Goal: Task Accomplishment & Management: Manage account settings

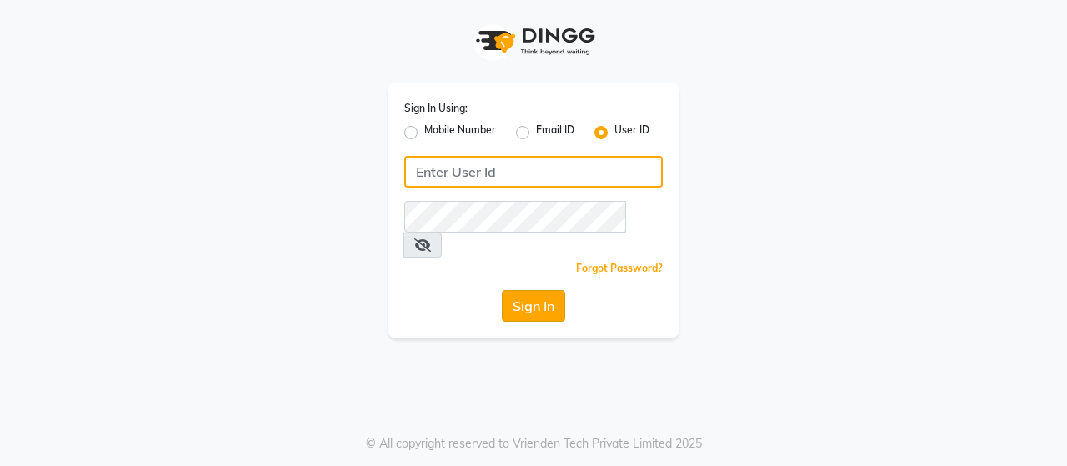
type input "ACE"
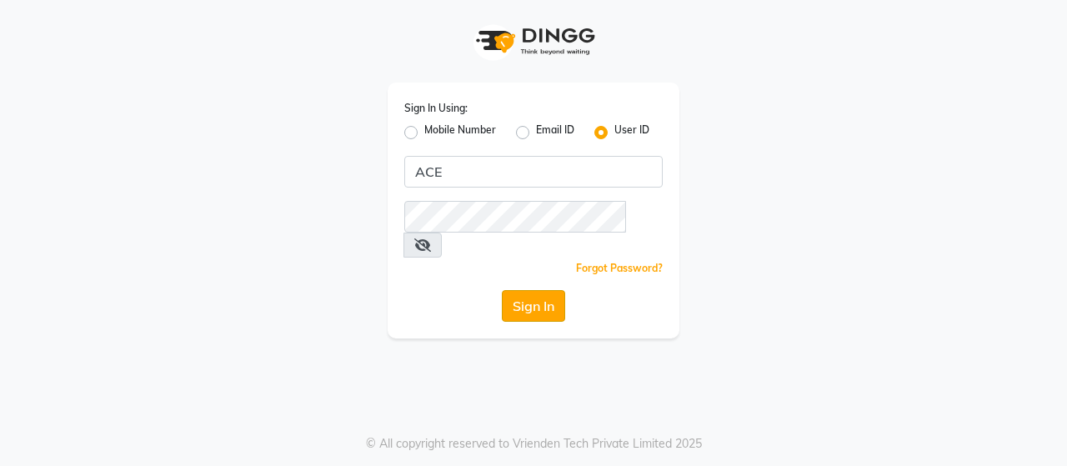
click at [523, 290] on button "Sign In" at bounding box center [533, 306] width 63 height 32
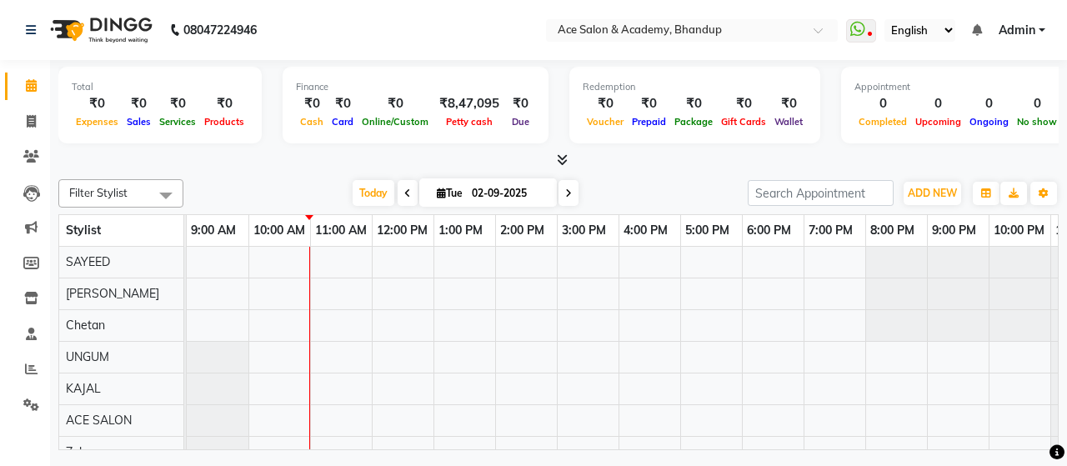
click at [404, 191] on icon at bounding box center [407, 193] width 7 height 10
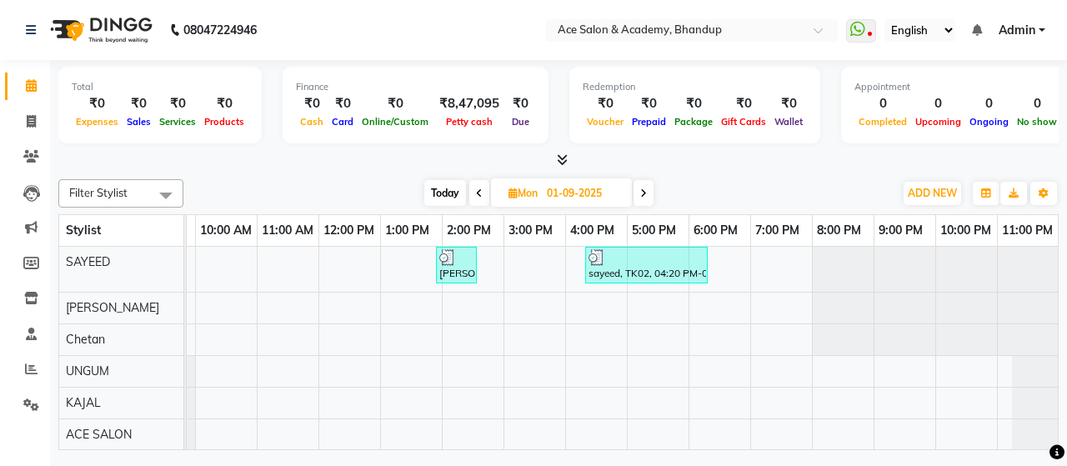
click at [647, 189] on icon at bounding box center [643, 193] width 7 height 10
type input "02-09-2025"
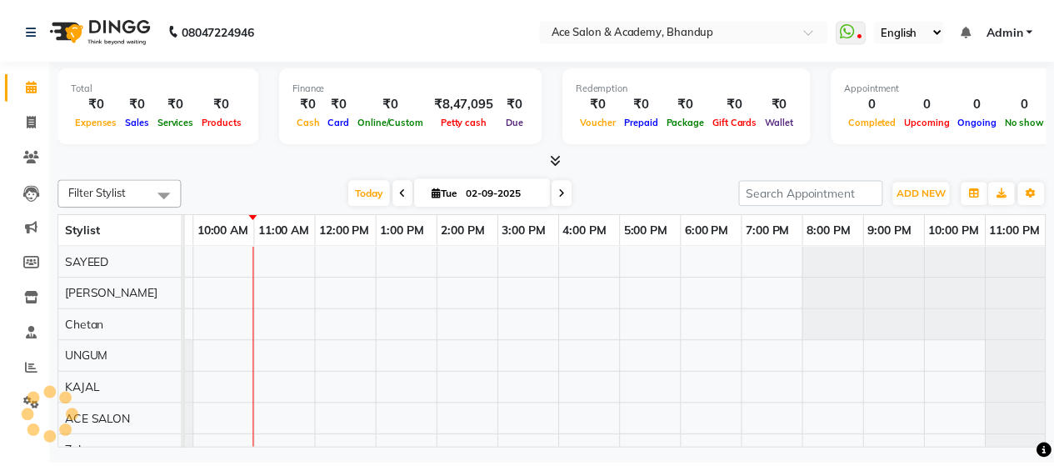
scroll to position [0, 53]
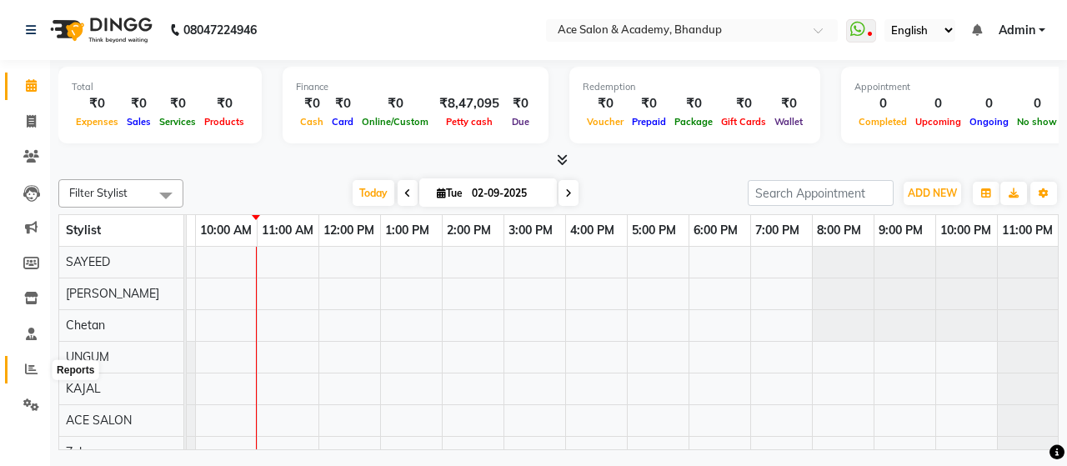
click at [36, 371] on icon at bounding box center [31, 369] width 13 height 13
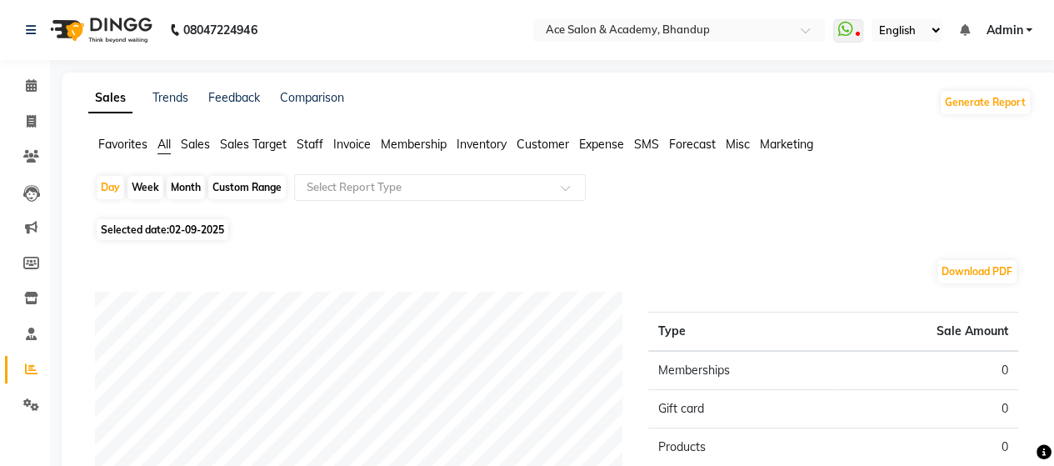
click at [184, 183] on div "Month" at bounding box center [186, 187] width 38 height 23
select select "9"
select select "2025"
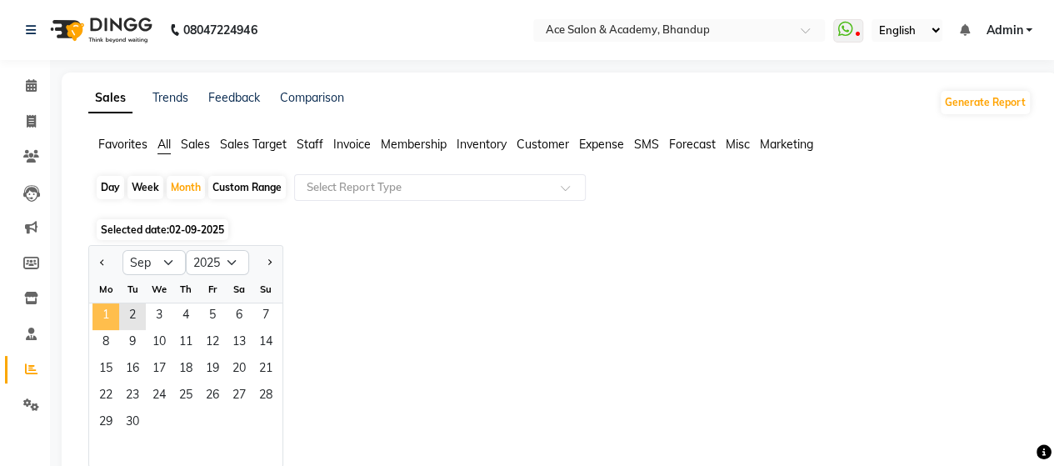
click at [106, 316] on span "1" at bounding box center [106, 316] width 27 height 27
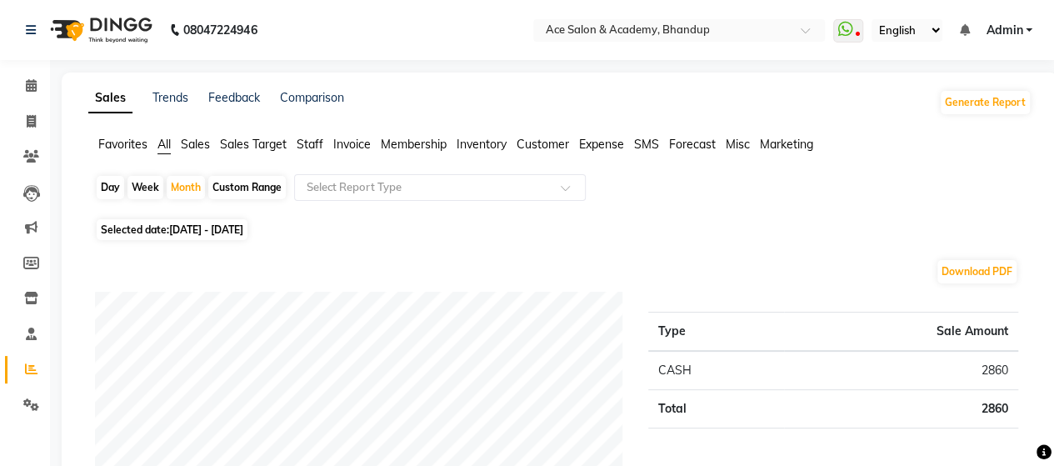
click at [189, 226] on span "[DATE] - [DATE]" at bounding box center [206, 229] width 74 height 13
select select "9"
select select "2025"
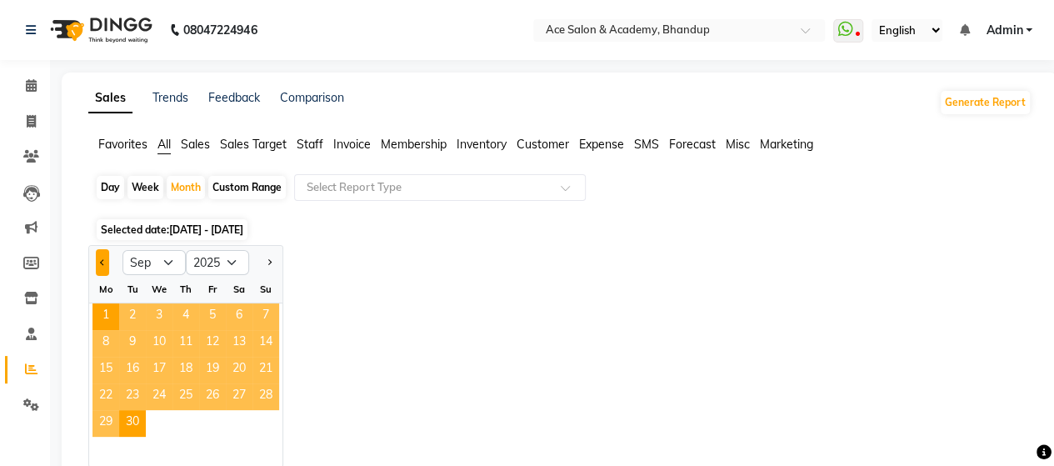
click at [97, 263] on button "Previous month" at bounding box center [102, 262] width 13 height 27
select select "8"
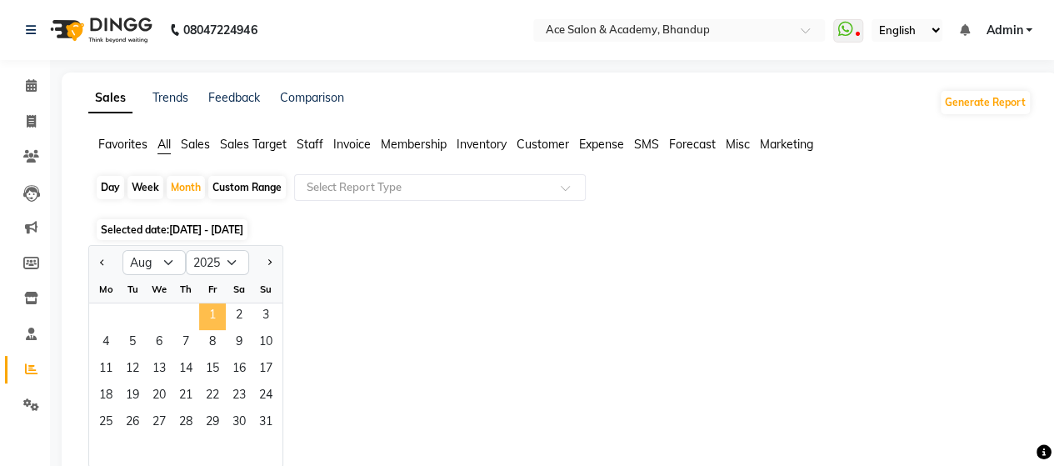
click at [210, 312] on span "1" at bounding box center [212, 316] width 27 height 27
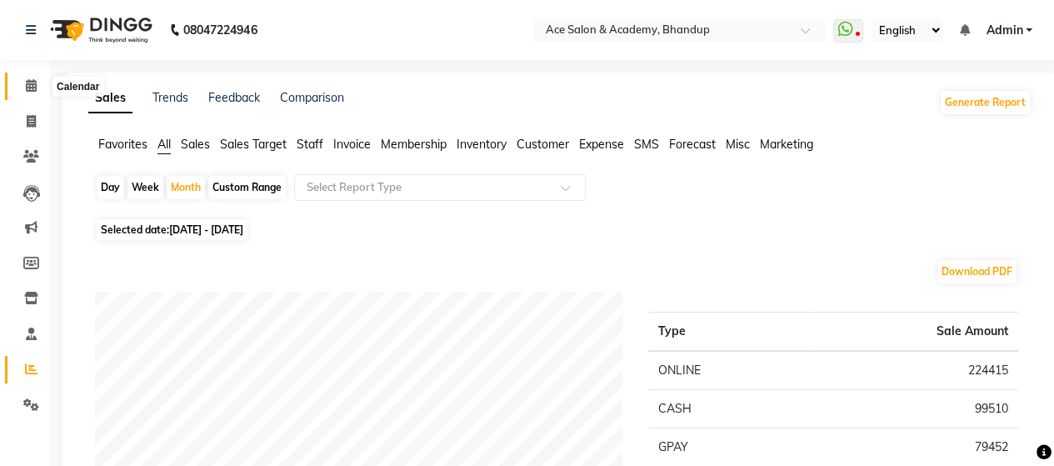
click at [32, 82] on icon at bounding box center [31, 85] width 11 height 13
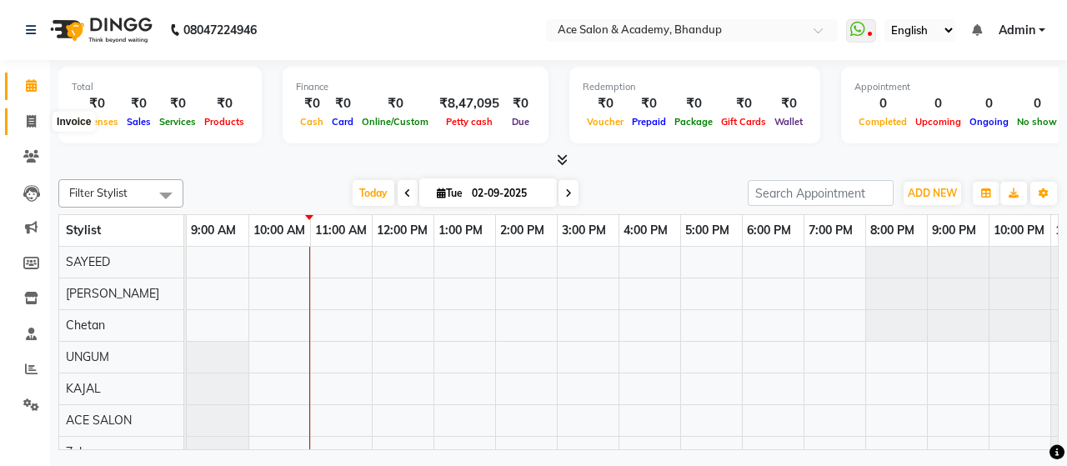
click at [32, 120] on icon at bounding box center [31, 121] width 9 height 13
select select "service"
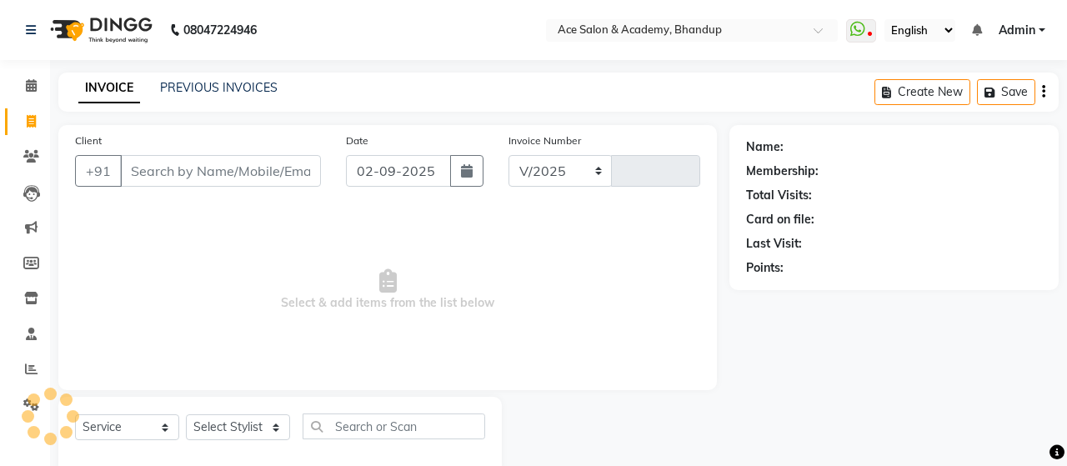
select select "5800"
type input "1536"
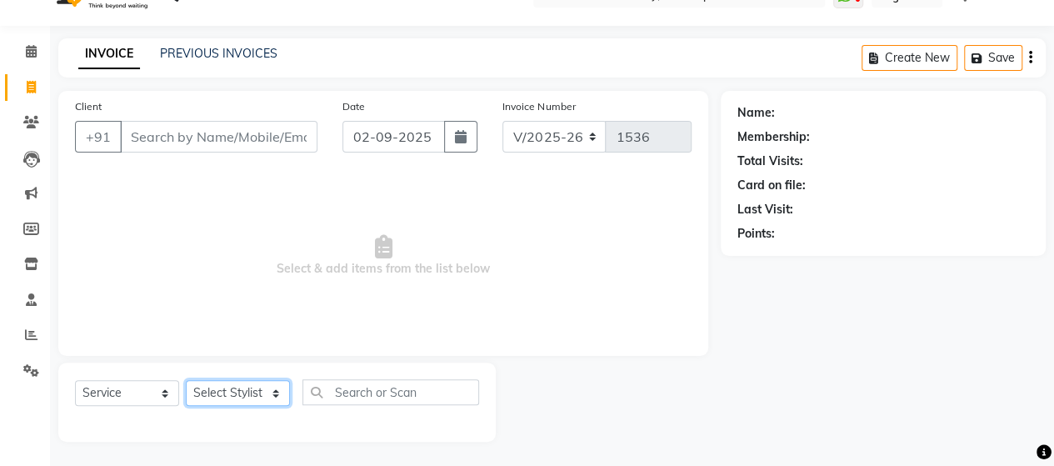
click at [268, 388] on select "Select Stylist ACE SALON Chetan [PERSON_NAME] UNGUM [PERSON_NAME]" at bounding box center [238, 393] width 104 height 26
select select "40243"
click at [186, 380] on select "Select Stylist ACE SALON Chetan [PERSON_NAME] UNGUM [PERSON_NAME]" at bounding box center [238, 393] width 104 height 26
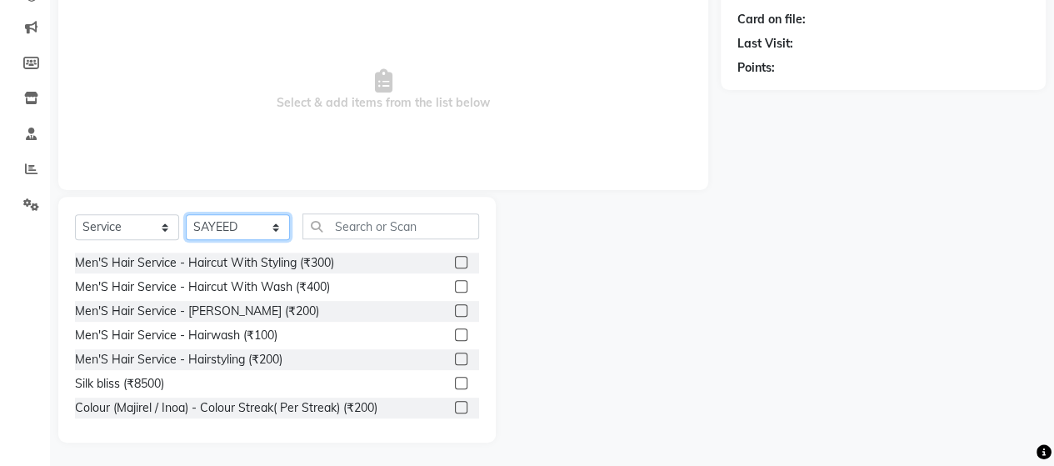
scroll to position [201, 0]
click at [455, 259] on label at bounding box center [461, 261] width 13 height 13
click at [455, 259] on input "checkbox" at bounding box center [460, 262] width 11 height 11
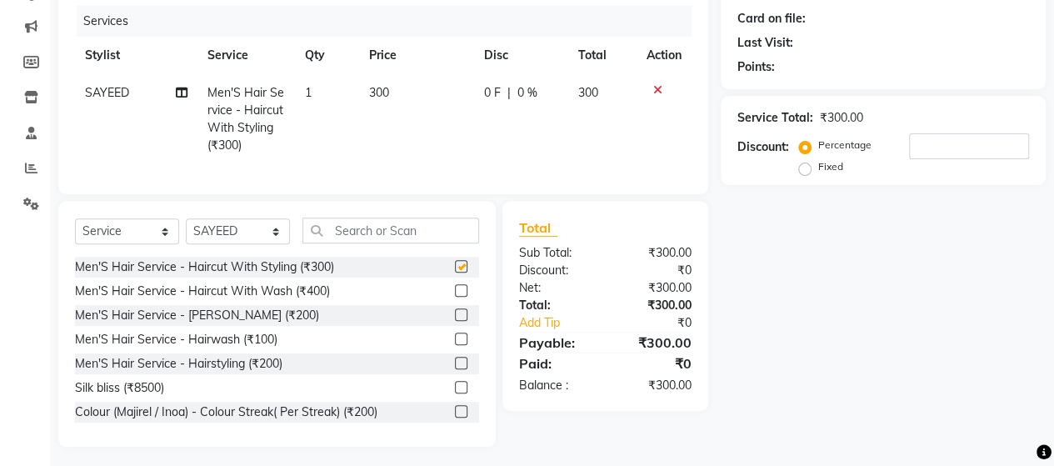
checkbox input "false"
click at [455, 321] on label at bounding box center [461, 314] width 13 height 13
click at [455, 321] on input "checkbox" at bounding box center [460, 315] width 11 height 11
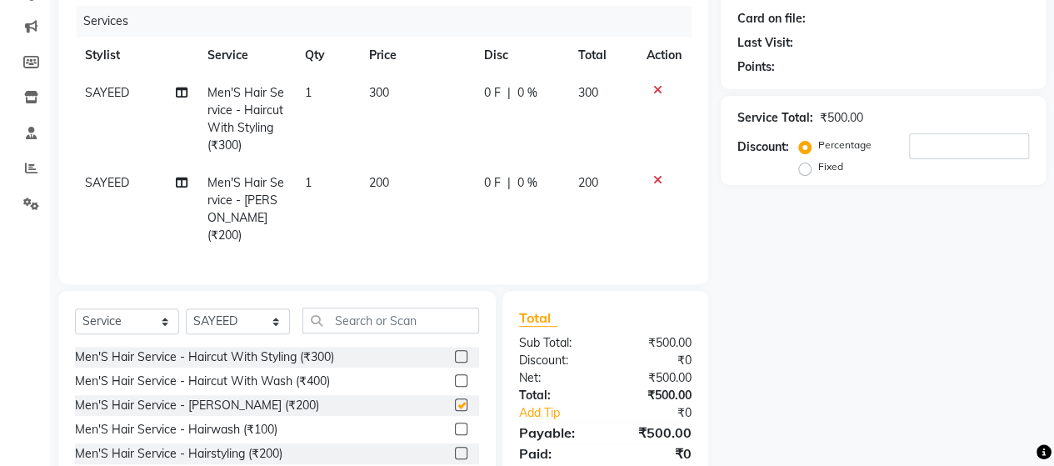
checkbox input "false"
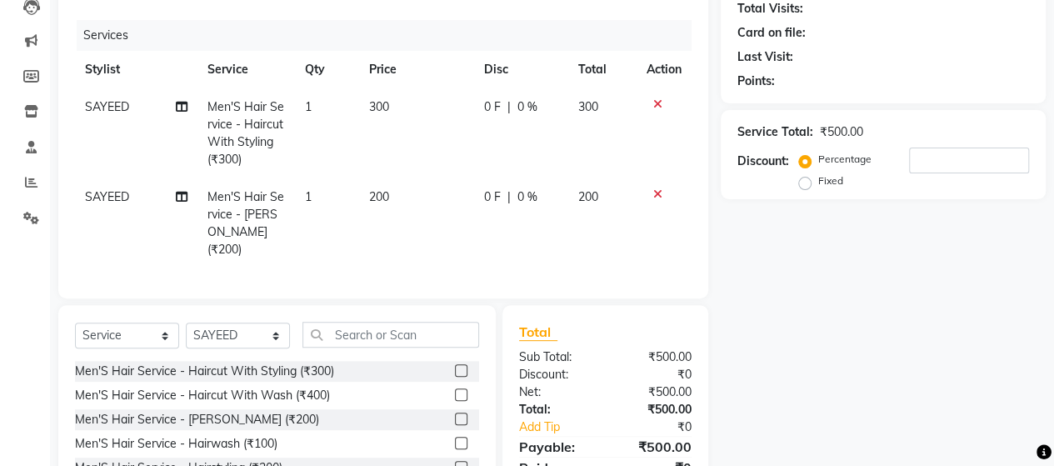
scroll to position [0, 0]
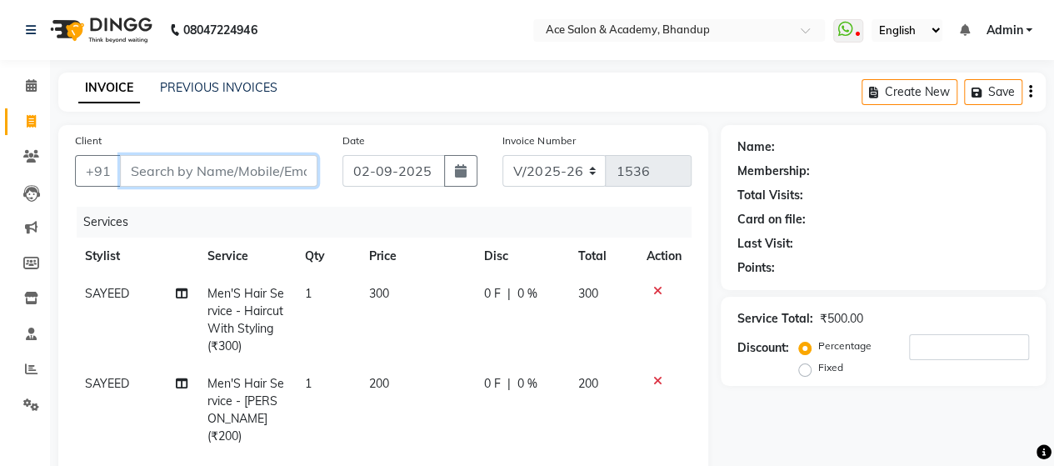
click at [233, 174] on input "Client" at bounding box center [219, 171] width 198 height 32
type input "9"
type input "0"
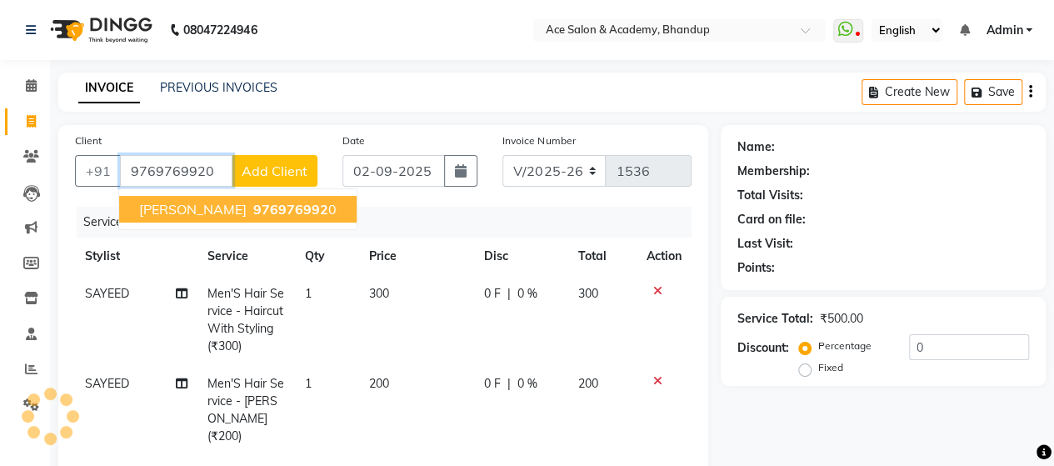
type input "9769769920"
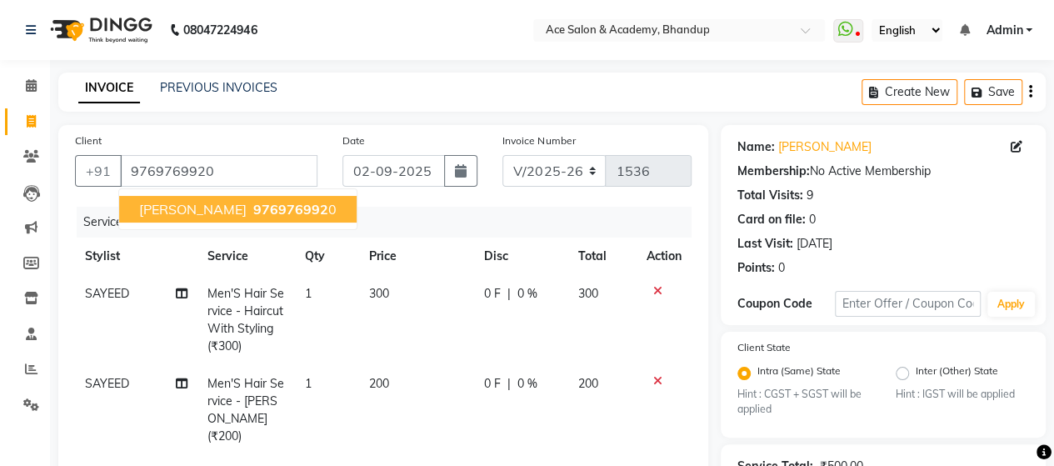
click at [253, 204] on span "976976992" at bounding box center [290, 209] width 75 height 17
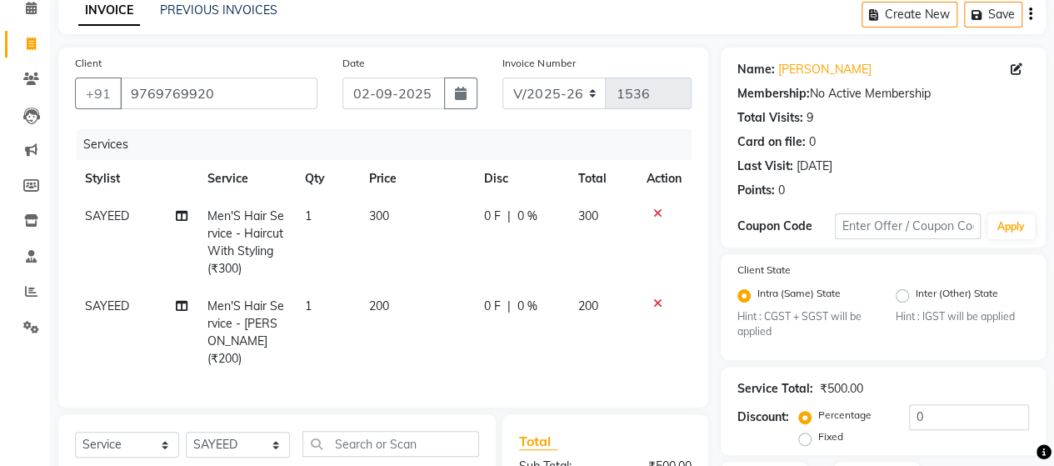
scroll to position [250, 0]
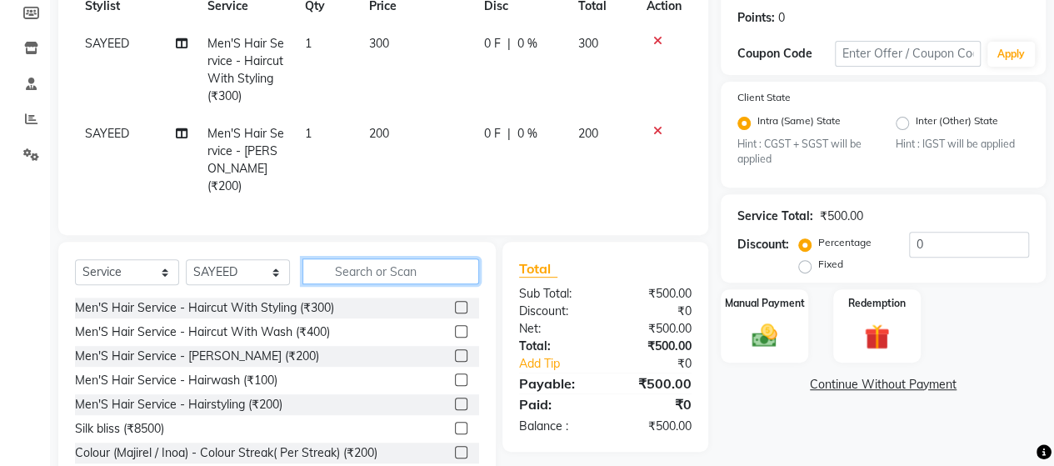
drag, startPoint x: 399, startPoint y: 268, endPoint x: 398, endPoint y: 260, distance: 8.5
click at [398, 264] on input "text" at bounding box center [391, 271] width 177 height 26
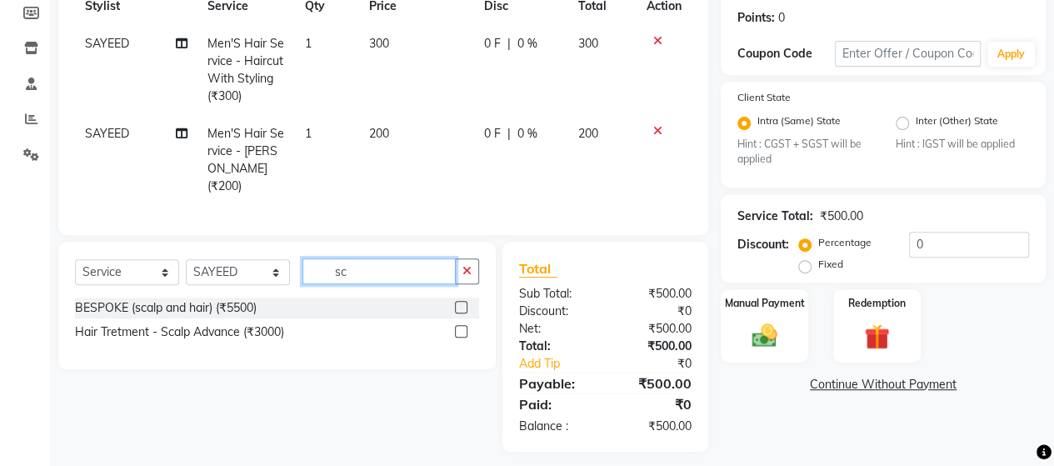
type input "s"
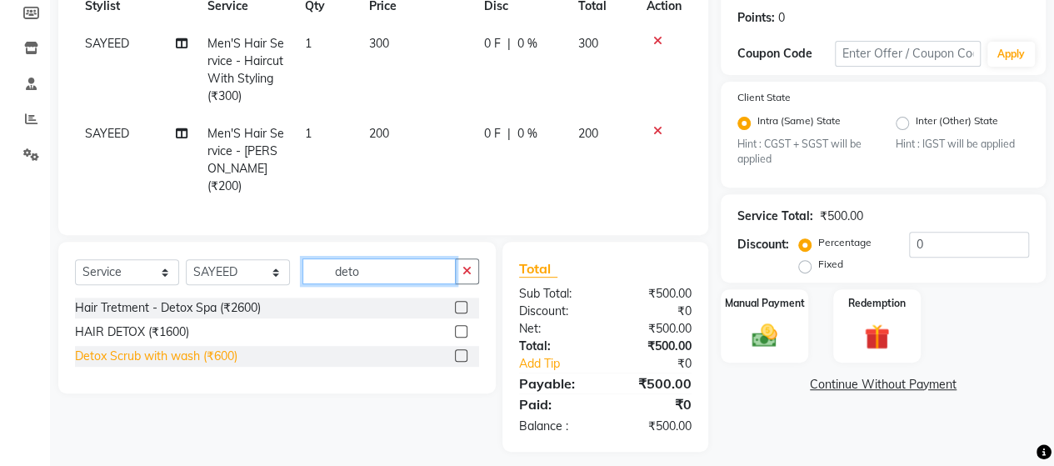
type input "deto"
click at [205, 348] on div "Detox Scrub with wash (₹600)" at bounding box center [156, 357] width 163 height 18
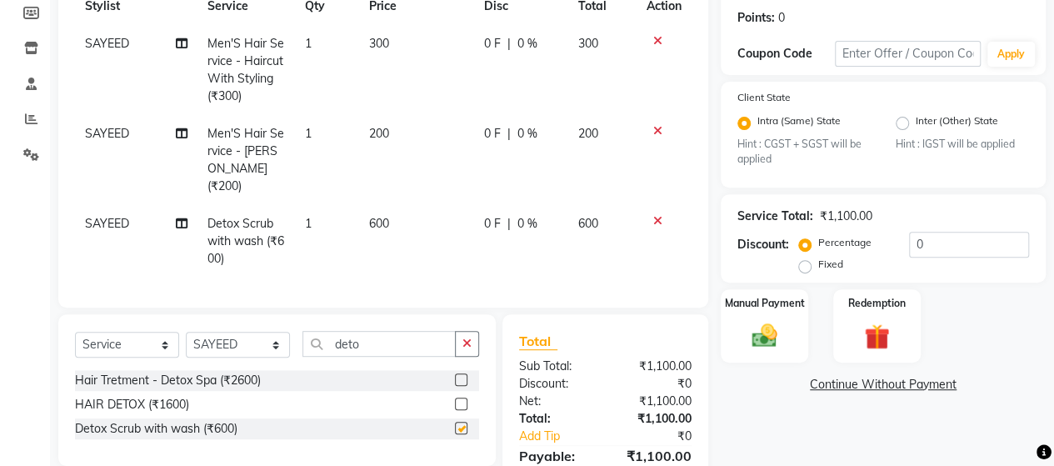
checkbox input "false"
drag, startPoint x: 486, startPoint y: 198, endPoint x: 485, endPoint y: 208, distance: 10.0
click at [486, 215] on span "0 F" at bounding box center [492, 224] width 17 height 18
select select "40243"
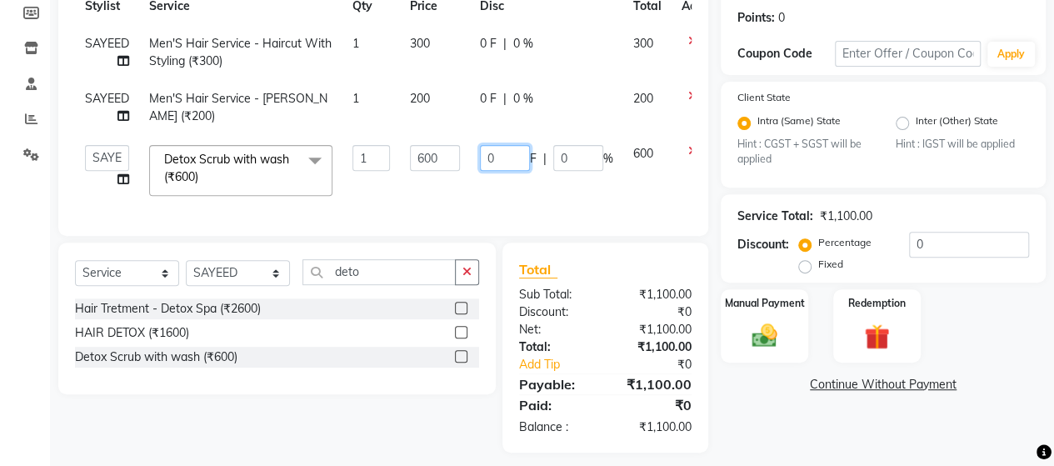
click at [496, 154] on input "0" at bounding box center [505, 158] width 50 height 26
type input "0100"
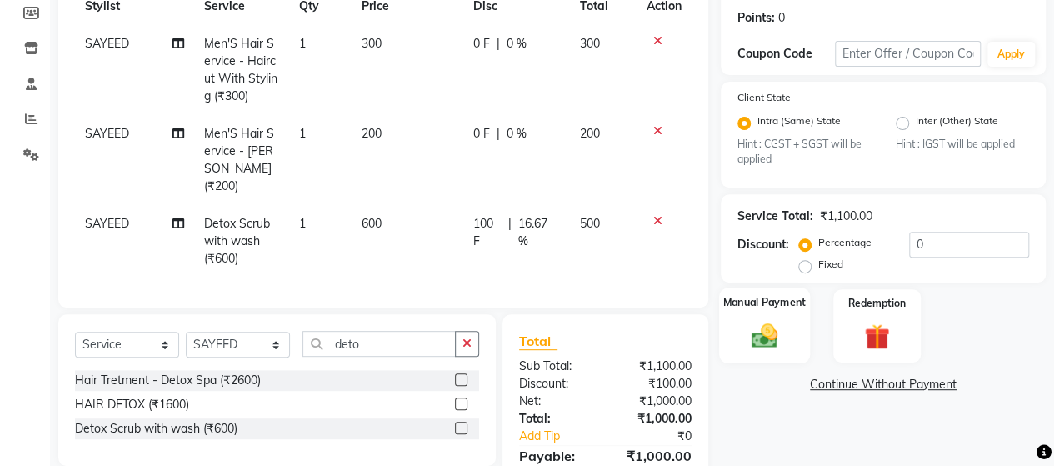
click at [767, 333] on img at bounding box center [764, 336] width 43 height 30
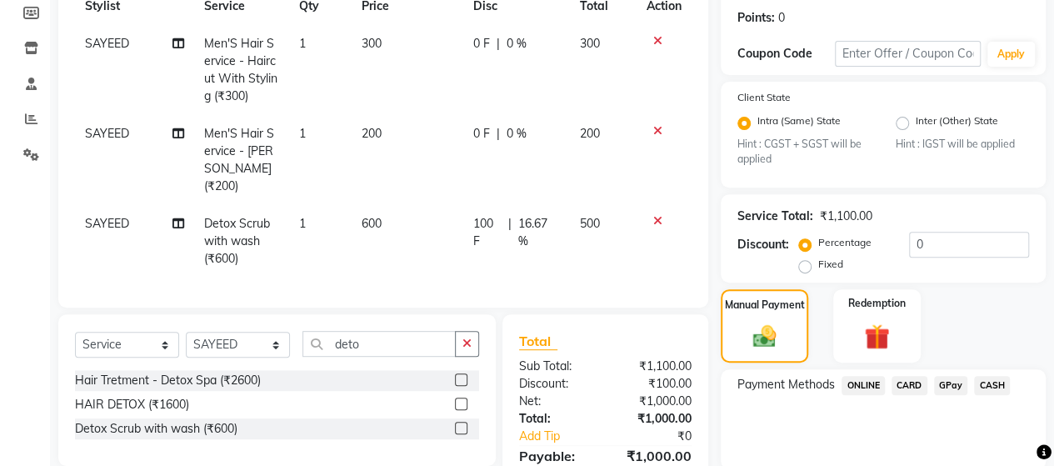
click at [982, 379] on span "CASH" at bounding box center [992, 385] width 36 height 19
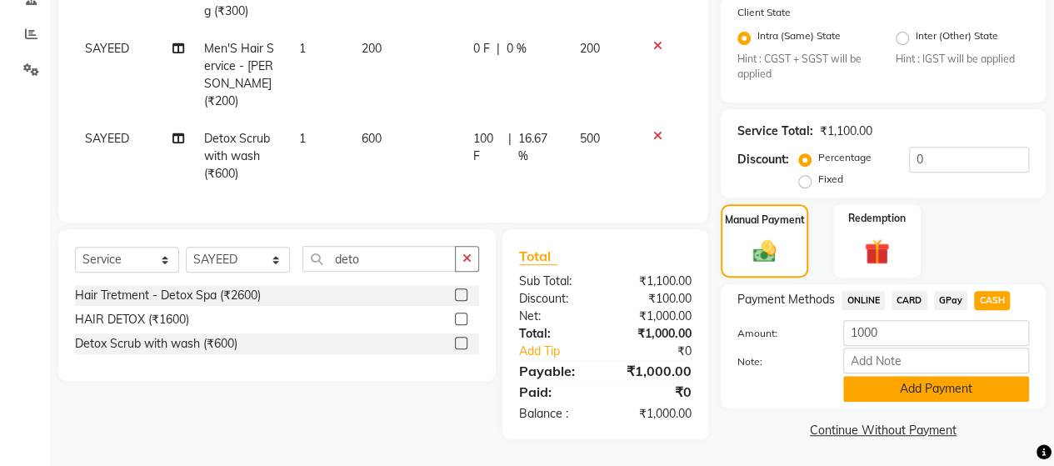
click at [941, 382] on button "Add Payment" at bounding box center [936, 389] width 186 height 26
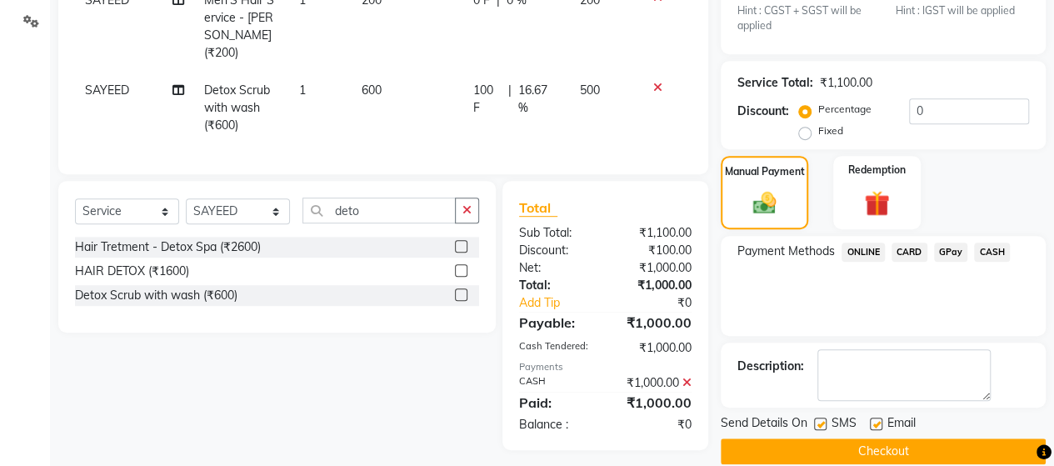
scroll to position [404, 0]
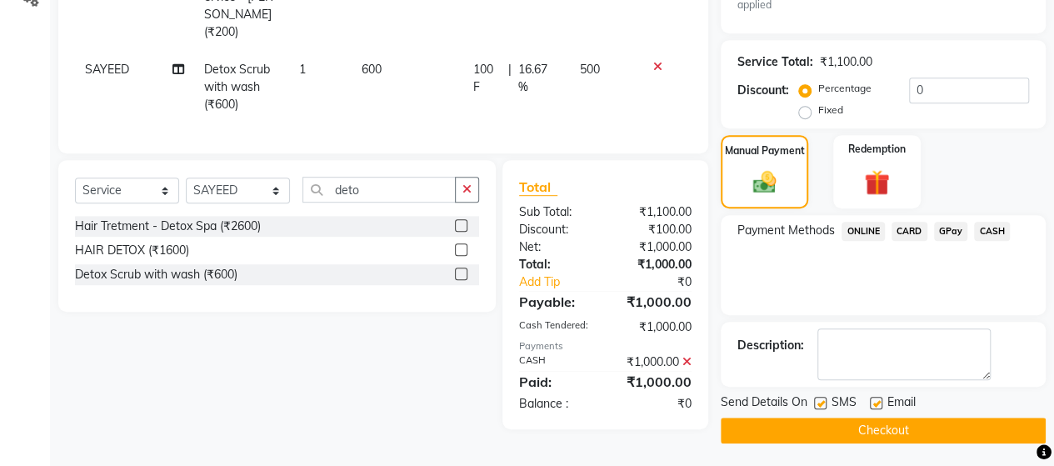
click at [942, 429] on button "Checkout" at bounding box center [883, 431] width 325 height 26
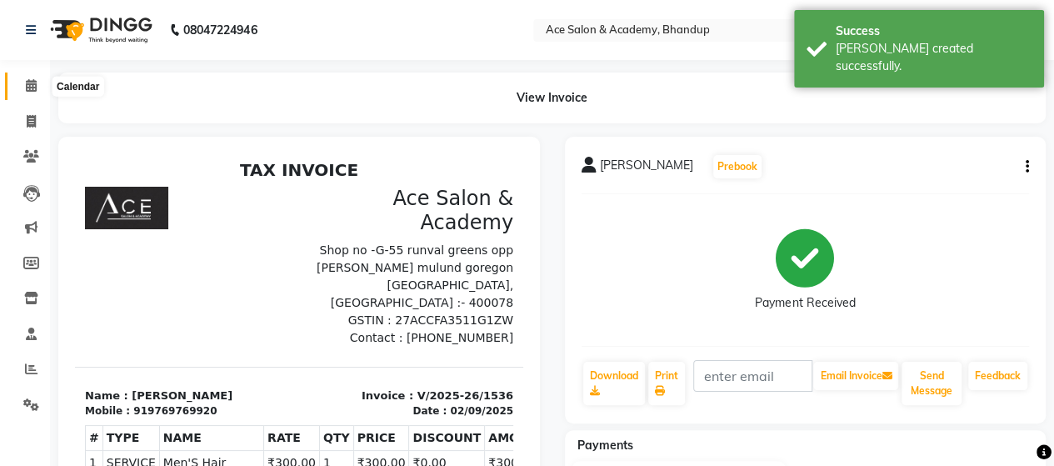
click at [26, 81] on icon at bounding box center [31, 85] width 11 height 13
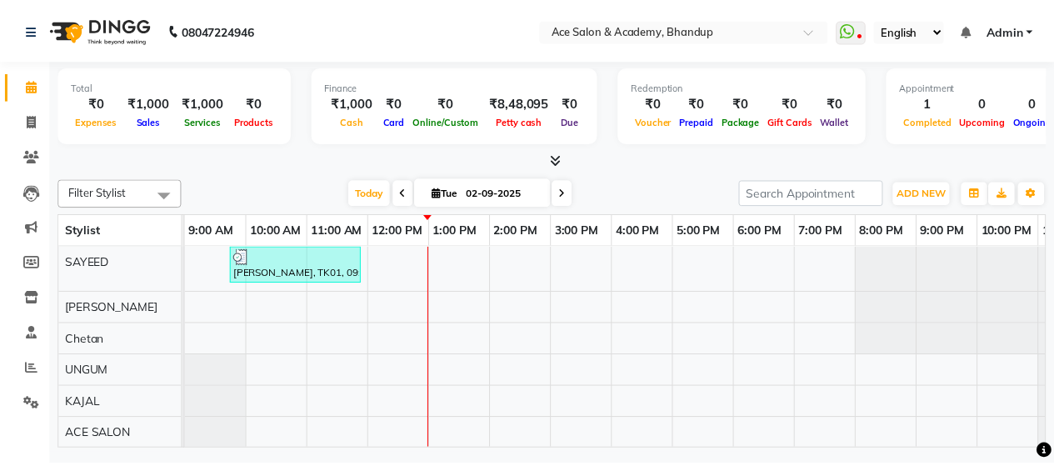
scroll to position [42, 0]
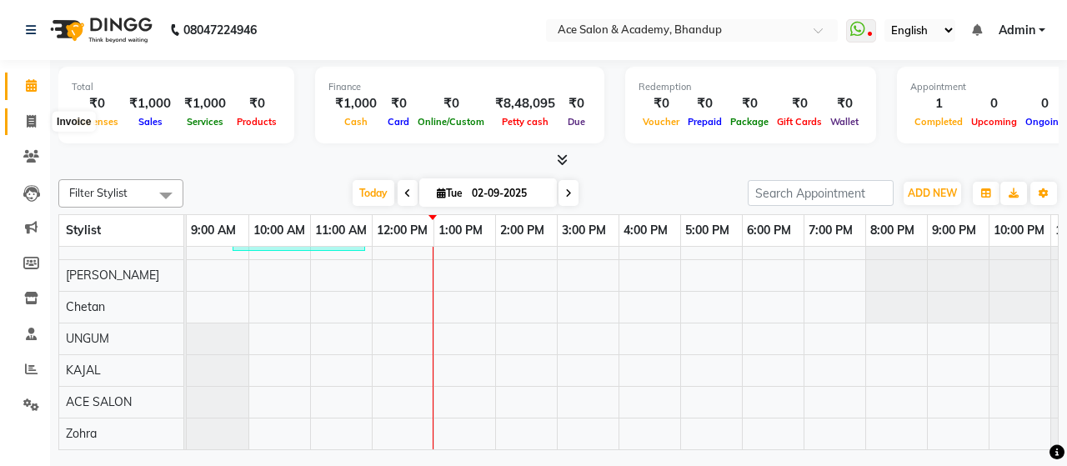
click at [27, 119] on icon at bounding box center [31, 121] width 9 height 13
select select "service"
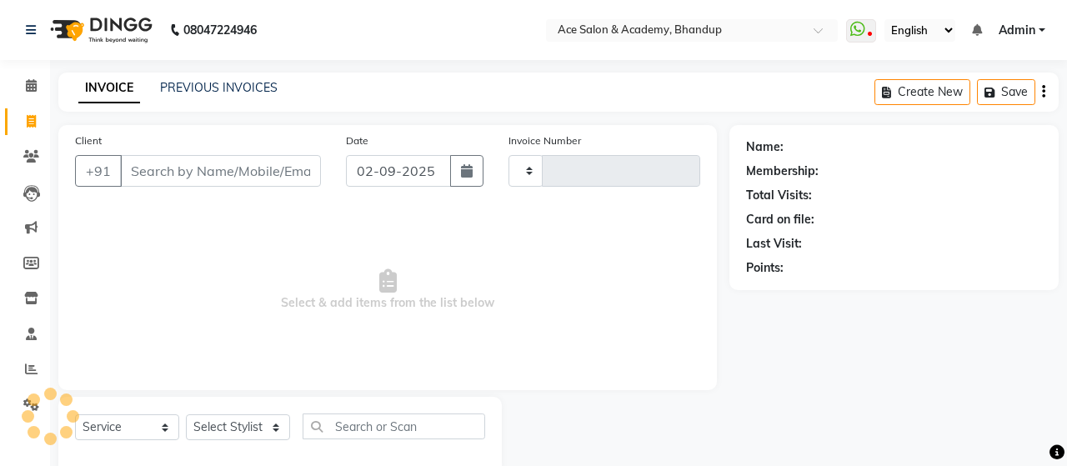
type input "1537"
select select "5800"
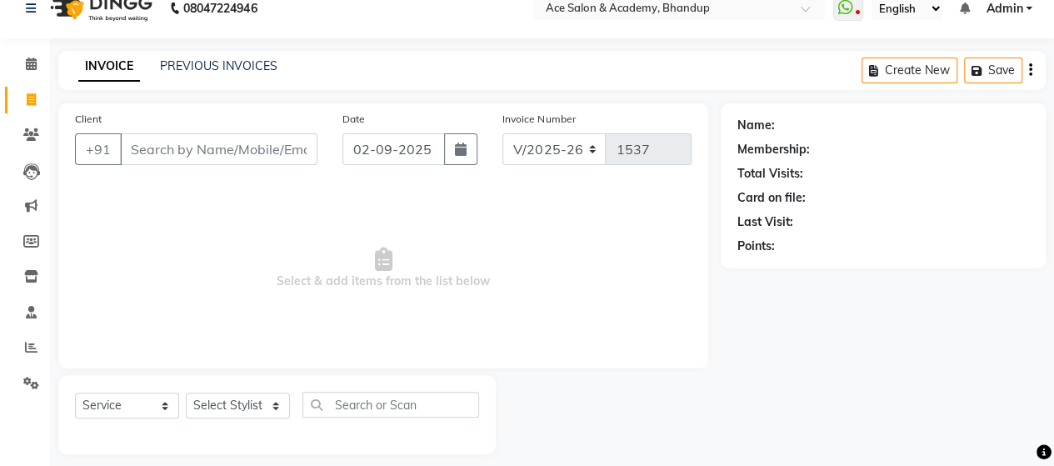
scroll to position [34, 0]
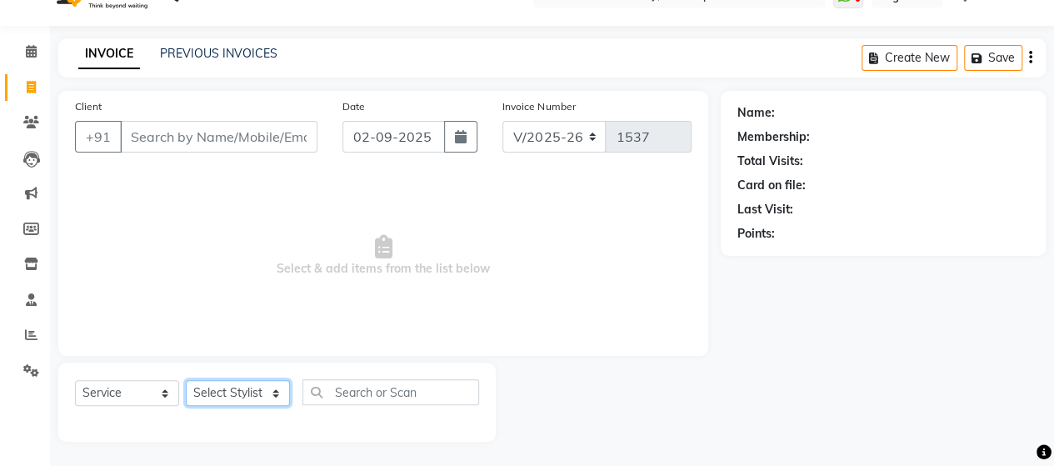
click at [267, 388] on select "Select Stylist ACE SALON Chetan [PERSON_NAME] UNGUM [PERSON_NAME]" at bounding box center [238, 393] width 104 height 26
select select "62333"
click at [186, 380] on select "Select Stylist ACE SALON Chetan [PERSON_NAME] UNGUM [PERSON_NAME]" at bounding box center [238, 393] width 104 height 26
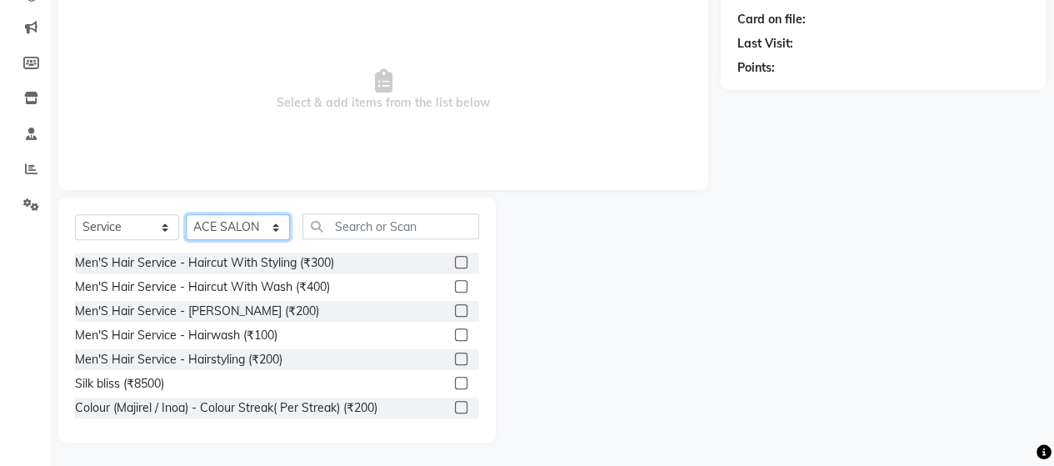
scroll to position [201, 0]
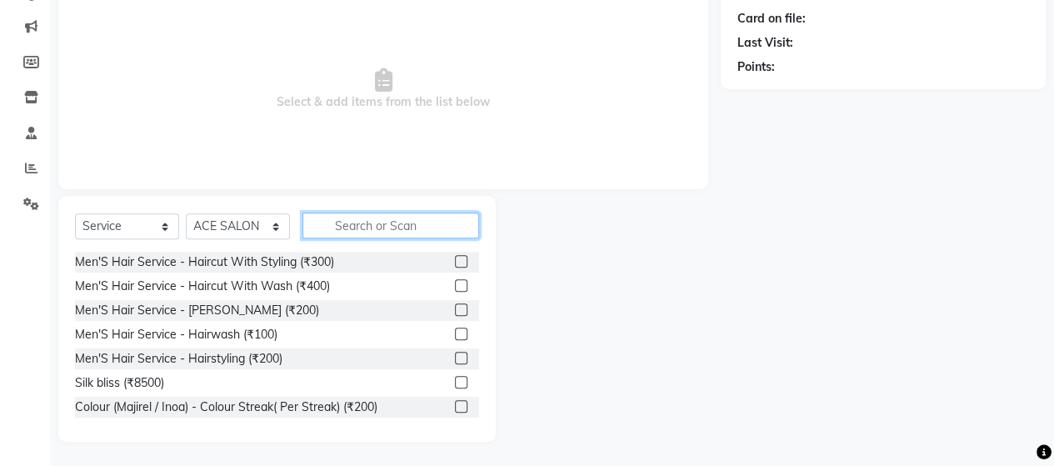
click at [343, 228] on input "text" at bounding box center [391, 226] width 177 height 26
type input "d"
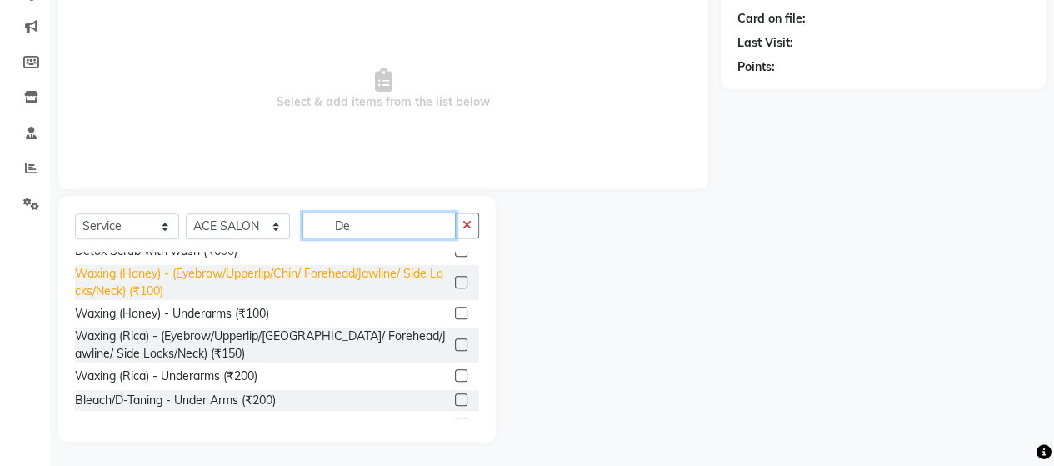
scroll to position [0, 0]
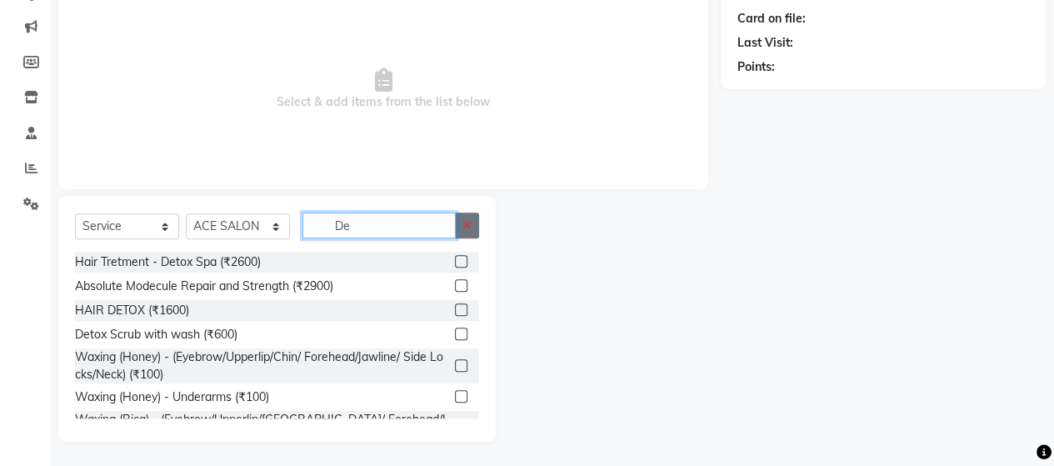
type input "De"
click at [465, 226] on icon "button" at bounding box center [467, 225] width 9 height 12
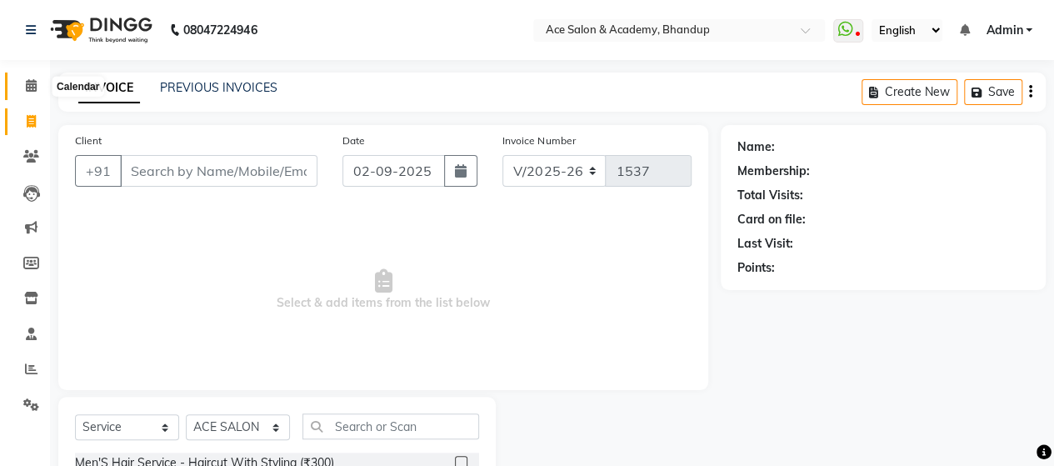
click at [32, 85] on icon at bounding box center [31, 85] width 11 height 13
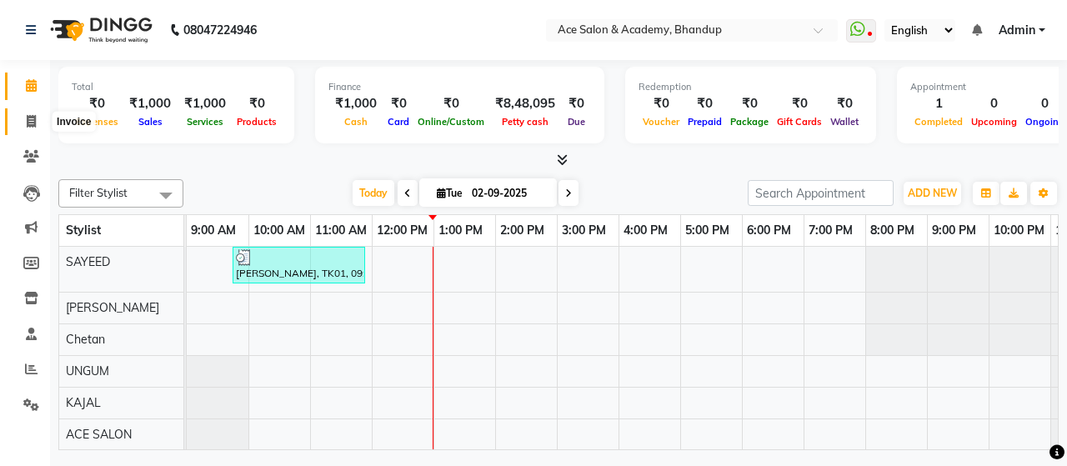
click at [32, 119] on icon at bounding box center [31, 121] width 9 height 13
select select "5800"
select select "service"
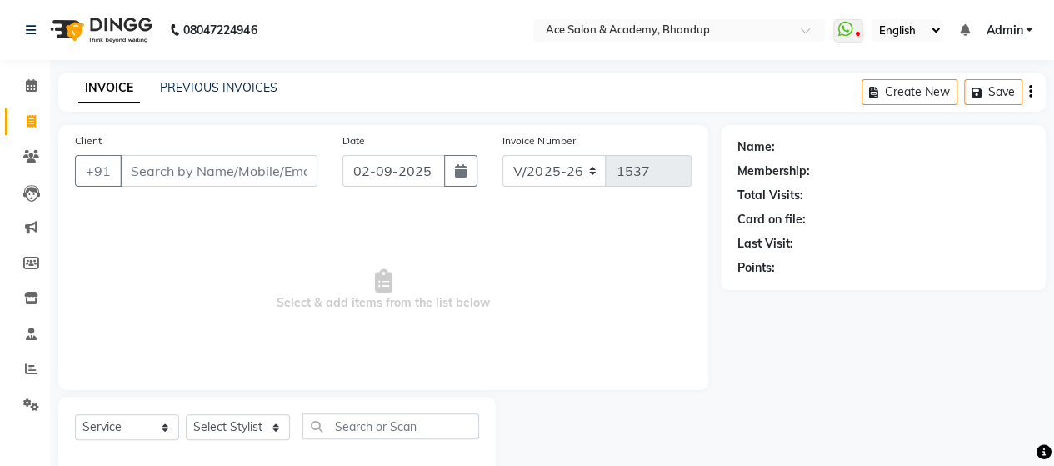
drag, startPoint x: 183, startPoint y: 169, endPoint x: 177, endPoint y: 151, distance: 19.5
click at [183, 168] on input "Client" at bounding box center [219, 171] width 198 height 32
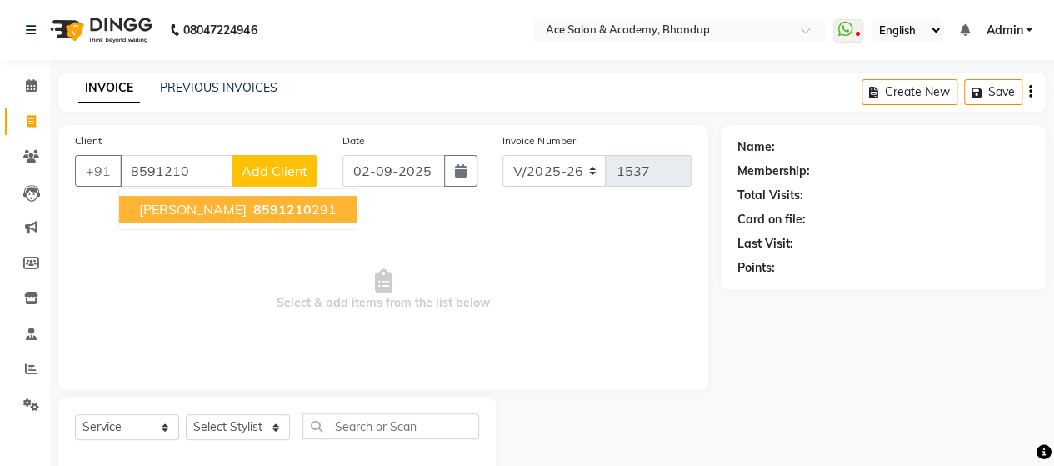
click at [253, 208] on span "8591210" at bounding box center [282, 209] width 58 height 17
type input "8591210291"
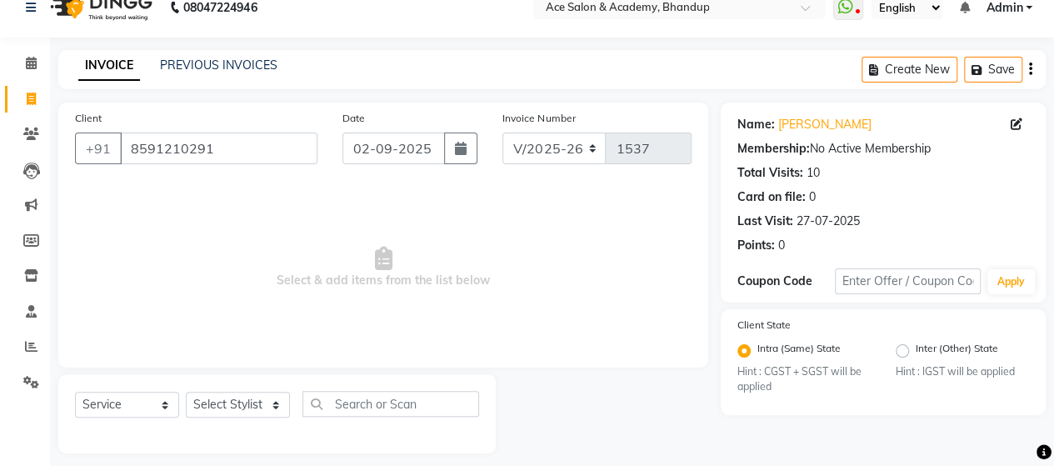
scroll to position [34, 0]
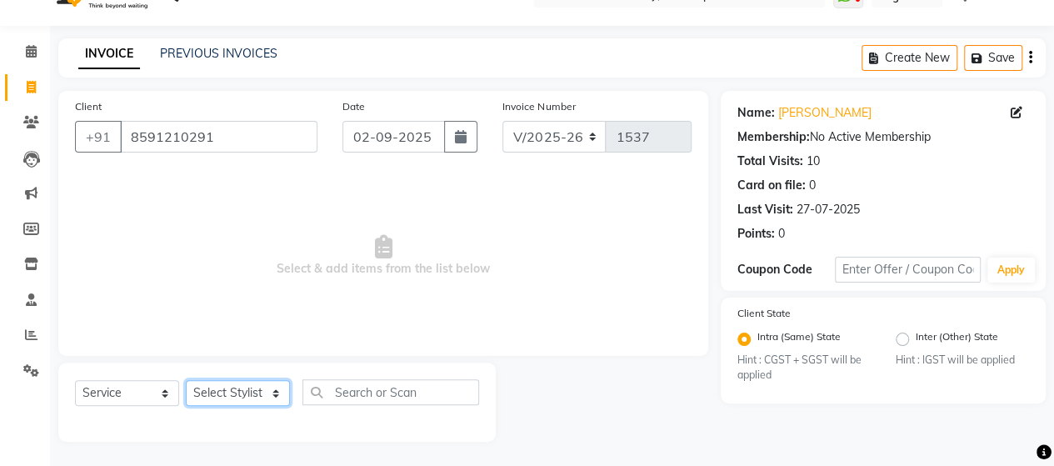
click at [263, 393] on select "Select Stylist ACE SALON Chetan [PERSON_NAME] UNGUM [PERSON_NAME]" at bounding box center [238, 393] width 104 height 26
select select "40243"
click at [186, 380] on select "Select Stylist ACE SALON Chetan [PERSON_NAME] UNGUM [PERSON_NAME]" at bounding box center [238, 393] width 104 height 26
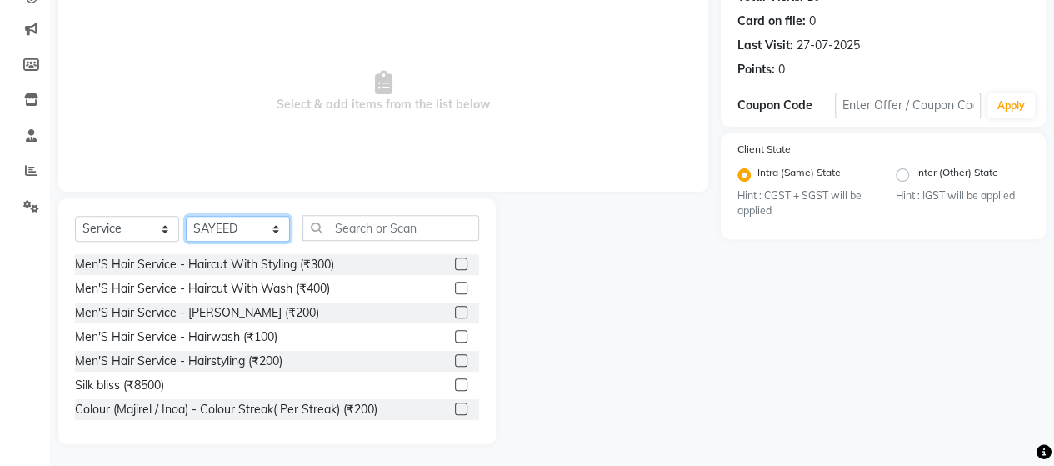
scroll to position [201, 0]
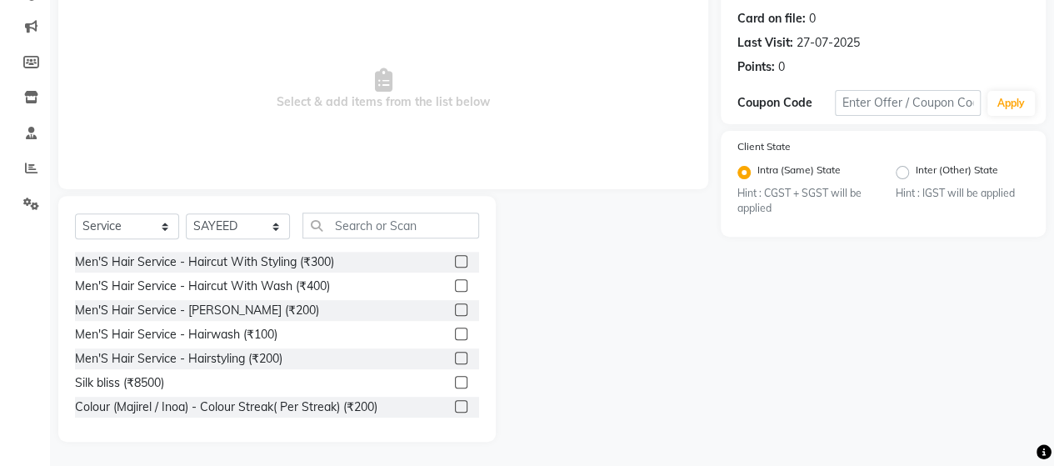
click at [455, 258] on label at bounding box center [461, 261] width 13 height 13
click at [455, 258] on input "checkbox" at bounding box center [460, 262] width 11 height 11
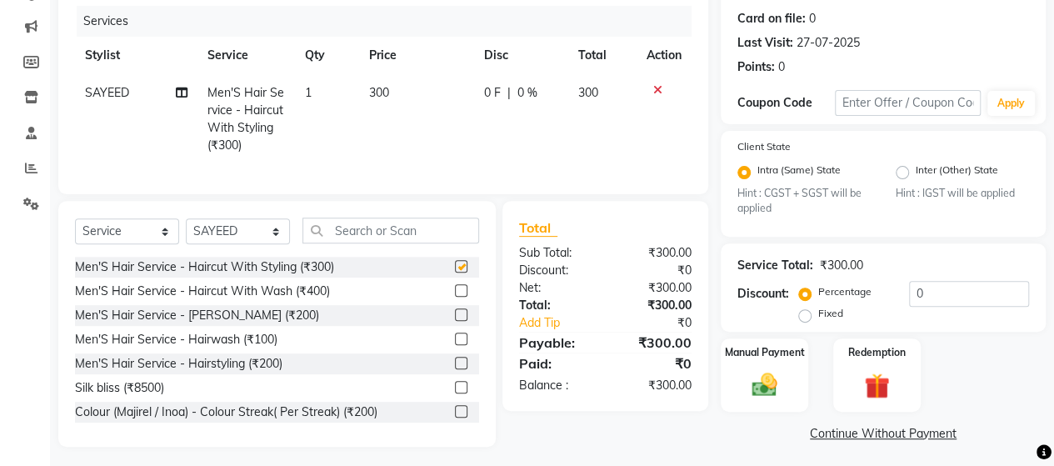
checkbox input "false"
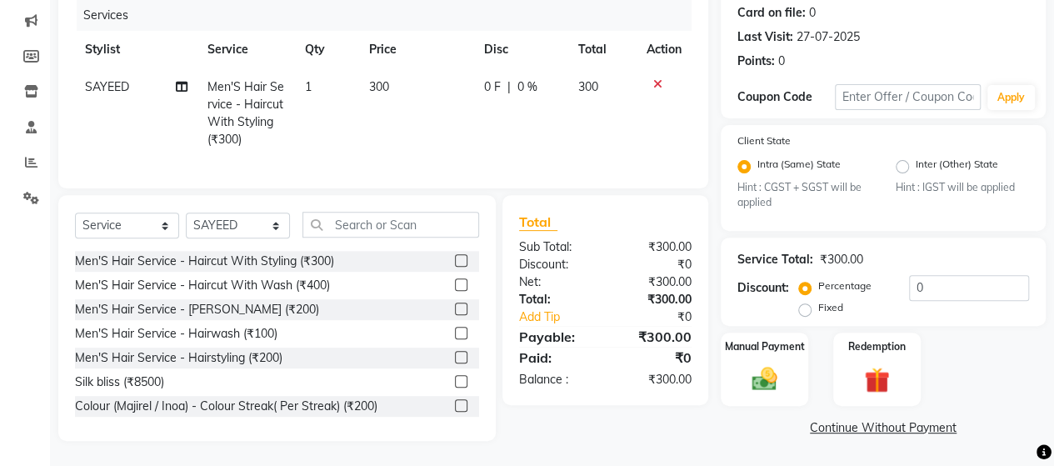
scroll to position [218, 0]
click at [783, 371] on img at bounding box center [764, 379] width 43 height 30
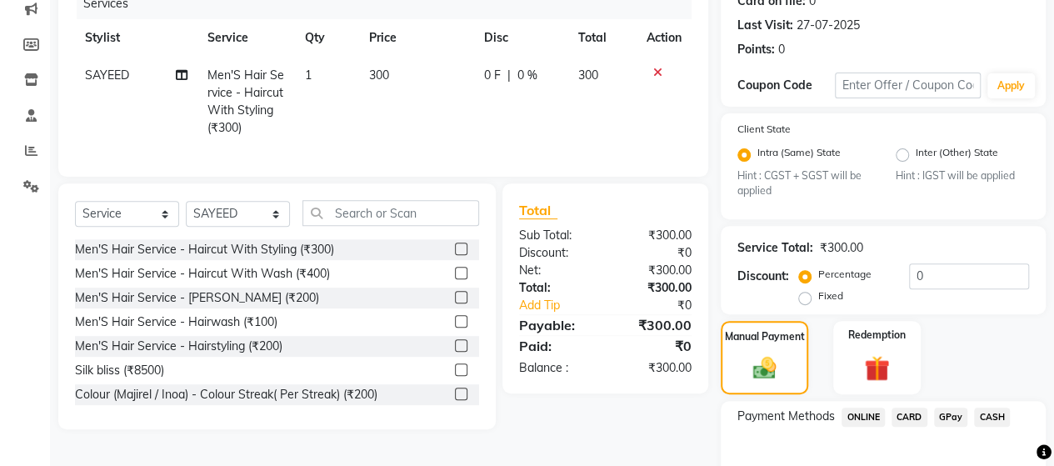
click at [867, 413] on span "ONLINE" at bounding box center [863, 417] width 43 height 19
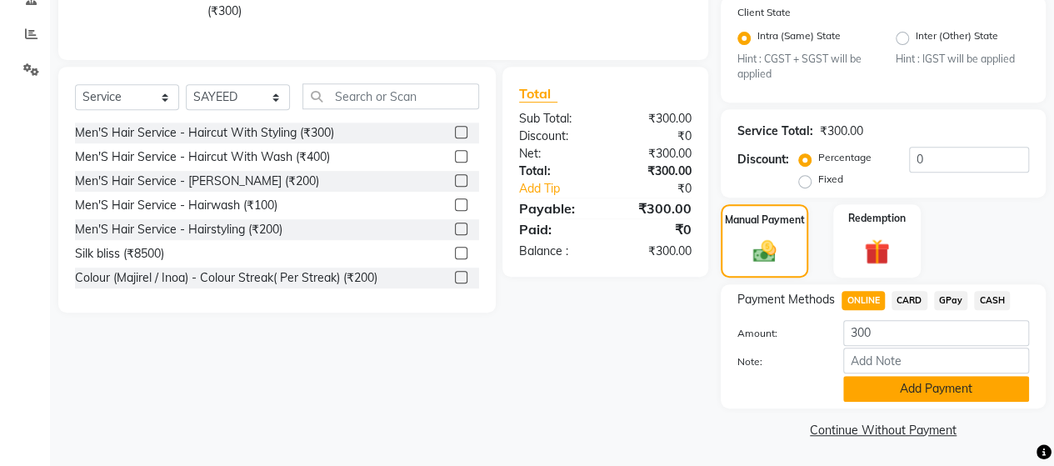
click at [891, 384] on button "Add Payment" at bounding box center [936, 389] width 186 height 26
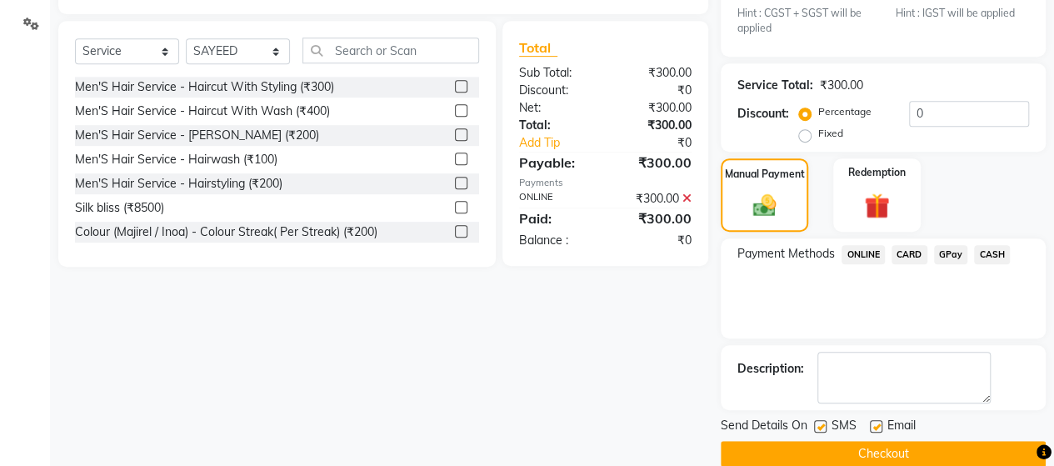
scroll to position [404, 0]
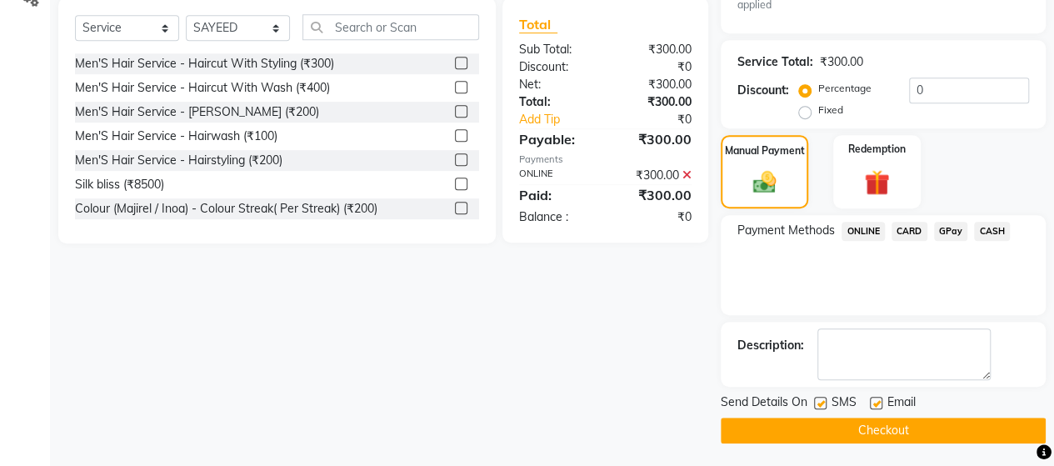
click at [883, 423] on button "Checkout" at bounding box center [883, 431] width 325 height 26
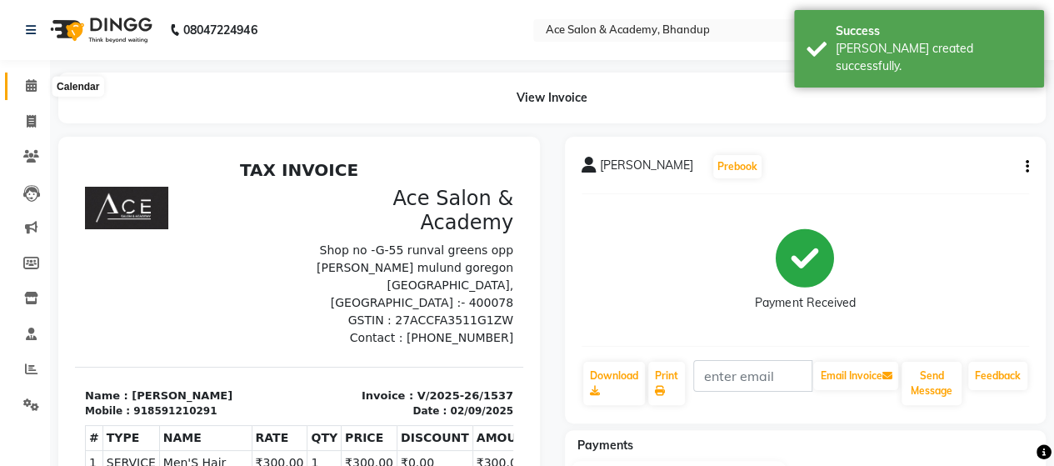
click at [28, 83] on icon at bounding box center [31, 85] width 11 height 13
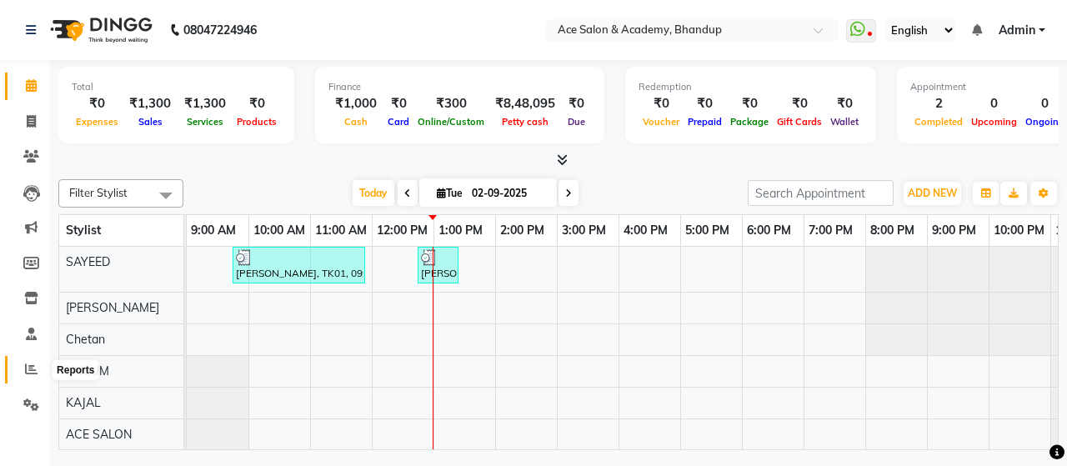
click at [25, 373] on icon at bounding box center [31, 369] width 13 height 13
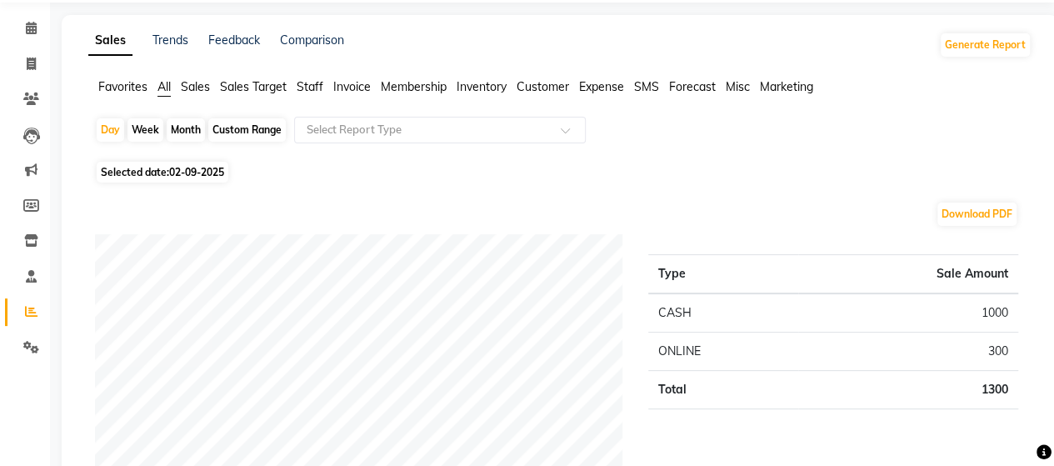
scroll to position [83, 0]
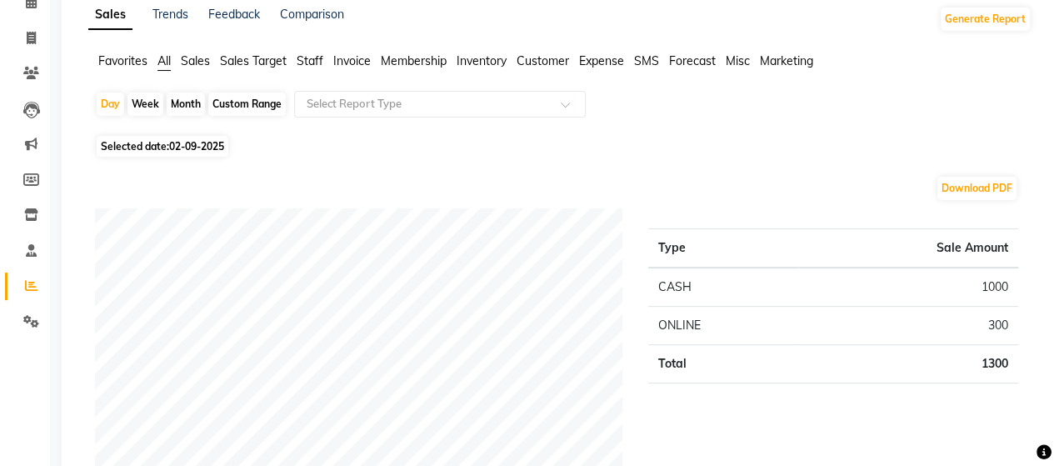
click at [184, 104] on div "Month" at bounding box center [186, 104] width 38 height 23
select select "9"
select select "2025"
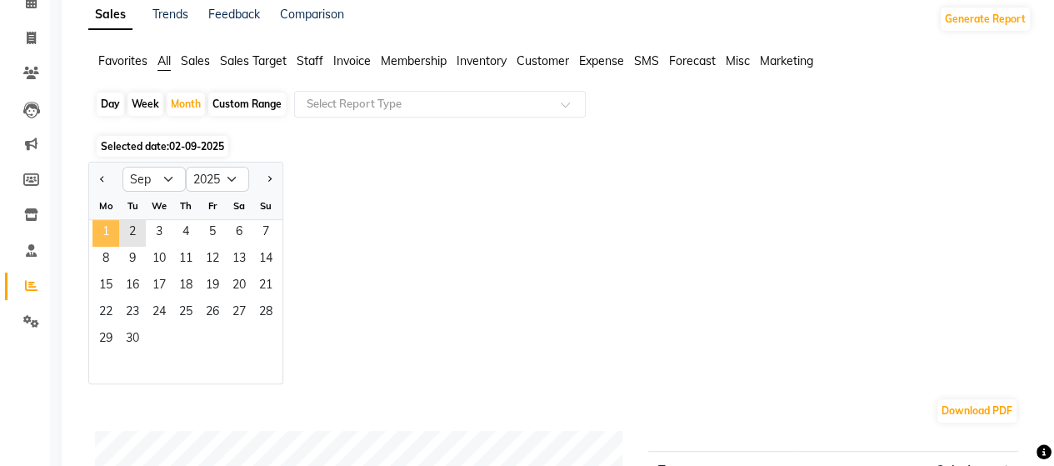
click at [112, 224] on span "1" at bounding box center [106, 233] width 27 height 27
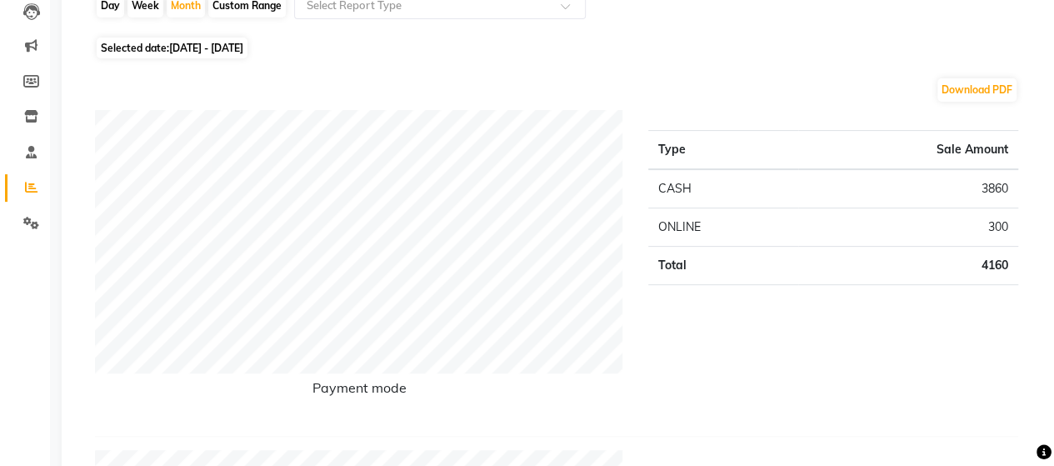
scroll to position [167, 0]
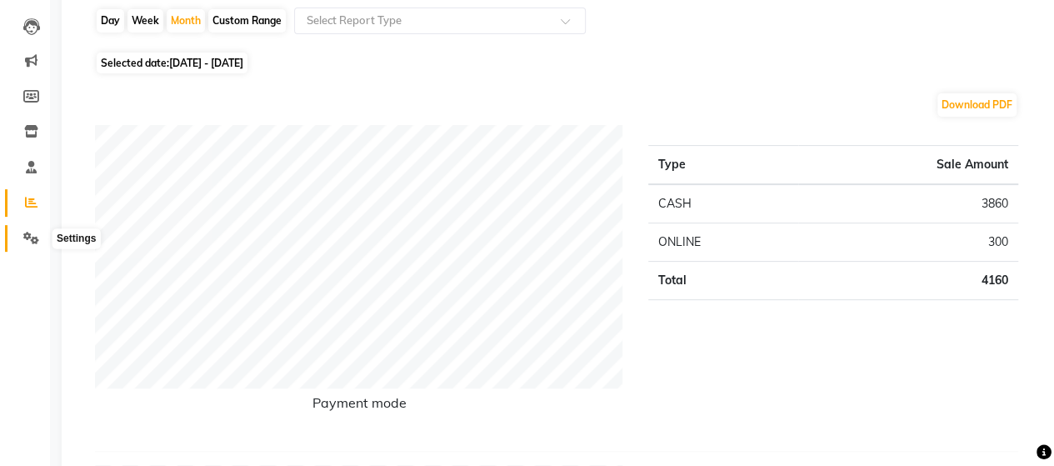
click at [31, 237] on icon at bounding box center [31, 238] width 16 height 13
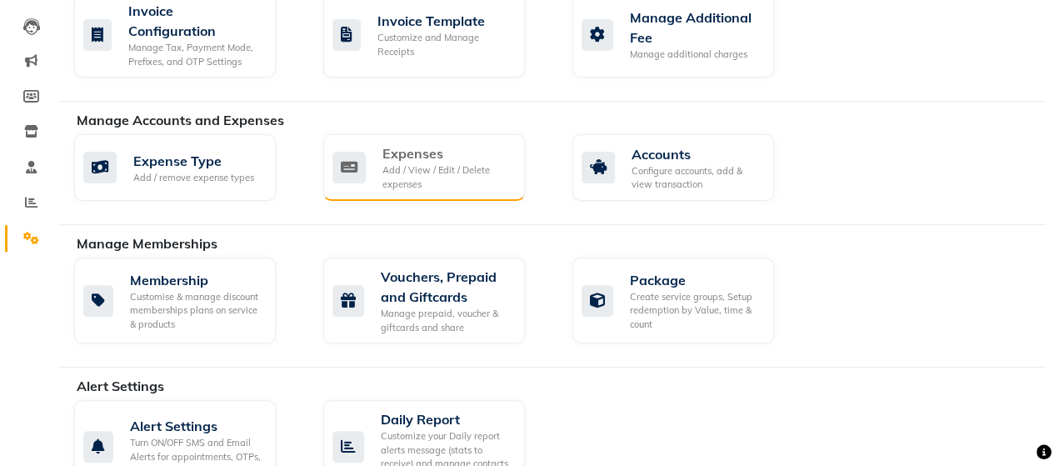
click at [435, 191] on div "Expenses Add / View / Edit / Delete expenses" at bounding box center [424, 167] width 202 height 67
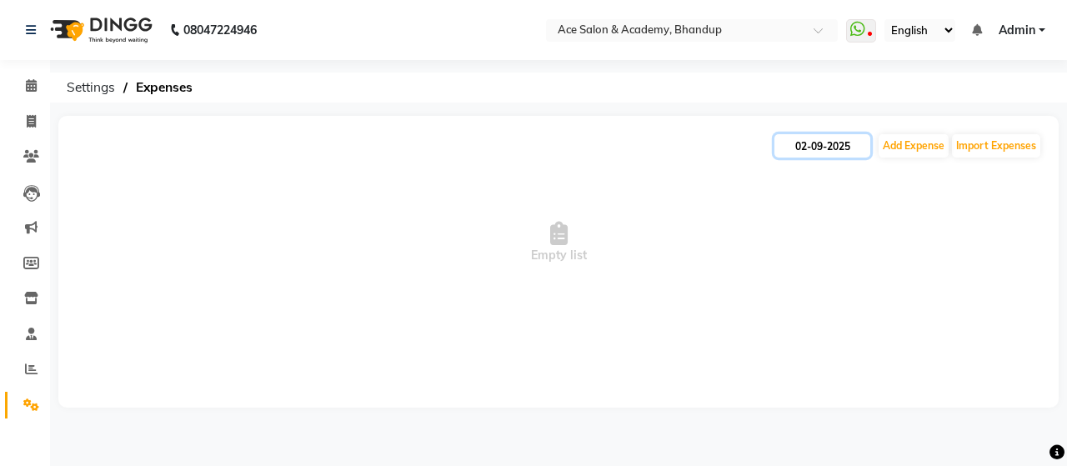
click at [792, 139] on input "02-09-2025" at bounding box center [822, 145] width 96 height 23
select select "9"
select select "2025"
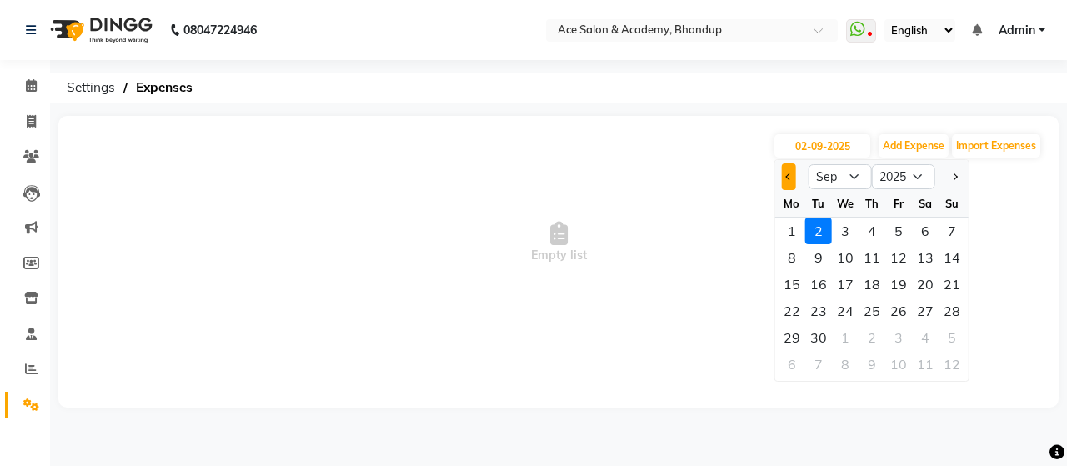
click at [788, 178] on span "Previous month" at bounding box center [788, 176] width 7 height 7
select select "8"
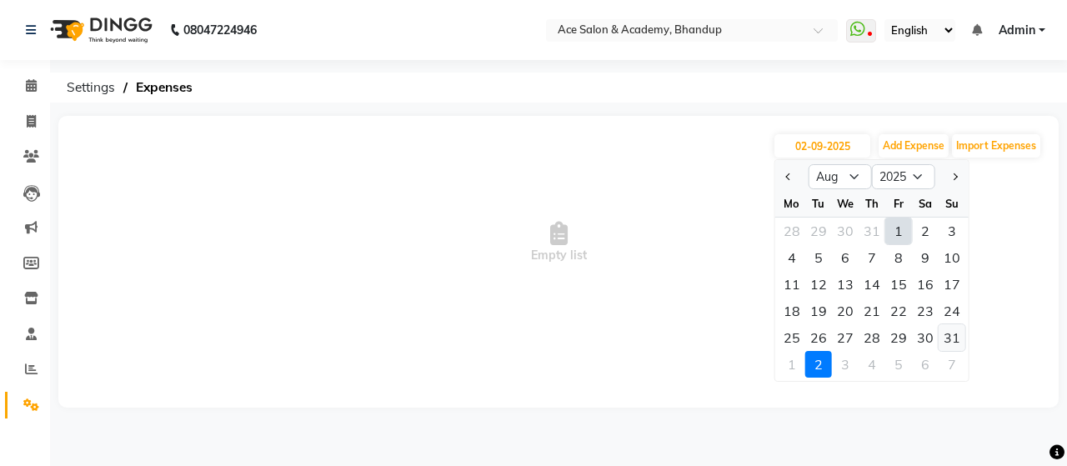
click at [948, 338] on div "31" at bounding box center [951, 337] width 27 height 27
type input "31-08-2025"
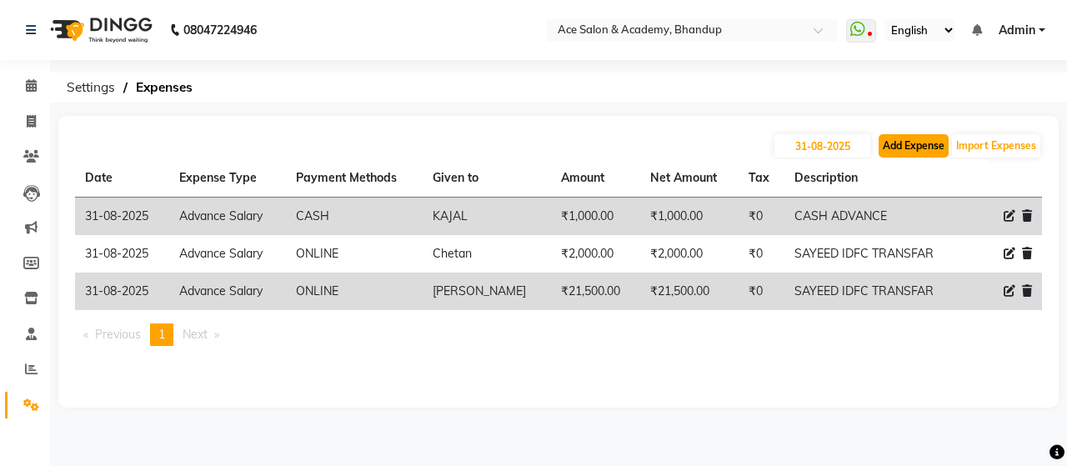
click at [933, 153] on button "Add Expense" at bounding box center [913, 145] width 70 height 23
select select "1"
select select "4752"
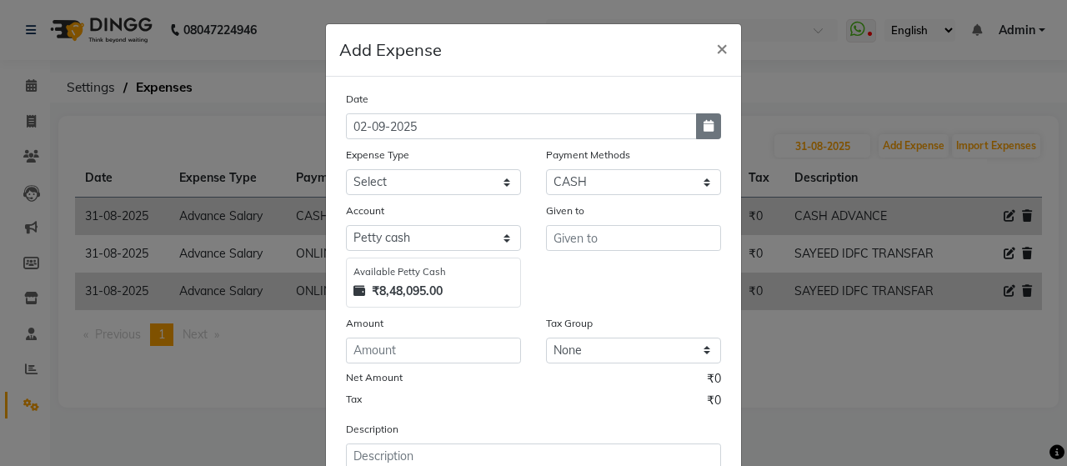
click at [708, 125] on button "button" at bounding box center [708, 126] width 25 height 26
select select "9"
select select "2025"
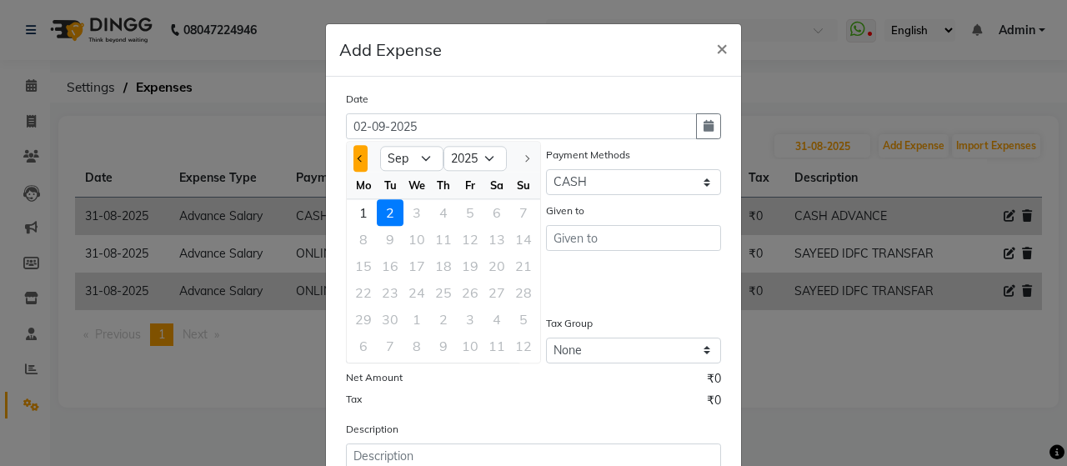
click at [353, 151] on button "Previous month" at bounding box center [360, 158] width 14 height 27
select select "8"
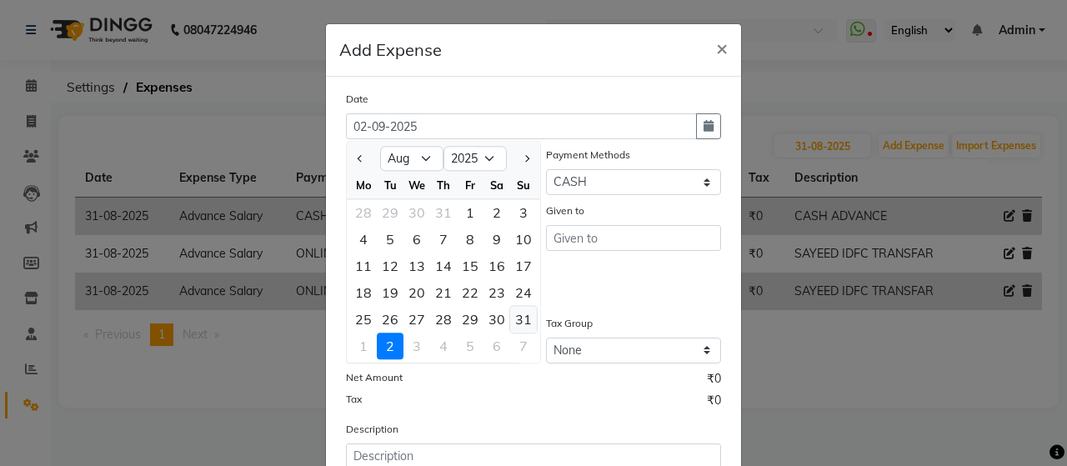
click at [525, 318] on div "31" at bounding box center [523, 319] width 27 height 27
type input "31-08-2025"
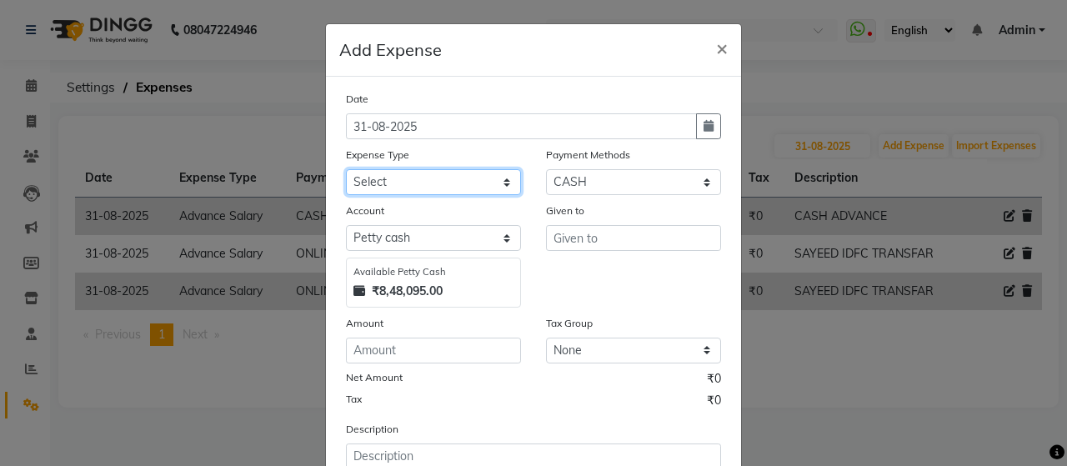
click at [500, 183] on select "Select Advance Salary Bank charges beuty hub Fuel Loan Repayment Maintenance Ma…" at bounding box center [433, 182] width 175 height 26
select select "15353"
click at [346, 169] on select "Select Advance Salary Bank charges beuty hub Fuel Loan Repayment Maintenance Ma…" at bounding box center [433, 182] width 175 height 26
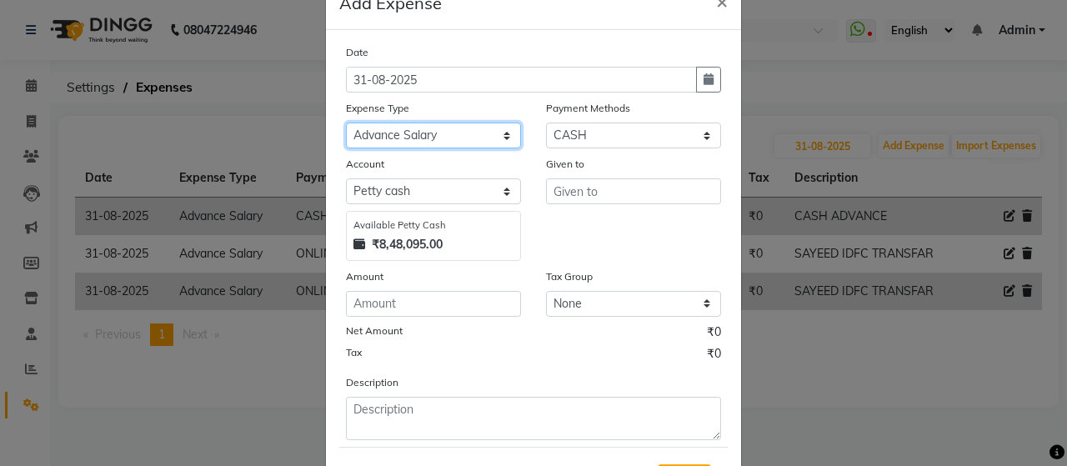
scroll to position [128, 0]
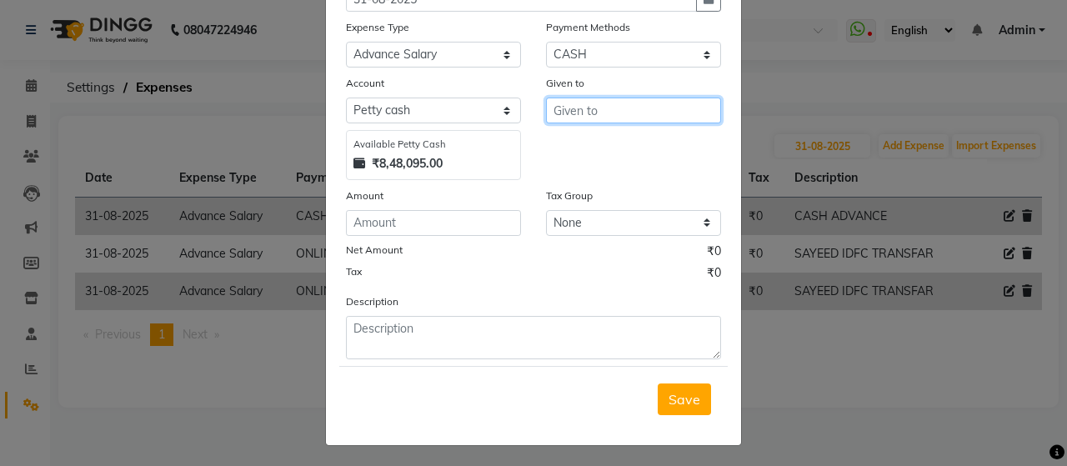
click at [603, 104] on input "text" at bounding box center [633, 111] width 175 height 26
click at [585, 142] on span "SAYEED" at bounding box center [593, 146] width 53 height 17
type input "SAYEED"
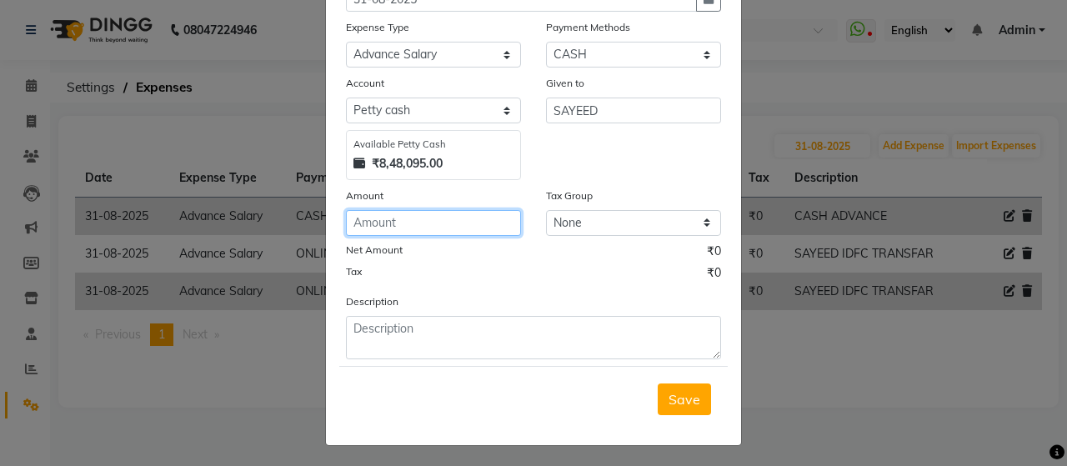
click at [448, 227] on input "number" at bounding box center [433, 223] width 175 height 26
type input "2000"
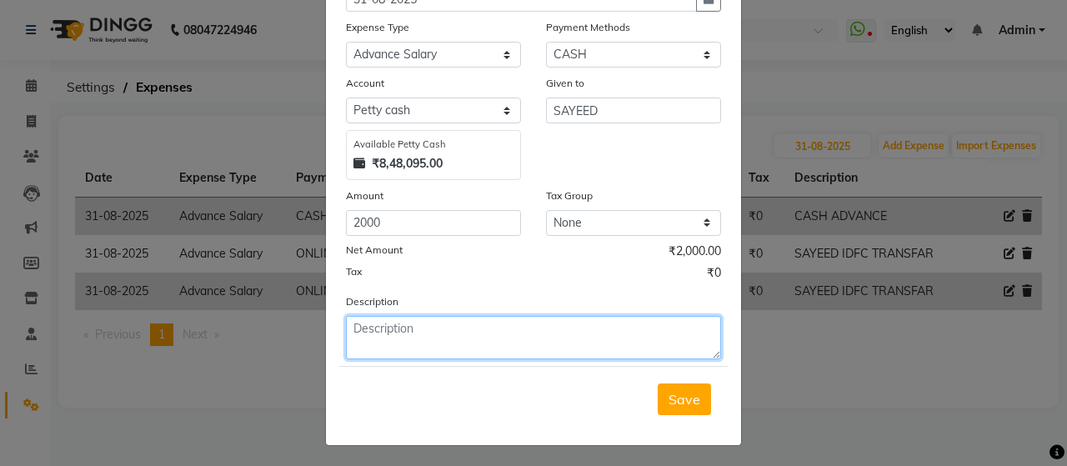
click at [582, 344] on textarea at bounding box center [533, 337] width 375 height 43
type textarea "tecan cash"
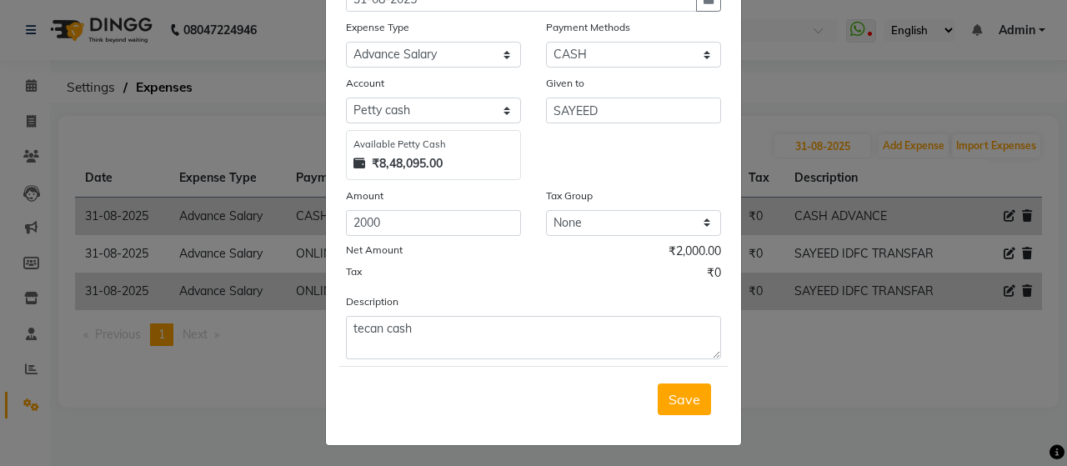
click at [678, 384] on button "Save" at bounding box center [684, 399] width 53 height 32
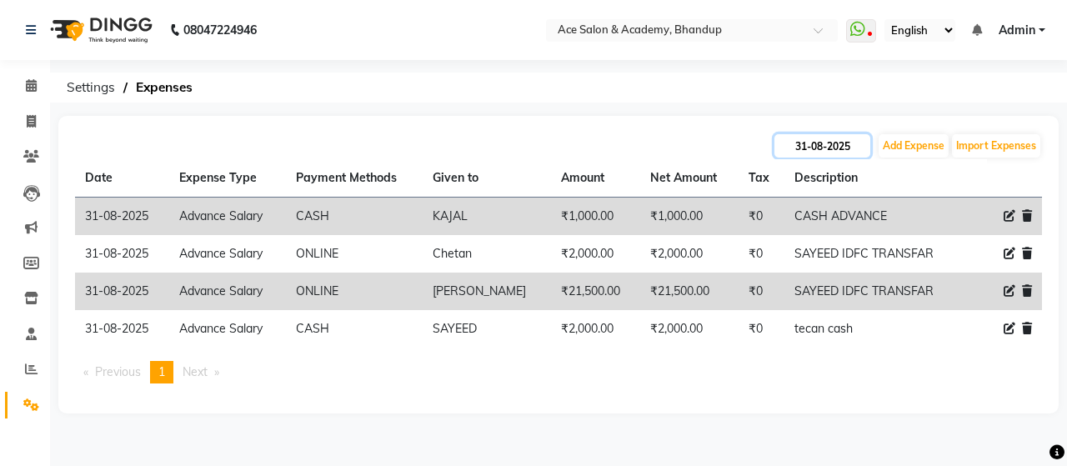
click at [854, 144] on input "31-08-2025" at bounding box center [822, 145] width 96 height 23
select select "8"
select select "2025"
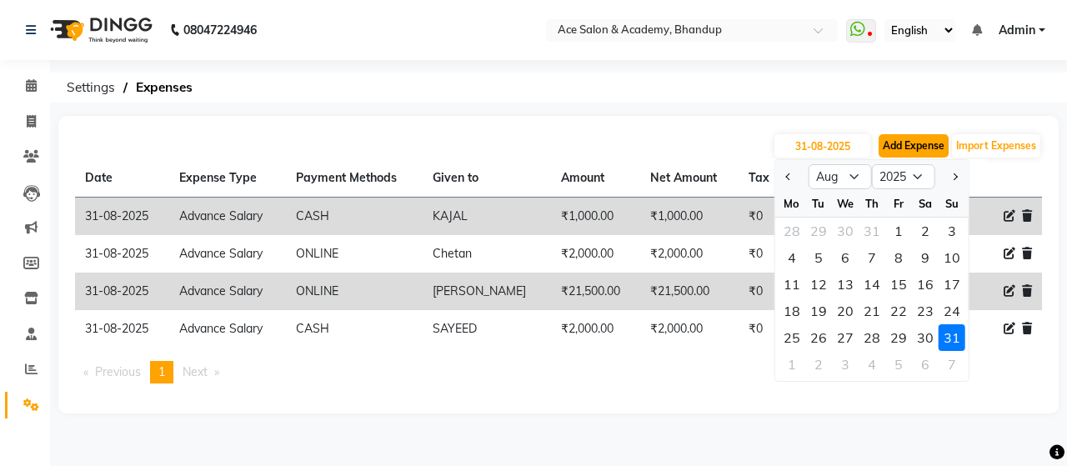
click at [927, 144] on button "Add Expense" at bounding box center [913, 145] width 70 height 23
select select "1"
select select "4752"
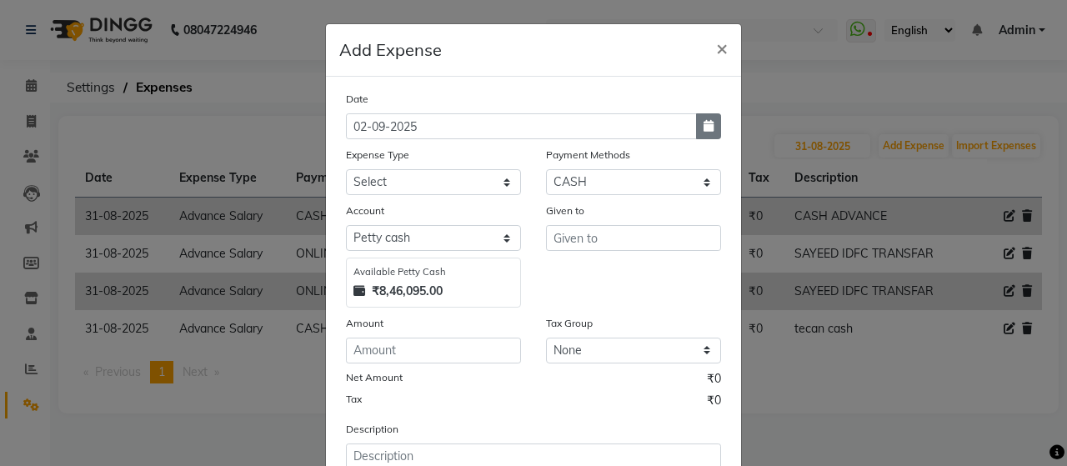
click at [706, 128] on icon "button" at bounding box center [708, 126] width 10 height 12
select select "9"
select select "2025"
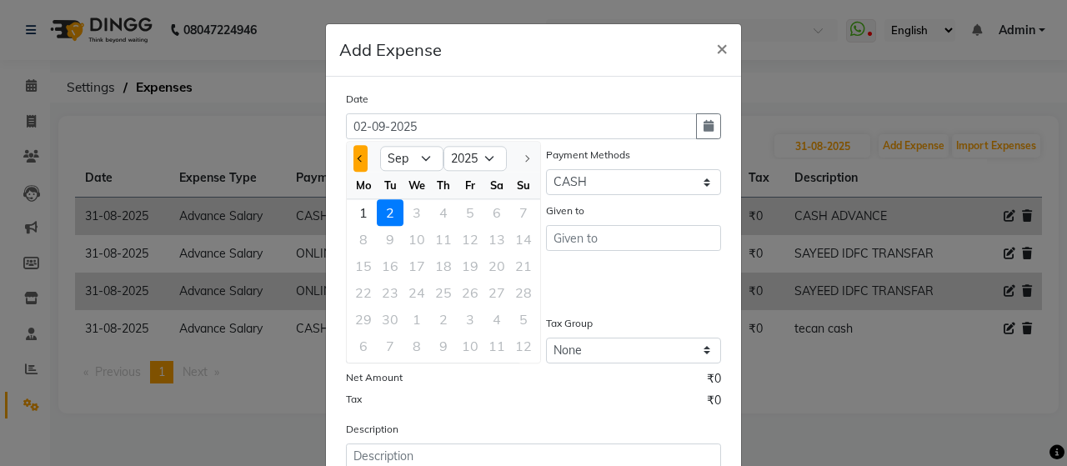
click at [353, 163] on button "Previous month" at bounding box center [360, 158] width 14 height 27
select select "8"
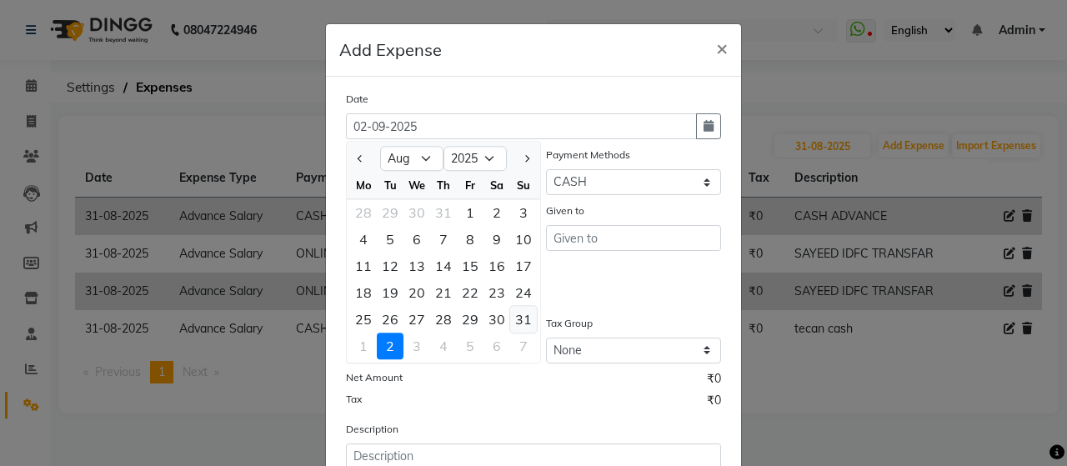
click at [518, 318] on div "31" at bounding box center [523, 319] width 27 height 27
type input "31-08-2025"
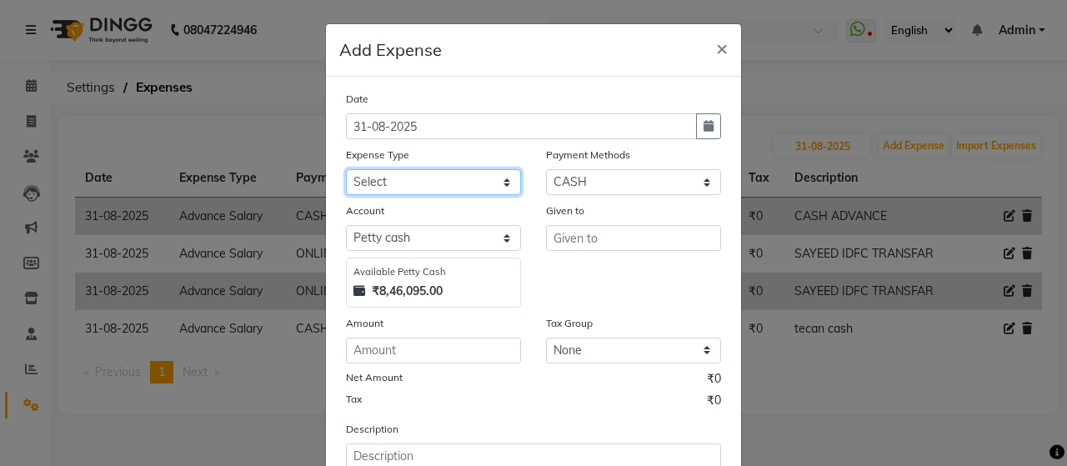
click at [462, 183] on select "Select Advance Salary Bank charges beuty hub Fuel Loan Repayment Maintenance Ma…" at bounding box center [433, 182] width 175 height 26
select select "15339"
click at [346, 169] on select "Select Advance Salary Bank charges beuty hub Fuel Loan Repayment Maintenance Ma…" at bounding box center [433, 182] width 175 height 26
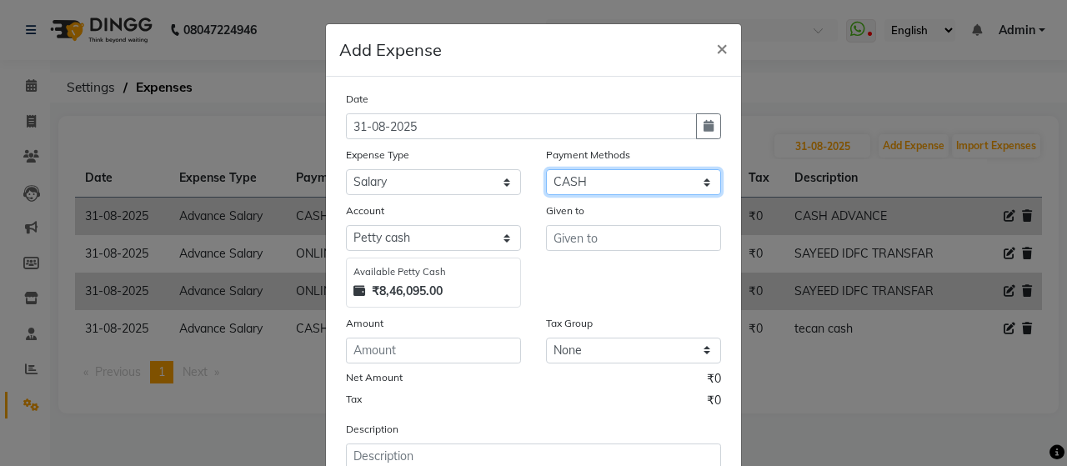
click at [671, 179] on select "Select ONLINE Prepaid CARD GPay CASH" at bounding box center [633, 182] width 175 height 26
select select "3"
click at [546, 169] on select "Select ONLINE Prepaid CARD GPay CASH" at bounding box center [633, 182] width 175 height 26
select select "4753"
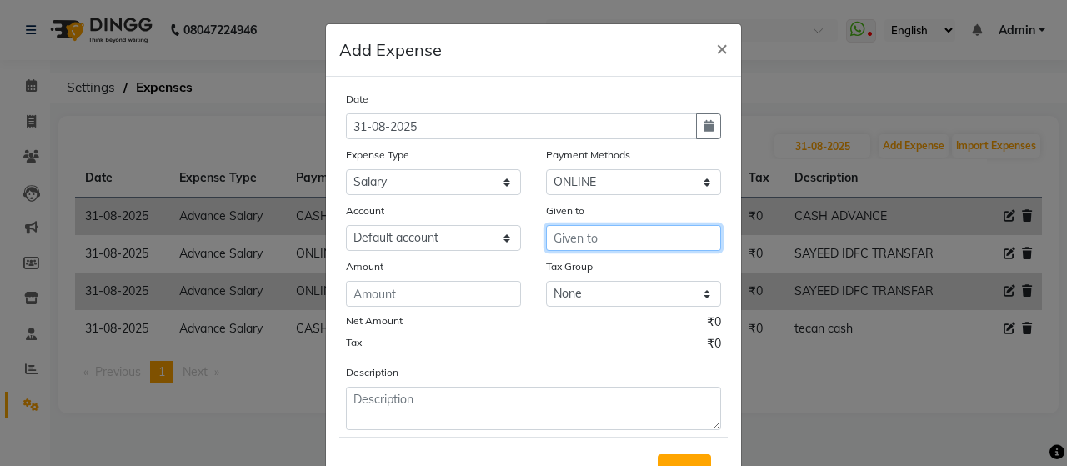
click at [568, 238] on input "text" at bounding box center [633, 238] width 175 height 26
type input "POOJA"
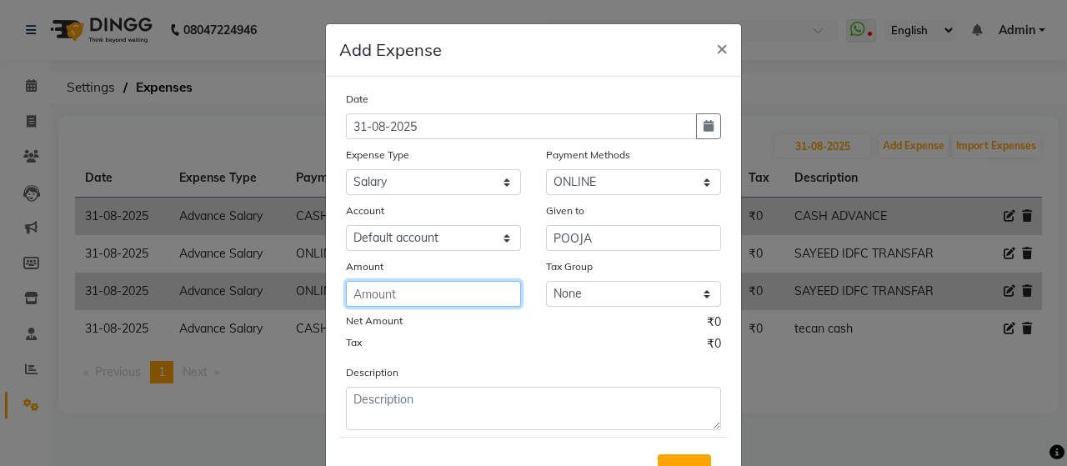
click at [403, 296] on input "number" at bounding box center [433, 294] width 175 height 26
type input "4194"
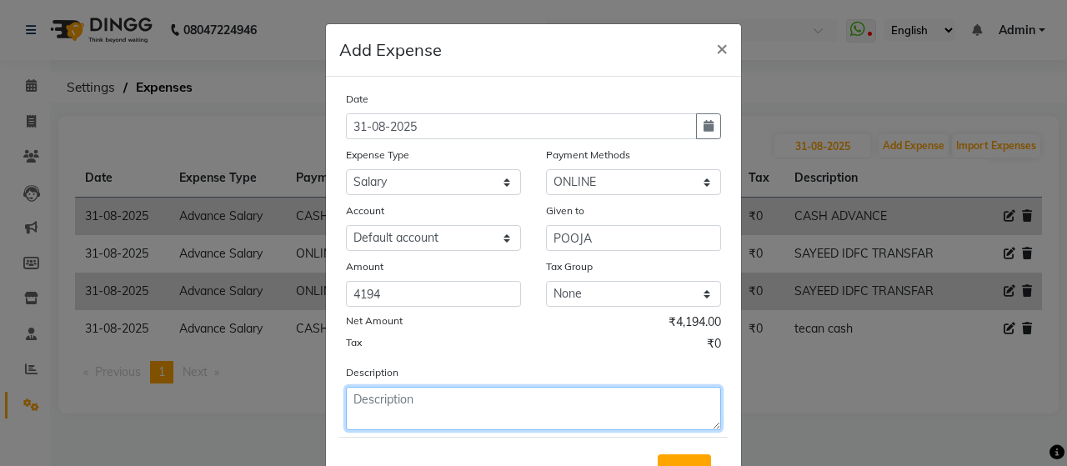
click at [513, 409] on textarea at bounding box center [533, 408] width 375 height 43
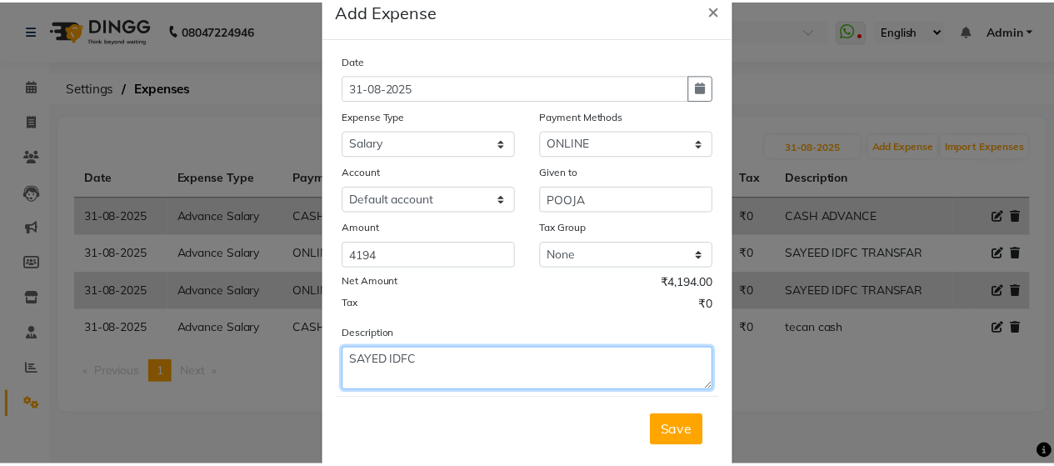
scroll to position [72, 0]
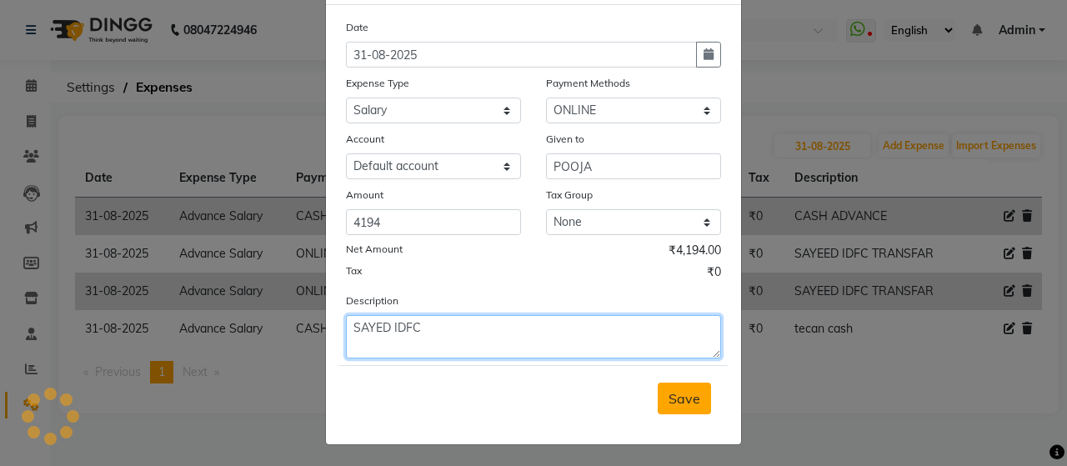
type textarea "SAYED IDFC"
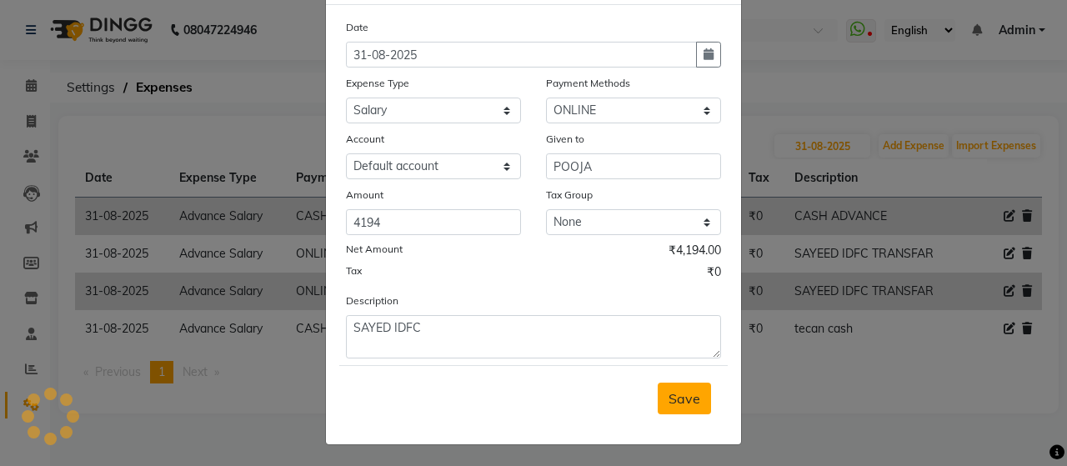
click at [680, 398] on span "Save" at bounding box center [684, 398] width 32 height 17
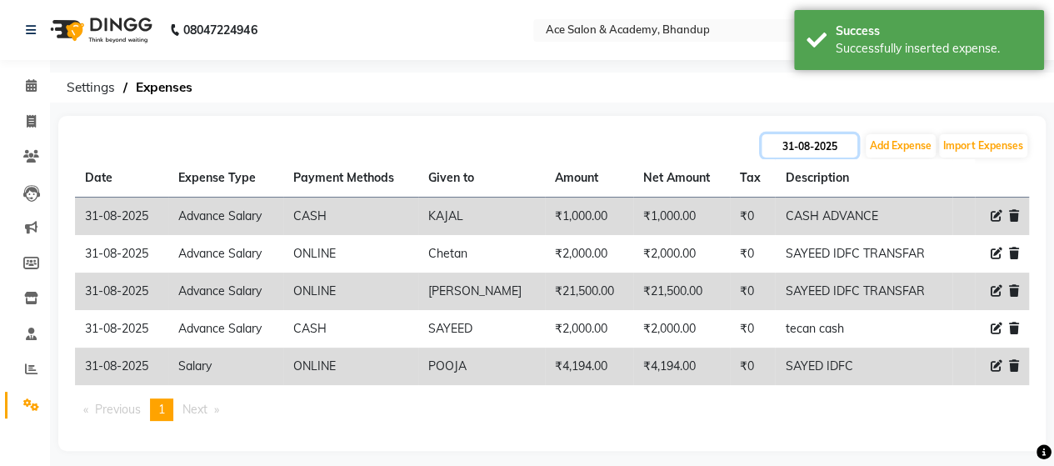
click at [848, 139] on input "31-08-2025" at bounding box center [810, 145] width 96 height 23
select select "8"
select select "2025"
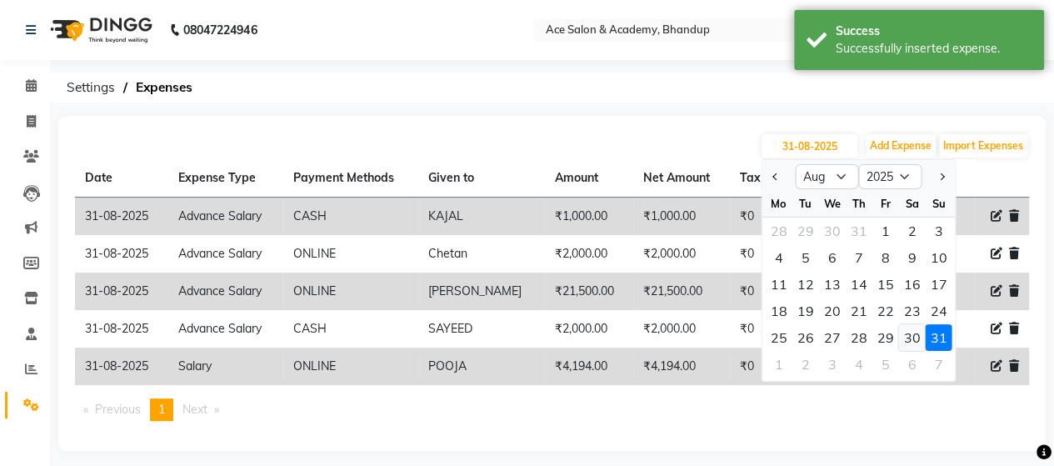
click at [915, 333] on div "30" at bounding box center [911, 337] width 27 height 27
type input "30-08-2025"
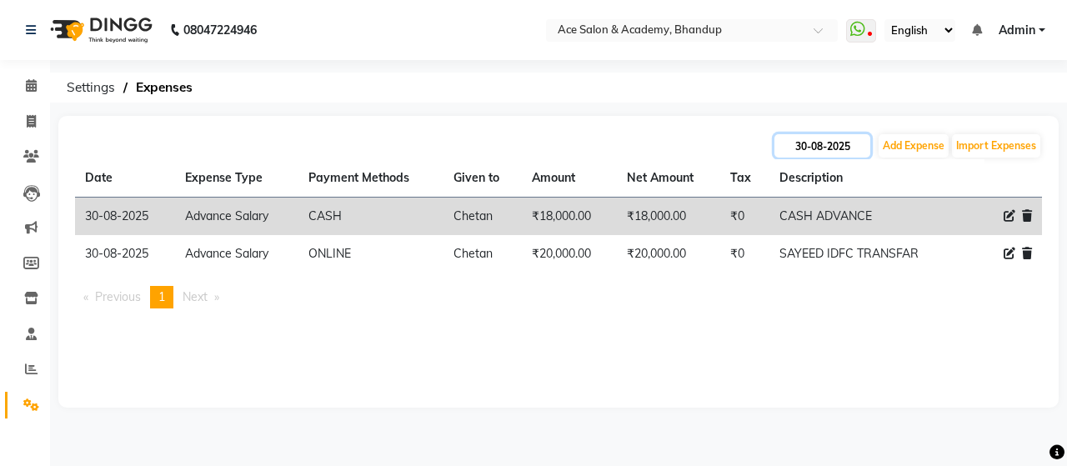
click at [858, 143] on input "30-08-2025" at bounding box center [822, 145] width 96 height 23
select select "8"
select select "2025"
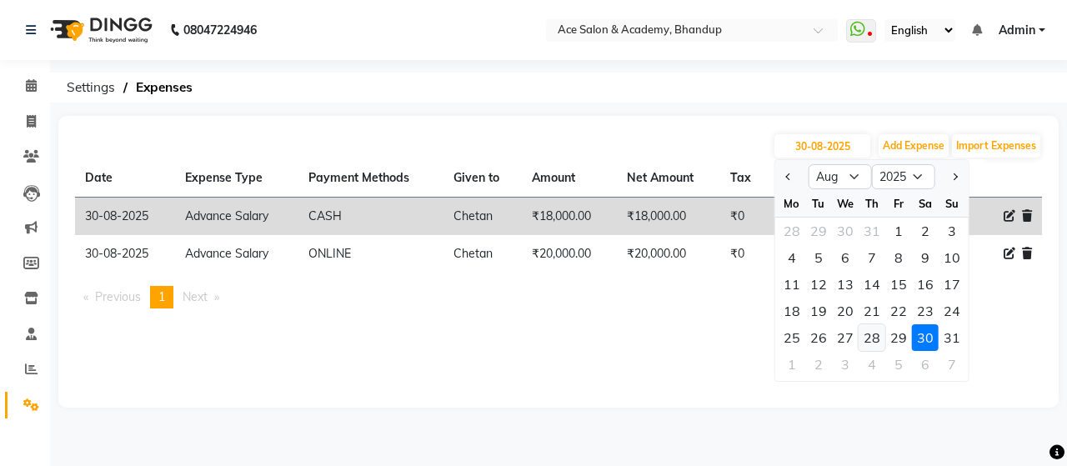
click at [876, 335] on div "28" at bounding box center [871, 337] width 27 height 27
type input "[DATE]"
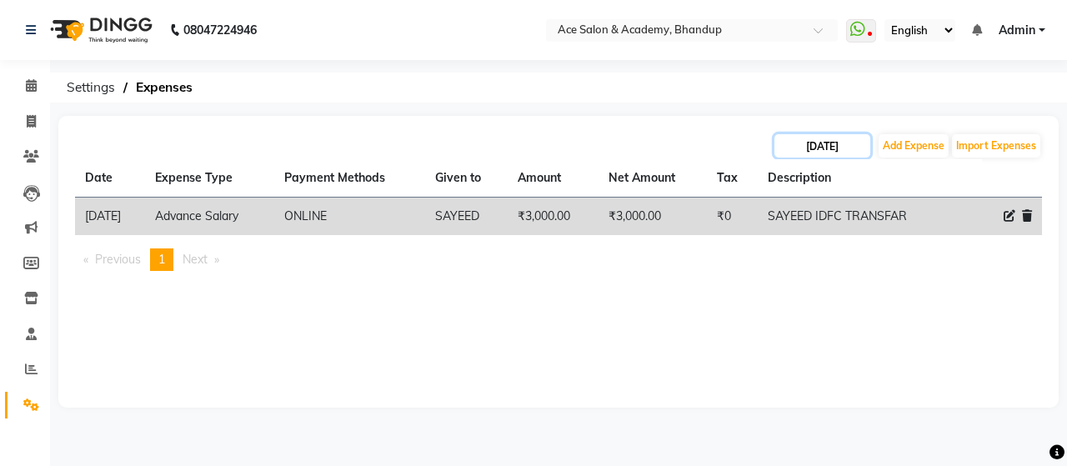
click at [858, 142] on input "[DATE]" at bounding box center [822, 145] width 96 height 23
select select "8"
select select "2025"
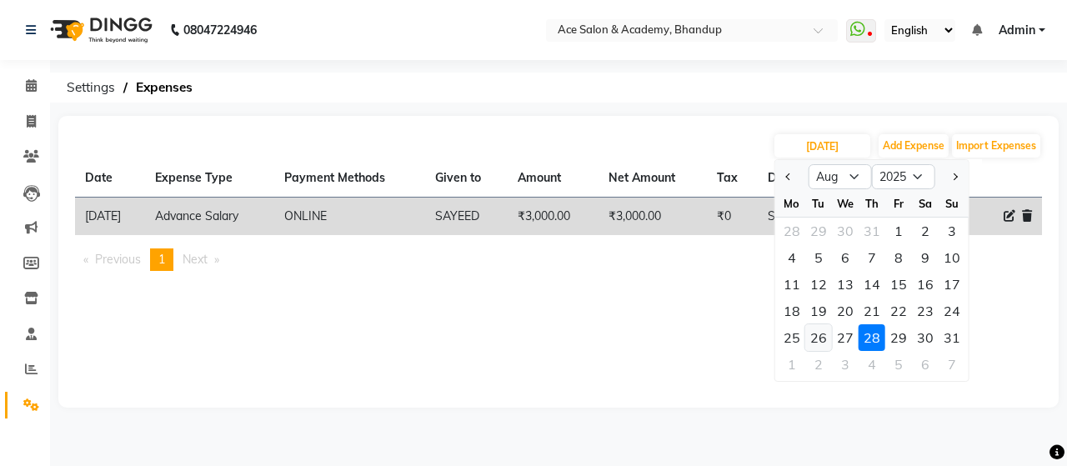
click at [820, 336] on div "26" at bounding box center [818, 337] width 27 height 27
type input "26-08-2025"
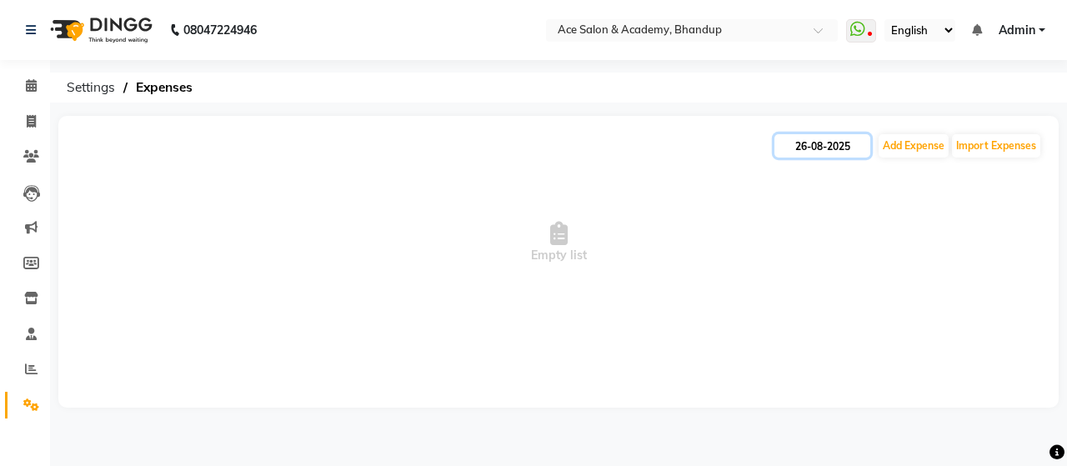
click at [857, 145] on input "26-08-2025" at bounding box center [822, 145] width 96 height 23
select select "8"
select select "2025"
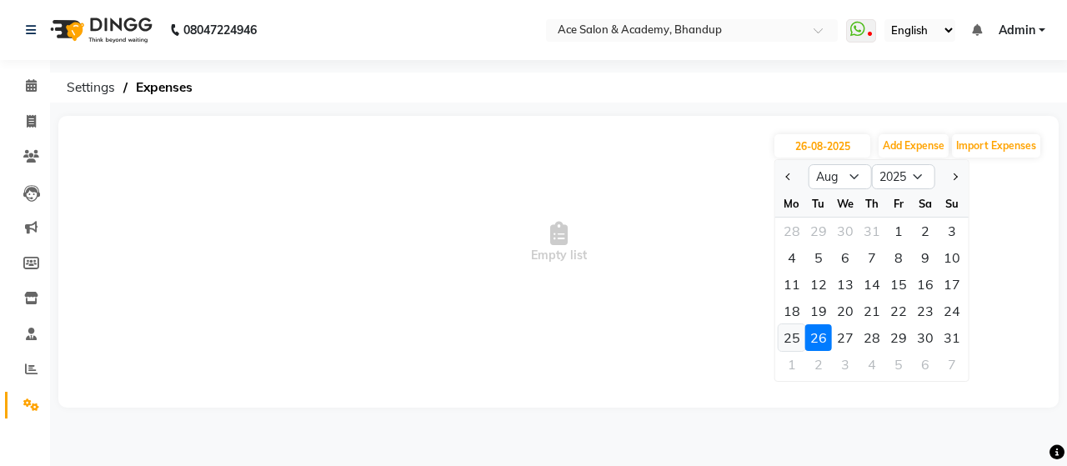
click at [788, 335] on div "25" at bounding box center [791, 337] width 27 height 27
type input "25-08-2025"
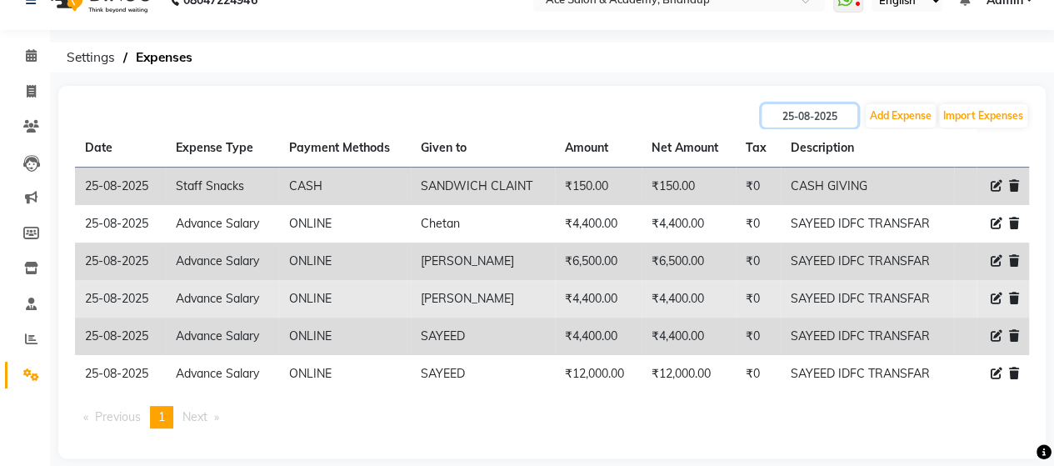
scroll to position [47, 0]
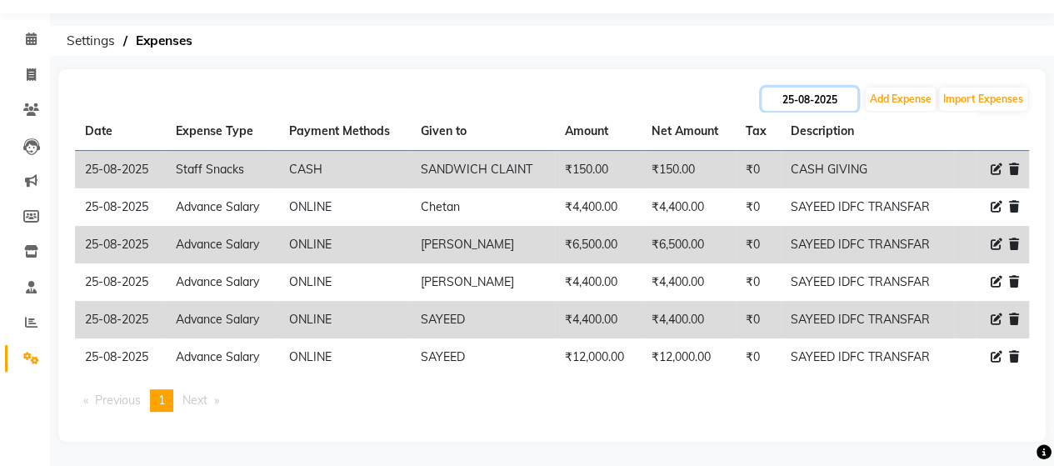
click at [850, 101] on input "25-08-2025" at bounding box center [810, 99] width 96 height 23
select select "8"
select select "2025"
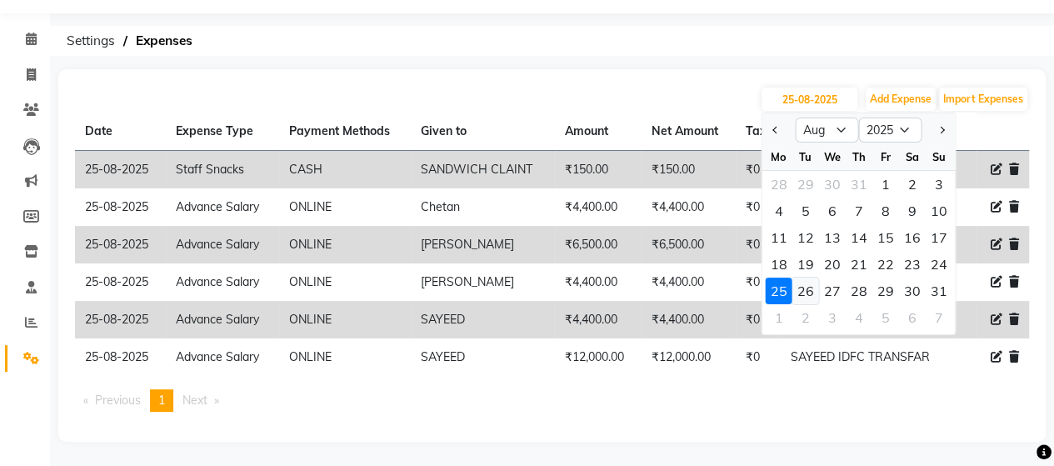
click at [800, 289] on div "26" at bounding box center [805, 291] width 27 height 27
type input "26-08-2025"
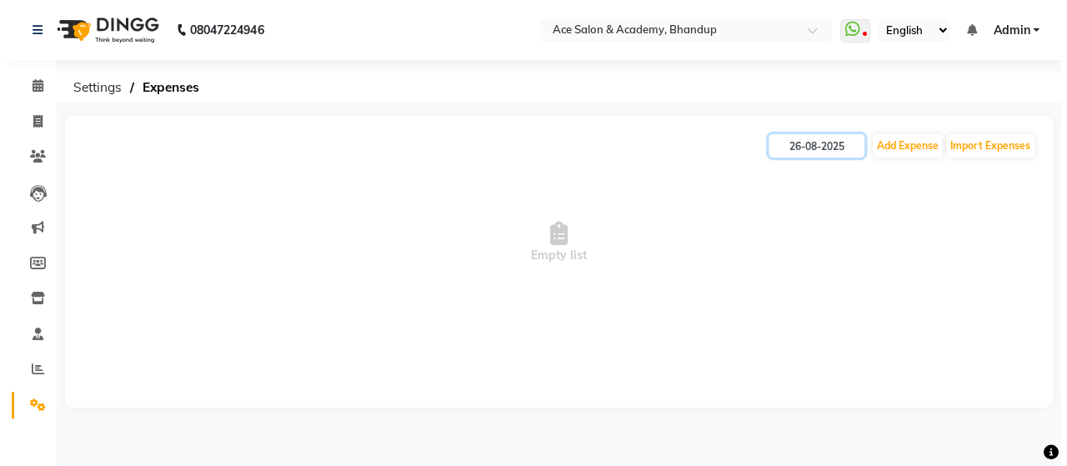
scroll to position [0, 0]
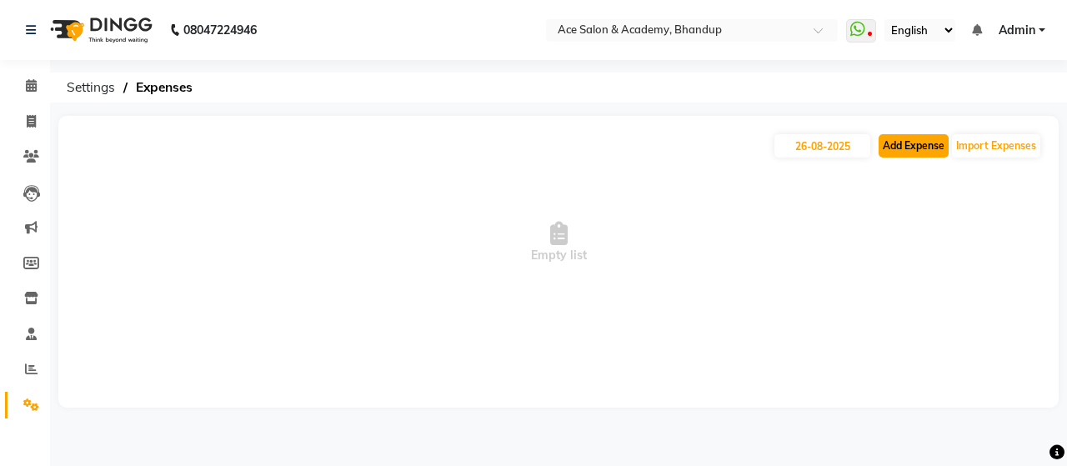
click at [908, 144] on button "Add Expense" at bounding box center [913, 145] width 70 height 23
select select "1"
select select "4752"
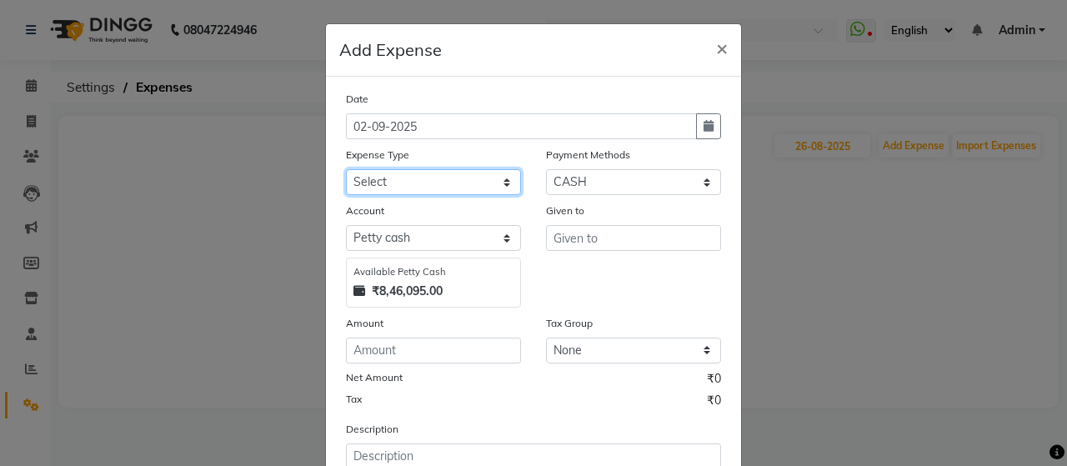
click at [506, 183] on select "Select Advance Salary Bank charges beuty hub Fuel Loan Repayment Maintenance Ma…" at bounding box center [433, 182] width 175 height 26
select select "15355"
click at [346, 169] on select "Select Advance Salary Bank charges beuty hub Fuel Loan Repayment Maintenance Ma…" at bounding box center [433, 182] width 175 height 26
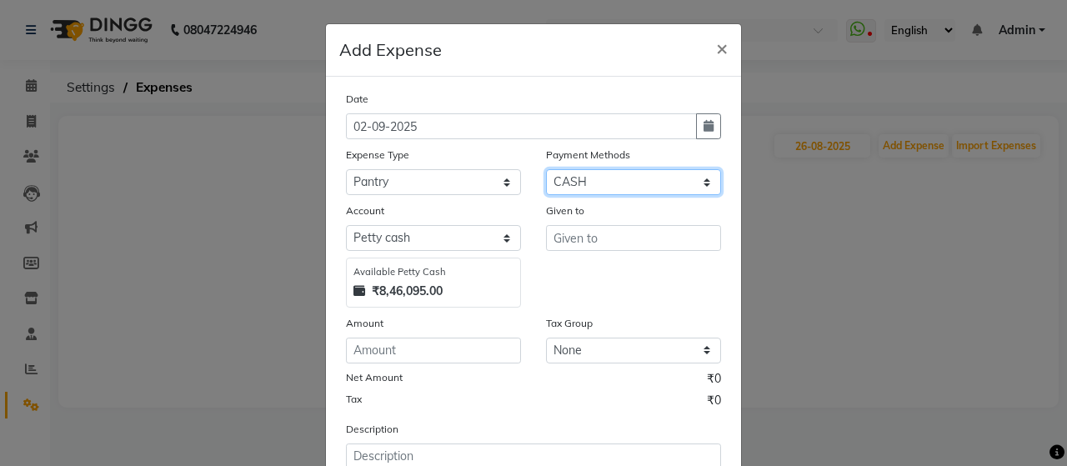
drag, startPoint x: 669, startPoint y: 170, endPoint x: 667, endPoint y: 179, distance: 9.5
click at [669, 170] on select "Select ONLINE Prepaid CARD GPay CASH" at bounding box center [633, 182] width 175 height 26
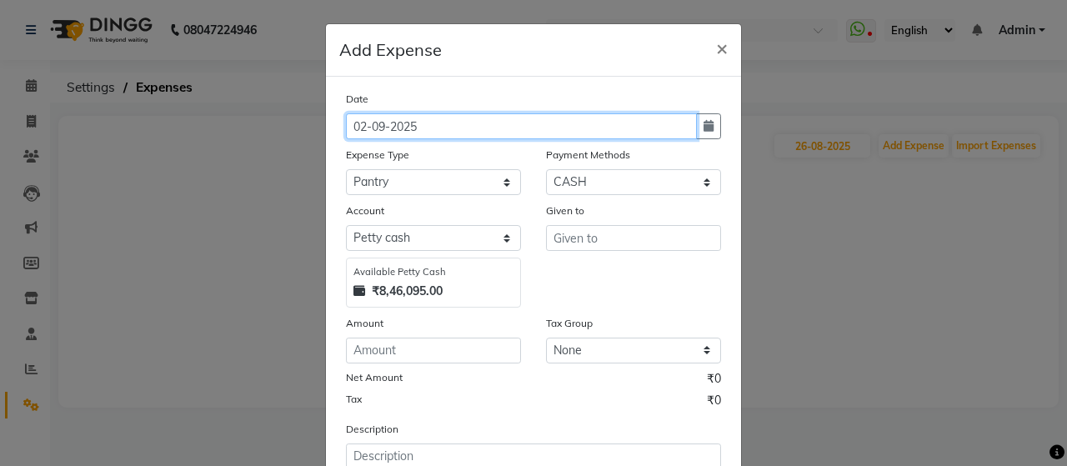
click at [508, 128] on input "02-09-2025" at bounding box center [521, 126] width 351 height 26
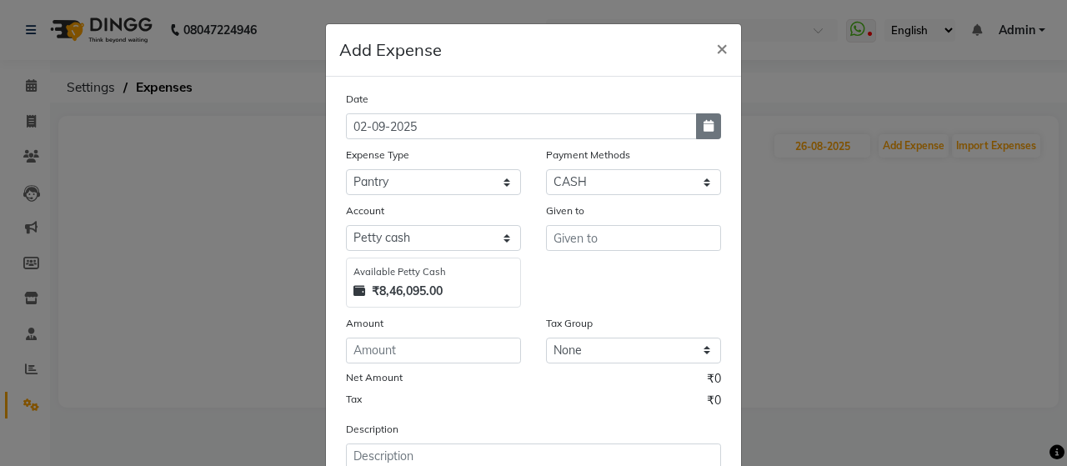
click at [697, 129] on button "button" at bounding box center [708, 126] width 25 height 26
select select "9"
select select "2025"
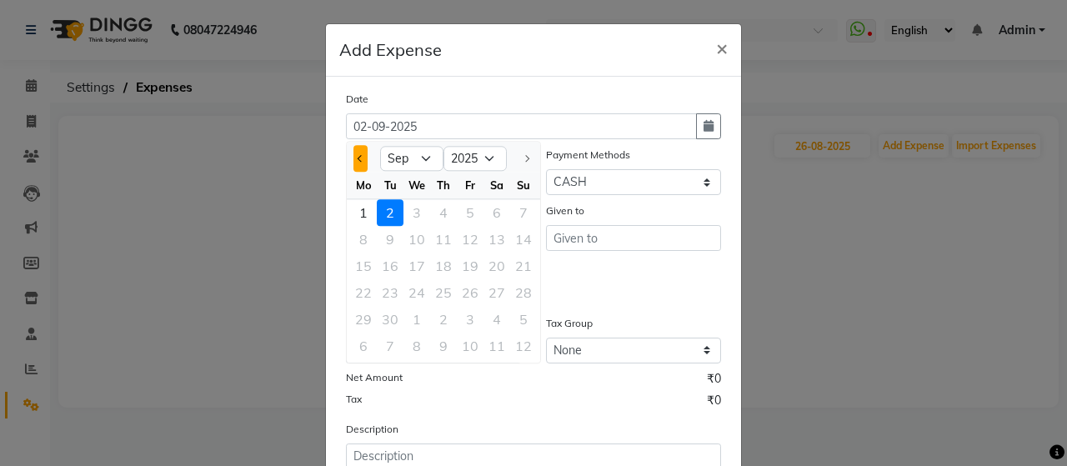
click at [353, 153] on button "Previous month" at bounding box center [360, 158] width 14 height 27
select select "8"
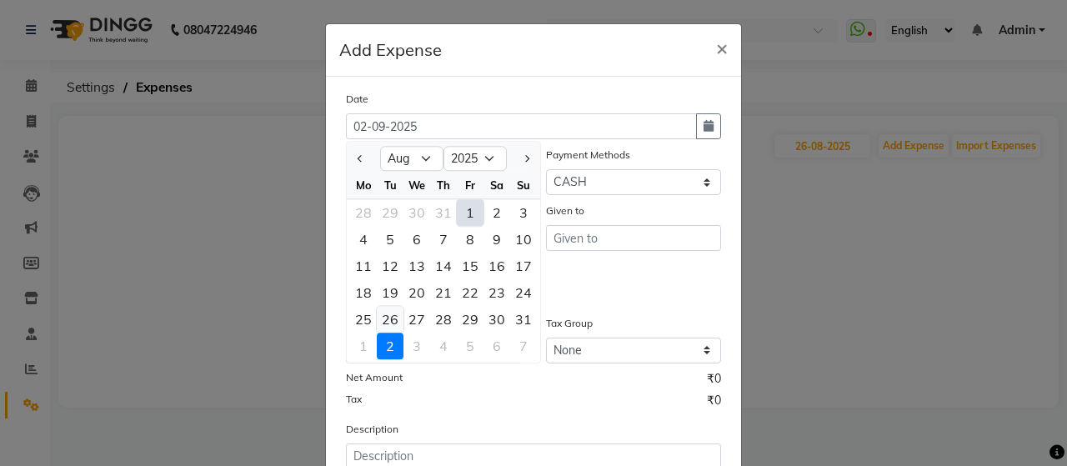
click at [382, 315] on div "26" at bounding box center [390, 319] width 27 height 27
type input "26-08-2025"
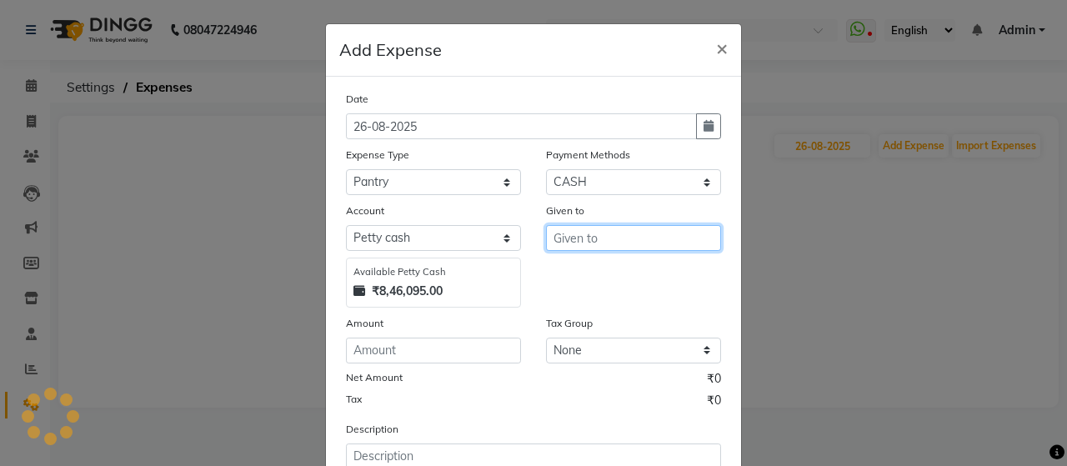
click at [597, 239] on input "text" at bounding box center [633, 238] width 175 height 26
type input "COFFE"
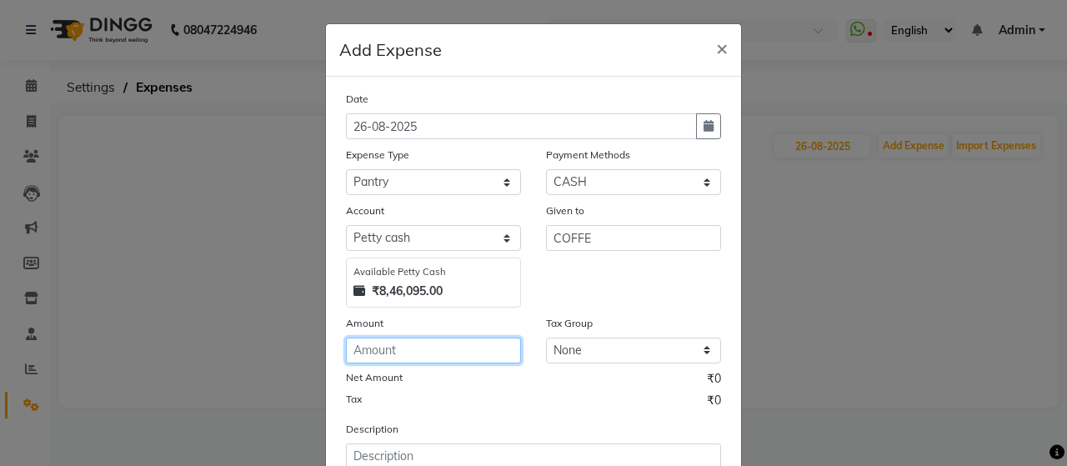
click at [493, 348] on input "number" at bounding box center [433, 351] width 175 height 26
type input "1000"
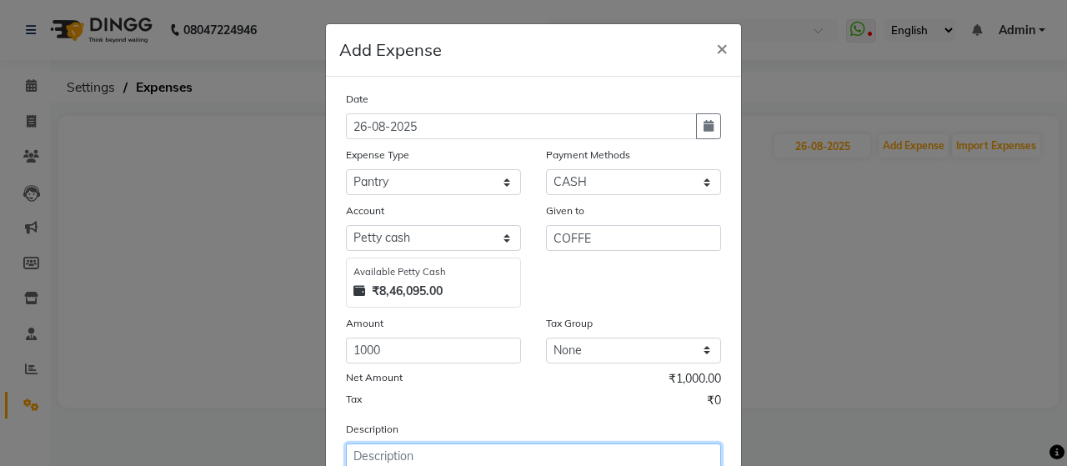
click at [494, 444] on textarea at bounding box center [533, 464] width 375 height 43
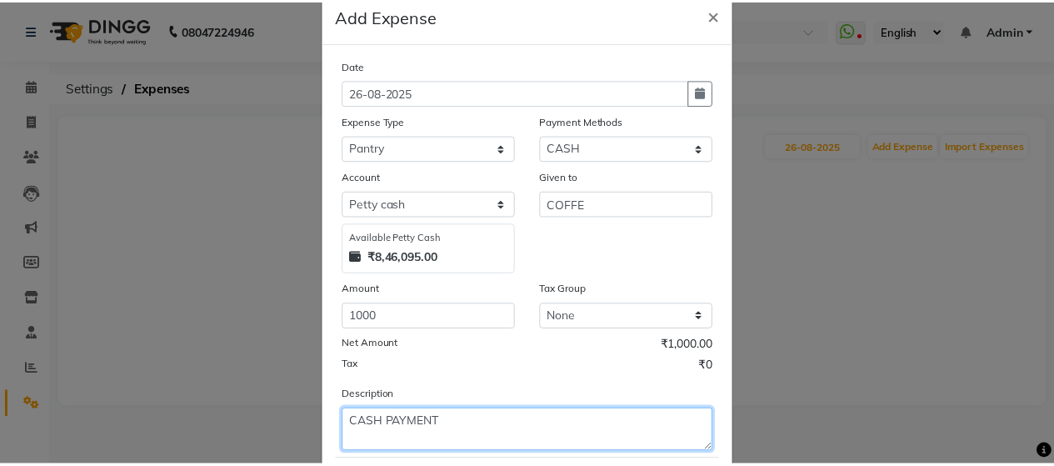
scroll to position [128, 0]
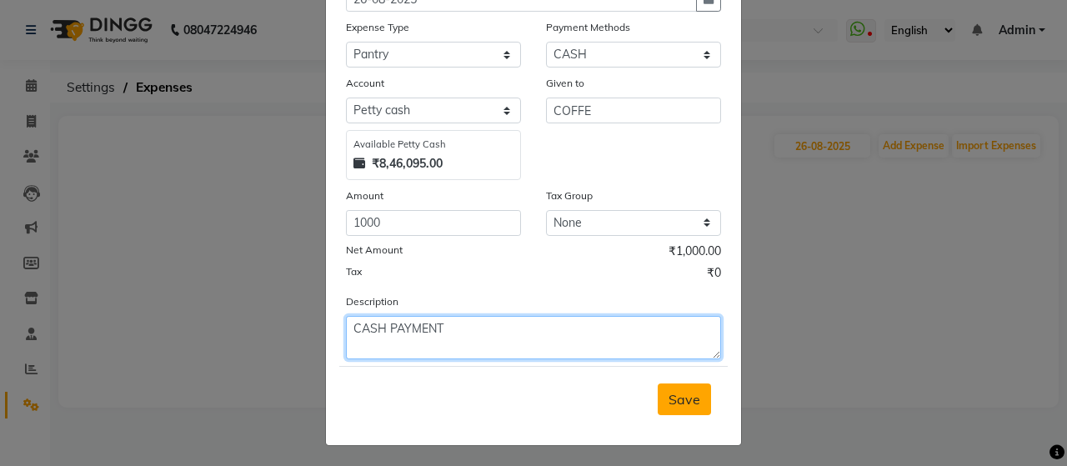
type textarea "CASH PAYMENT"
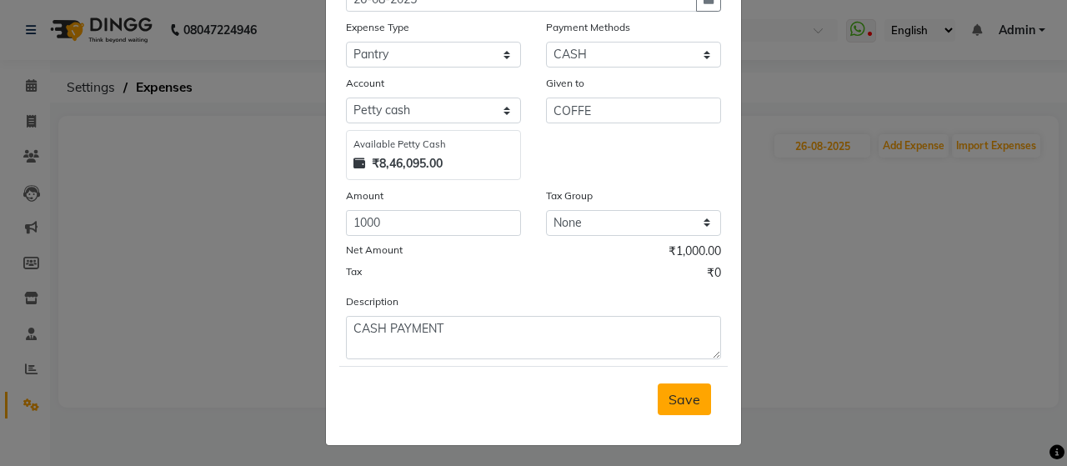
click at [681, 404] on span "Save" at bounding box center [684, 399] width 32 height 17
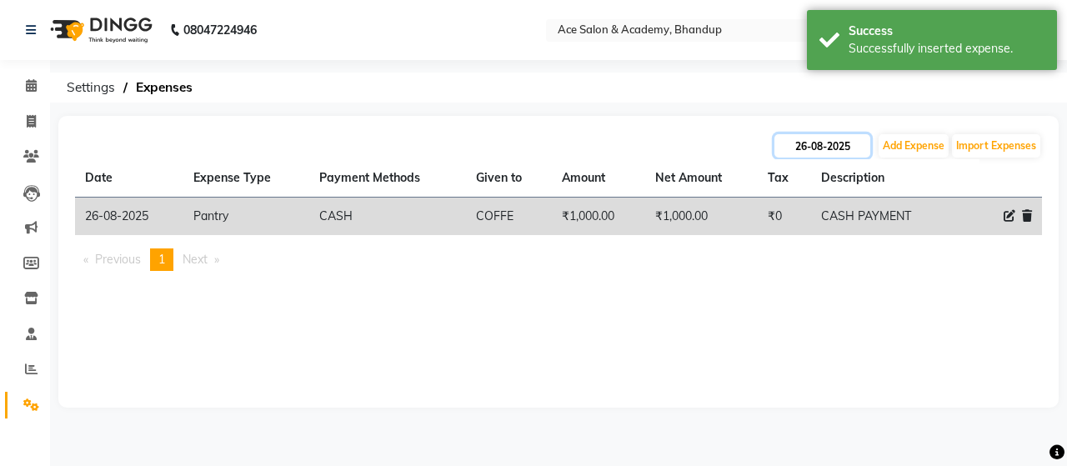
drag, startPoint x: 858, startPoint y: 145, endPoint x: 855, endPoint y: 134, distance: 11.3
click at [858, 139] on input "26-08-2025" at bounding box center [822, 145] width 96 height 23
select select "8"
select select "2025"
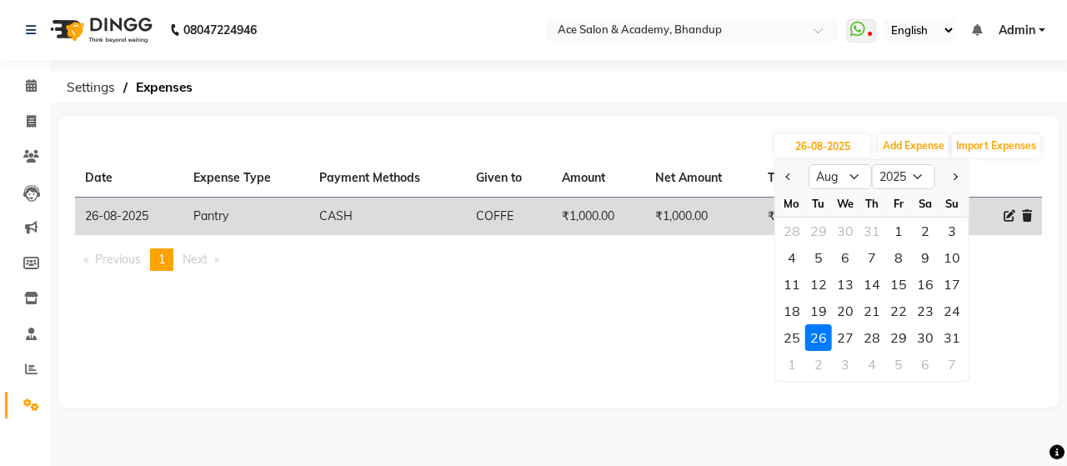
click at [715, 297] on div "[DATE] Jan Feb Mar Apr May Jun [DATE] Aug Sep Oct Nov [DATE] 2016 2017 2018 201…" at bounding box center [558, 262] width 1000 height 292
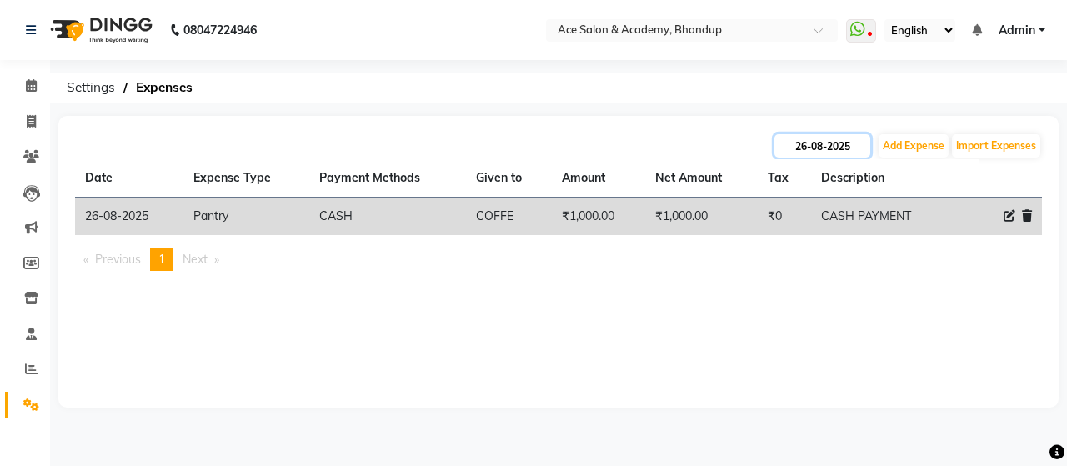
click at [860, 149] on input "26-08-2025" at bounding box center [822, 145] width 96 height 23
select select "8"
select select "2025"
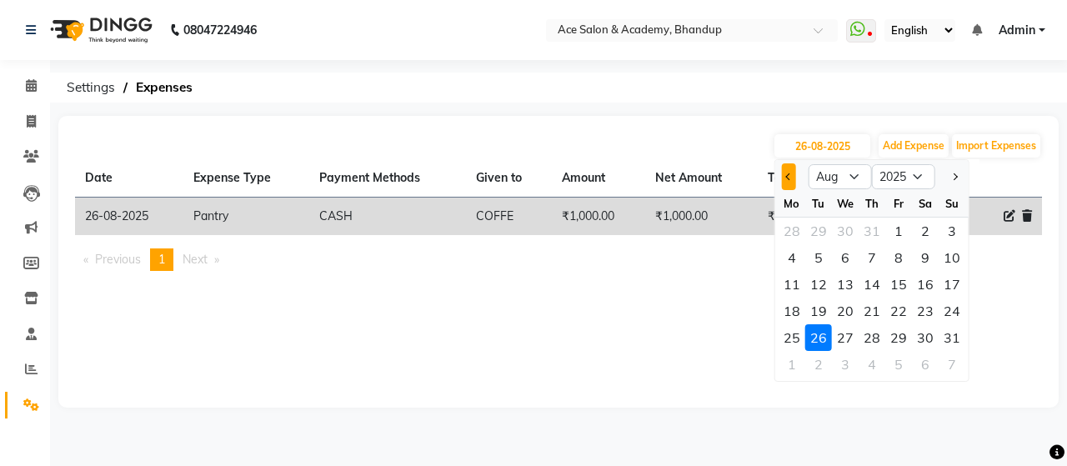
click at [790, 179] on button "Previous month" at bounding box center [789, 176] width 14 height 27
select select "7"
click at [793, 336] on div "28" at bounding box center [791, 337] width 27 height 27
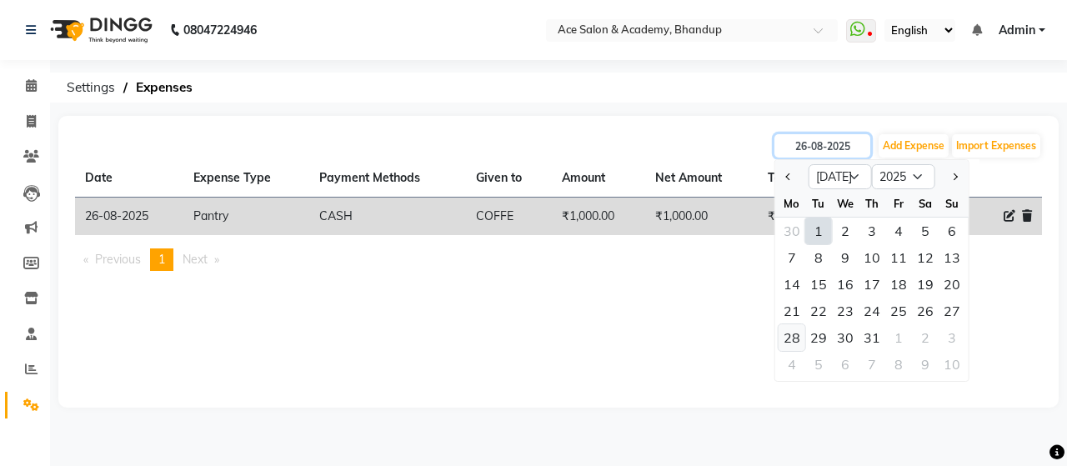
type input "28-07-2025"
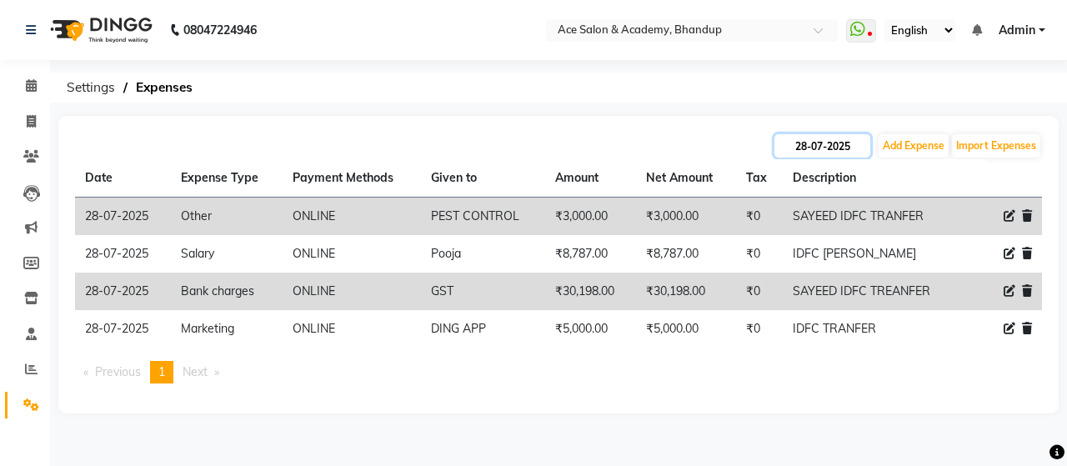
click at [867, 146] on input "28-07-2025" at bounding box center [822, 145] width 96 height 23
select select "7"
select select "2025"
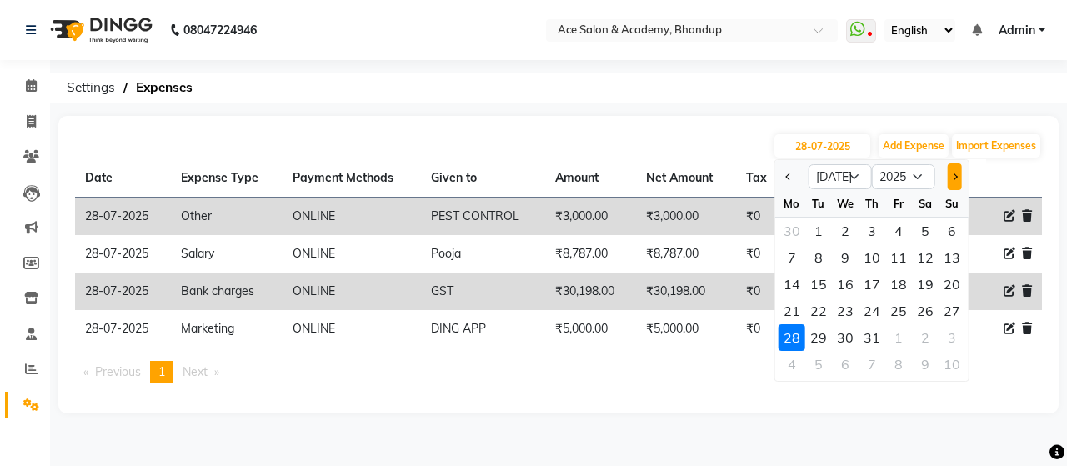
click at [958, 175] on button "Next month" at bounding box center [954, 176] width 14 height 27
select select "8"
click at [906, 233] on div "1" at bounding box center [898, 231] width 27 height 27
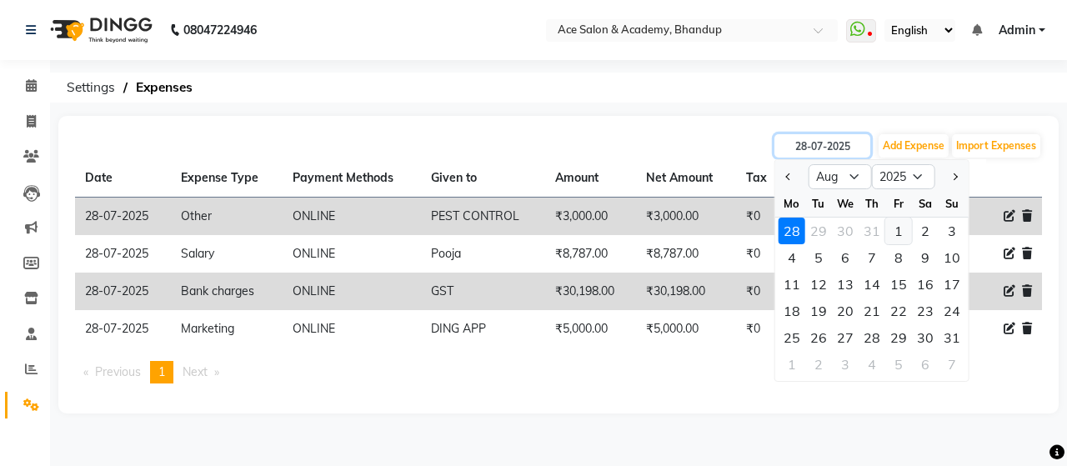
type input "[DATE]"
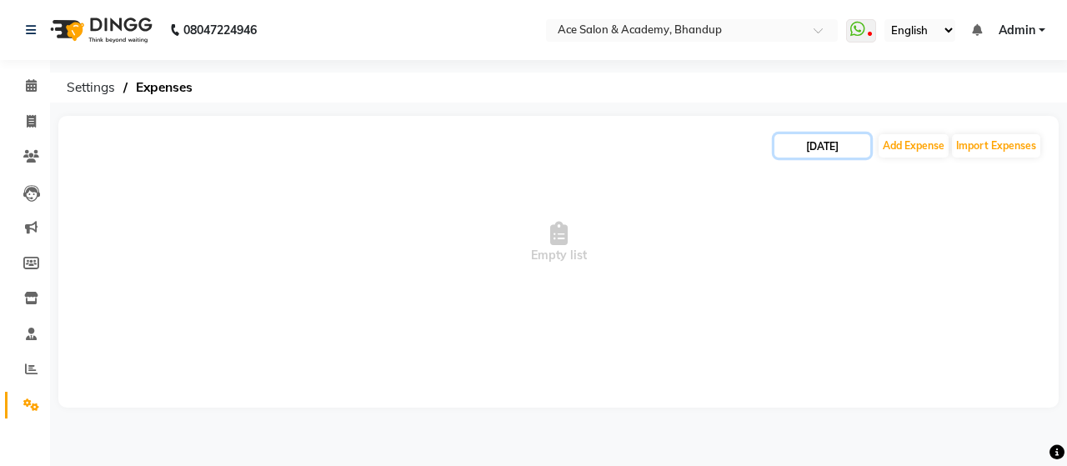
click at [858, 148] on input "[DATE]" at bounding box center [822, 145] width 96 height 23
select select "8"
select select "2025"
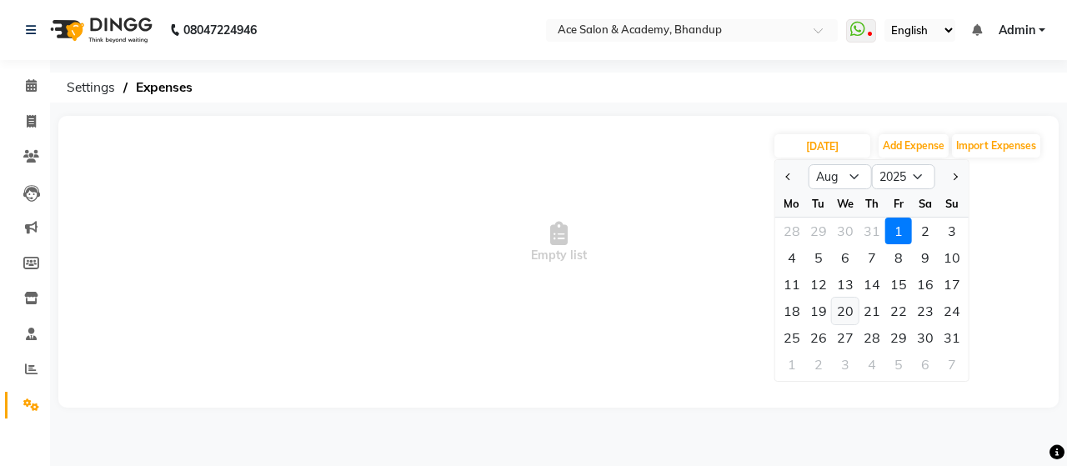
click at [847, 306] on div "20" at bounding box center [845, 311] width 27 height 27
type input "20-08-2025"
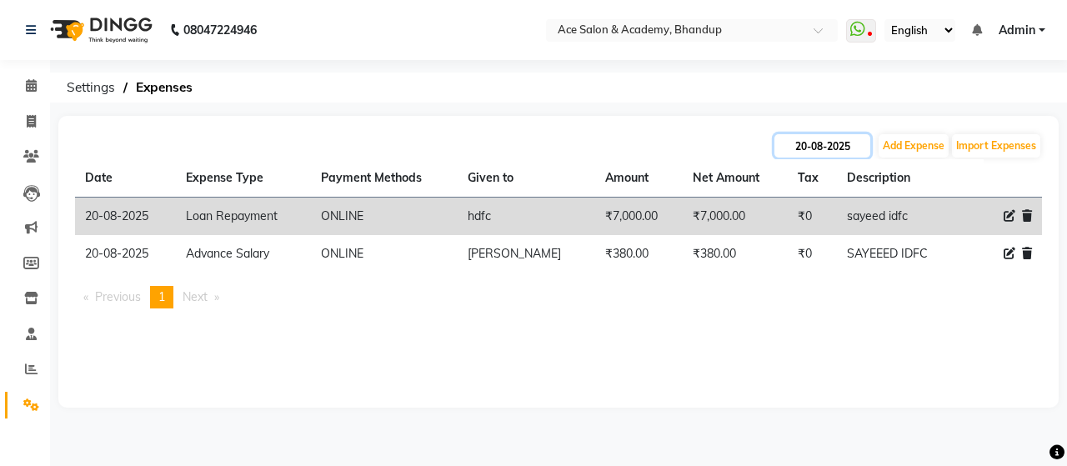
click at [821, 152] on input "20-08-2025" at bounding box center [822, 145] width 96 height 23
select select "8"
select select "2025"
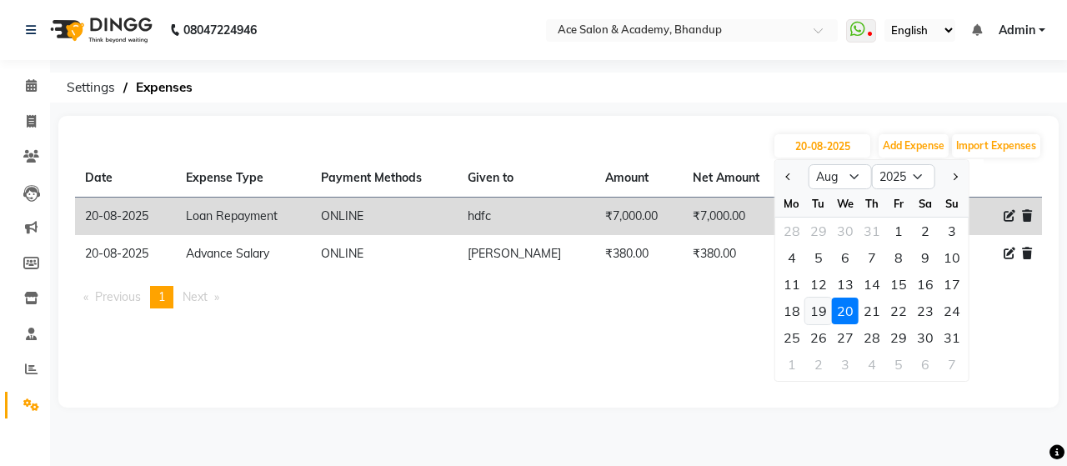
click at [822, 314] on div "19" at bounding box center [818, 311] width 27 height 27
type input "[DATE]"
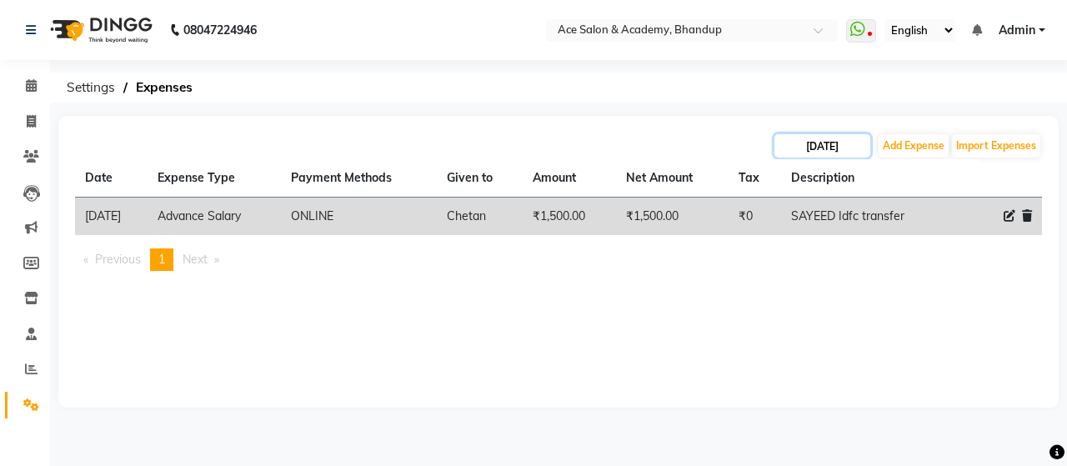
click at [857, 153] on input "[DATE]" at bounding box center [822, 145] width 96 height 23
select select "8"
select select "2025"
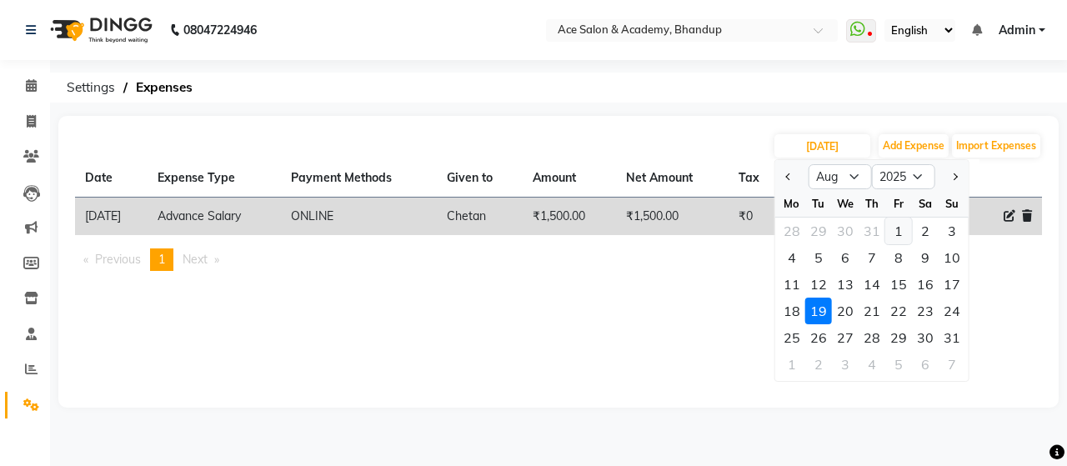
click at [900, 236] on div "1" at bounding box center [898, 231] width 27 height 27
type input "[DATE]"
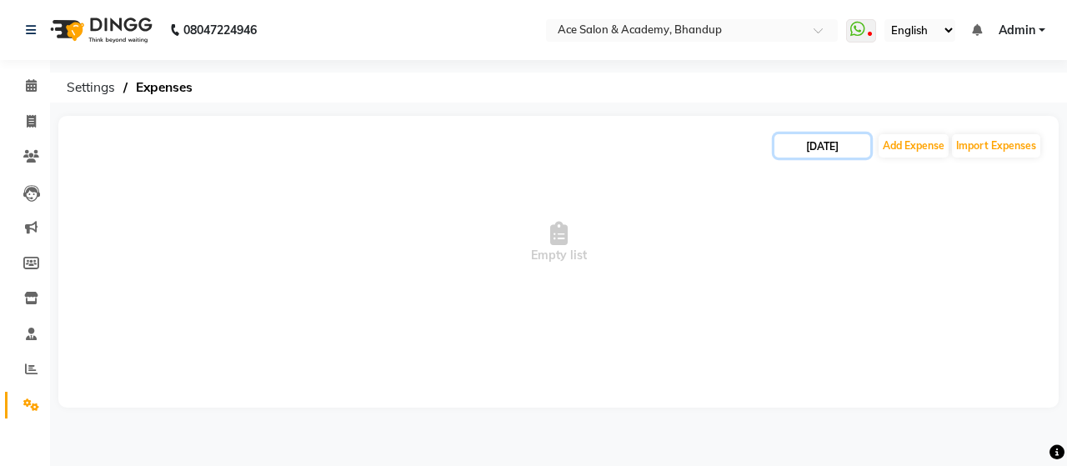
click at [858, 141] on input "[DATE]" at bounding box center [822, 145] width 96 height 23
select select "8"
select select "2025"
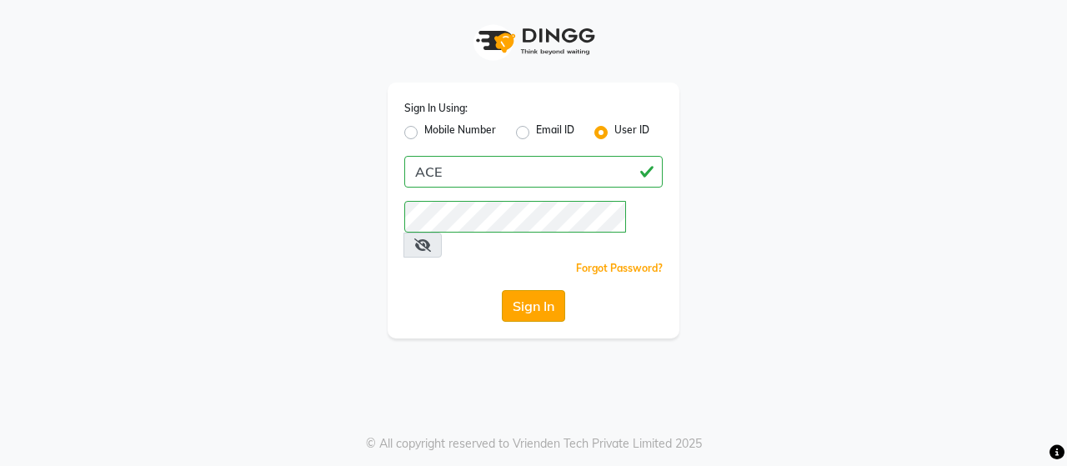
click at [548, 290] on button "Sign In" at bounding box center [533, 306] width 63 height 32
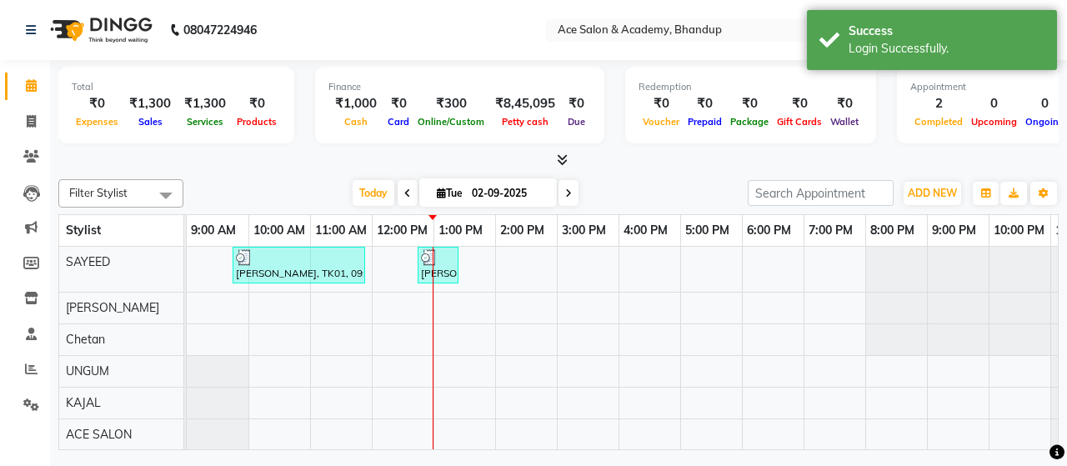
click at [34, 402] on div at bounding box center [50, 416] width 50 height 50
click at [32, 405] on icon at bounding box center [31, 404] width 16 height 13
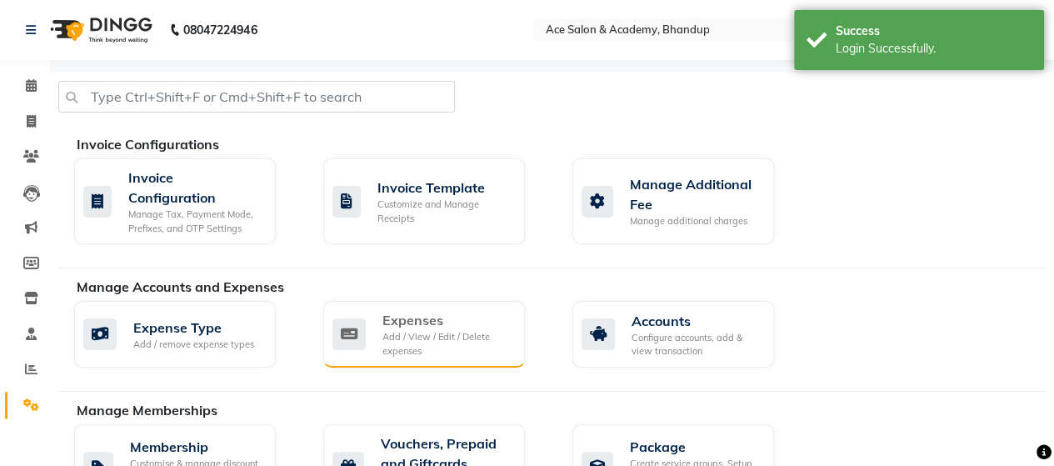
click at [415, 345] on div "Add / View / Edit / Delete expenses" at bounding box center [447, 344] width 129 height 28
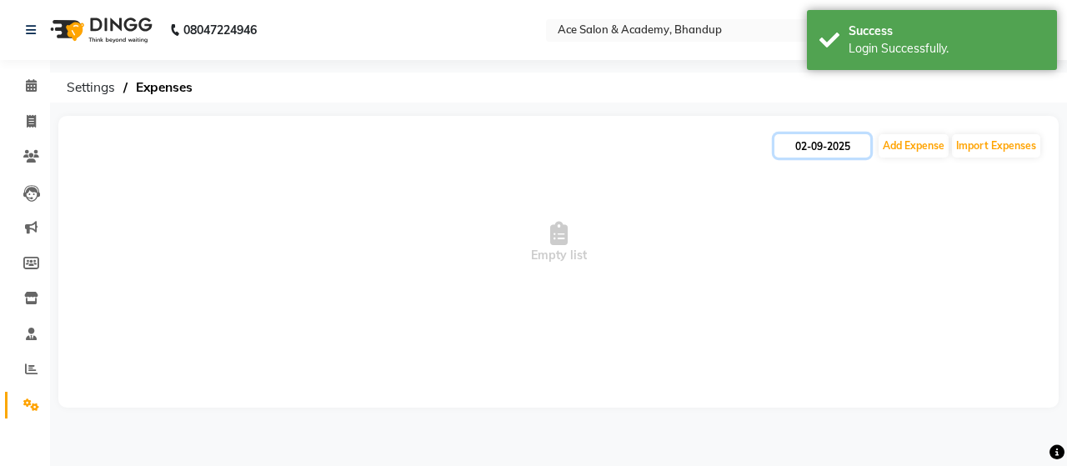
click at [849, 149] on input "02-09-2025" at bounding box center [822, 145] width 96 height 23
select select "9"
select select "2025"
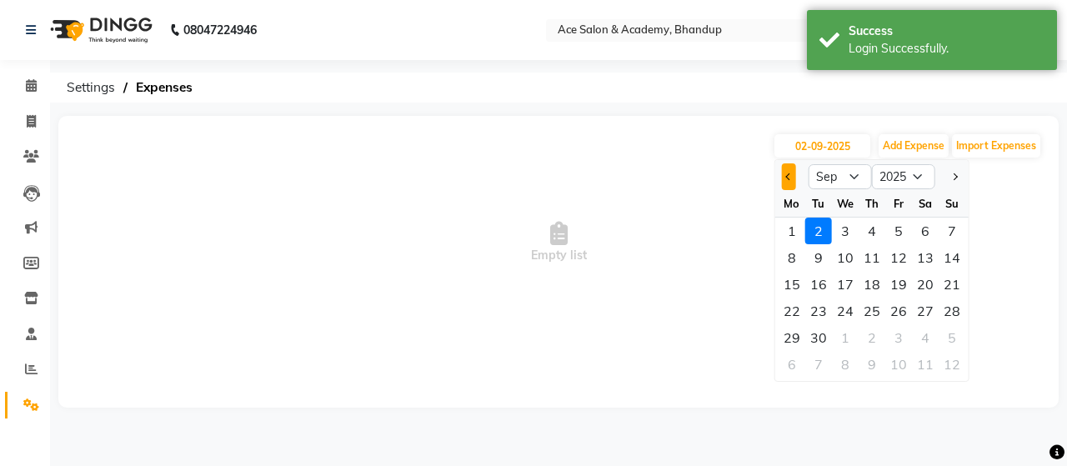
click at [788, 177] on span "Previous month" at bounding box center [788, 176] width 7 height 7
select select "8"
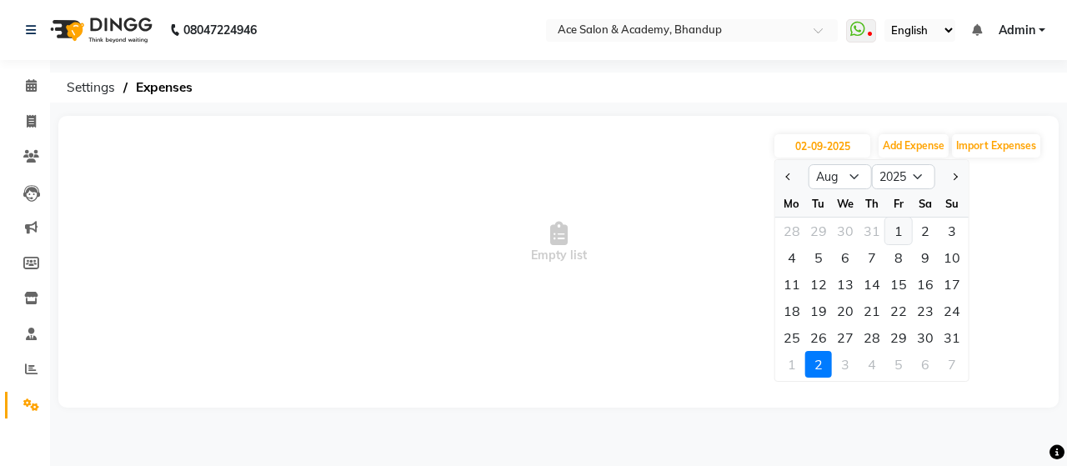
click at [900, 228] on div "1" at bounding box center [898, 231] width 27 height 27
type input "[DATE]"
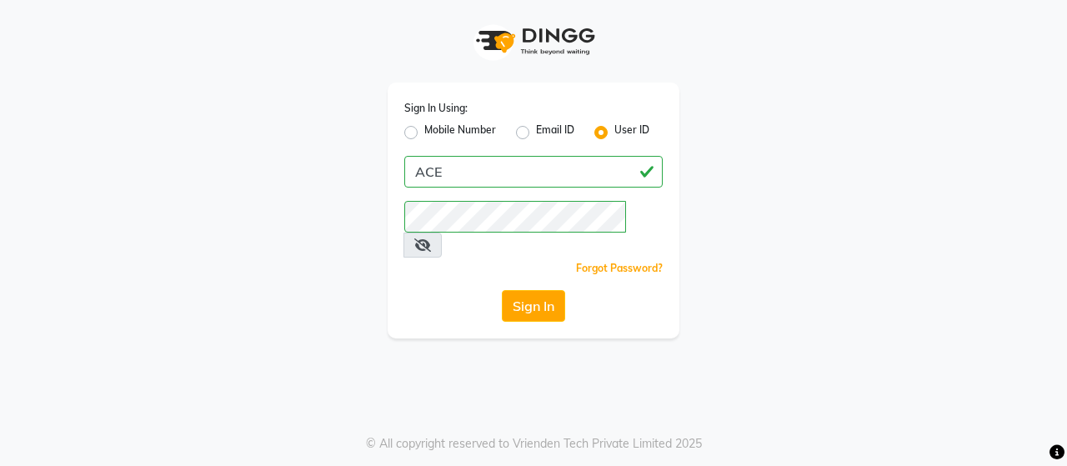
click at [550, 290] on button "Sign In" at bounding box center [533, 306] width 63 height 32
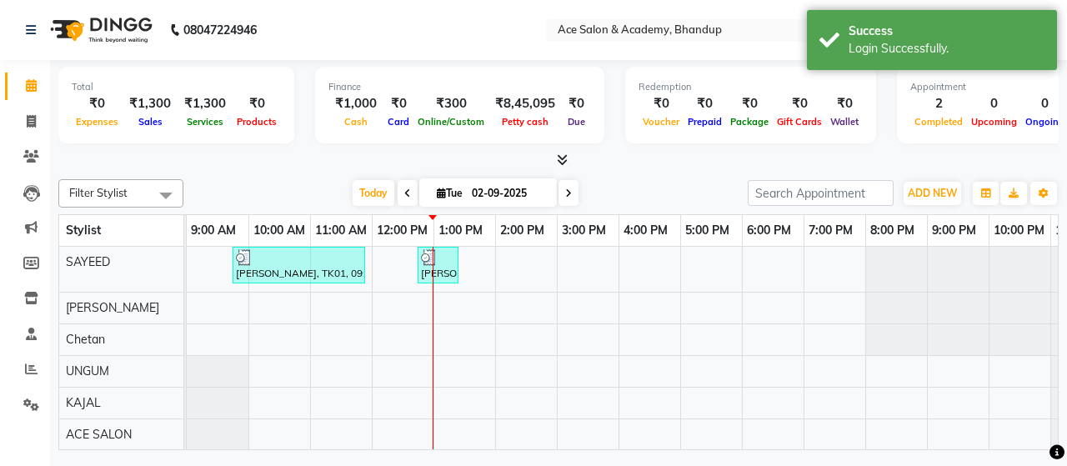
click at [25, 406] on div at bounding box center [50, 416] width 50 height 50
click at [33, 401] on icon at bounding box center [31, 404] width 16 height 13
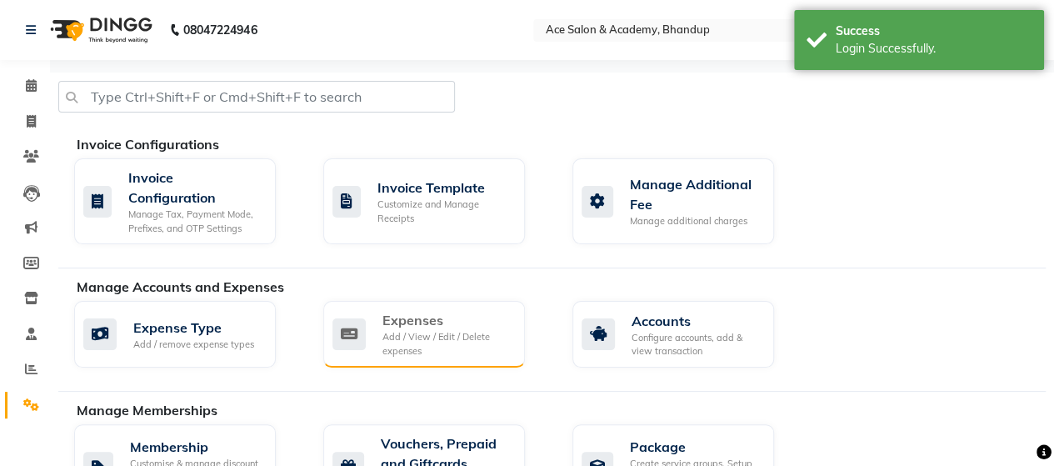
click at [383, 327] on div "Expenses" at bounding box center [447, 320] width 129 height 20
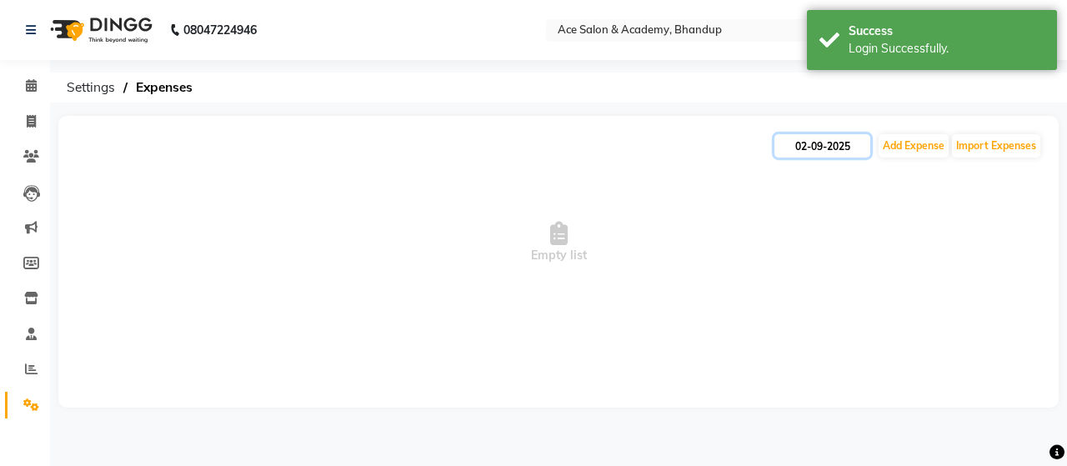
click at [830, 147] on input "02-09-2025" at bounding box center [822, 145] width 96 height 23
select select "9"
select select "2025"
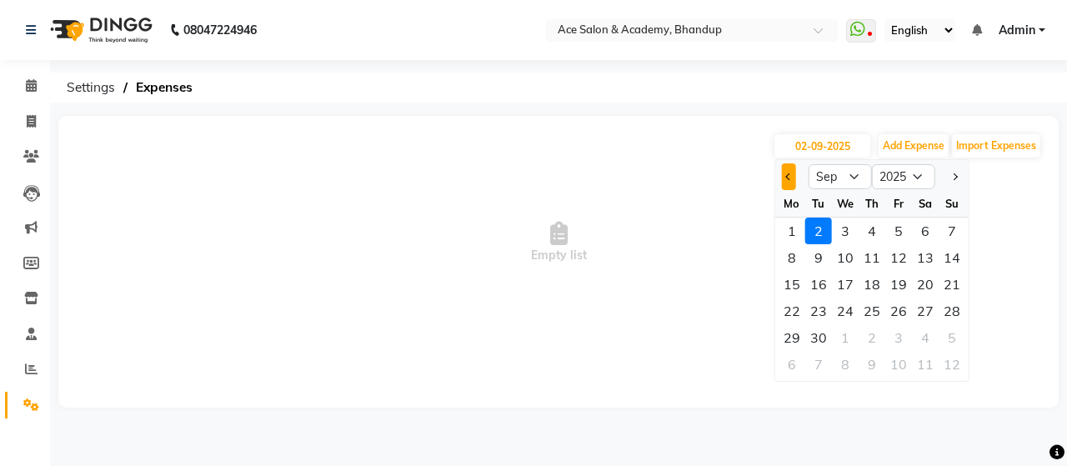
click at [786, 183] on button "Previous month" at bounding box center [789, 176] width 14 height 27
select select "8"
click at [917, 228] on div "2" at bounding box center [925, 231] width 27 height 27
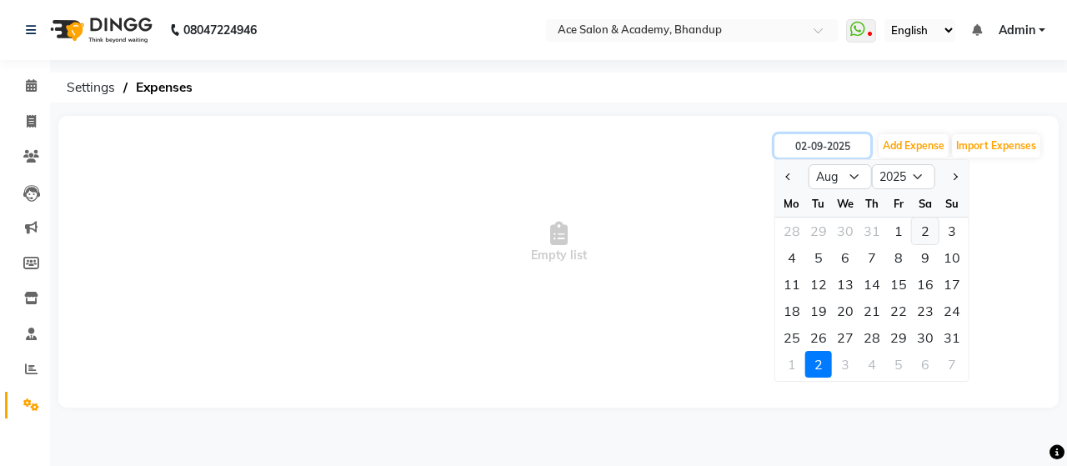
type input "[DATE]"
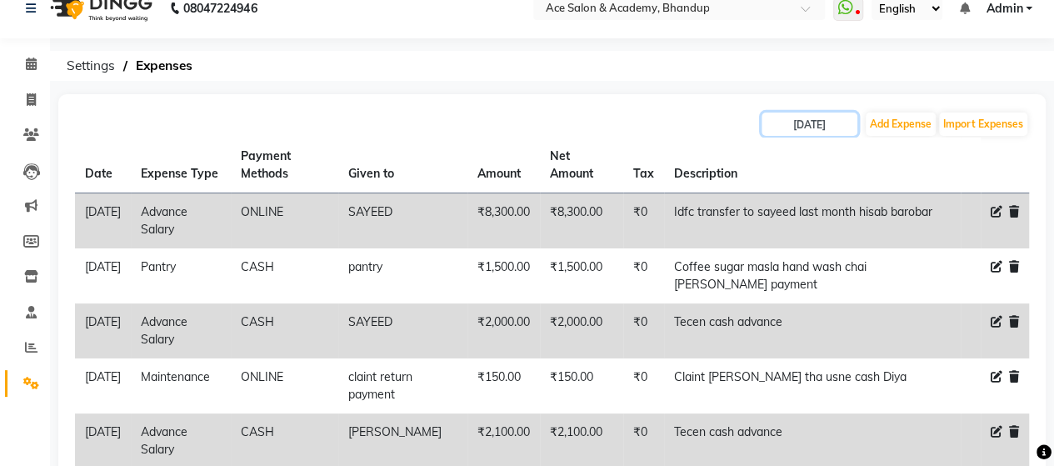
scroll to position [83, 0]
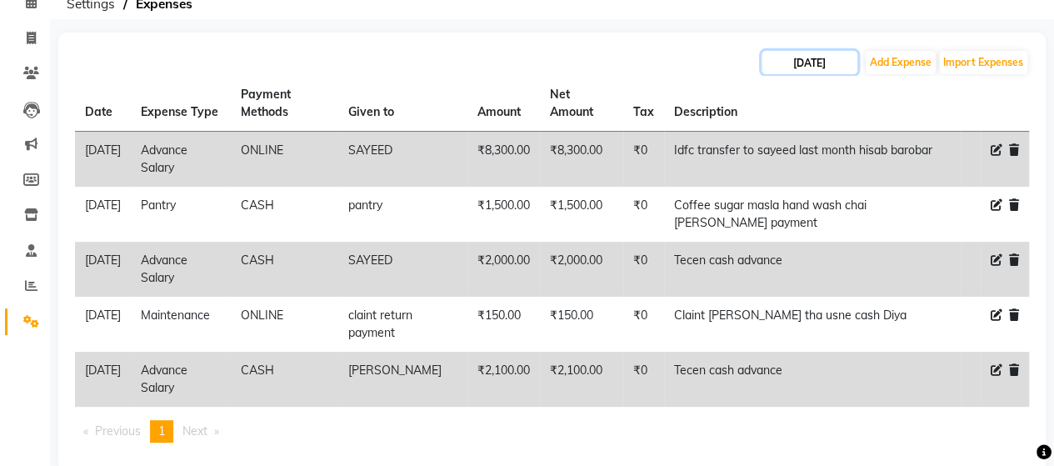
click at [848, 64] on input "[DATE]" at bounding box center [810, 62] width 96 height 23
select select "8"
select select "2025"
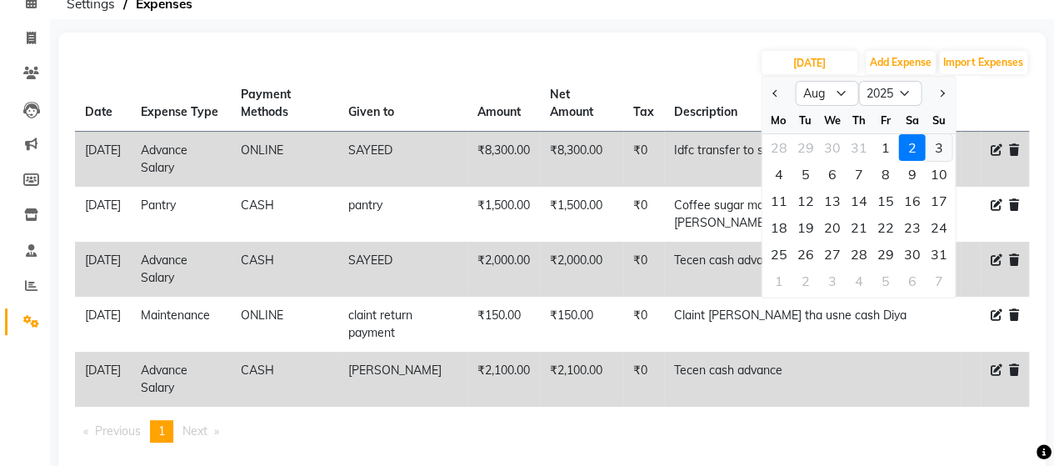
click at [940, 144] on div "3" at bounding box center [938, 147] width 27 height 27
type input "[DATE]"
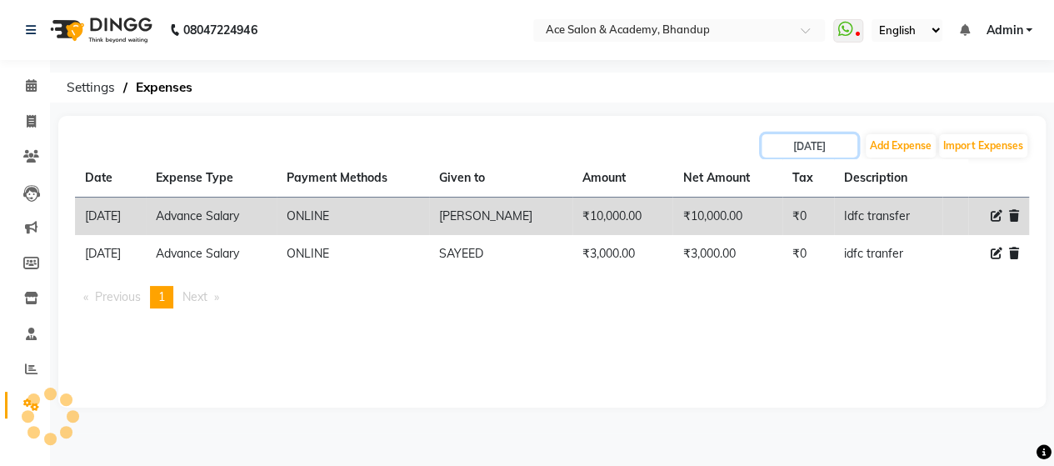
scroll to position [0, 0]
click at [857, 143] on input "[DATE]" at bounding box center [822, 145] width 96 height 23
select select "8"
select select "2025"
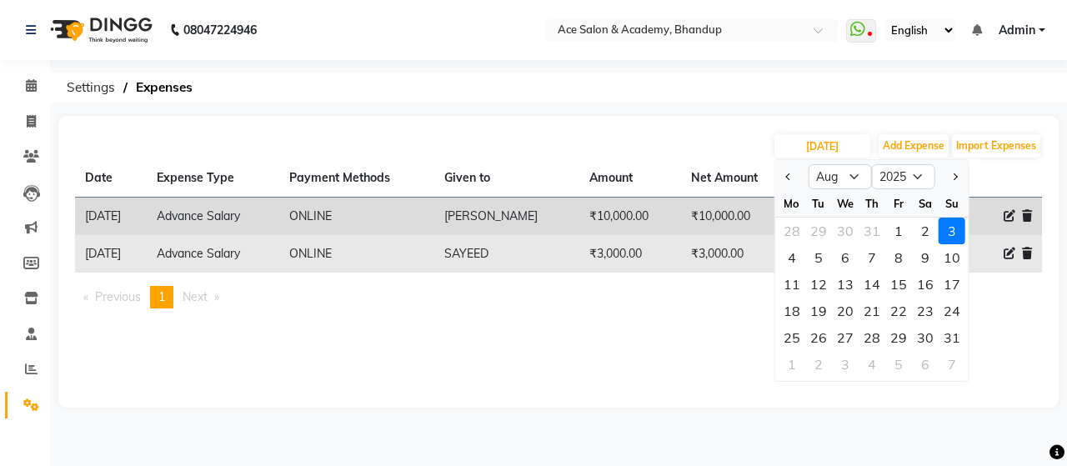
click at [798, 254] on div "4" at bounding box center [791, 257] width 27 height 27
type input "[DATE]"
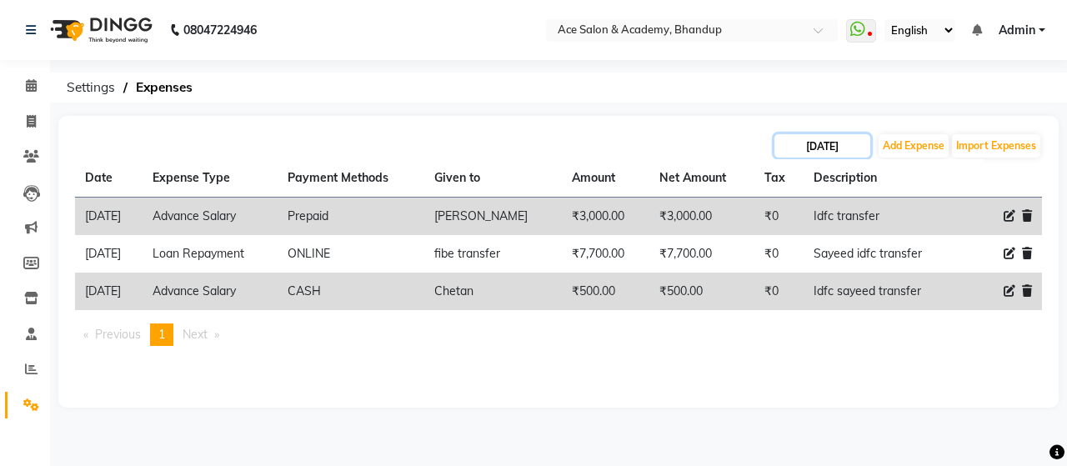
click at [858, 146] on input "[DATE]" at bounding box center [822, 145] width 96 height 23
select select "8"
select select "2025"
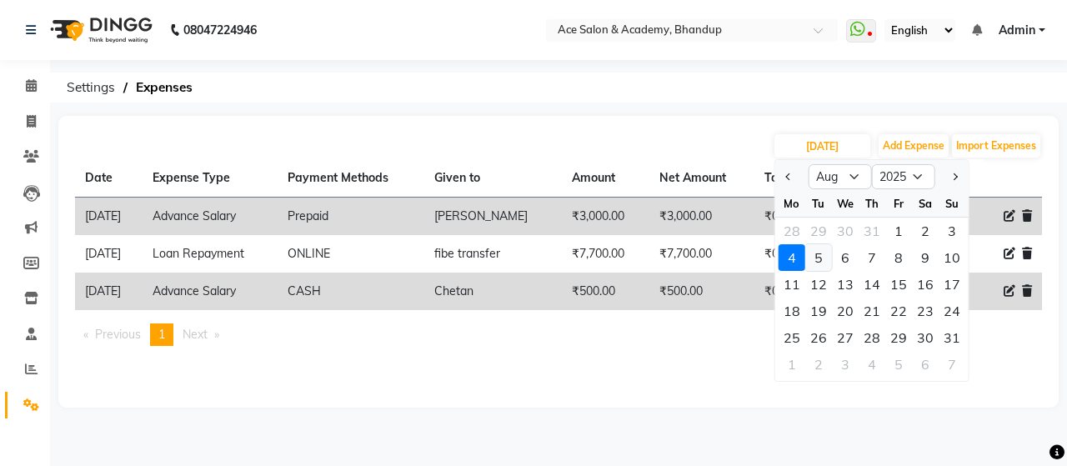
click at [822, 263] on div "5" at bounding box center [818, 257] width 27 height 27
type input "[DATE]"
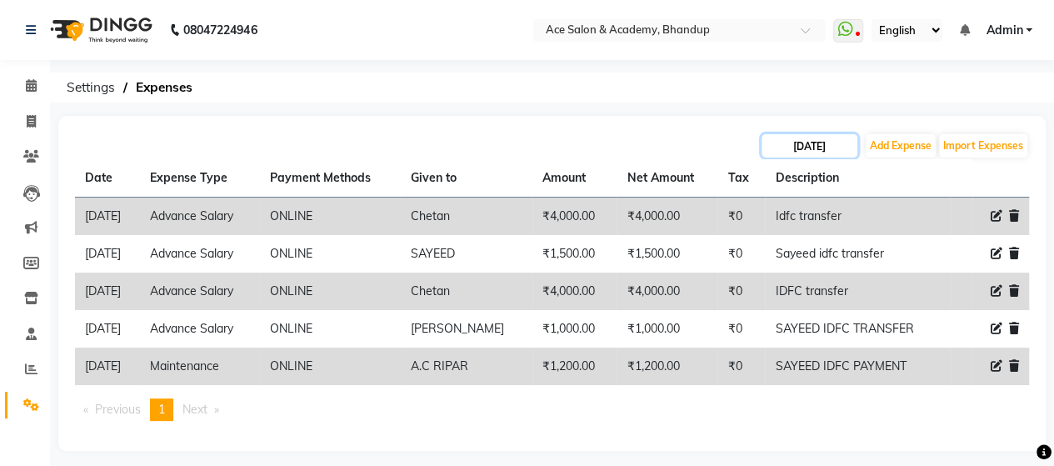
click at [847, 145] on input "[DATE]" at bounding box center [810, 145] width 96 height 23
select select "8"
select select "2025"
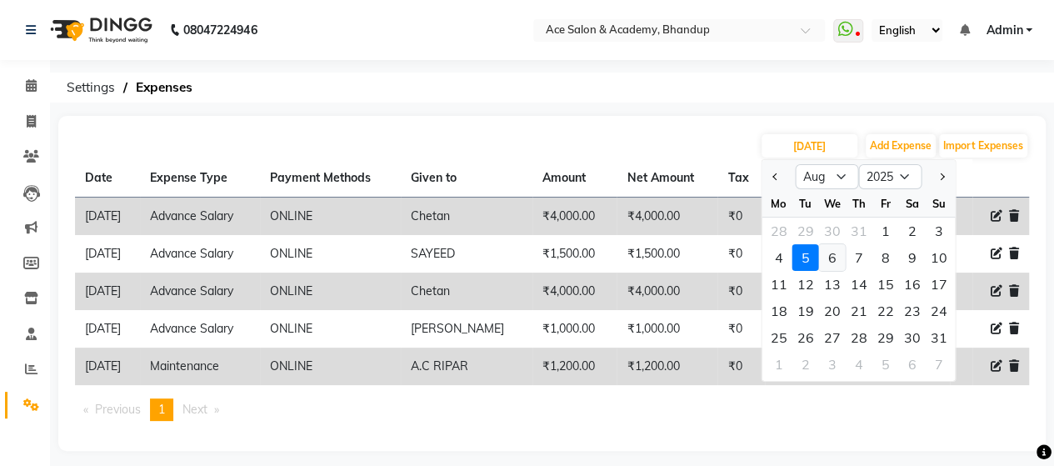
click at [835, 258] on div "6" at bounding box center [831, 257] width 27 height 27
type input "[DATE]"
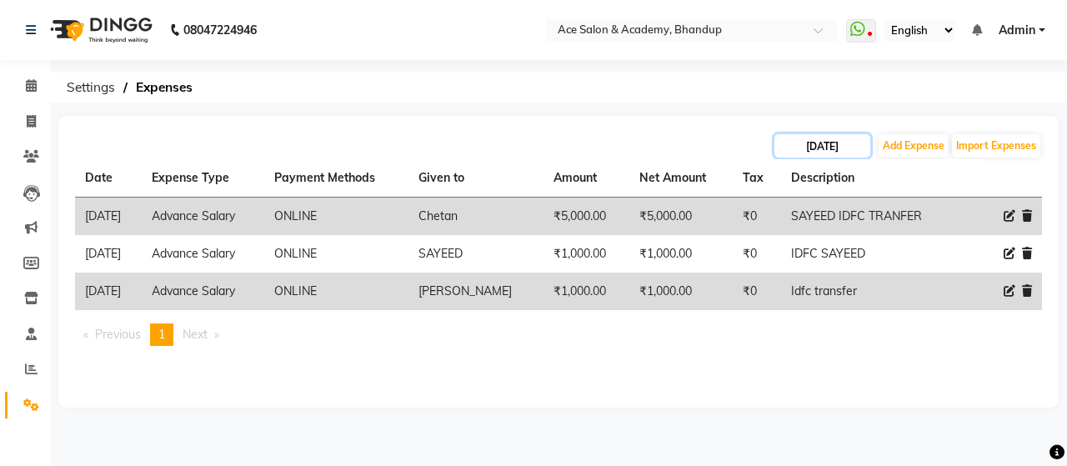
click at [853, 140] on input "[DATE]" at bounding box center [822, 145] width 96 height 23
select select "8"
select select "2025"
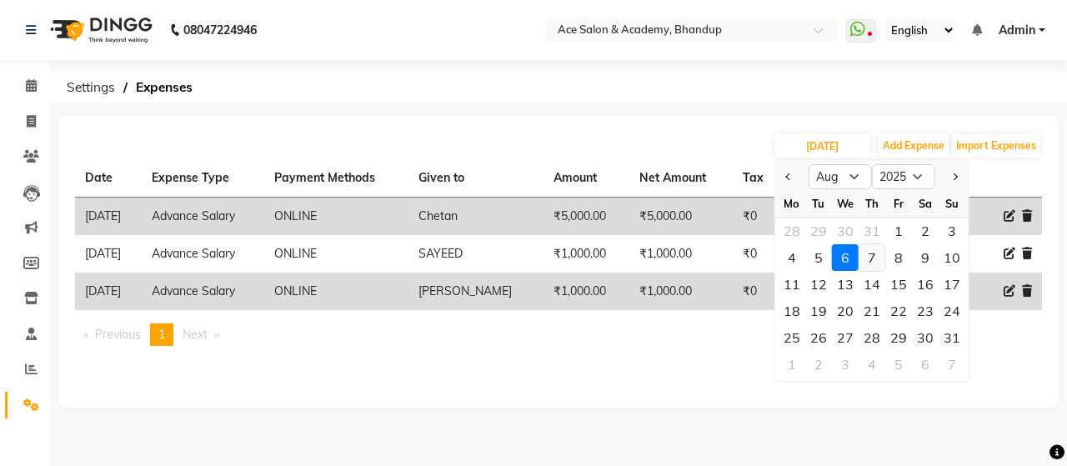
click at [873, 250] on div "7" at bounding box center [871, 257] width 27 height 27
type input "07-08-2025"
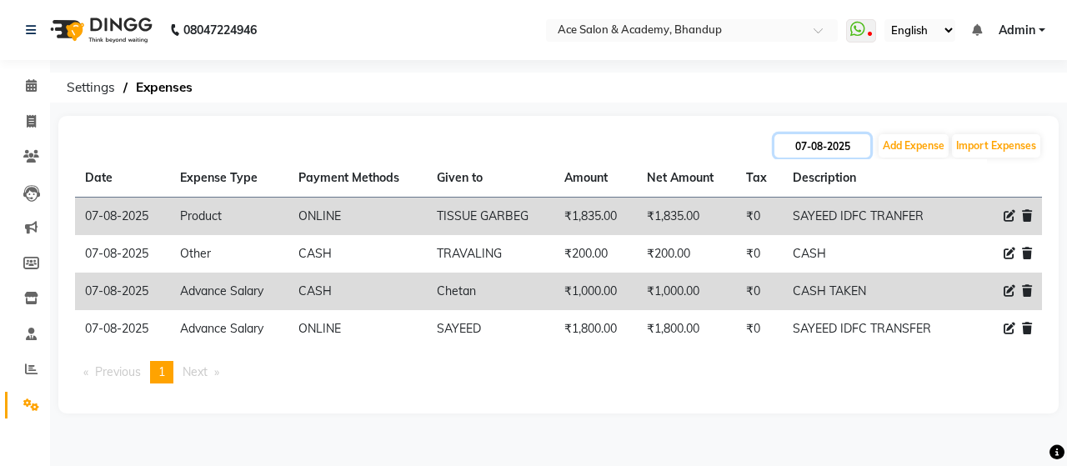
click at [861, 149] on input "07-08-2025" at bounding box center [822, 145] width 96 height 23
select select "8"
select select "2025"
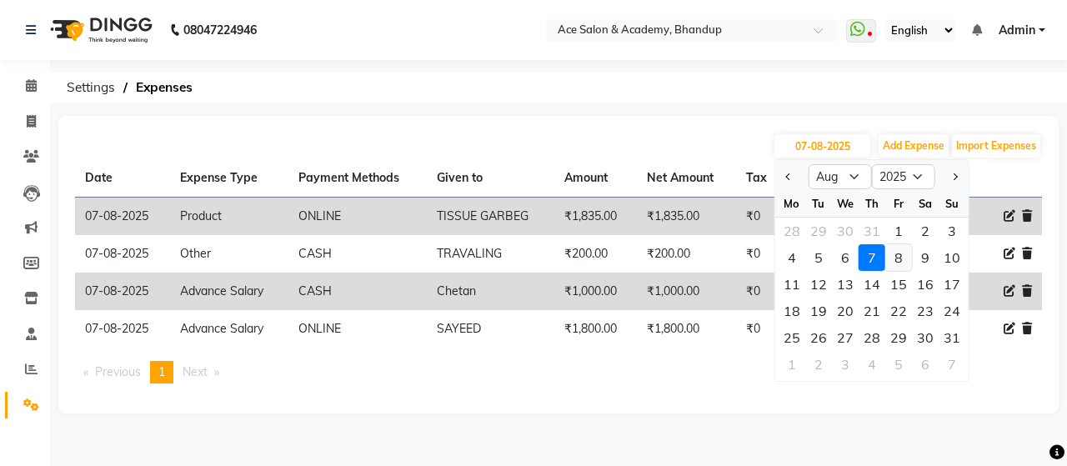
click at [898, 260] on div "8" at bounding box center [898, 257] width 27 height 27
type input "08-08-2025"
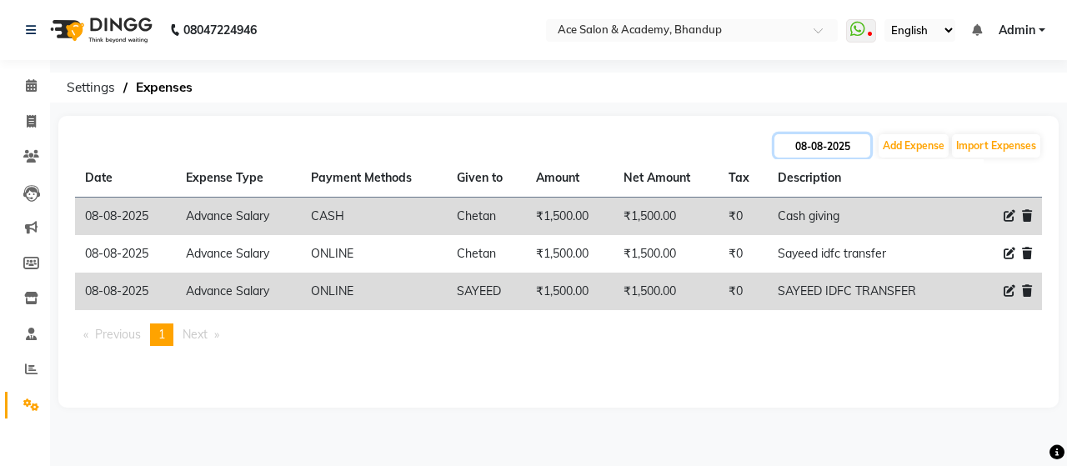
click at [858, 153] on input "08-08-2025" at bounding box center [822, 145] width 96 height 23
select select "8"
select select "2025"
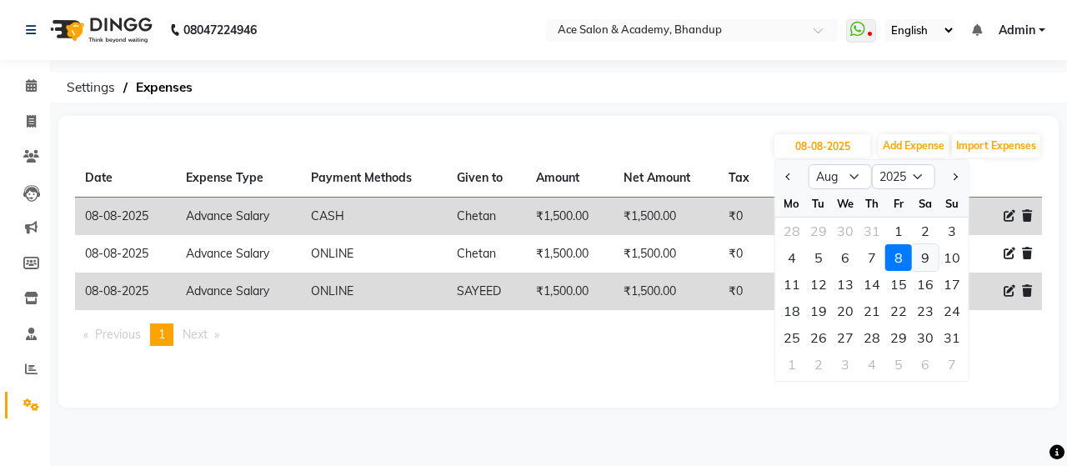
click at [918, 249] on div "9" at bounding box center [925, 257] width 27 height 27
type input "09-08-2025"
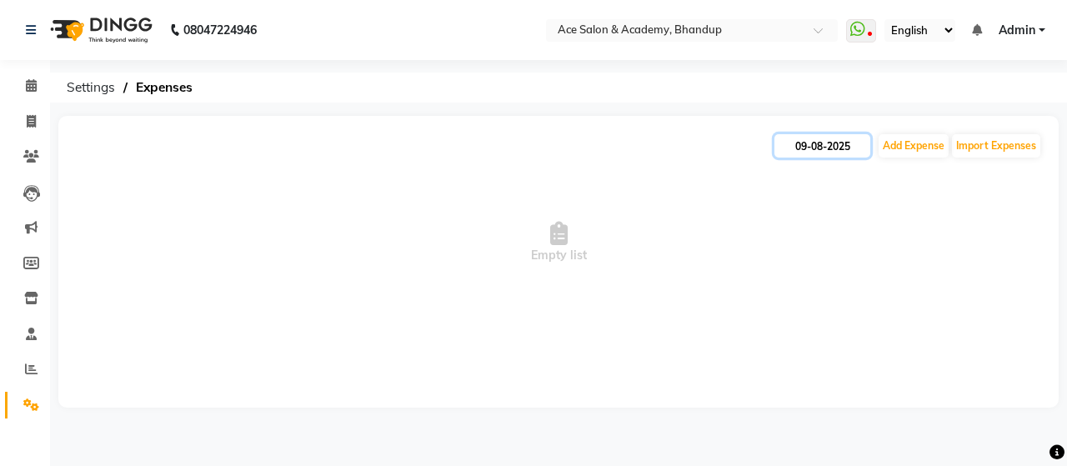
click at [862, 153] on input "09-08-2025" at bounding box center [822, 145] width 96 height 23
select select "8"
select select "2025"
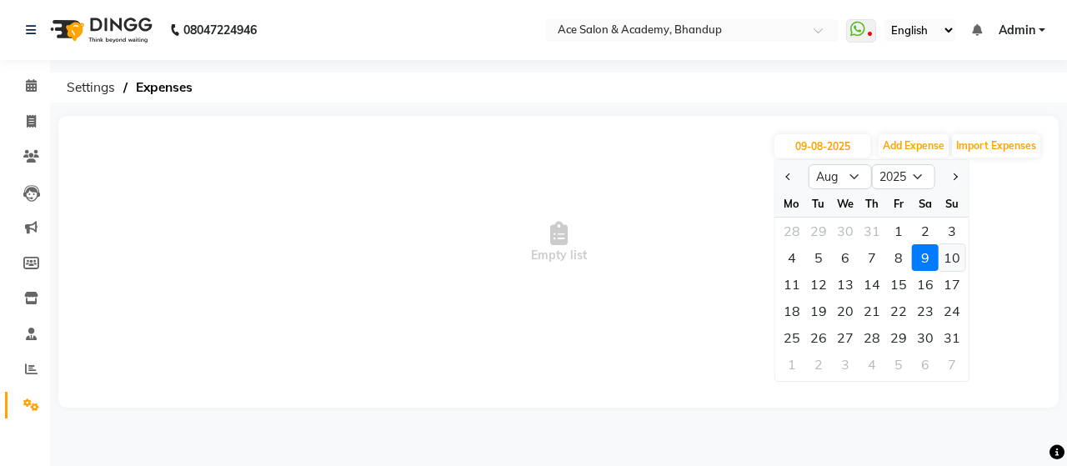
click at [953, 258] on div "10" at bounding box center [951, 257] width 27 height 27
type input "[DATE]"
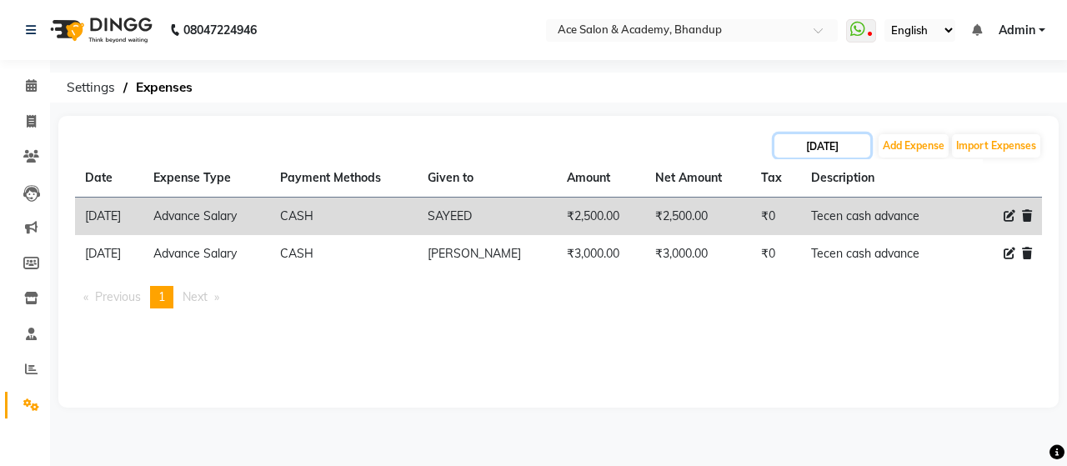
click at [867, 150] on input "[DATE]" at bounding box center [822, 145] width 96 height 23
select select "8"
select select "2025"
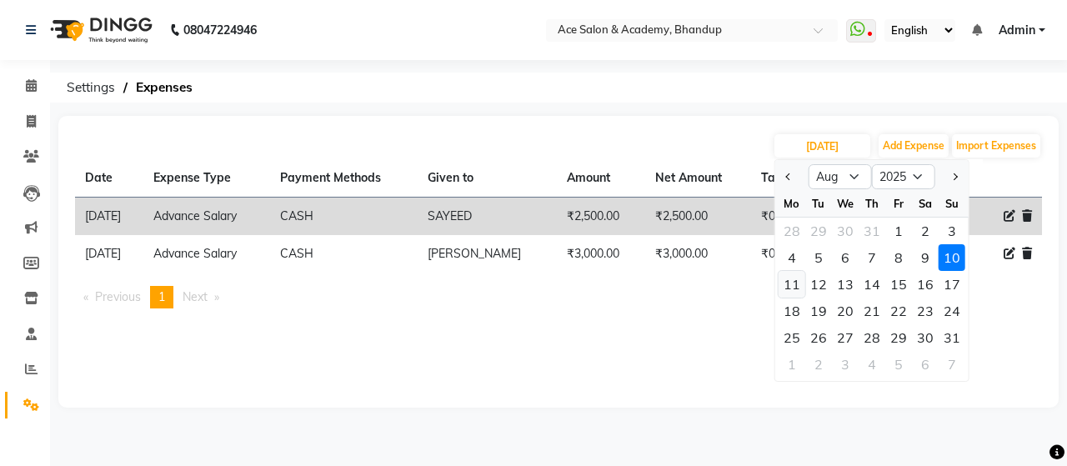
click at [799, 283] on div "11" at bounding box center [791, 284] width 27 height 27
type input "[DATE]"
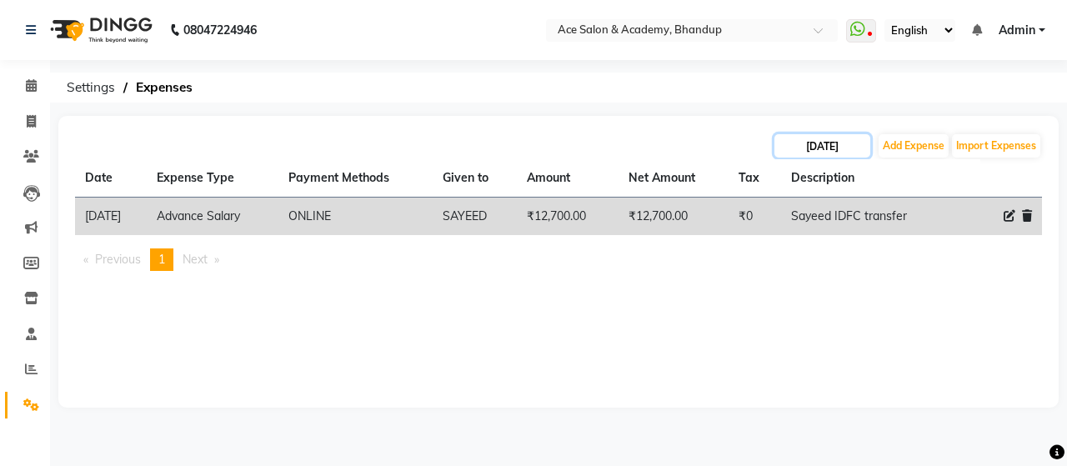
click at [856, 141] on input "[DATE]" at bounding box center [822, 145] width 96 height 23
select select "8"
select select "2025"
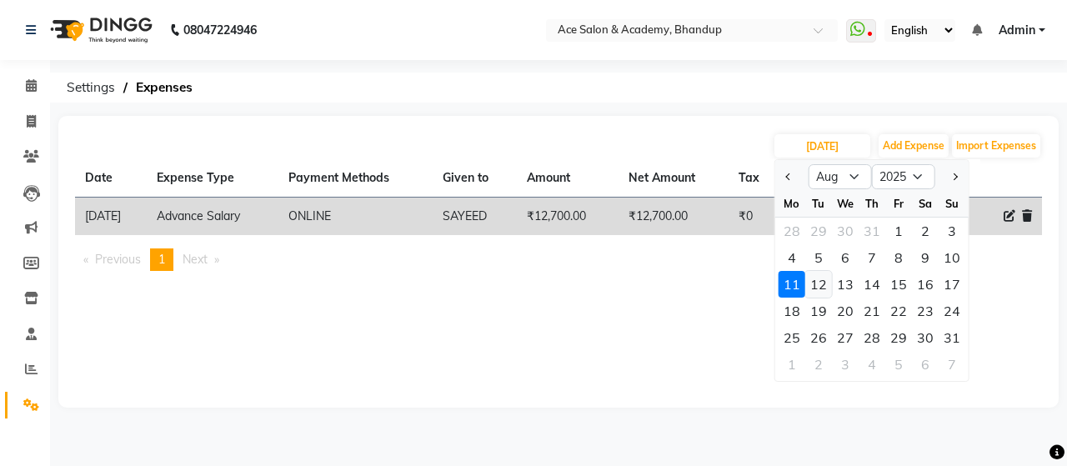
click at [824, 288] on div "12" at bounding box center [818, 284] width 27 height 27
type input "[DATE]"
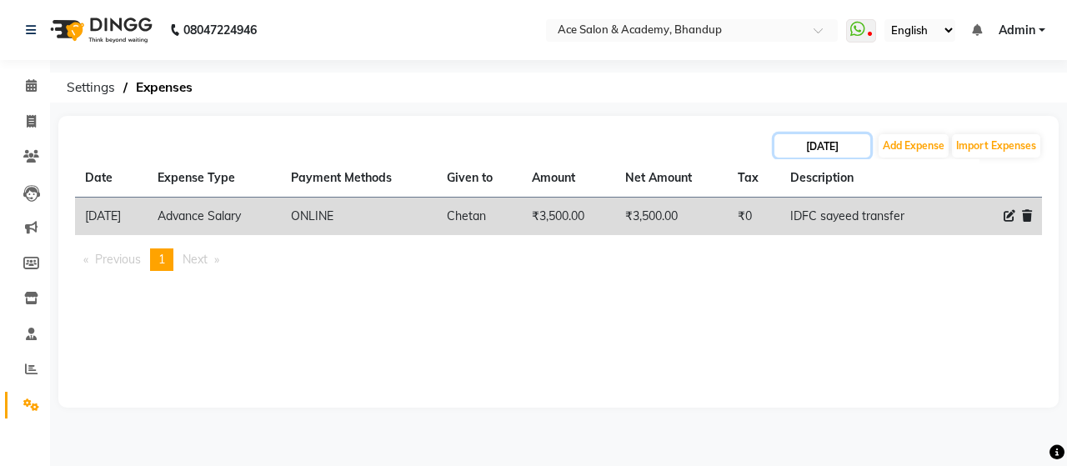
click at [863, 153] on input "[DATE]" at bounding box center [822, 145] width 96 height 23
select select "8"
select select "2025"
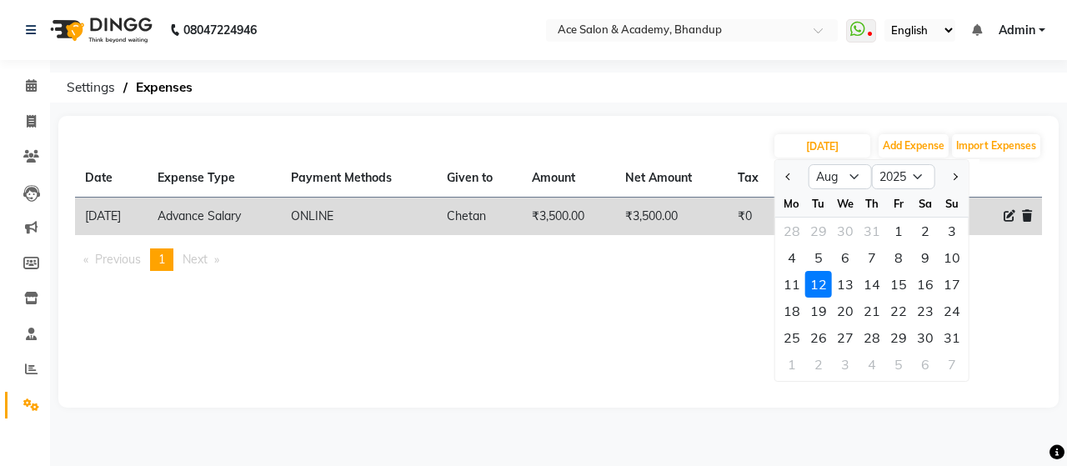
click at [846, 283] on div "13" at bounding box center [845, 284] width 27 height 27
type input "13-08-2025"
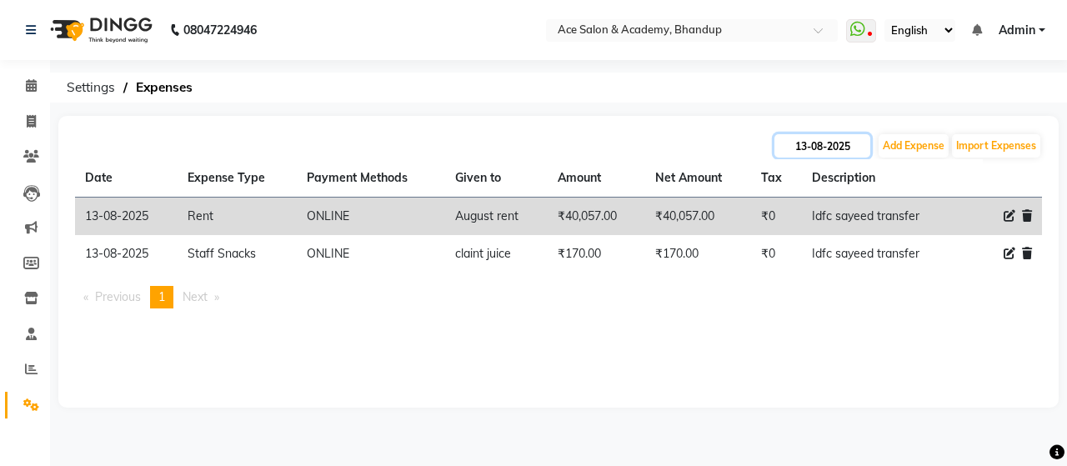
click at [853, 149] on input "13-08-2025" at bounding box center [822, 145] width 96 height 23
select select "8"
select select "2025"
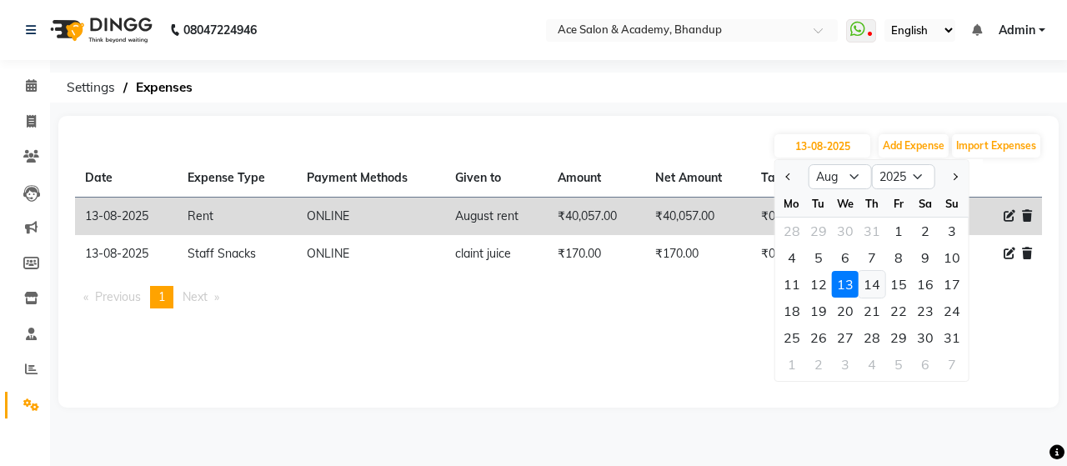
click at [872, 280] on div "14" at bounding box center [871, 284] width 27 height 27
type input "14-08-2025"
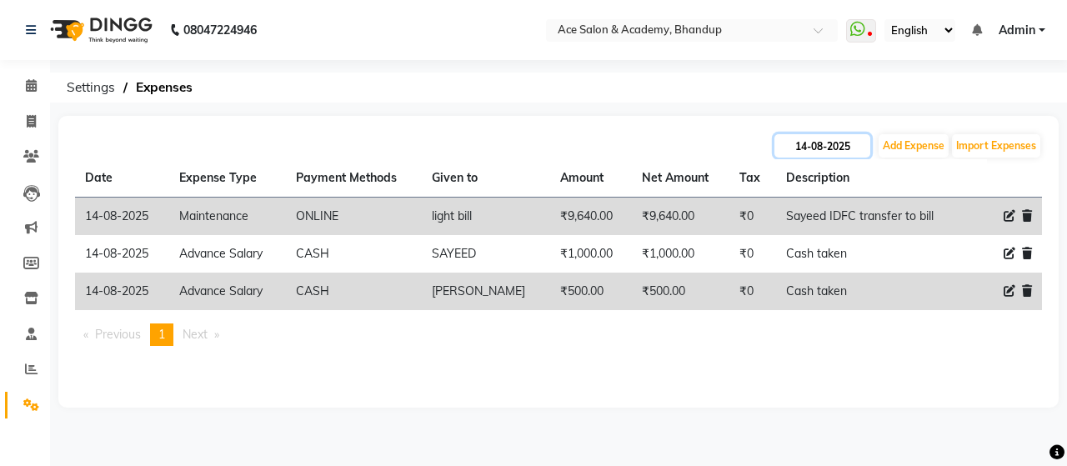
click at [861, 146] on input "14-08-2025" at bounding box center [822, 145] width 96 height 23
select select "8"
select select "2025"
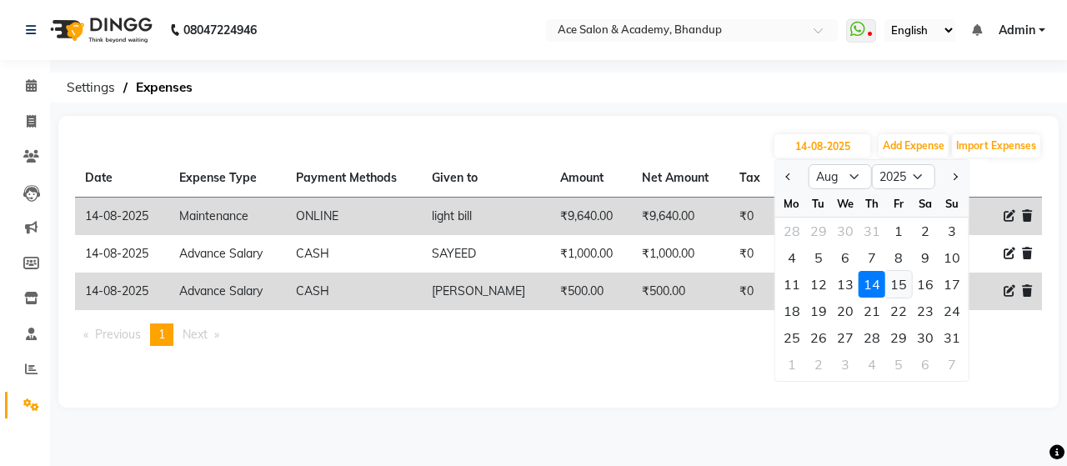
click at [900, 282] on div "15" at bounding box center [898, 284] width 27 height 27
type input "[DATE]"
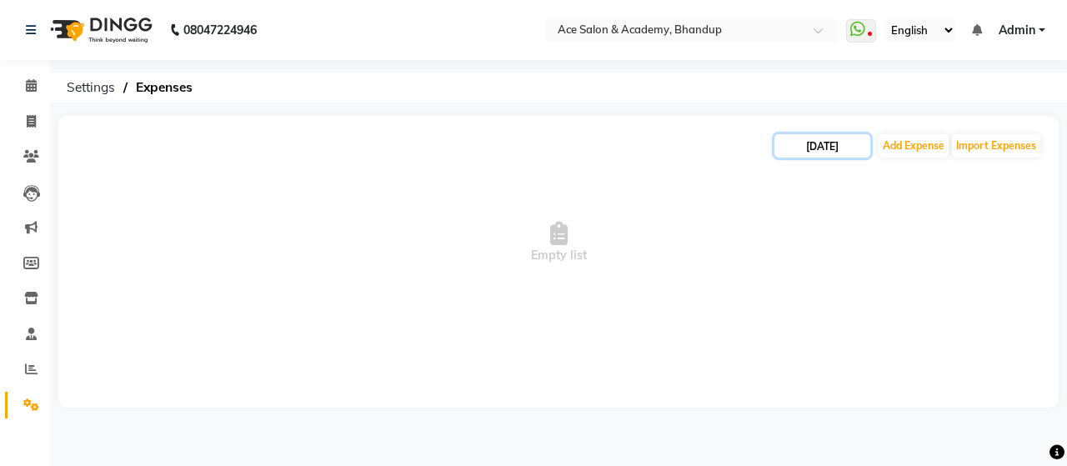
click at [868, 146] on input "[DATE]" at bounding box center [822, 145] width 96 height 23
select select "8"
select select "2025"
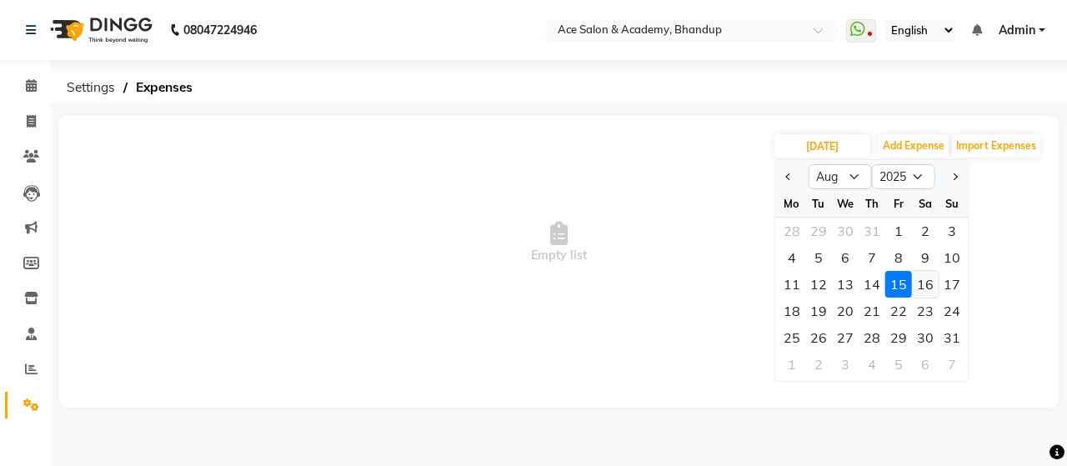
click at [932, 283] on div "16" at bounding box center [925, 284] width 27 height 27
type input "16-08-2025"
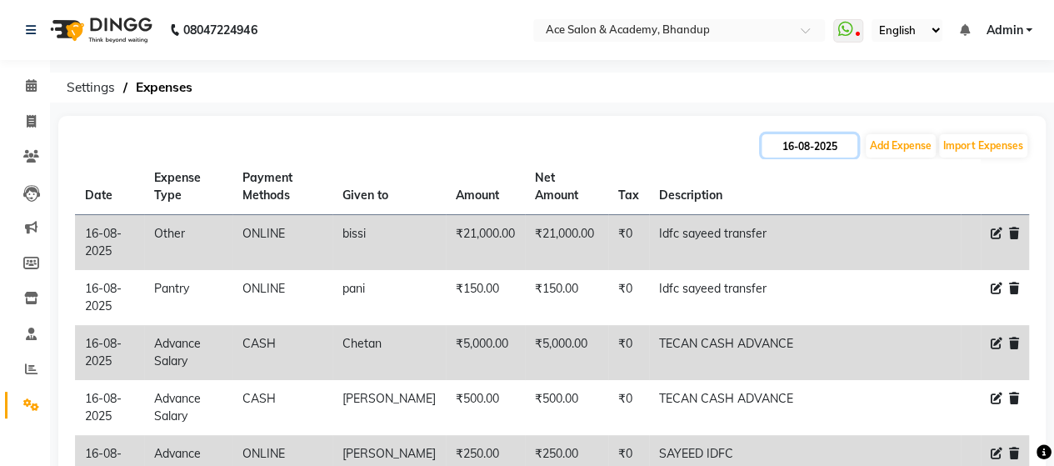
click at [838, 153] on input "16-08-2025" at bounding box center [810, 145] width 96 height 23
select select "8"
select select "2025"
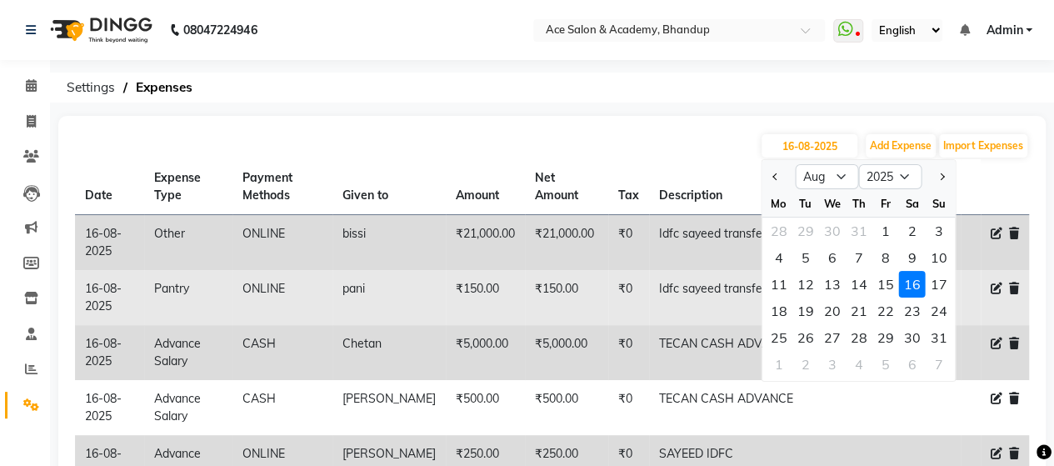
click at [942, 279] on div "17" at bounding box center [938, 284] width 27 height 27
type input "[DATE]"
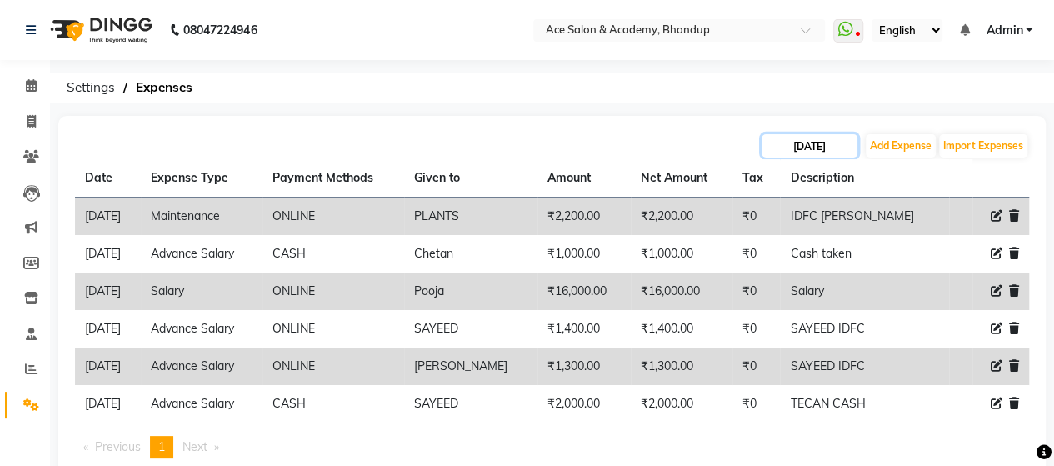
click at [843, 143] on input "[DATE]" at bounding box center [810, 145] width 96 height 23
select select "8"
select select "2025"
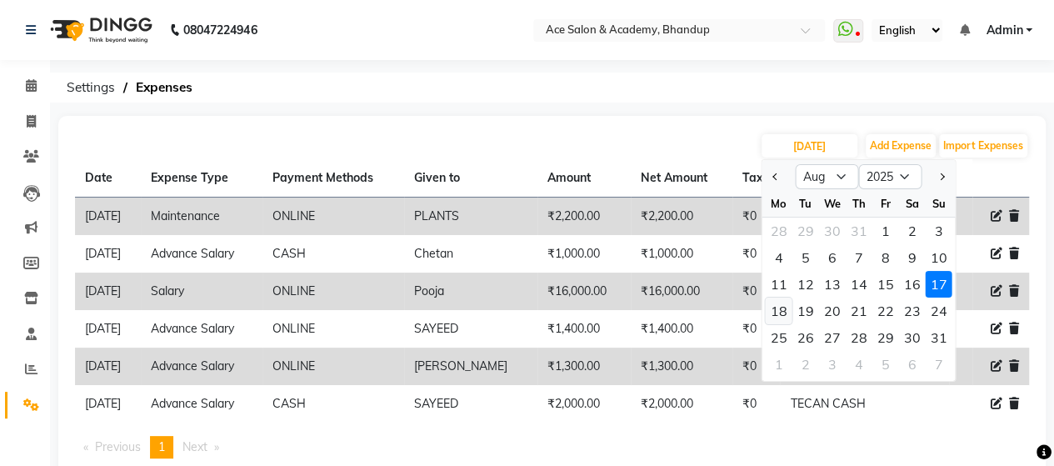
click at [785, 311] on div "18" at bounding box center [778, 311] width 27 height 27
type input "18-08-2025"
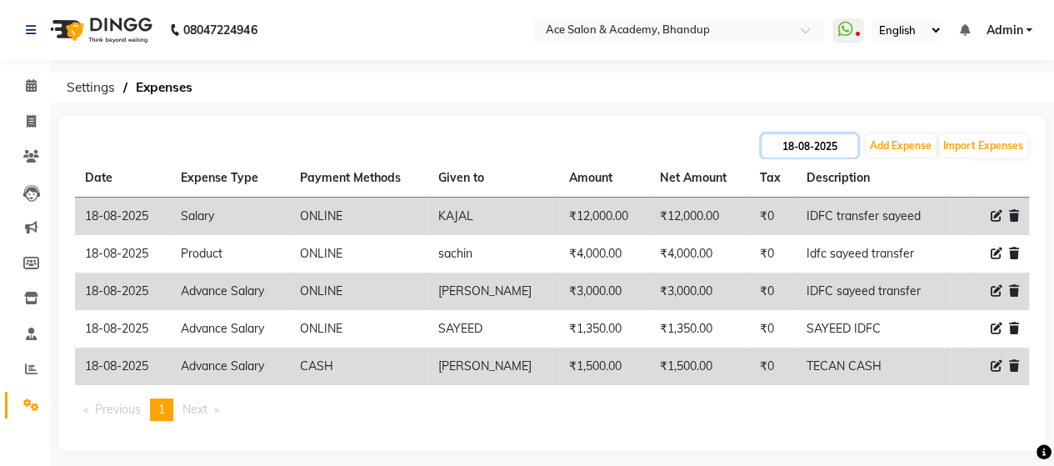
click at [850, 153] on input "18-08-2025" at bounding box center [810, 145] width 96 height 23
select select "8"
select select "2025"
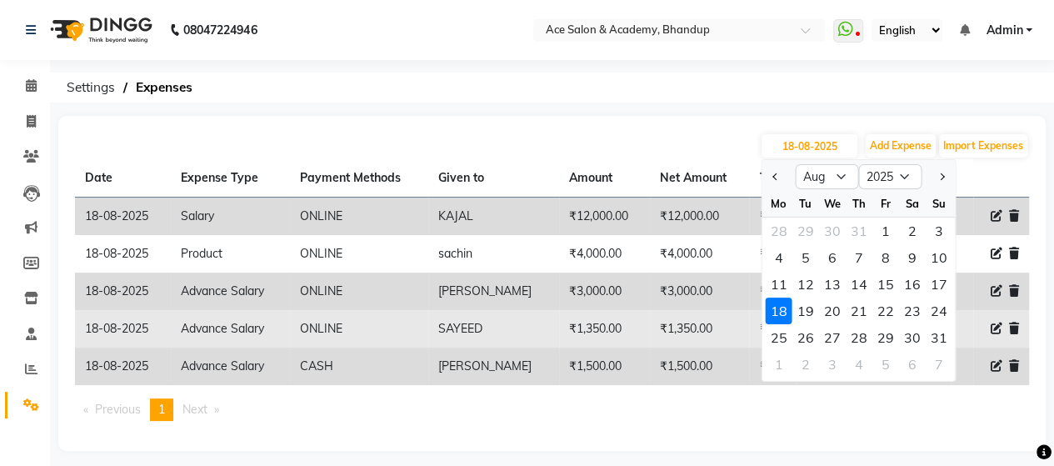
click at [805, 311] on div "19" at bounding box center [805, 311] width 27 height 27
type input "[DATE]"
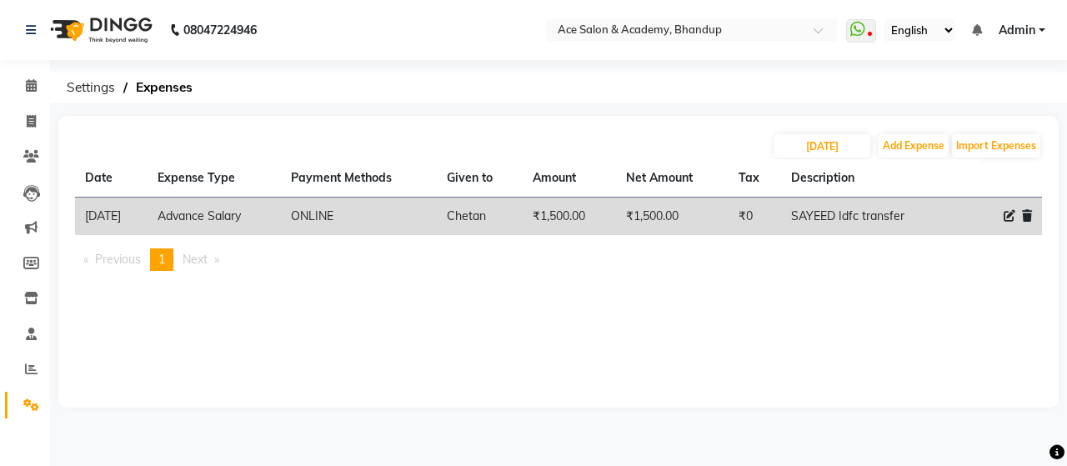
click at [852, 158] on div "[DATE] Add Expense Import Expenses" at bounding box center [558, 146] width 967 height 27
click at [856, 151] on input "[DATE]" at bounding box center [822, 145] width 96 height 23
select select "8"
select select "2025"
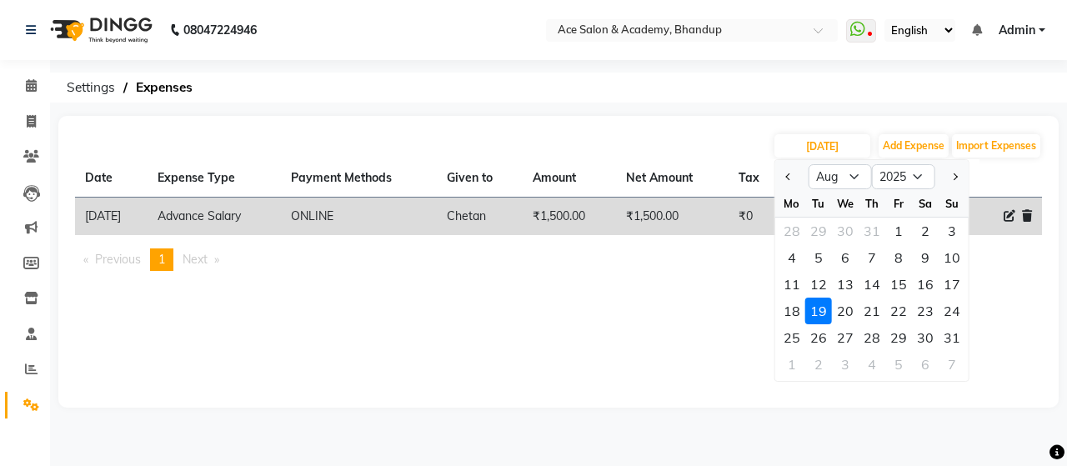
click at [837, 311] on div "20" at bounding box center [845, 311] width 27 height 27
type input "20-08-2025"
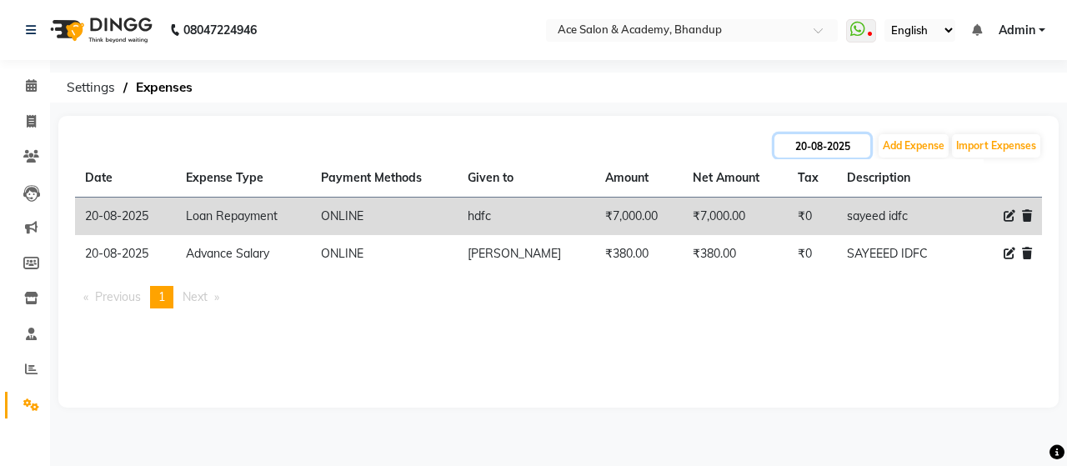
click at [855, 147] on input "20-08-2025" at bounding box center [822, 145] width 96 height 23
select select "8"
select select "2025"
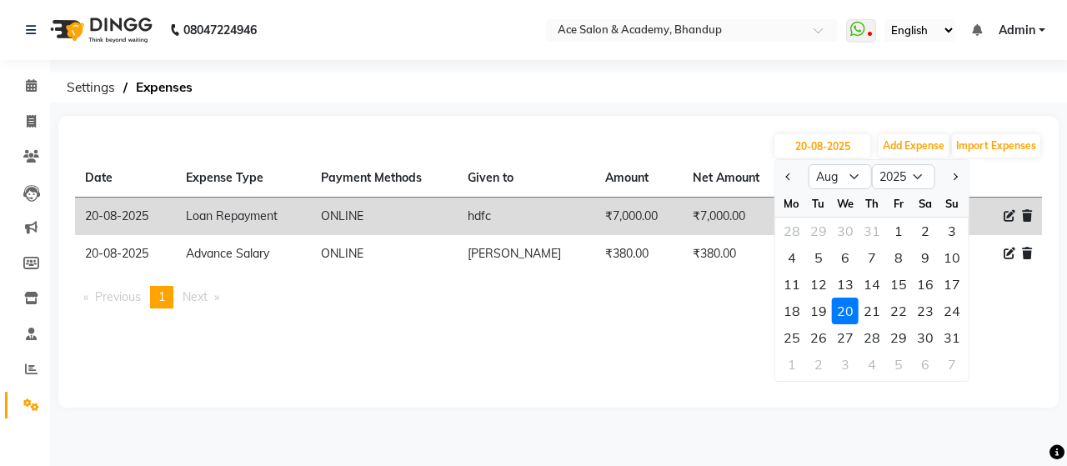
click at [874, 315] on div "21" at bounding box center [871, 311] width 27 height 27
type input "21-08-2025"
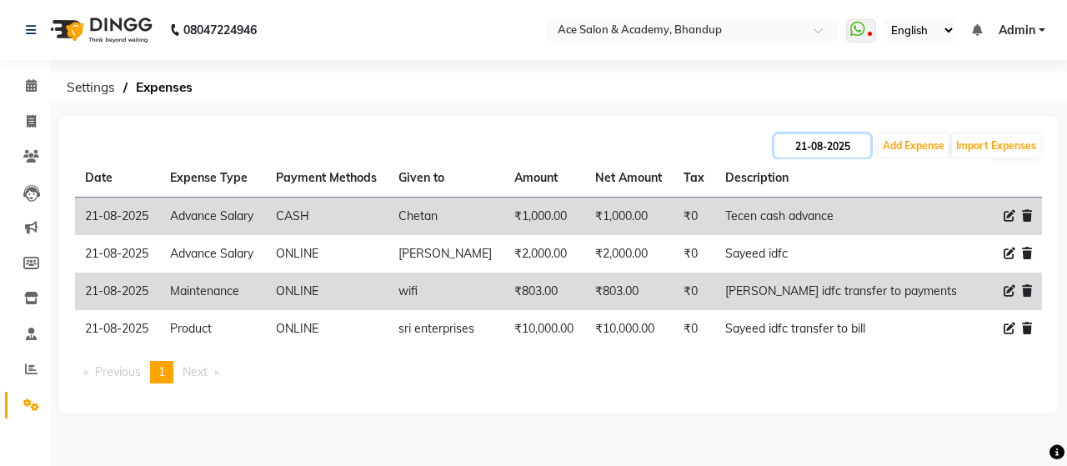
click at [858, 143] on input "21-08-2025" at bounding box center [822, 145] width 96 height 23
select select "8"
select select "2025"
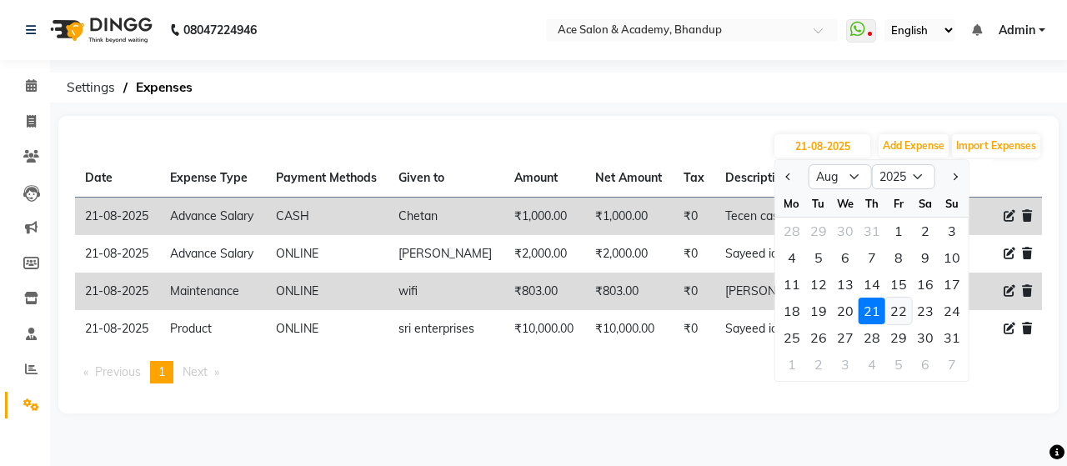
click at [898, 308] on div "22" at bounding box center [898, 311] width 27 height 27
type input "22-08-2025"
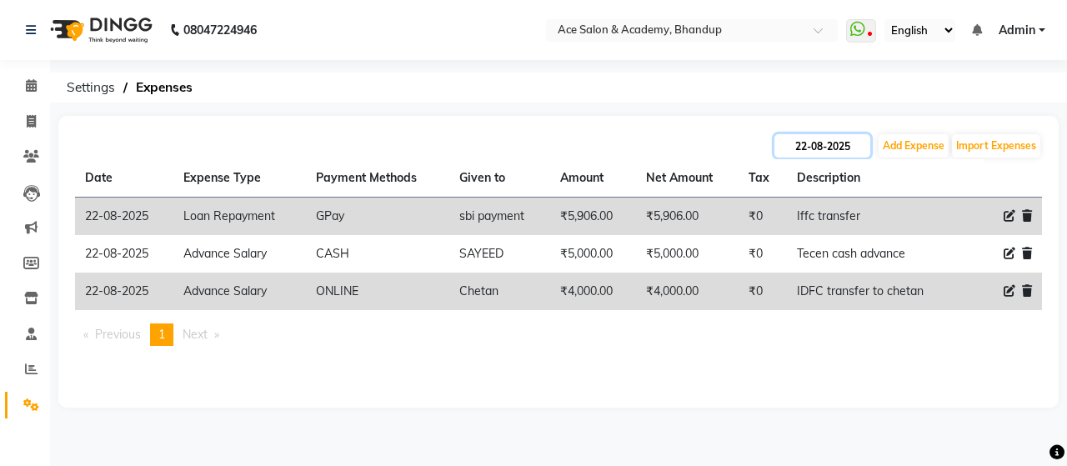
click at [863, 153] on input "22-08-2025" at bounding box center [822, 145] width 96 height 23
select select "8"
select select "2025"
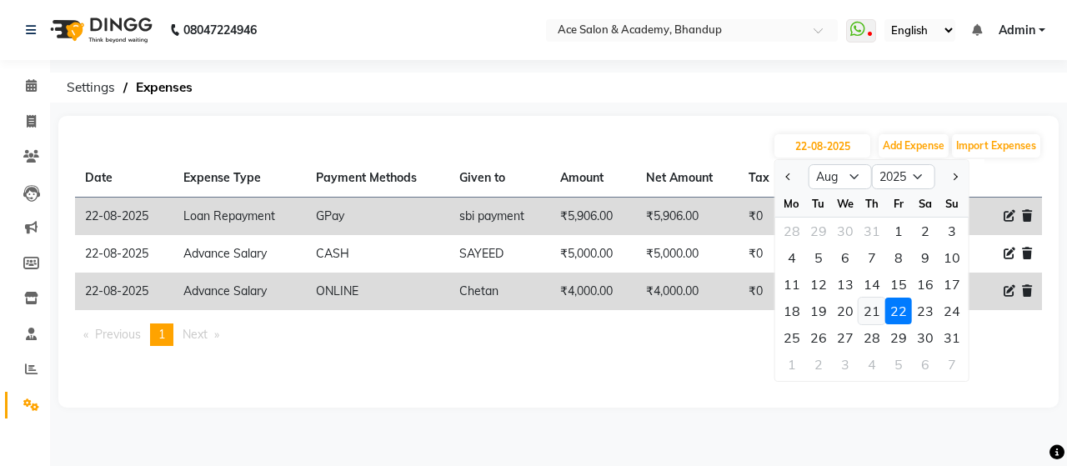
click at [871, 311] on div "21" at bounding box center [871, 311] width 27 height 27
type input "21-08-2025"
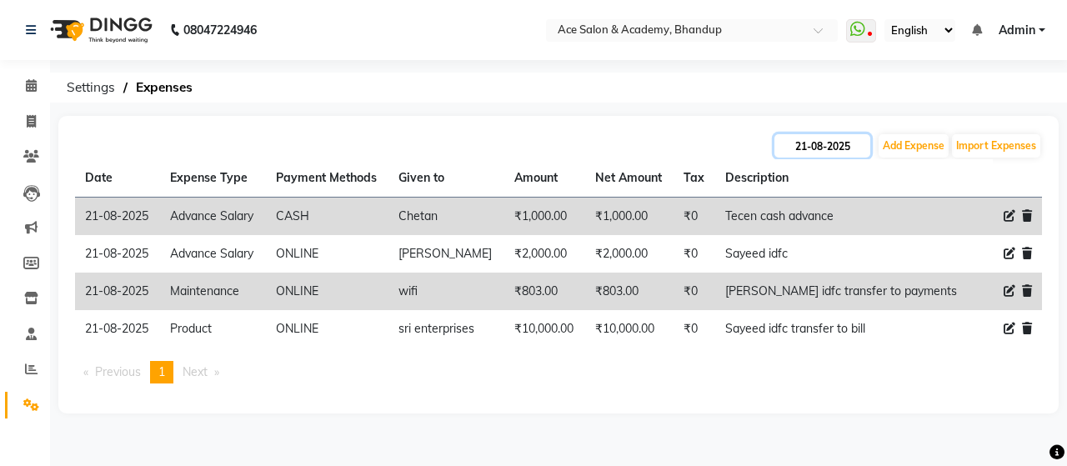
click at [853, 153] on input "21-08-2025" at bounding box center [822, 145] width 96 height 23
select select "8"
select select "2025"
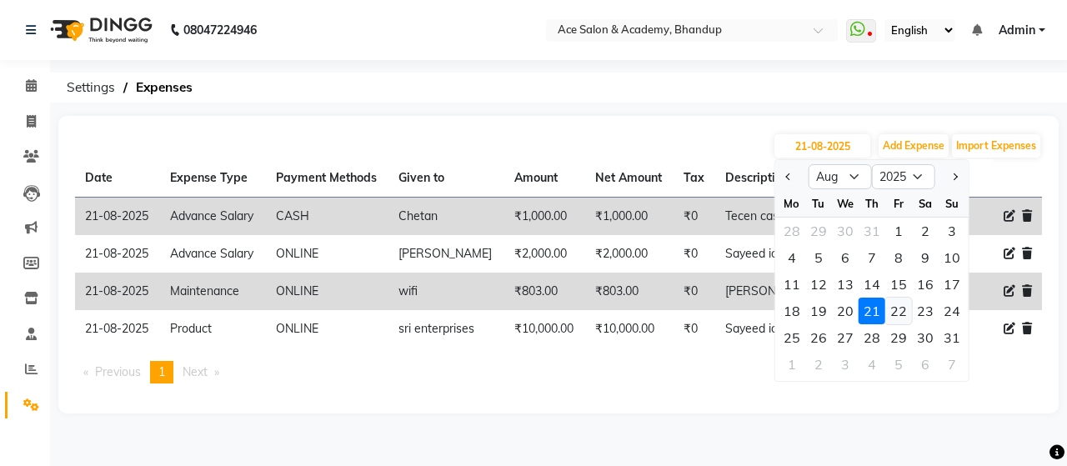
click at [894, 312] on div "22" at bounding box center [898, 311] width 27 height 27
type input "22-08-2025"
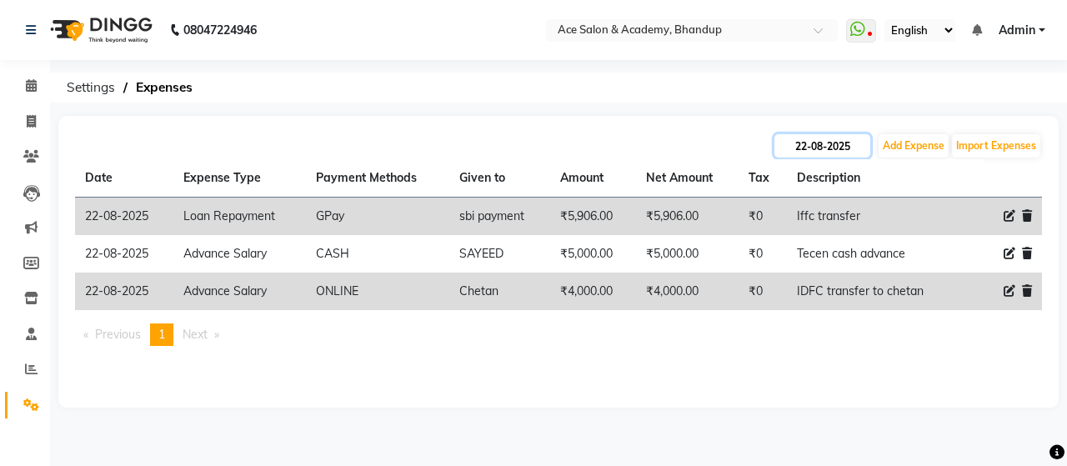
click at [850, 153] on input "22-08-2025" at bounding box center [822, 145] width 96 height 23
select select "8"
select select "2025"
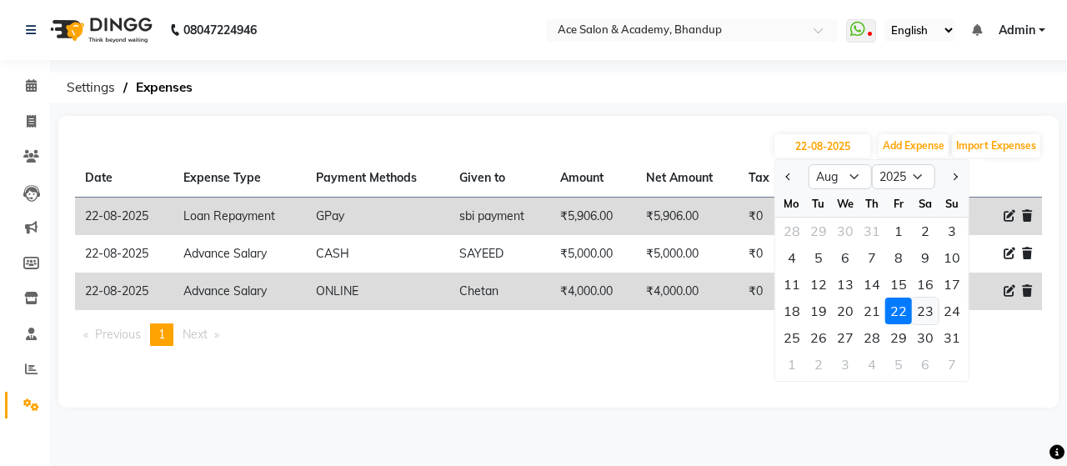
click at [917, 310] on div "23" at bounding box center [925, 311] width 27 height 27
type input "23-08-2025"
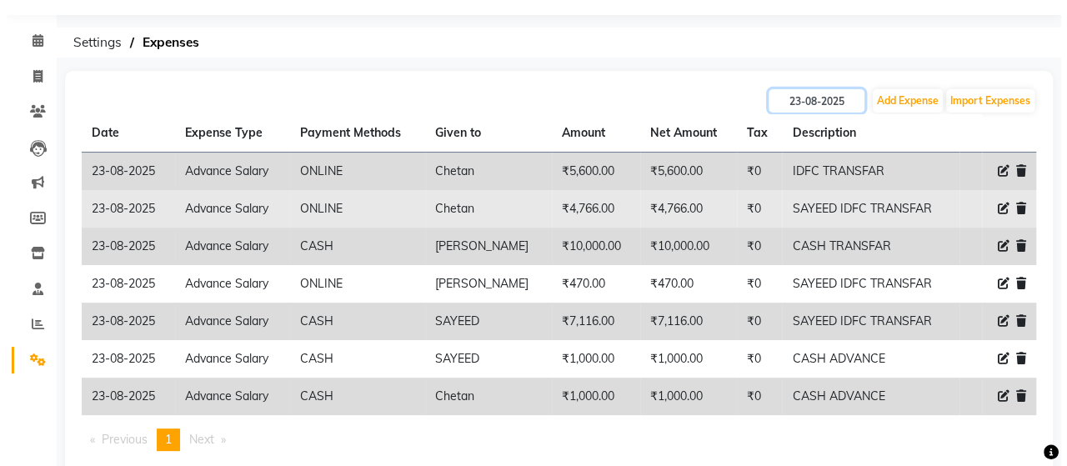
scroll to position [83, 0]
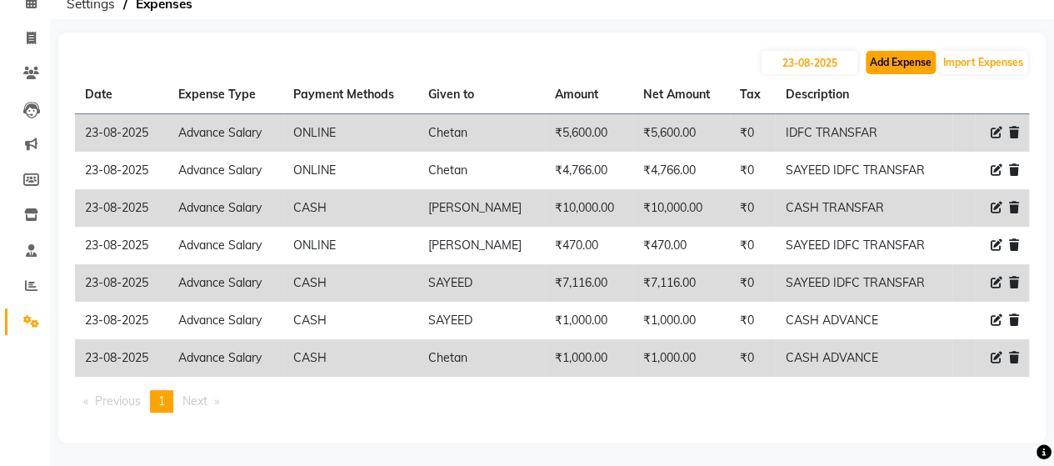
click at [888, 61] on button "Add Expense" at bounding box center [901, 62] width 70 height 23
select select "1"
select select "4752"
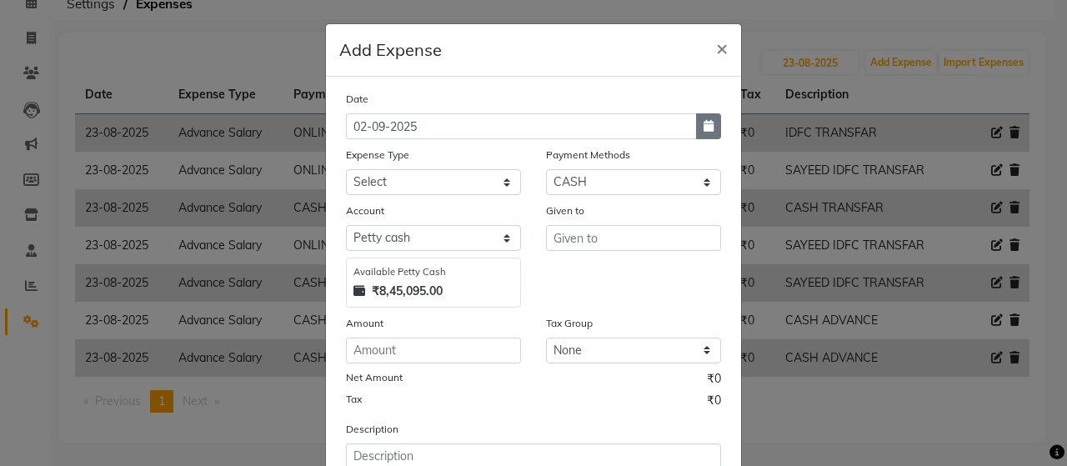
click at [703, 123] on icon "button" at bounding box center [708, 126] width 10 height 12
select select "9"
select select "2025"
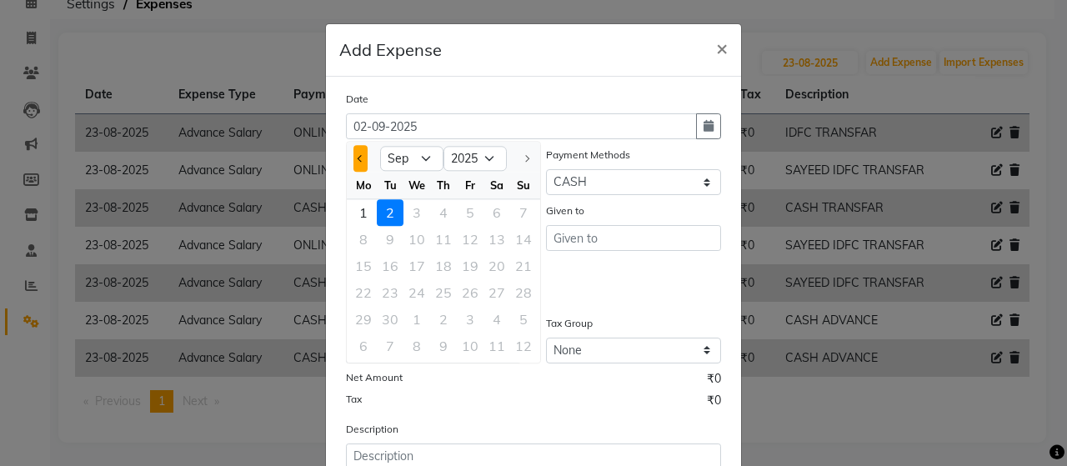
click at [353, 156] on button "Previous month" at bounding box center [360, 158] width 14 height 27
select select "8"
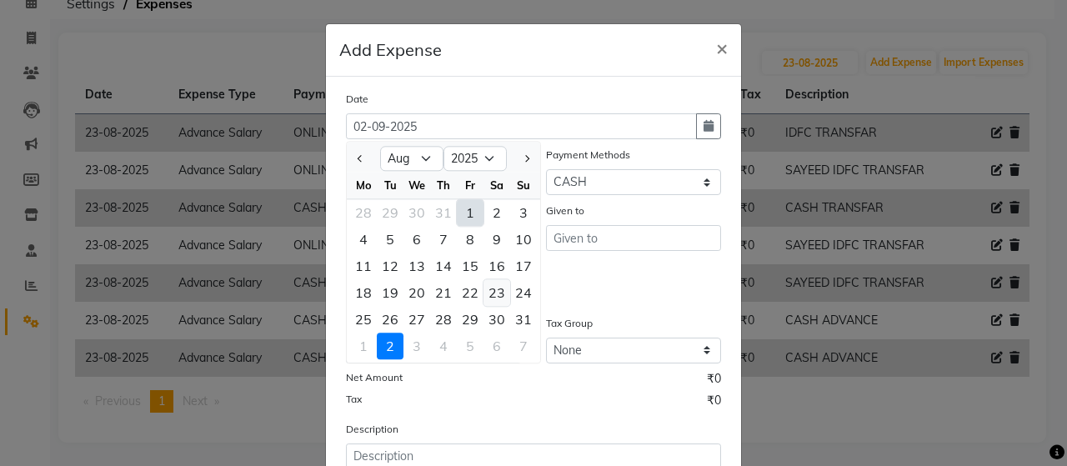
click at [495, 293] on div "23" at bounding box center [496, 292] width 27 height 27
type input "23-08-2025"
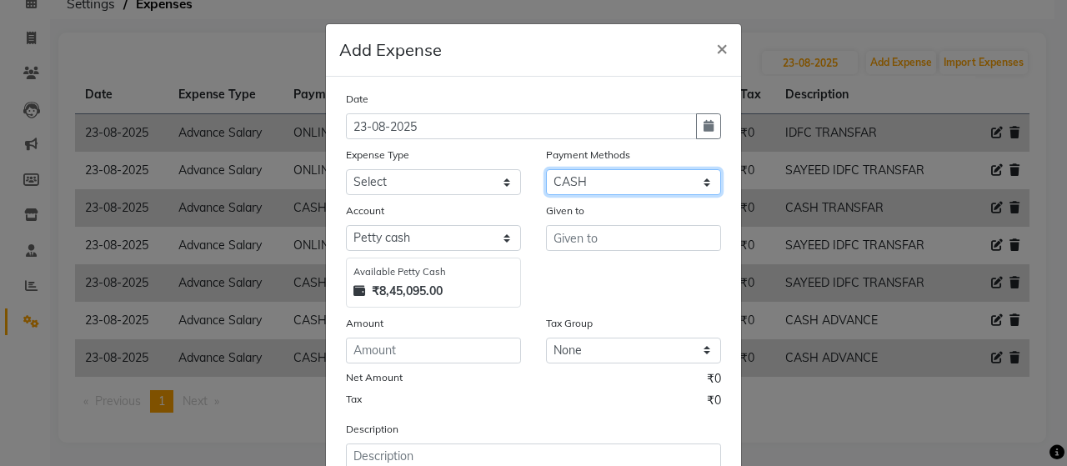
click at [592, 188] on select "Select ONLINE Prepaid CARD GPay CASH" at bounding box center [633, 182] width 175 height 26
select select "3"
click at [546, 169] on select "Select ONLINE Prepaid CARD GPay CASH" at bounding box center [633, 182] width 175 height 26
select select "4753"
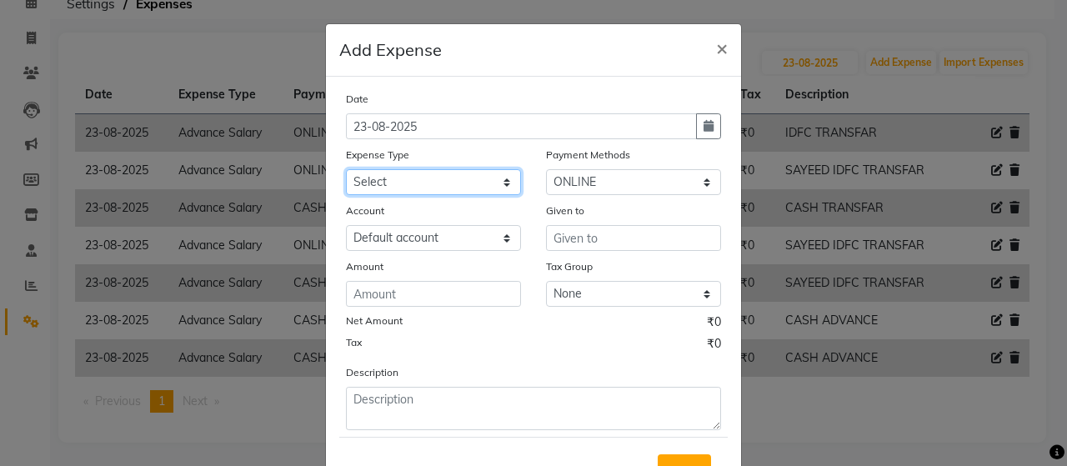
click at [503, 179] on select "Select Advance Salary Bank charges beuty hub Fuel Loan Repayment Maintenance Ma…" at bounding box center [433, 182] width 175 height 26
select select "15348"
click at [346, 169] on select "Select Advance Salary Bank charges beuty hub Fuel Loan Repayment Maintenance Ma…" at bounding box center [433, 182] width 175 height 26
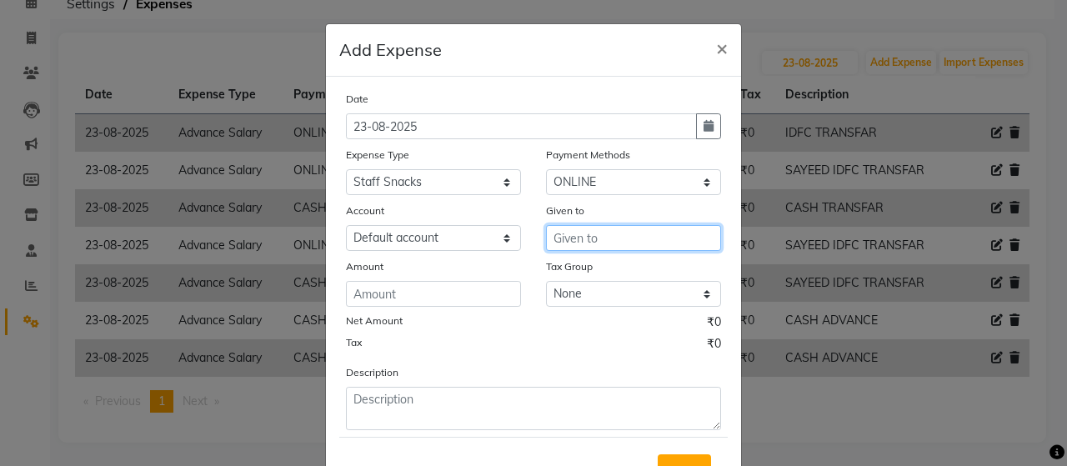
click at [603, 244] on input "text" at bounding box center [633, 238] width 175 height 26
type input "SENDWIIZA"
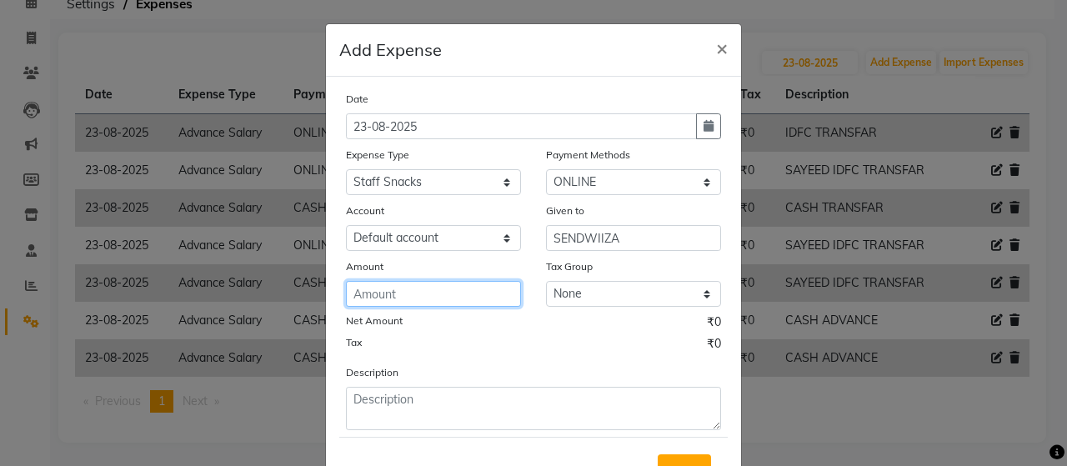
click at [442, 298] on input "number" at bounding box center [433, 294] width 175 height 26
type input "150"
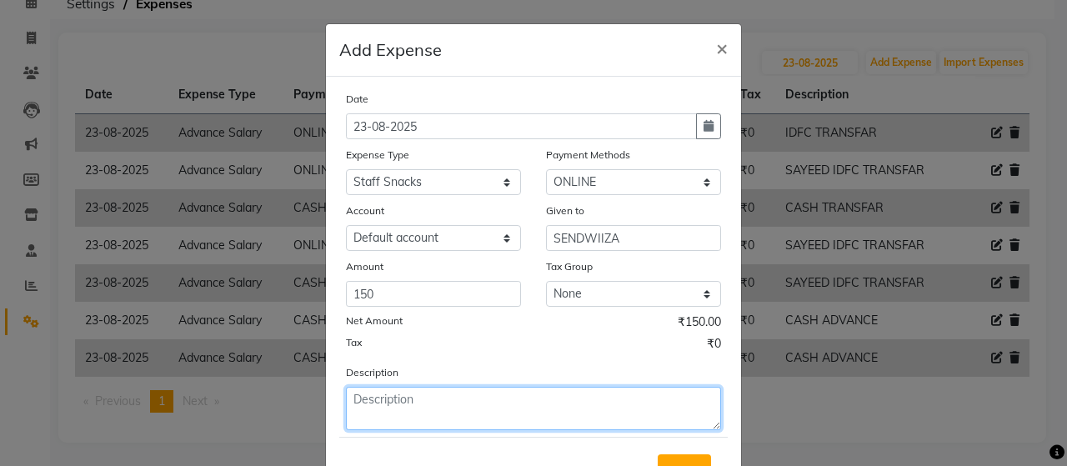
click at [533, 399] on textarea at bounding box center [533, 408] width 375 height 43
type textarea "V"
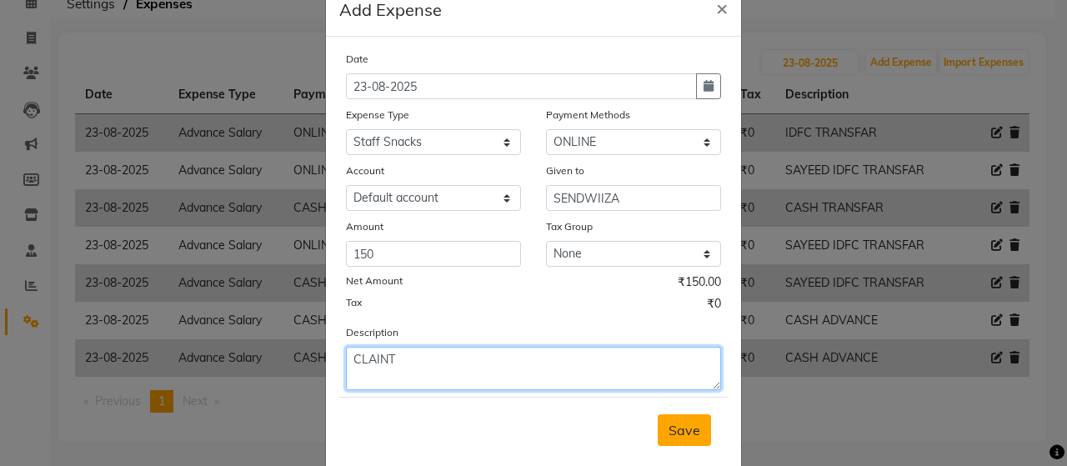
scroll to position [72, 0]
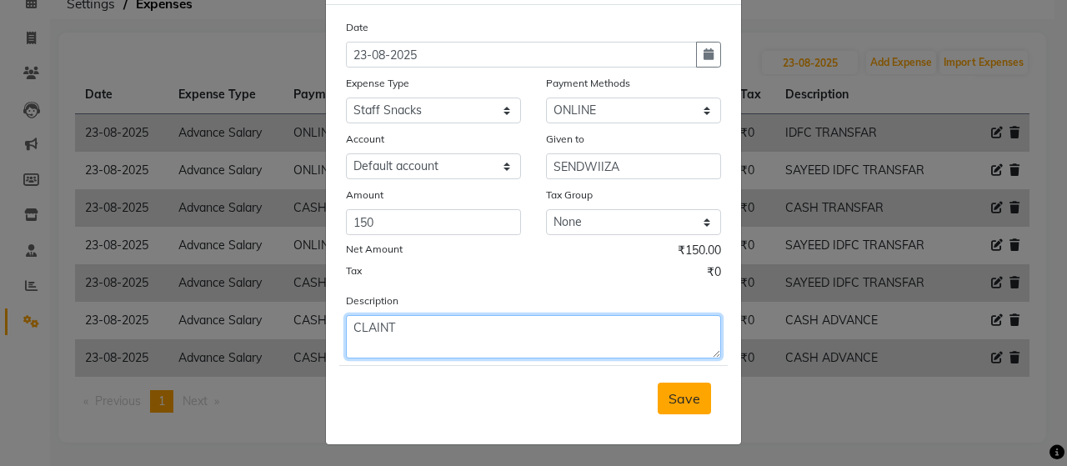
type textarea "CLAINT"
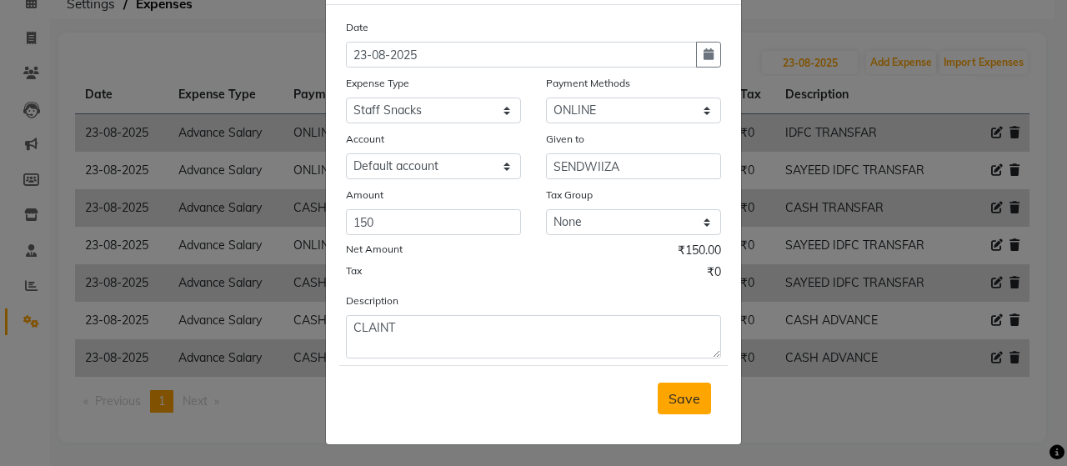
click at [702, 389] on button "Save" at bounding box center [684, 399] width 53 height 32
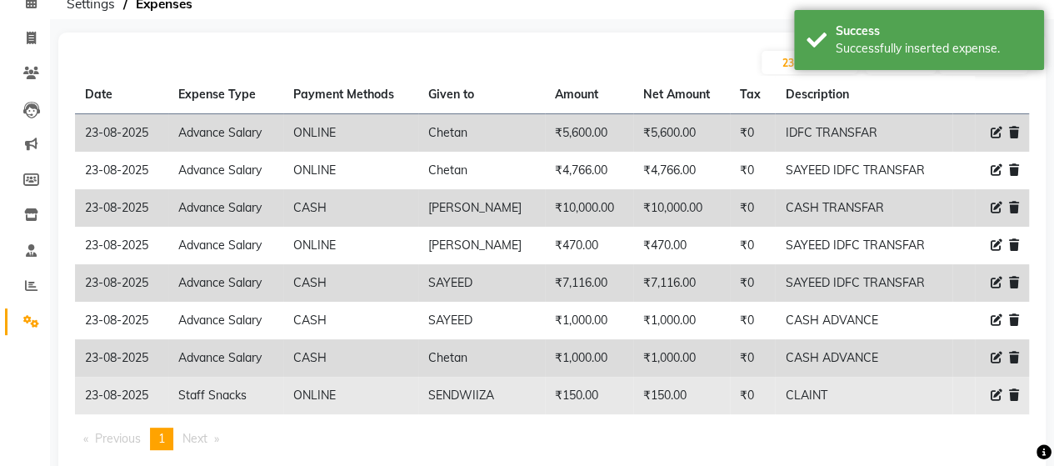
click at [993, 394] on icon at bounding box center [997, 395] width 12 height 12
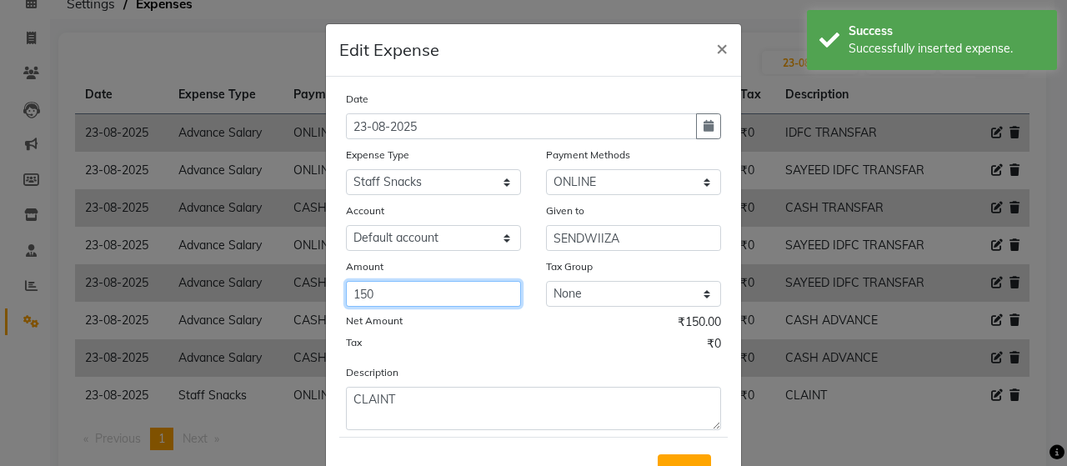
click at [372, 294] on input "150" at bounding box center [433, 294] width 175 height 26
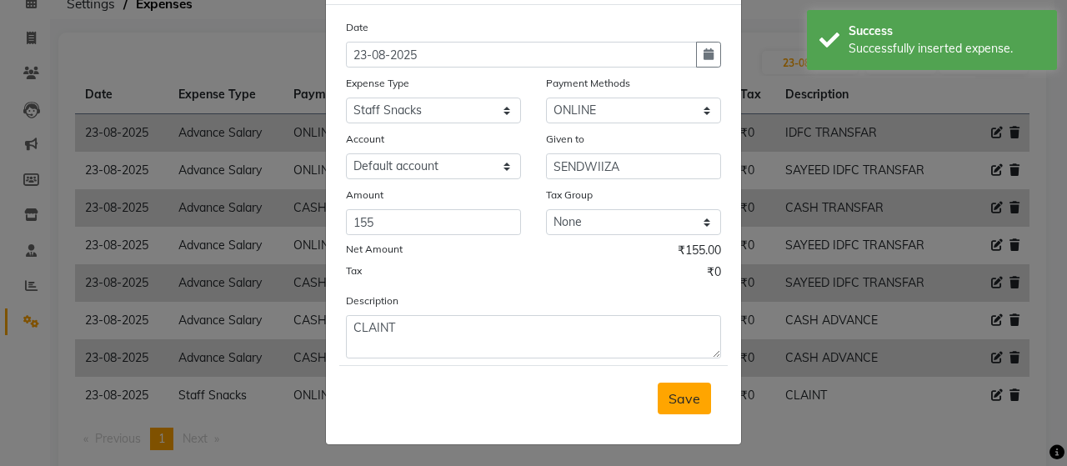
click at [695, 397] on button "Save" at bounding box center [684, 399] width 53 height 32
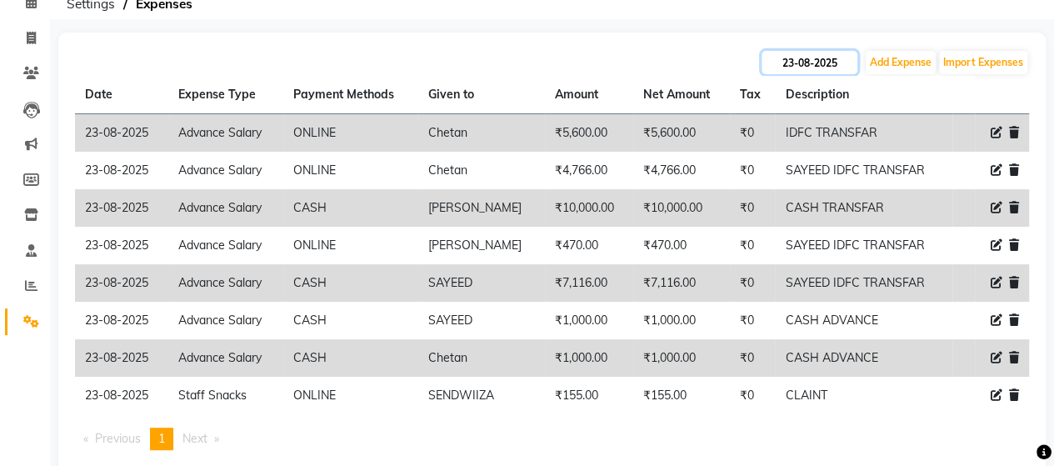
click at [838, 68] on input "23-08-2025" at bounding box center [810, 62] width 96 height 23
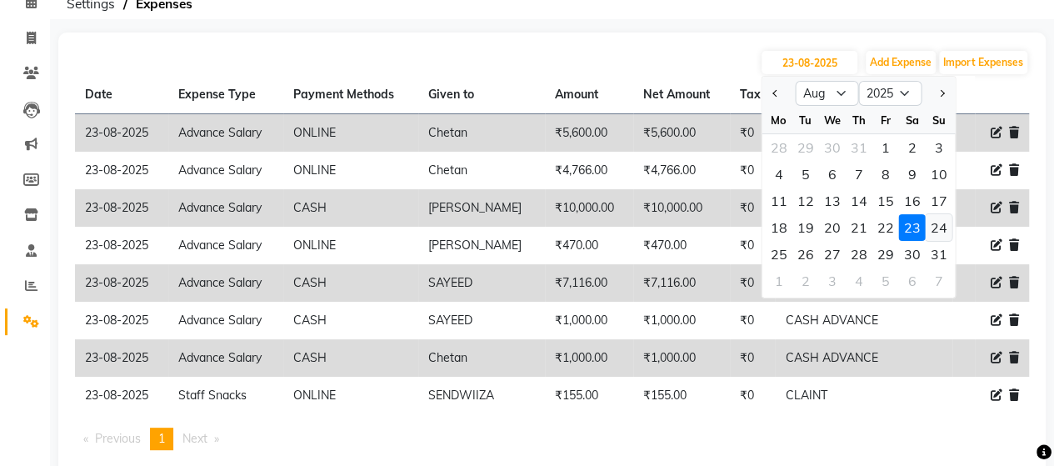
click at [948, 225] on div "24" at bounding box center [938, 227] width 27 height 27
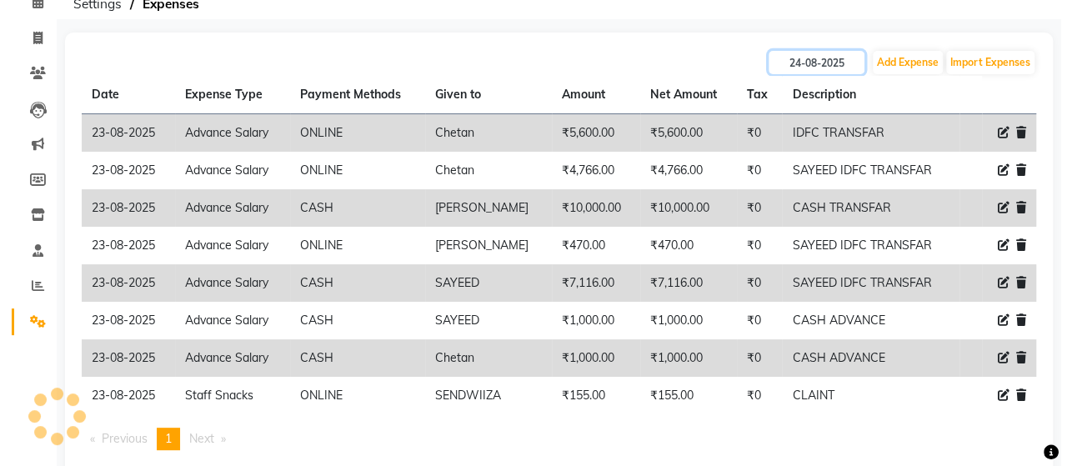
scroll to position [0, 0]
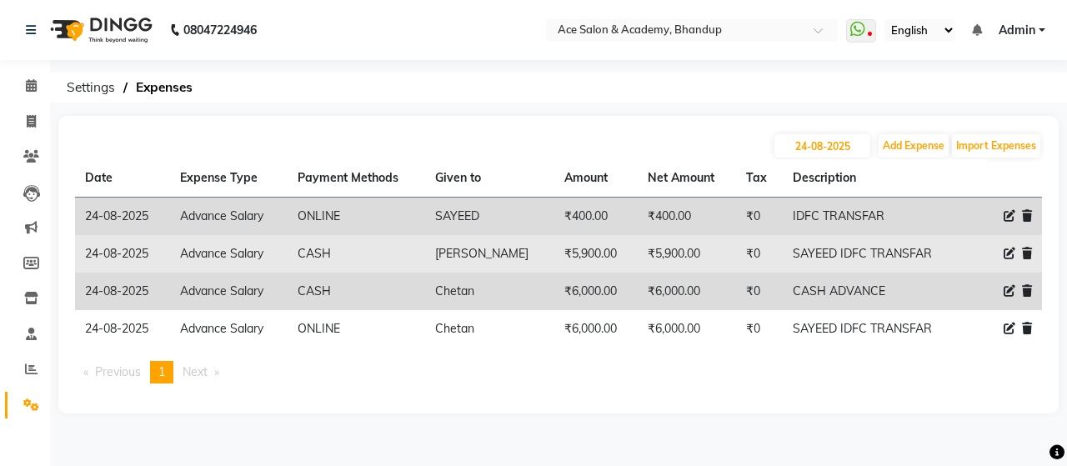
click at [1008, 254] on icon at bounding box center [1009, 254] width 12 height 12
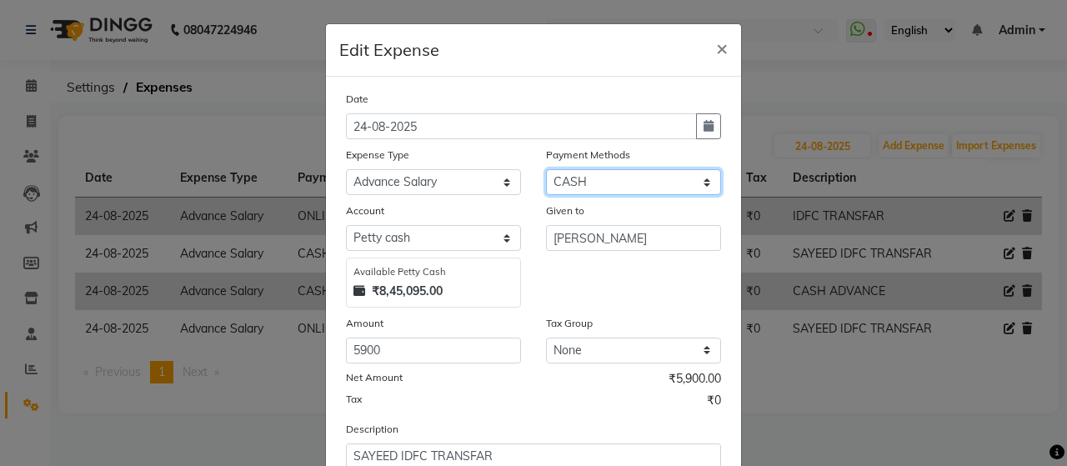
click at [663, 189] on select "Select ONLINE Prepaid CARD GPay CASH" at bounding box center [633, 182] width 175 height 26
click at [546, 169] on select "Select ONLINE Prepaid CARD GPay CASH" at bounding box center [633, 182] width 175 height 26
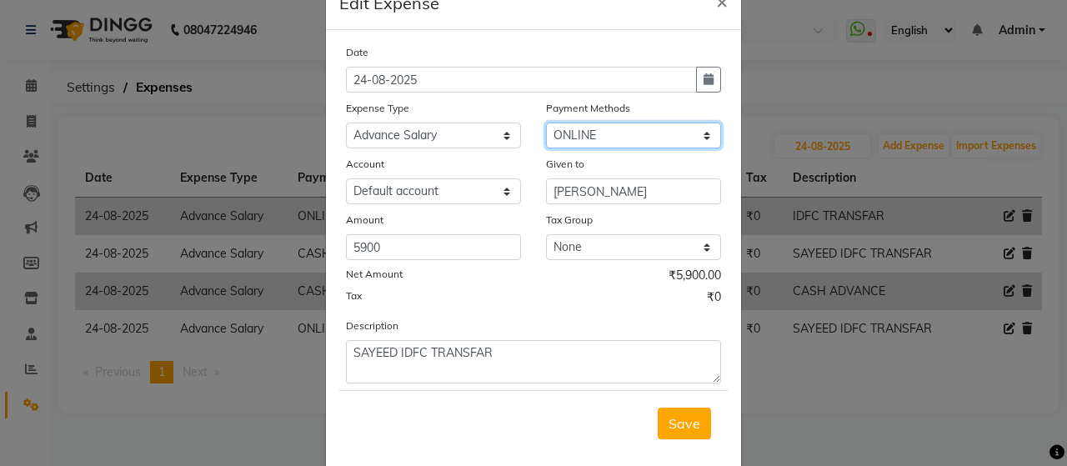
scroll to position [72, 0]
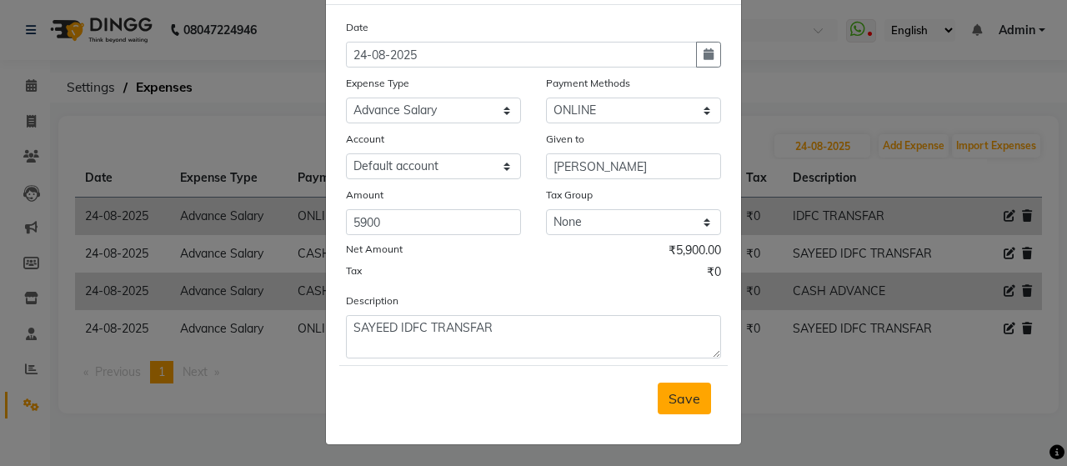
click at [698, 403] on button "Save" at bounding box center [684, 399] width 53 height 32
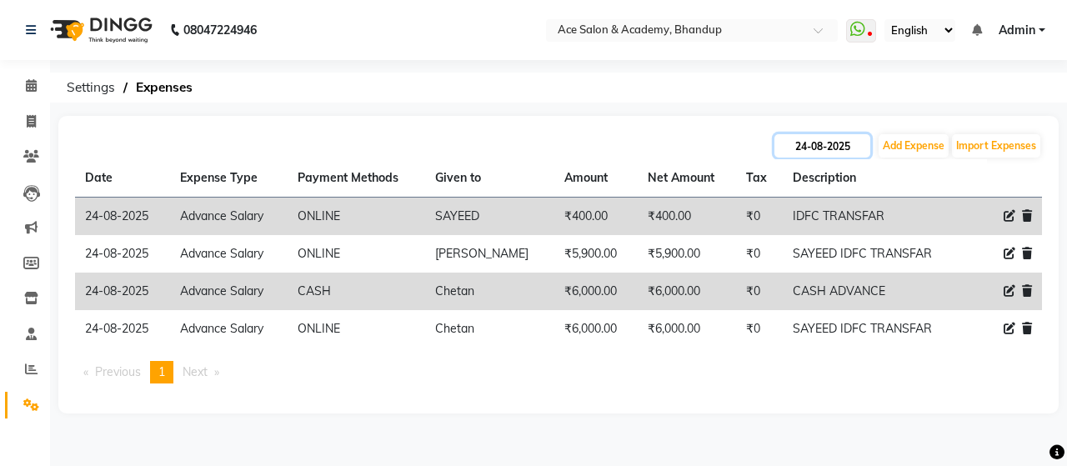
click at [847, 144] on input "24-08-2025" at bounding box center [822, 145] width 96 height 23
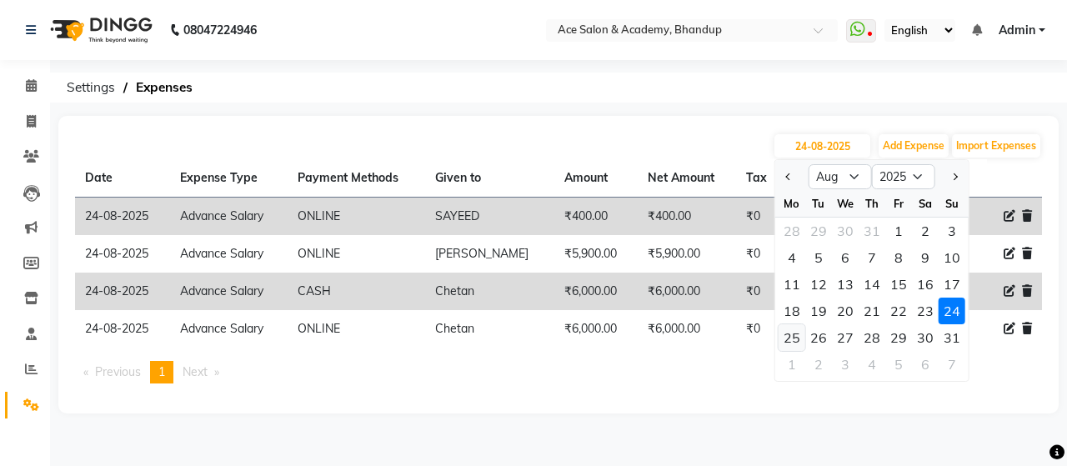
click at [793, 335] on div "25" at bounding box center [791, 337] width 27 height 27
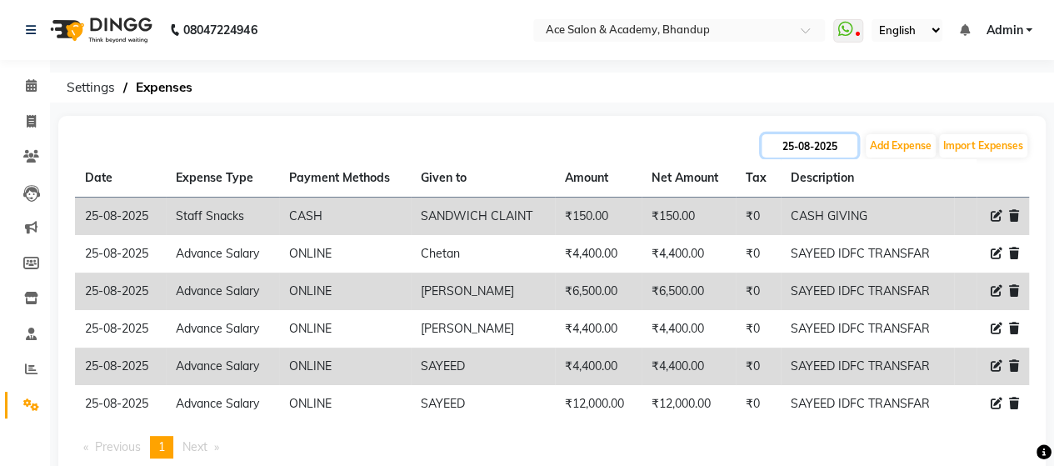
click at [840, 149] on input "25-08-2025" at bounding box center [810, 145] width 96 height 23
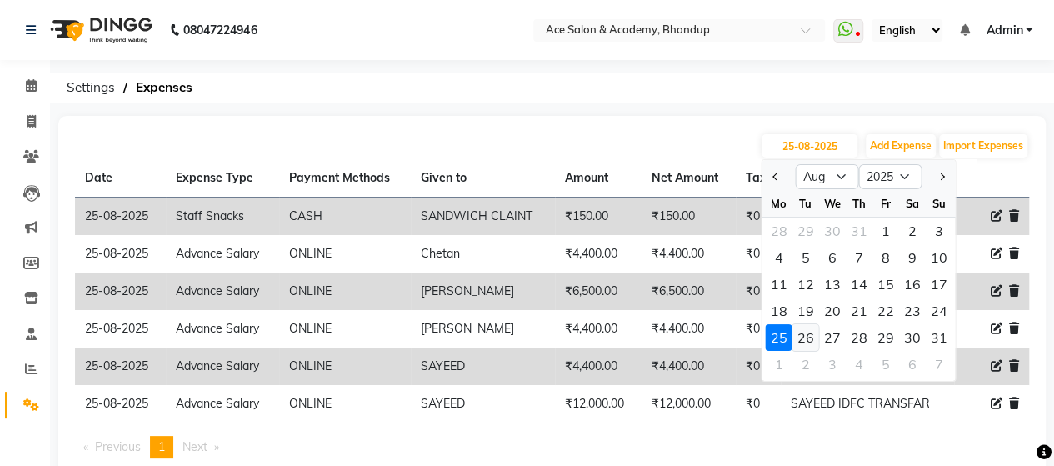
click at [812, 341] on div "26" at bounding box center [805, 337] width 27 height 27
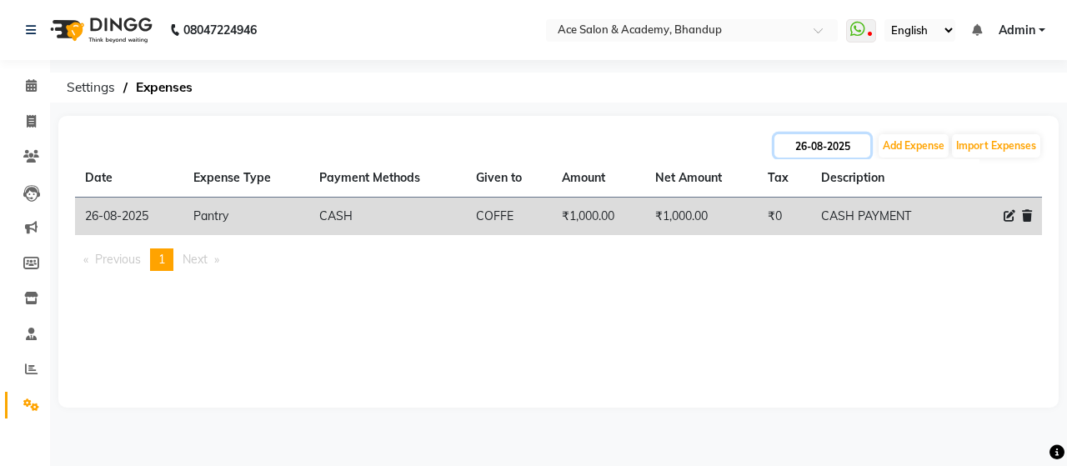
click at [862, 156] on input "26-08-2025" at bounding box center [822, 145] width 96 height 23
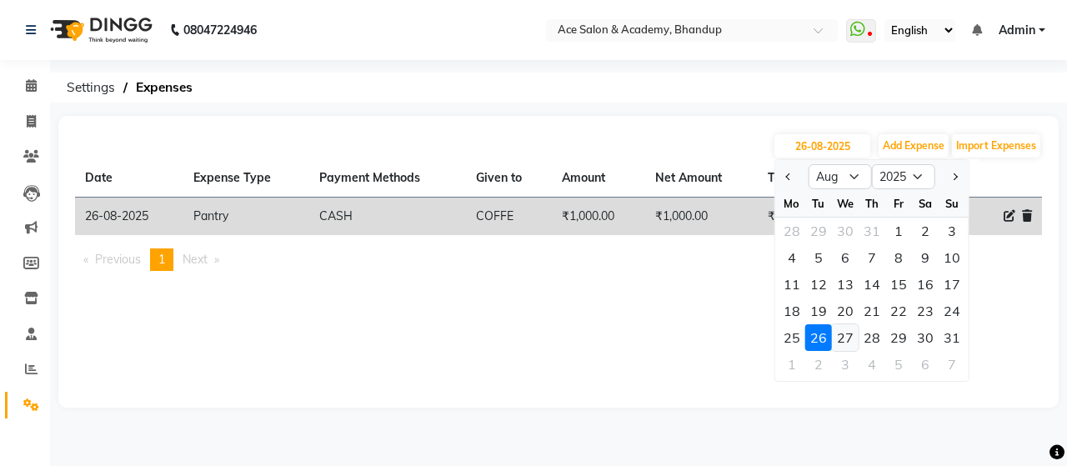
click at [847, 334] on div "27" at bounding box center [845, 337] width 27 height 27
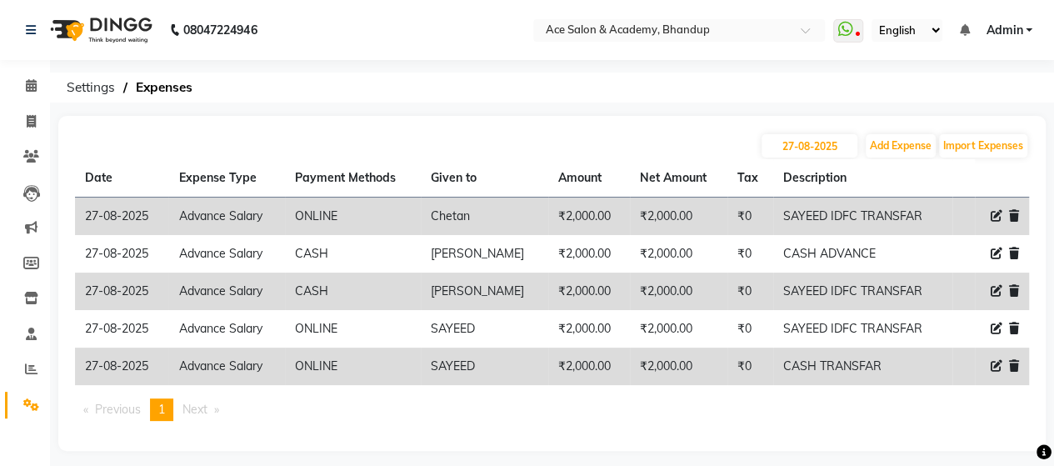
click at [993, 363] on icon at bounding box center [997, 366] width 12 height 12
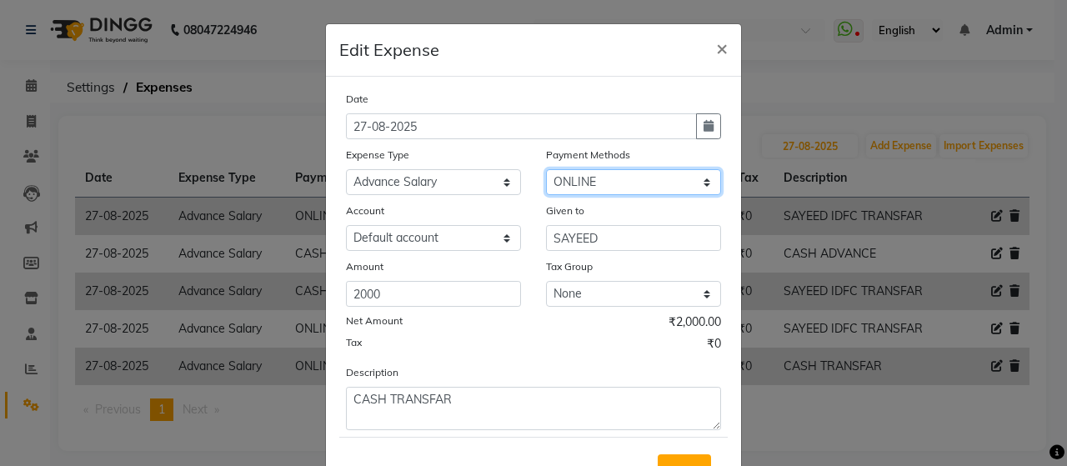
click at [620, 177] on select "Select ONLINE Prepaid CARD GPay CASH" at bounding box center [633, 182] width 175 height 26
click at [546, 169] on select "Select ONLINE Prepaid CARD GPay CASH" at bounding box center [633, 182] width 175 height 26
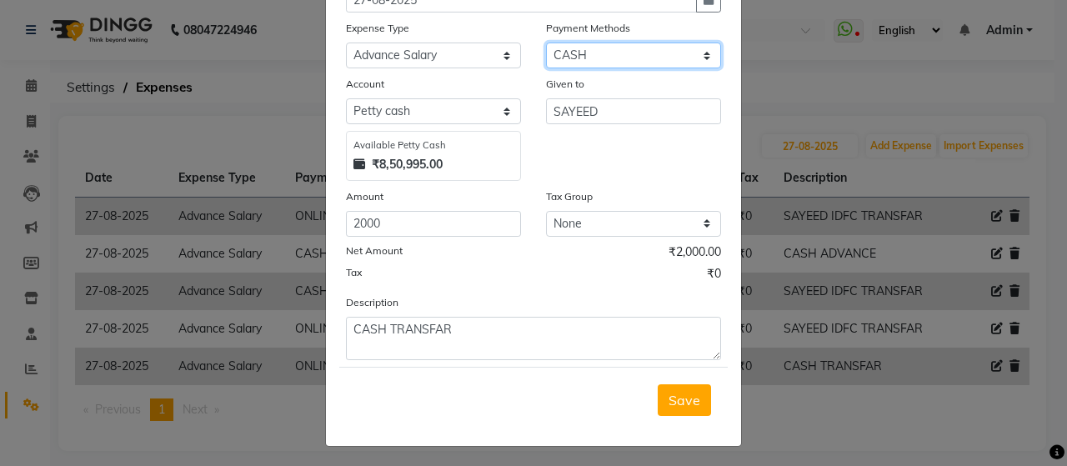
scroll to position [128, 0]
click at [693, 418] on div "Save" at bounding box center [533, 399] width 388 height 66
click at [693, 399] on span "Save" at bounding box center [684, 399] width 32 height 17
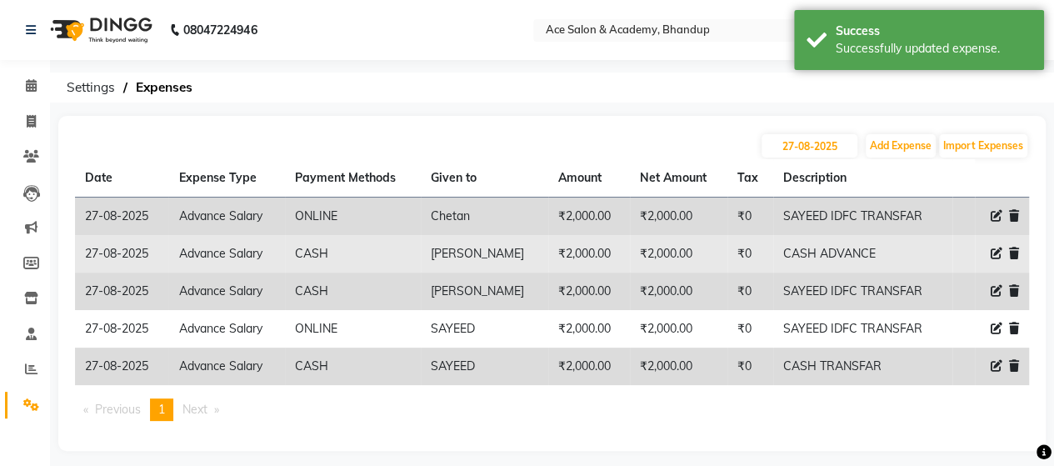
click at [995, 259] on span at bounding box center [997, 254] width 12 height 18
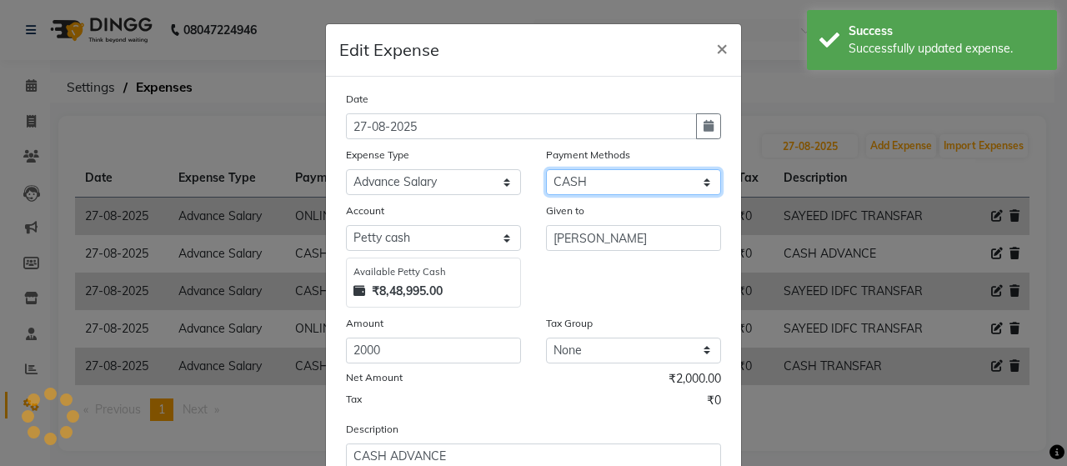
click at [683, 184] on select "Select ONLINE Prepaid CARD GPay CASH" at bounding box center [633, 182] width 175 height 26
click at [546, 169] on select "Select ONLINE Prepaid CARD GPay CASH" at bounding box center [633, 182] width 175 height 26
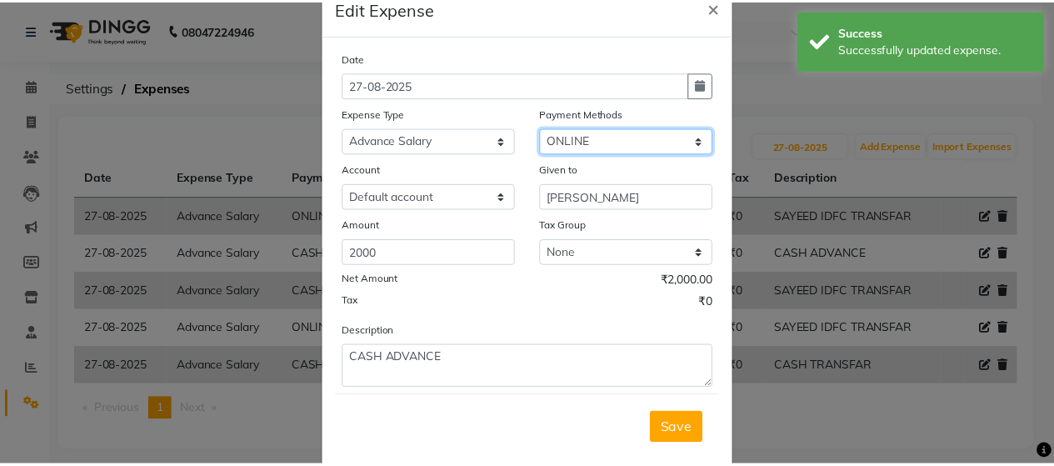
scroll to position [72, 0]
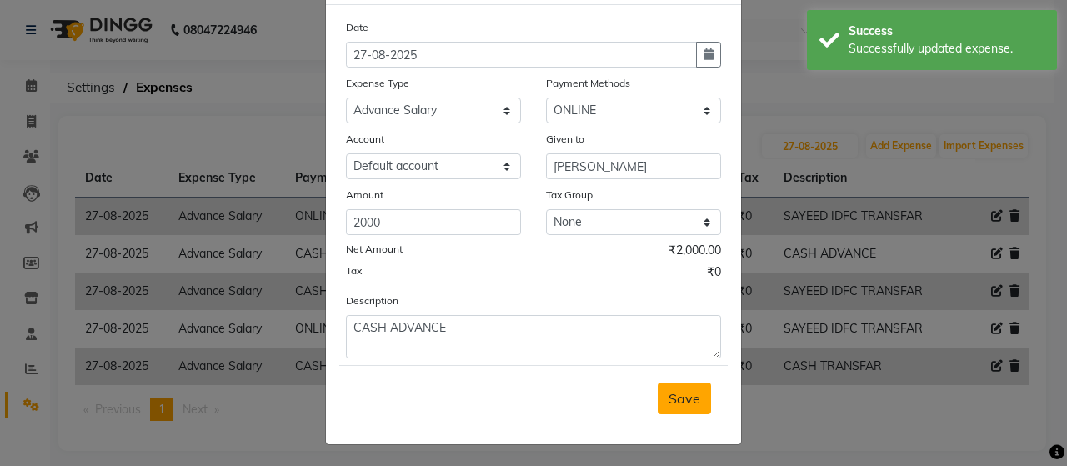
click at [703, 388] on button "Save" at bounding box center [684, 399] width 53 height 32
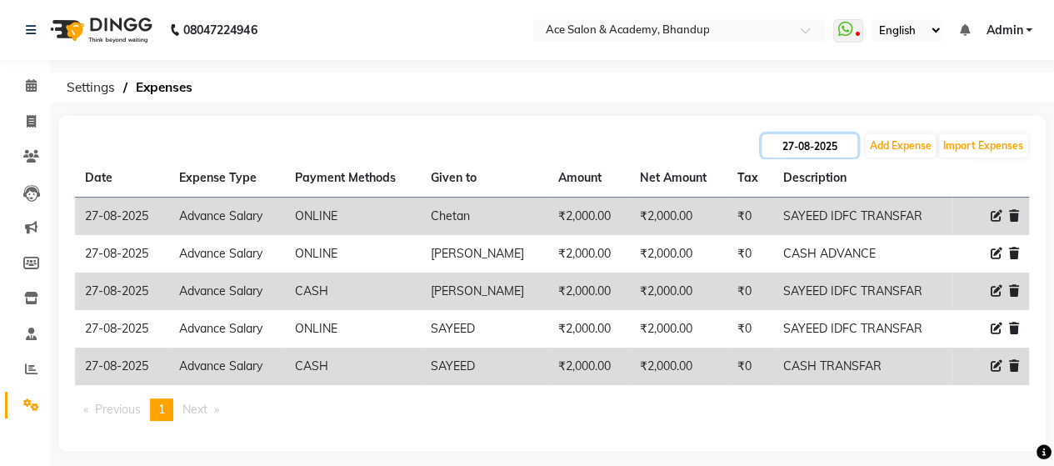
click at [840, 144] on input "27-08-2025" at bounding box center [810, 145] width 96 height 23
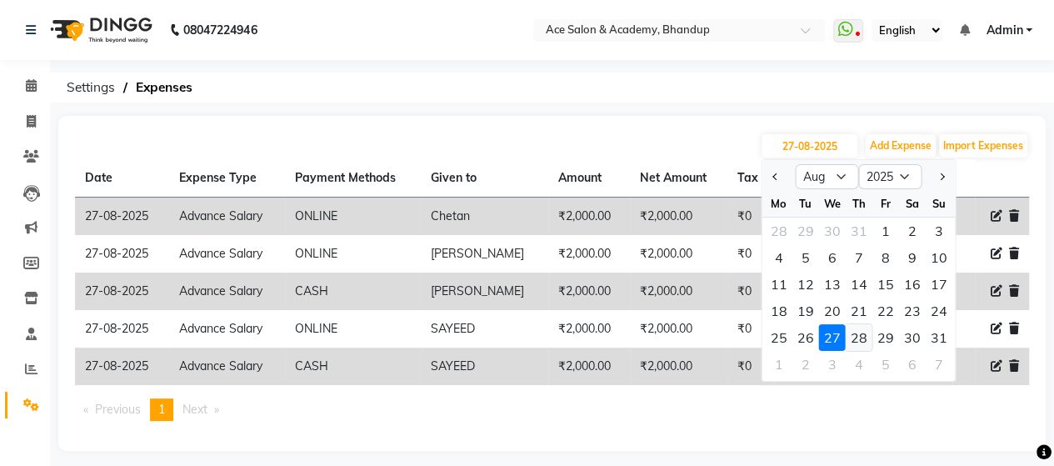
click at [854, 335] on div "28" at bounding box center [858, 337] width 27 height 27
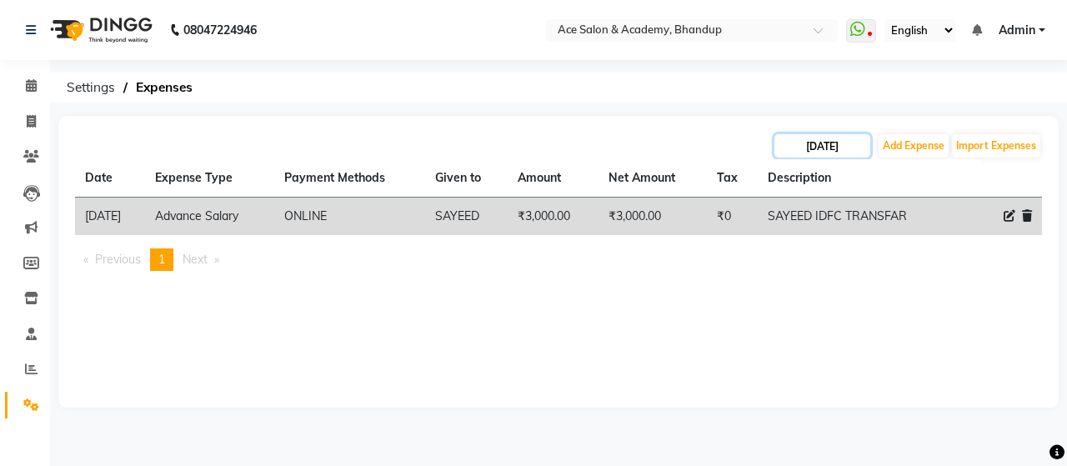
click at [862, 149] on input "[DATE]" at bounding box center [822, 145] width 96 height 23
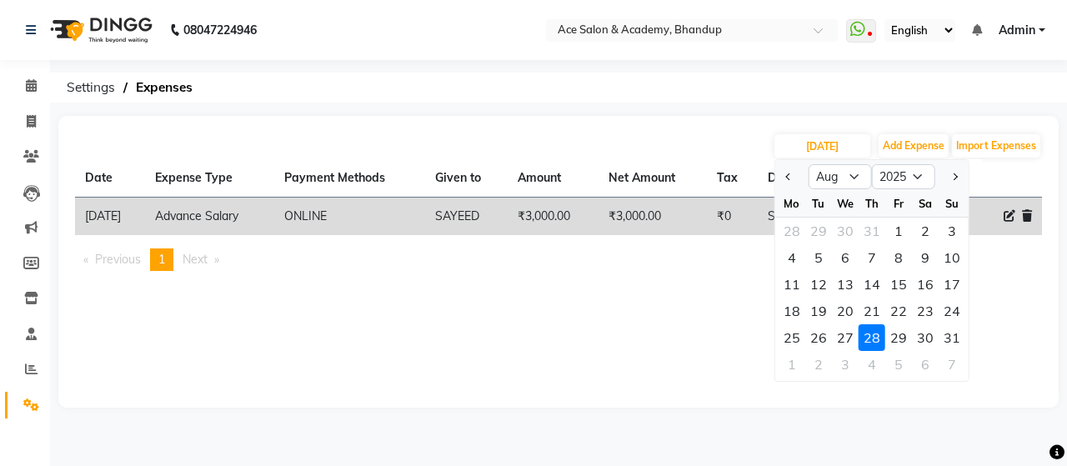
click at [898, 337] on div "29" at bounding box center [898, 337] width 27 height 27
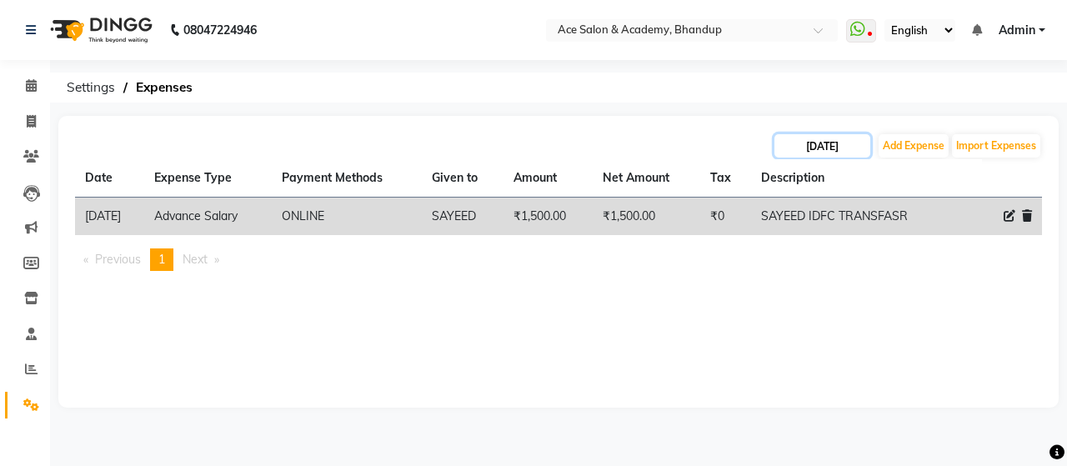
click at [864, 149] on input "[DATE]" at bounding box center [822, 145] width 96 height 23
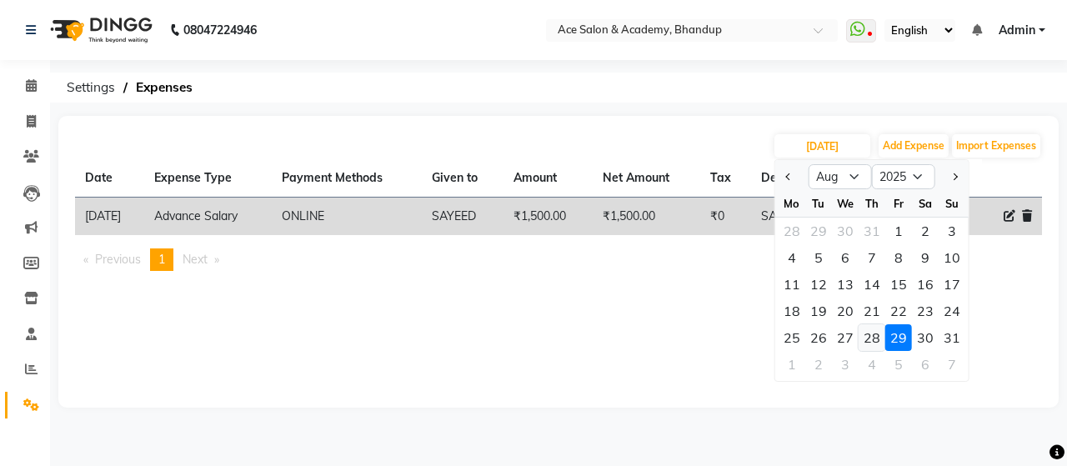
click at [870, 335] on div "28" at bounding box center [871, 337] width 27 height 27
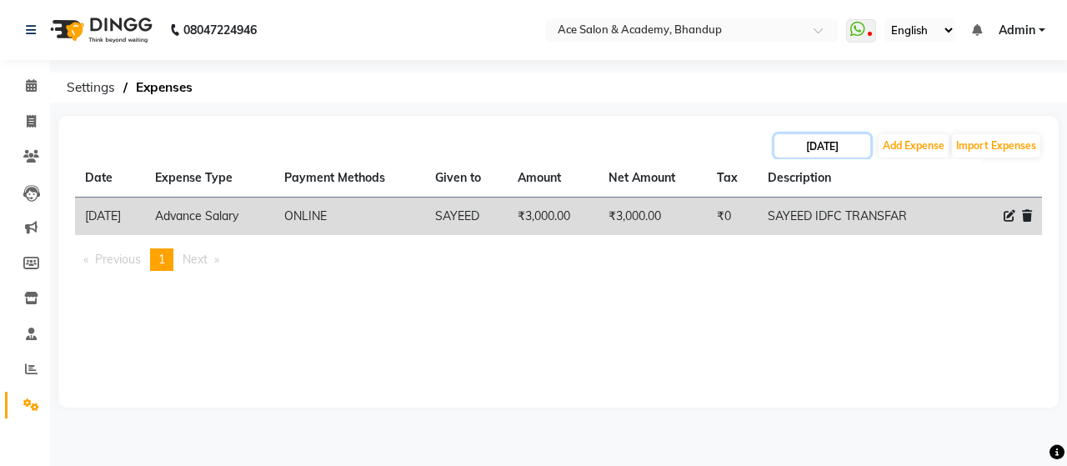
click at [867, 144] on input "[DATE]" at bounding box center [822, 145] width 96 height 23
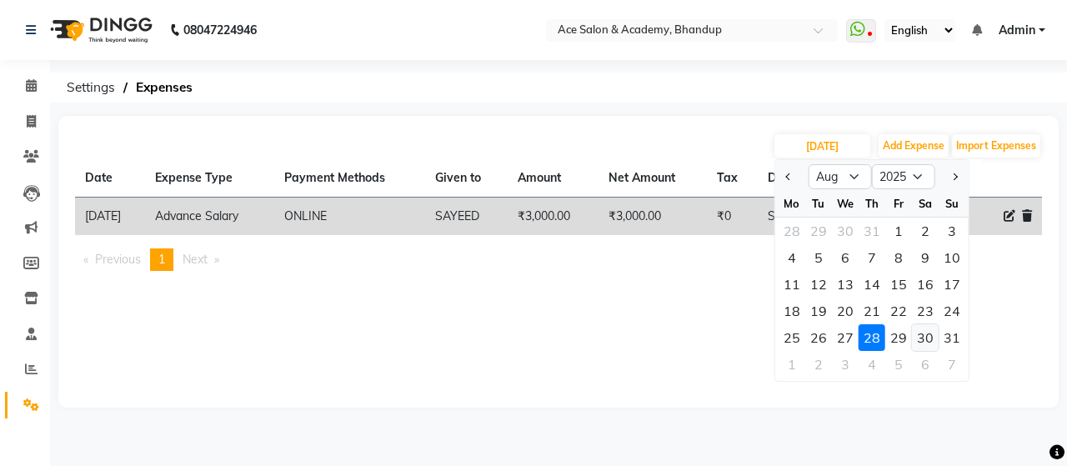
click at [925, 333] on div "30" at bounding box center [925, 337] width 27 height 27
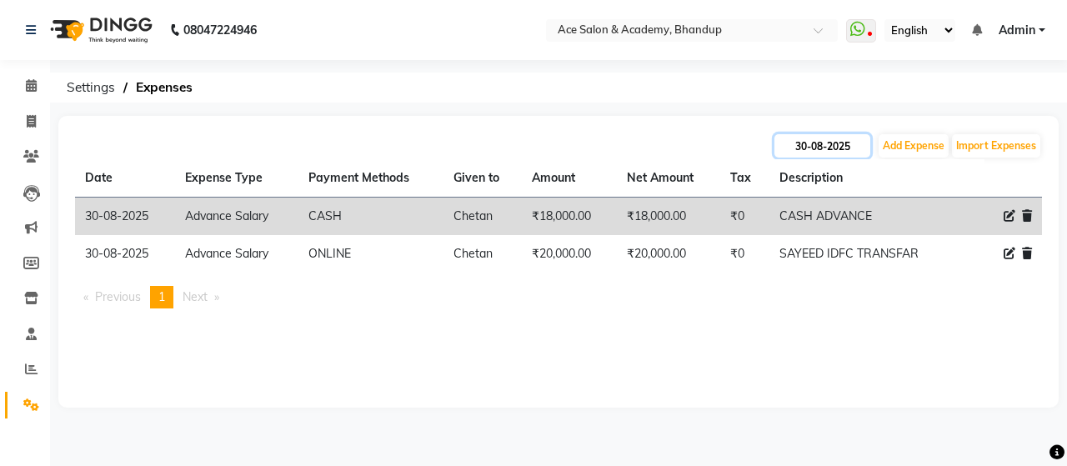
click at [850, 144] on input "30-08-2025" at bounding box center [822, 145] width 96 height 23
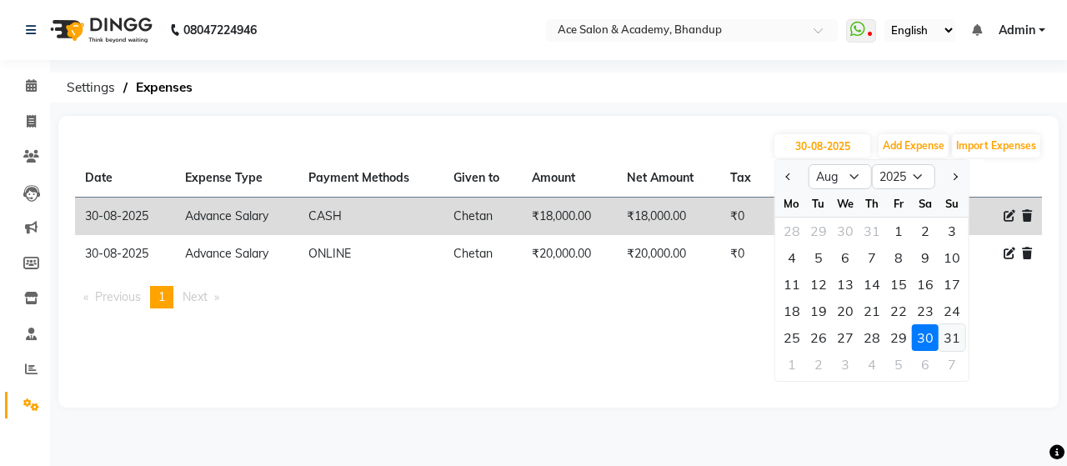
click at [952, 343] on div "31" at bounding box center [951, 337] width 27 height 27
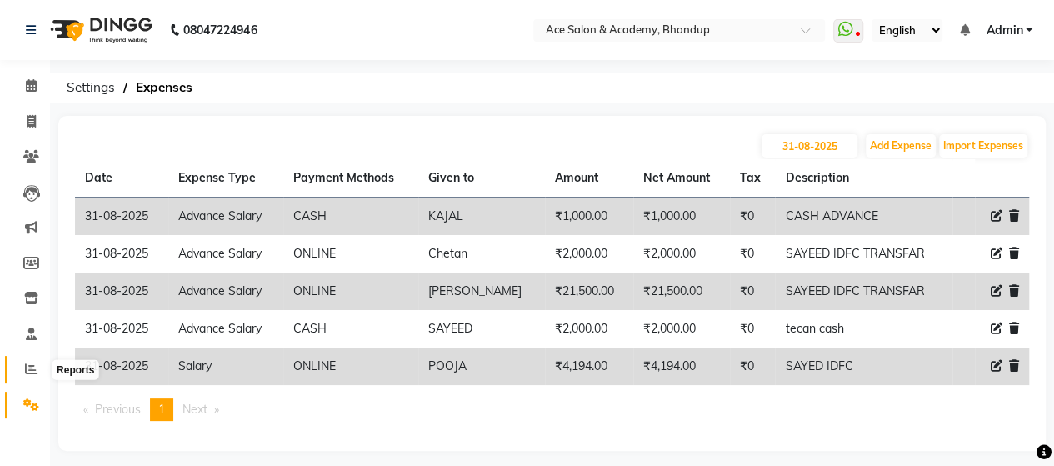
click at [31, 366] on icon at bounding box center [31, 369] width 13 height 13
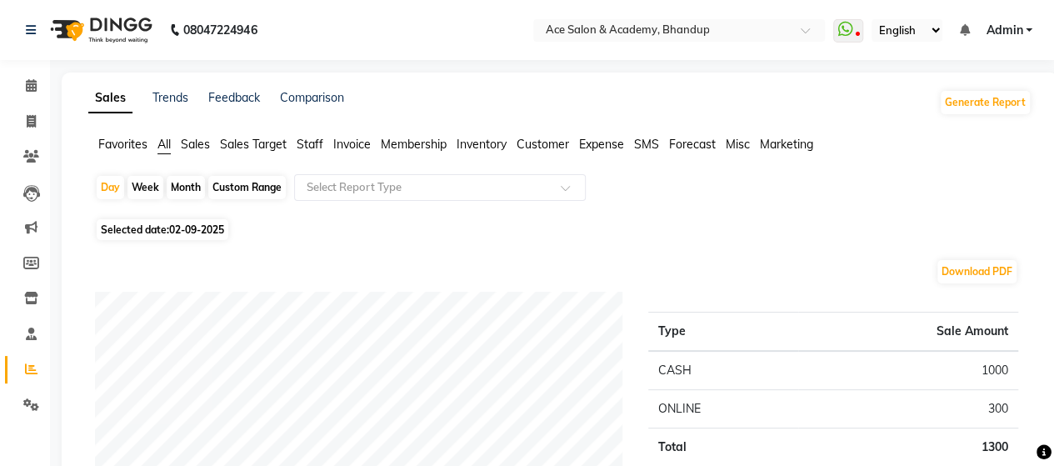
click at [179, 188] on div "Month" at bounding box center [186, 187] width 38 height 23
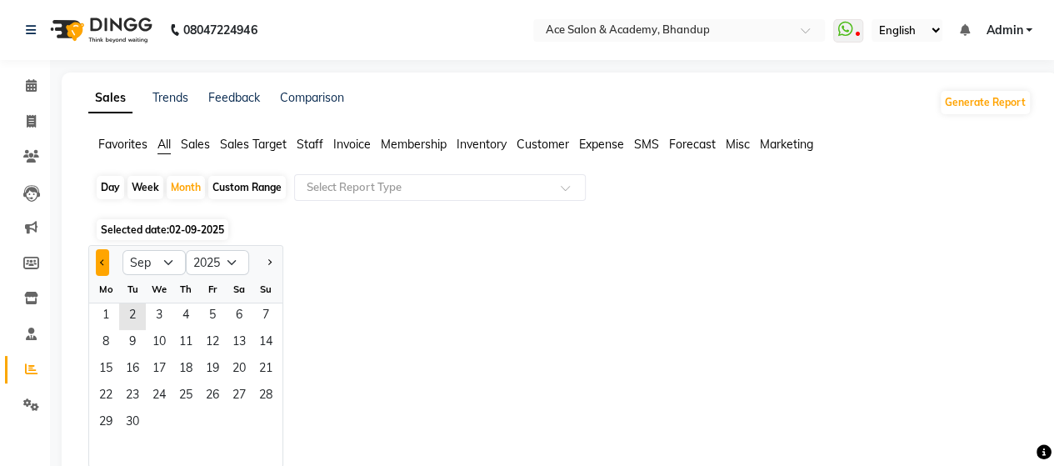
click at [104, 258] on button "Previous month" at bounding box center [102, 262] width 13 height 27
click at [212, 316] on span "1" at bounding box center [212, 316] width 27 height 27
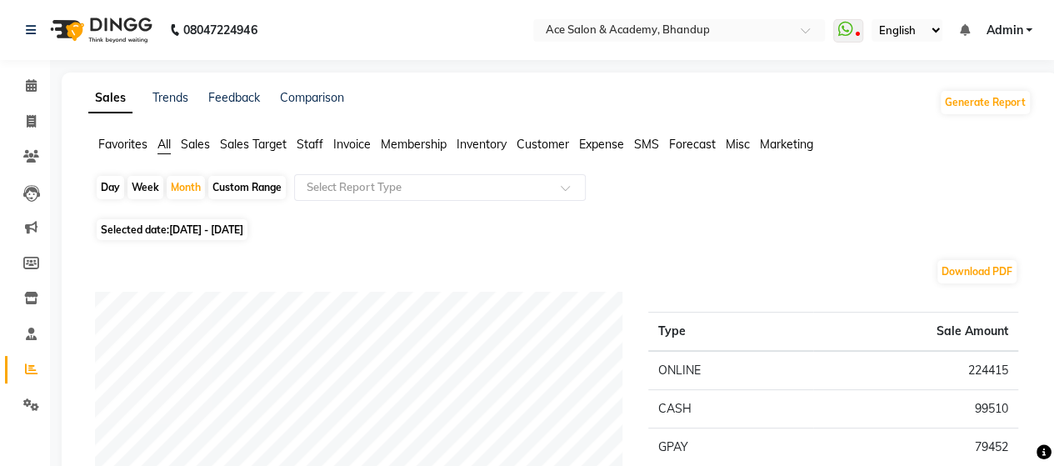
click at [602, 145] on span "Expense" at bounding box center [601, 144] width 45 height 15
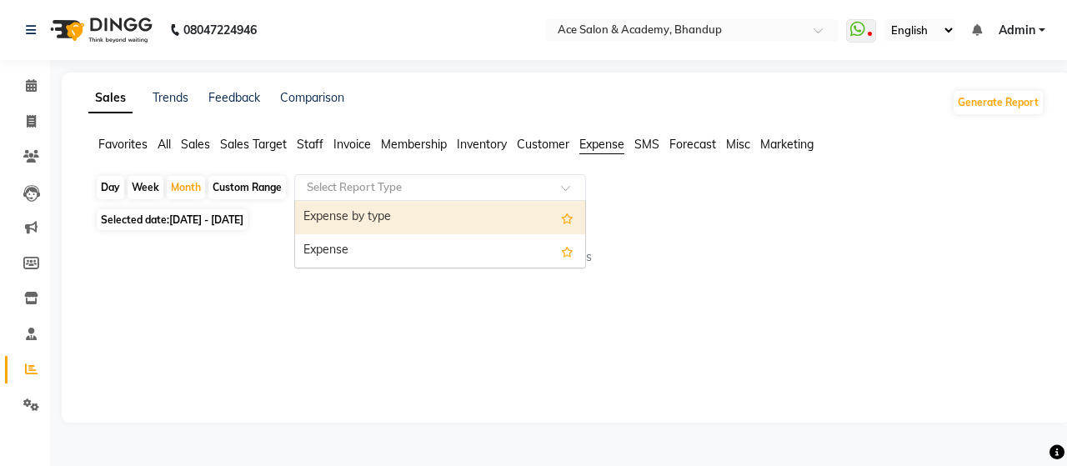
click at [418, 189] on input "text" at bounding box center [423, 187] width 240 height 17
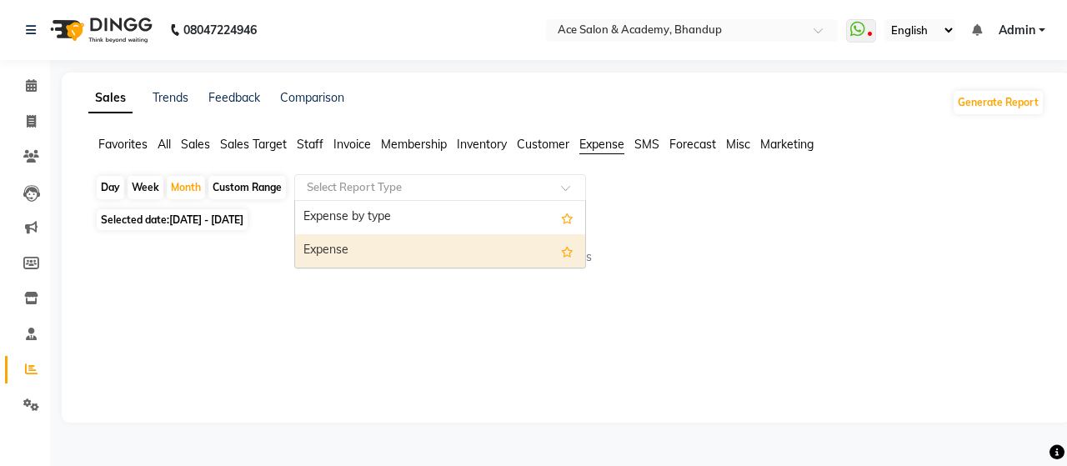
click at [405, 249] on div "Expense" at bounding box center [440, 250] width 290 height 33
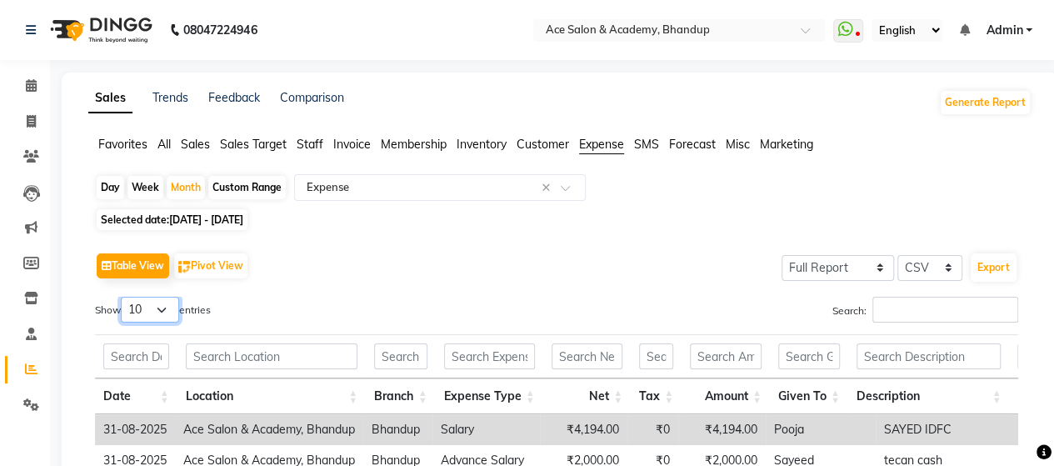
click at [167, 298] on select "10 25 50 100" at bounding box center [150, 310] width 58 height 26
click at [123, 297] on select "10 25 50 100" at bounding box center [150, 310] width 58 height 26
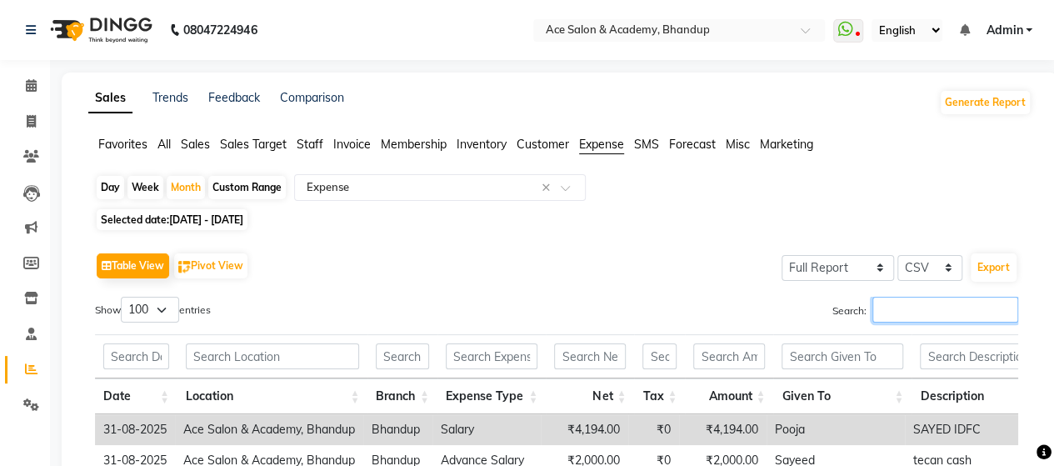
click at [923, 309] on input "Search:" at bounding box center [946, 310] width 146 height 26
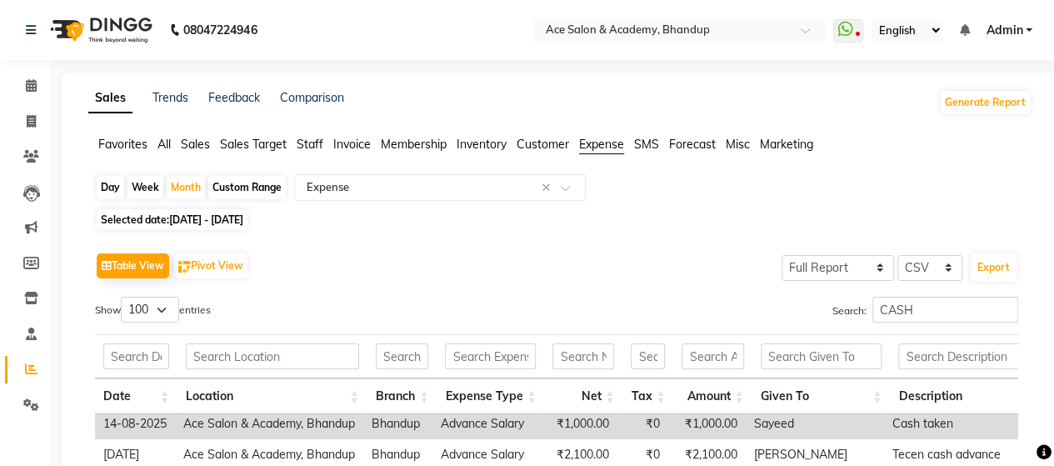
click at [173, 143] on ul "Favorites All Sales Sales Target Staff Invoice Membership Inventory Customer Ex…" at bounding box center [559, 145] width 943 height 18
click at [166, 144] on span "All" at bounding box center [164, 144] width 13 height 15
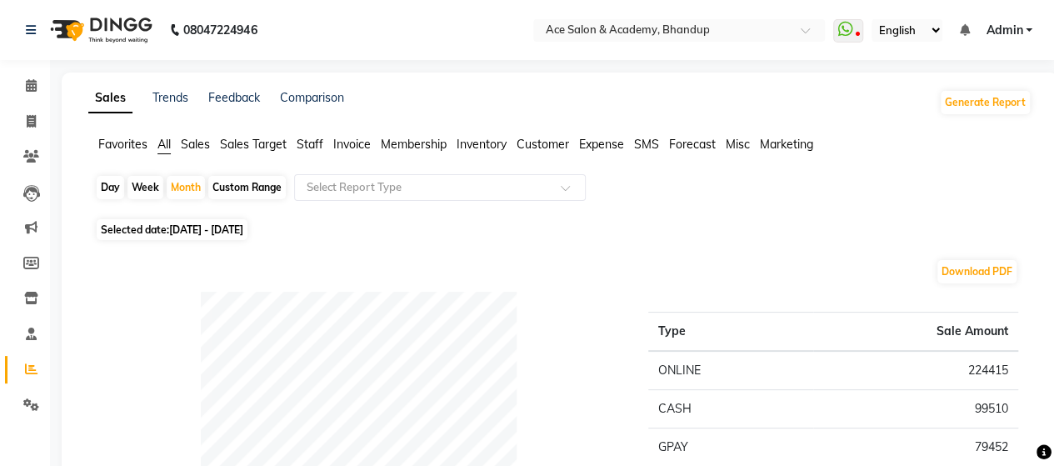
click at [202, 228] on span "[DATE] - [DATE]" at bounding box center [206, 229] width 74 height 13
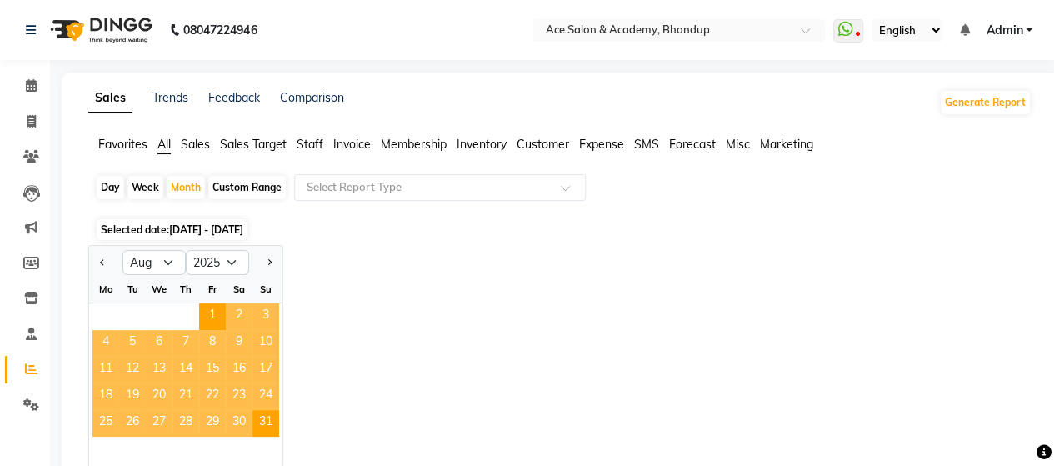
click at [117, 183] on div "Day" at bounding box center [111, 187] width 28 height 23
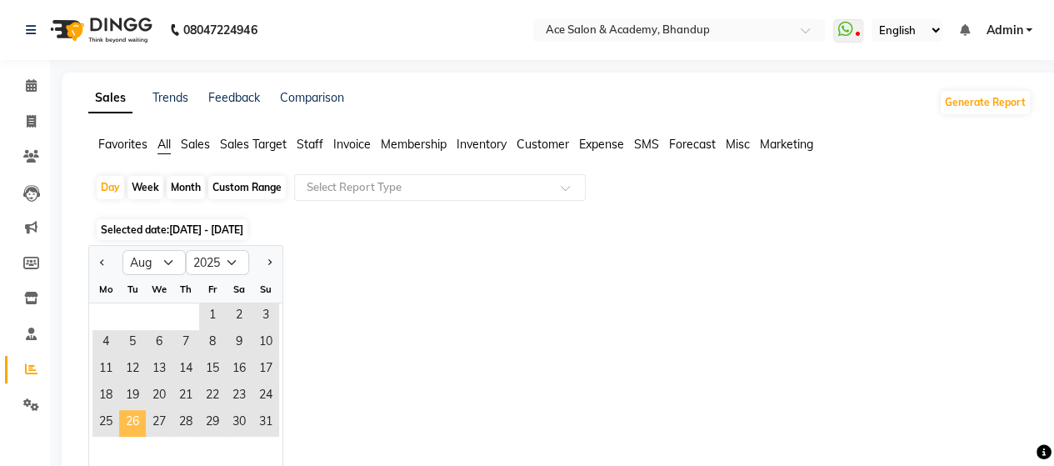
click at [133, 416] on span "26" at bounding box center [132, 423] width 27 height 27
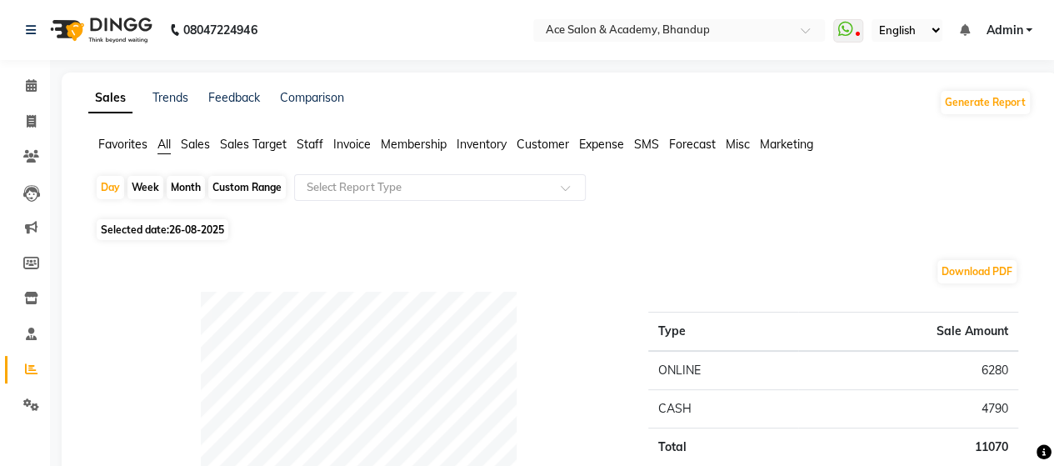
scroll to position [83, 0]
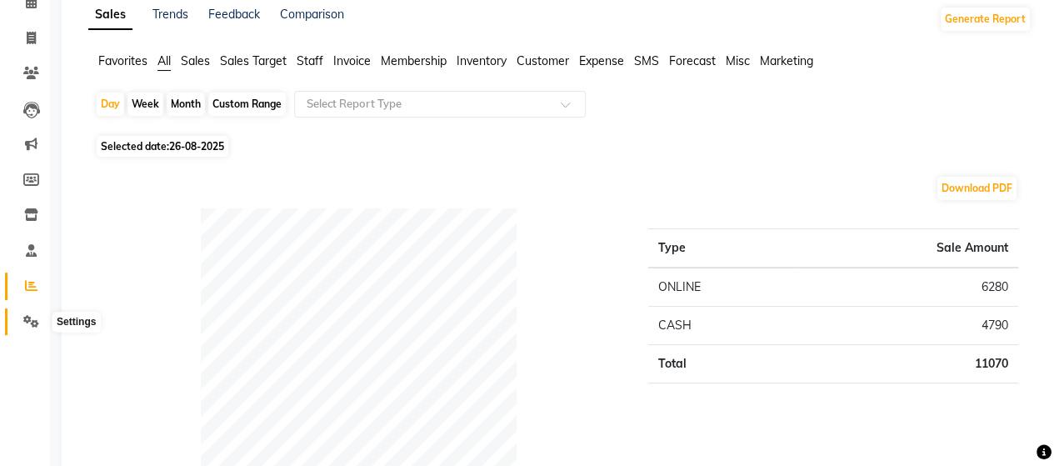
click at [34, 324] on icon at bounding box center [31, 321] width 16 height 13
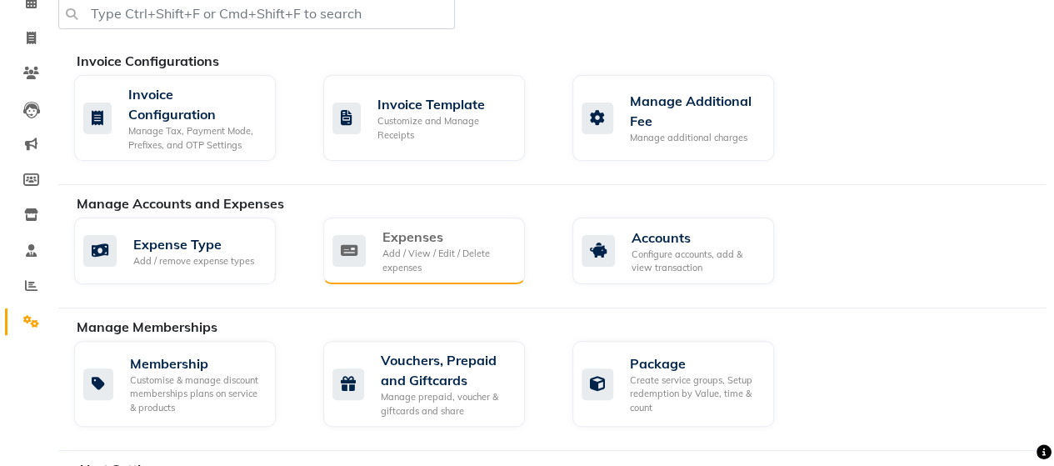
click at [403, 270] on div "Add / View / Edit / Delete expenses" at bounding box center [447, 261] width 129 height 28
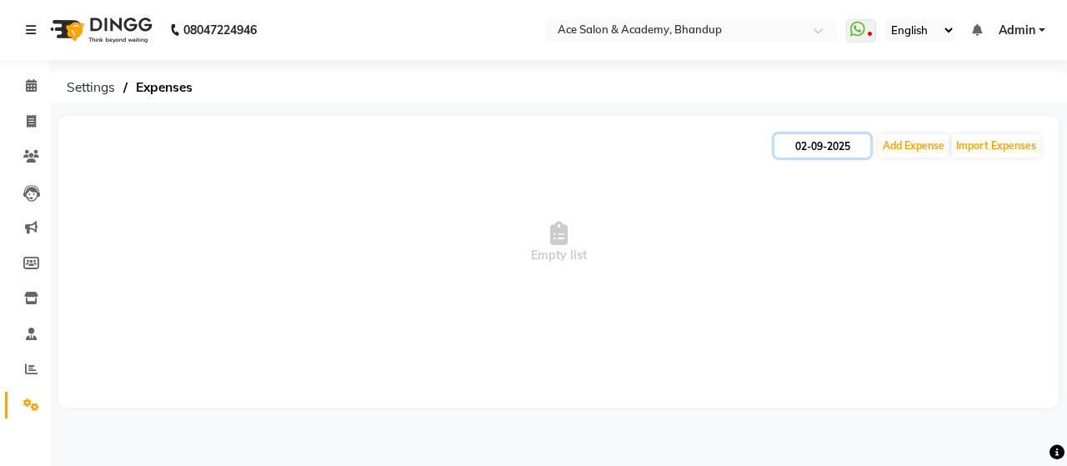
click at [865, 153] on input "02-09-2025" at bounding box center [822, 145] width 96 height 23
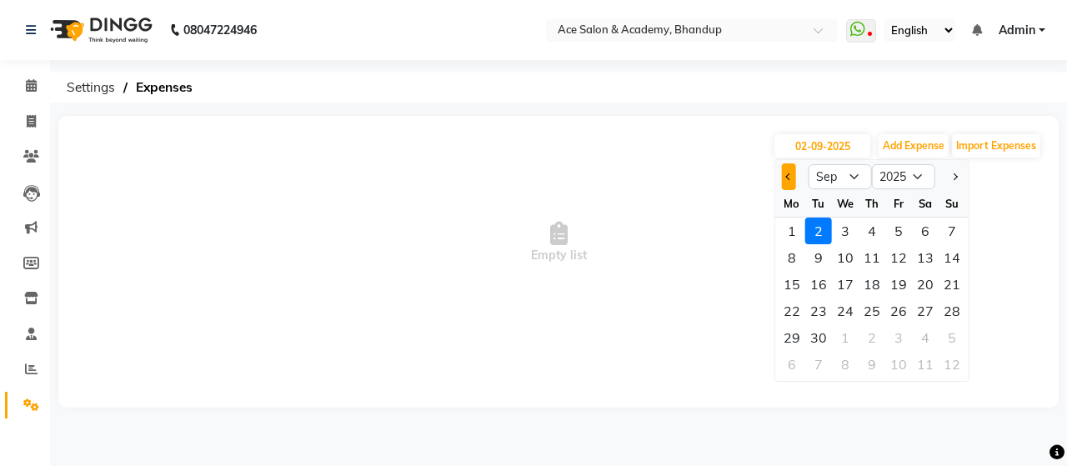
click at [785, 180] on button "Previous month" at bounding box center [789, 176] width 14 height 27
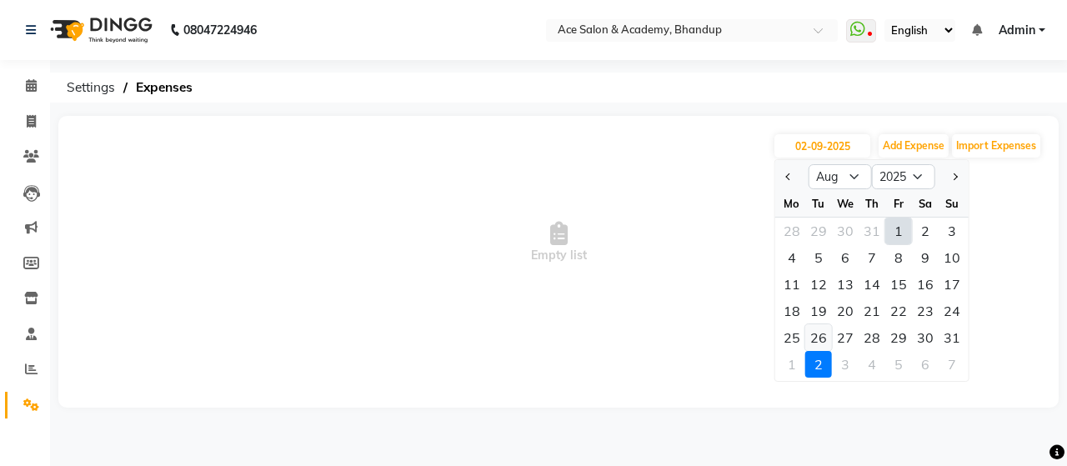
click at [818, 333] on div "26" at bounding box center [818, 337] width 27 height 27
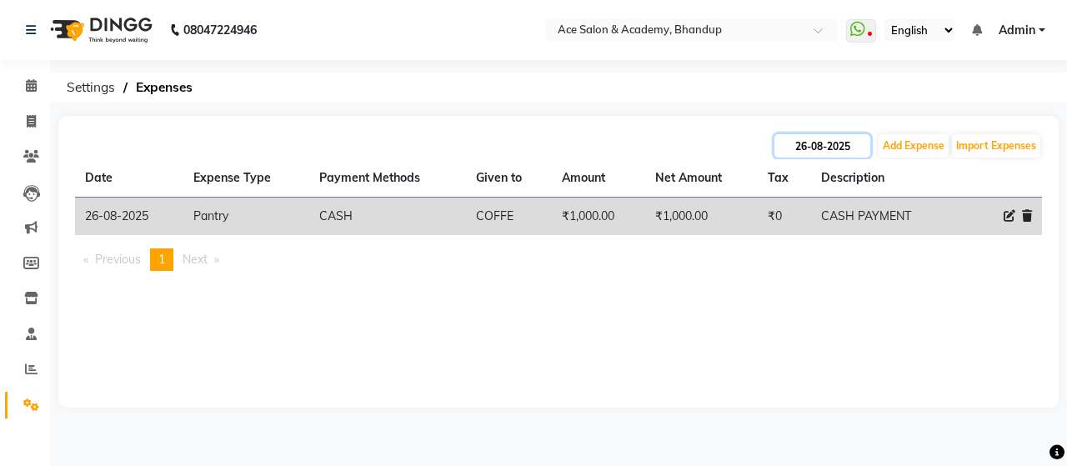
click at [863, 148] on input "26-08-2025" at bounding box center [822, 145] width 96 height 23
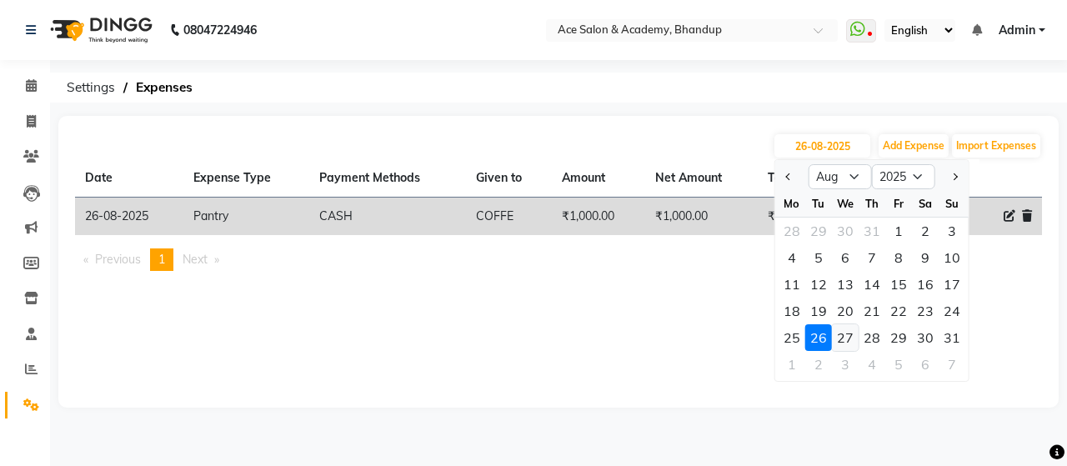
click at [844, 333] on div "27" at bounding box center [845, 337] width 27 height 27
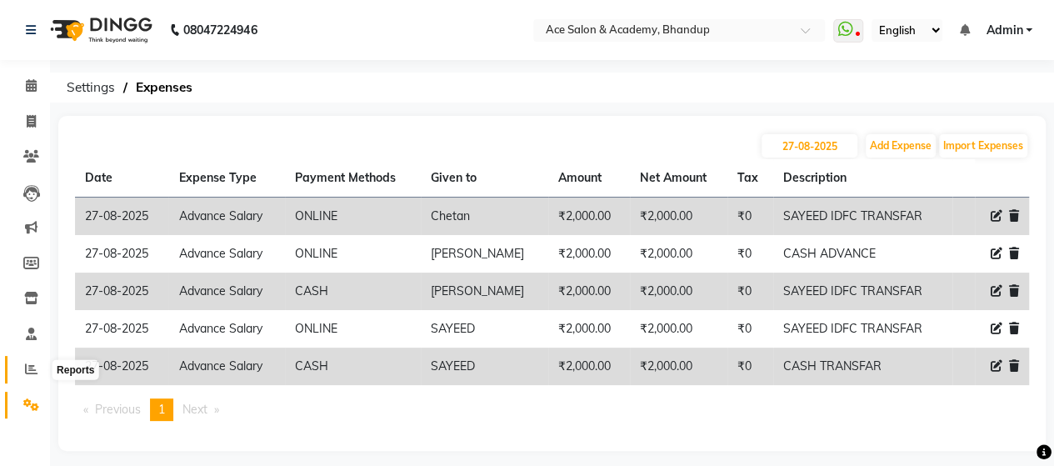
click at [37, 365] on icon at bounding box center [31, 369] width 13 height 13
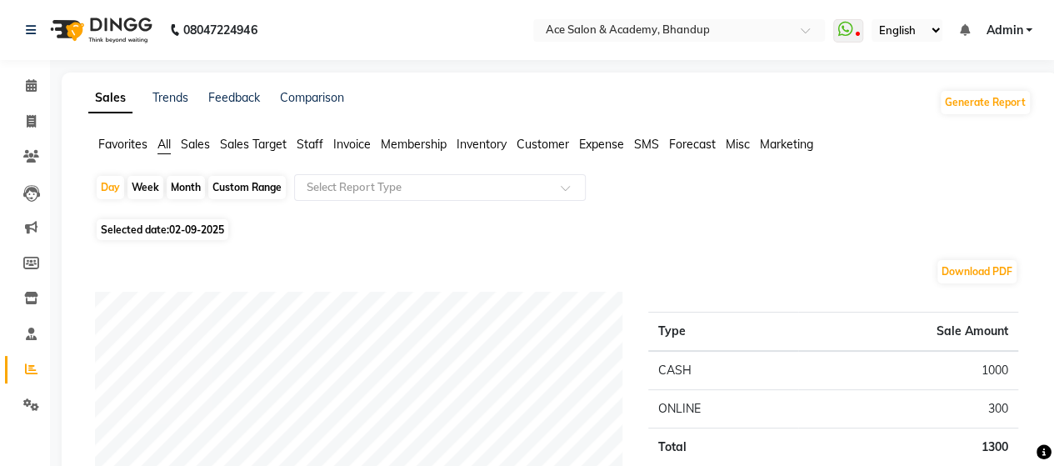
click at [158, 231] on span "Selected date: [DATE]" at bounding box center [163, 229] width 132 height 21
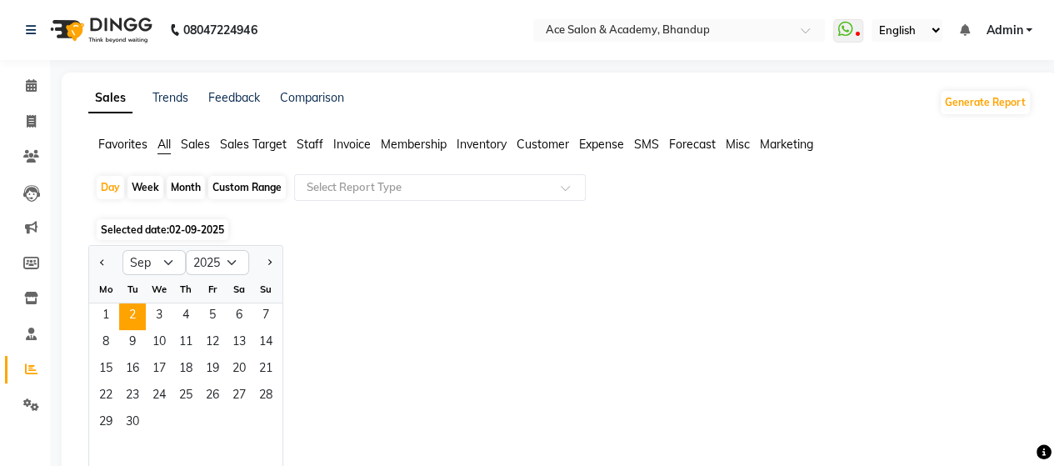
click at [96, 259] on button "Previous month" at bounding box center [102, 262] width 13 height 27
click at [165, 417] on span "27" at bounding box center [159, 423] width 27 height 27
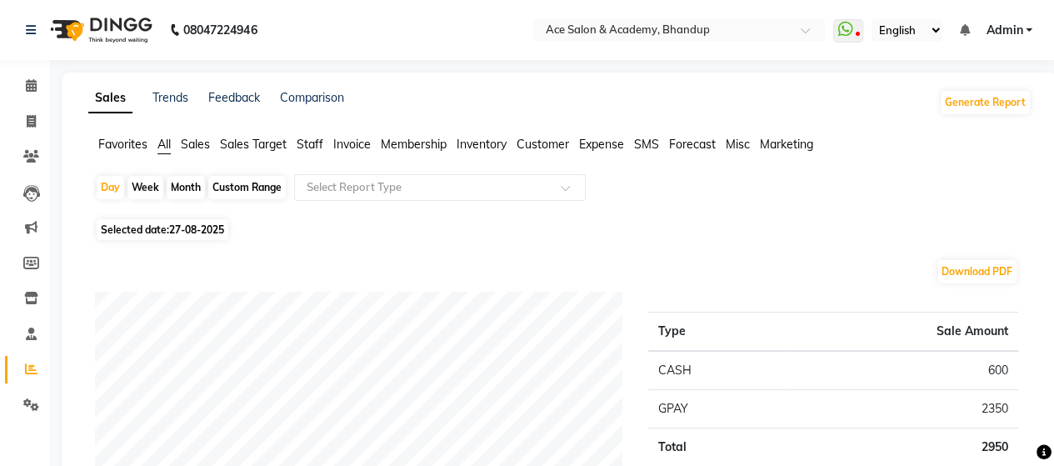
click at [220, 230] on span "27-08-2025" at bounding box center [196, 229] width 55 height 13
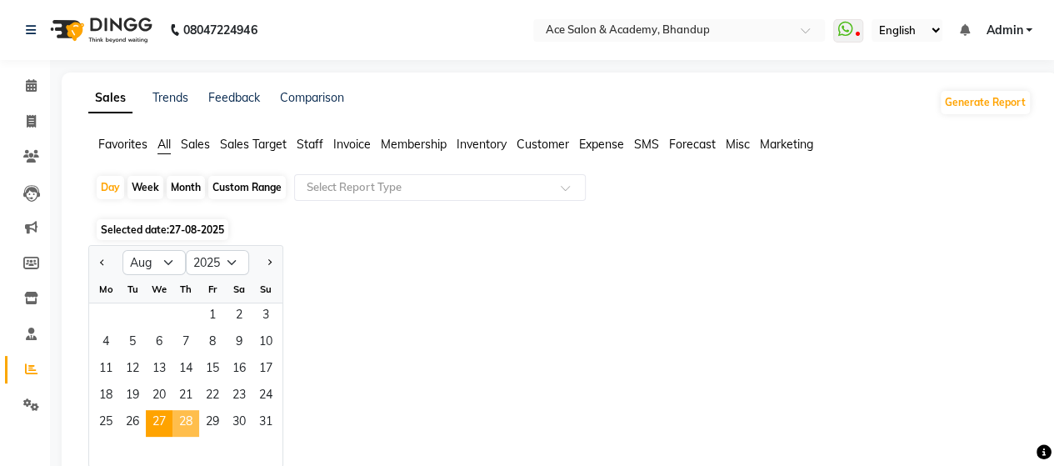
click at [187, 425] on span "28" at bounding box center [186, 423] width 27 height 27
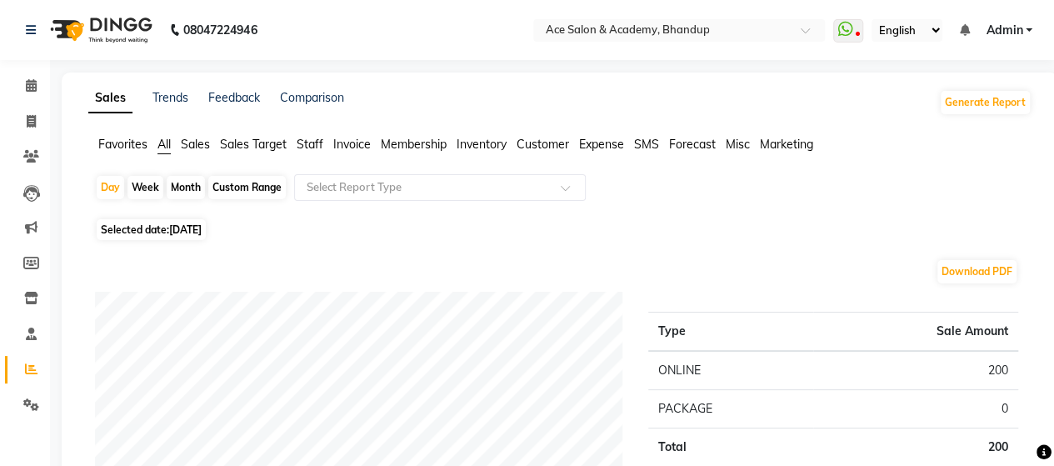
click at [202, 224] on span "[DATE]" at bounding box center [185, 229] width 33 height 13
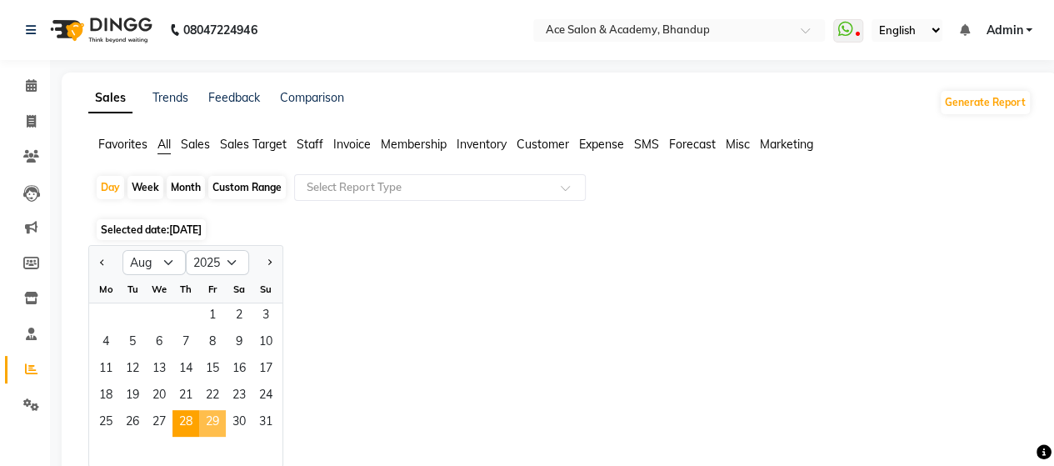
click at [216, 418] on span "29" at bounding box center [212, 423] width 27 height 27
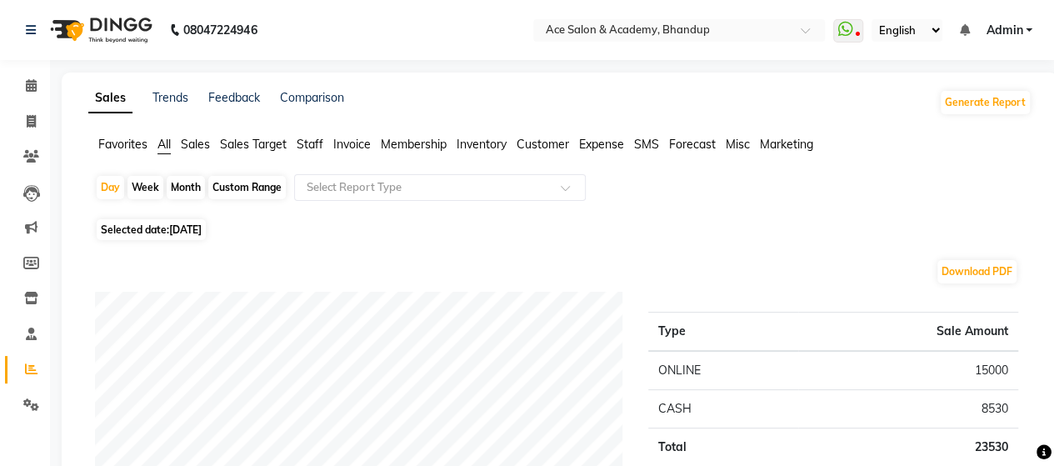
click at [202, 228] on span "[DATE]" at bounding box center [185, 229] width 33 height 13
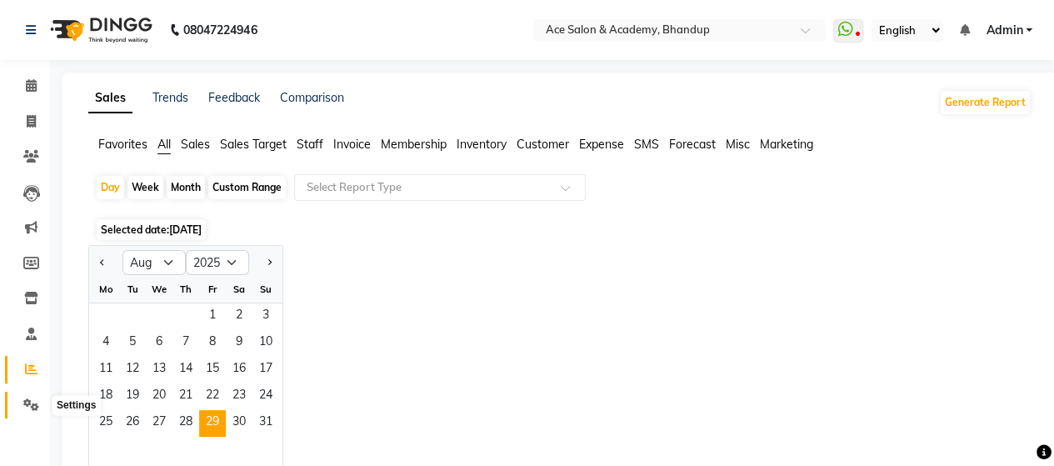
click at [28, 405] on icon at bounding box center [31, 404] width 16 height 13
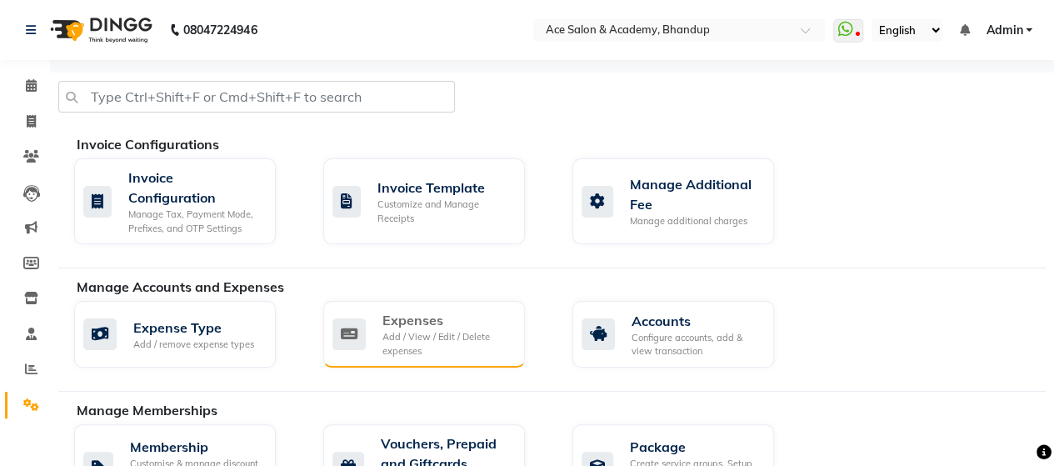
click at [371, 344] on div "Expenses Add / View / Edit / Delete expenses" at bounding box center [422, 334] width 179 height 48
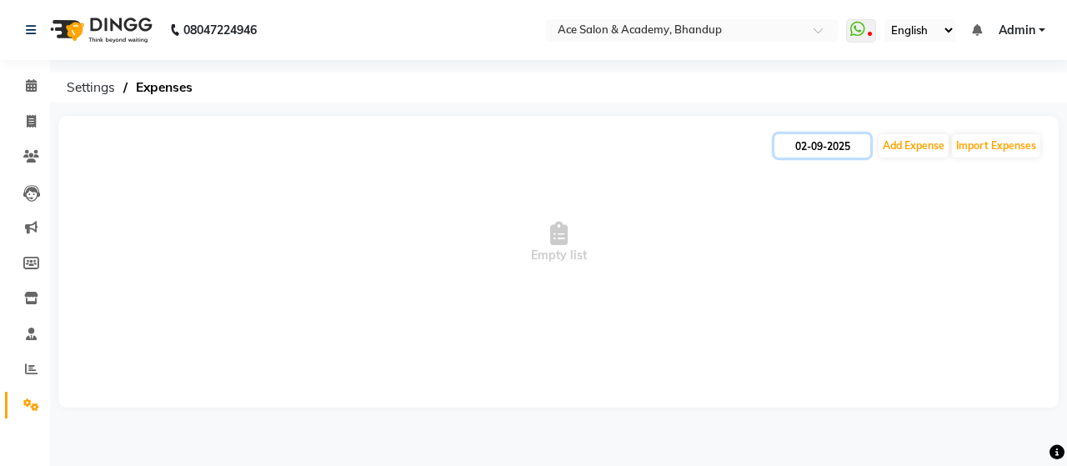
click at [843, 153] on input "02-09-2025" at bounding box center [822, 145] width 96 height 23
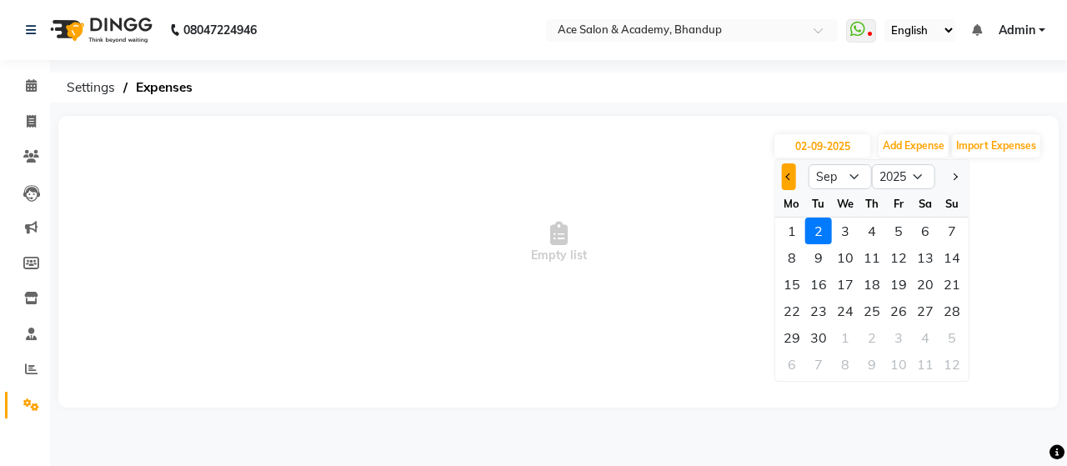
click at [792, 174] on button "Previous month" at bounding box center [789, 176] width 14 height 27
click at [900, 336] on div "29" at bounding box center [898, 337] width 27 height 27
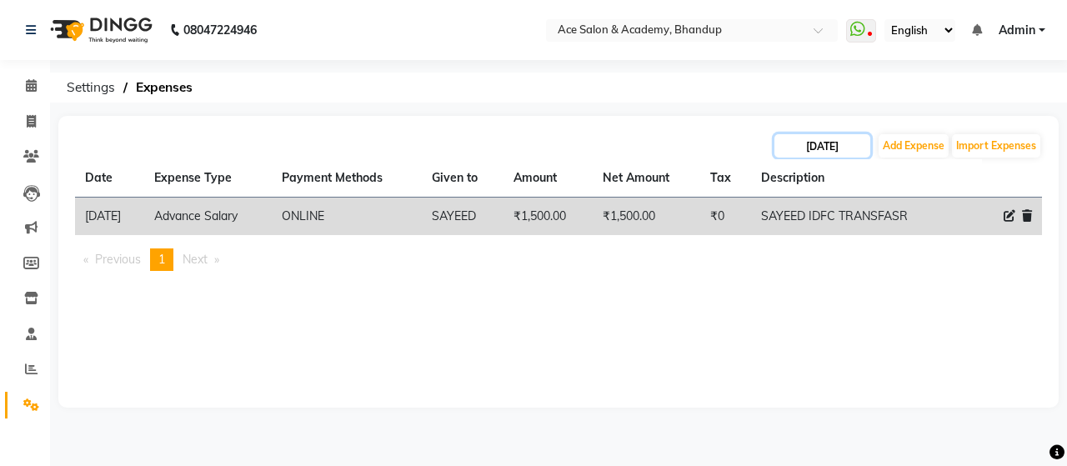
click at [855, 148] on input "[DATE]" at bounding box center [822, 145] width 96 height 23
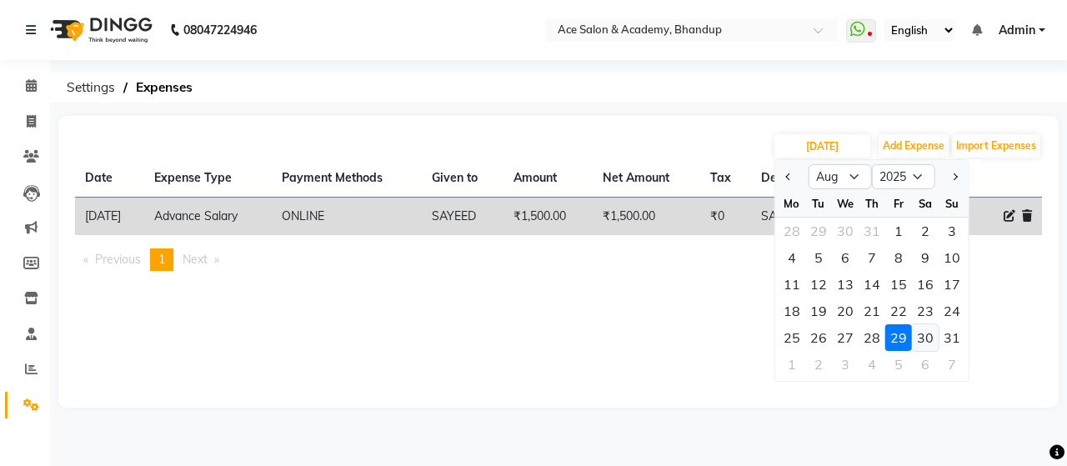
click at [928, 333] on div "30" at bounding box center [925, 337] width 27 height 27
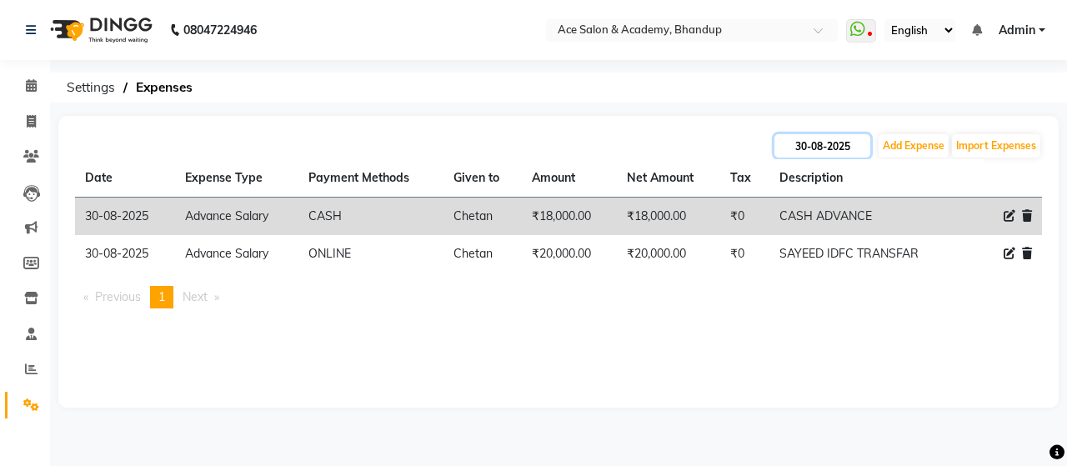
click at [852, 143] on input "30-08-2025" at bounding box center [822, 145] width 96 height 23
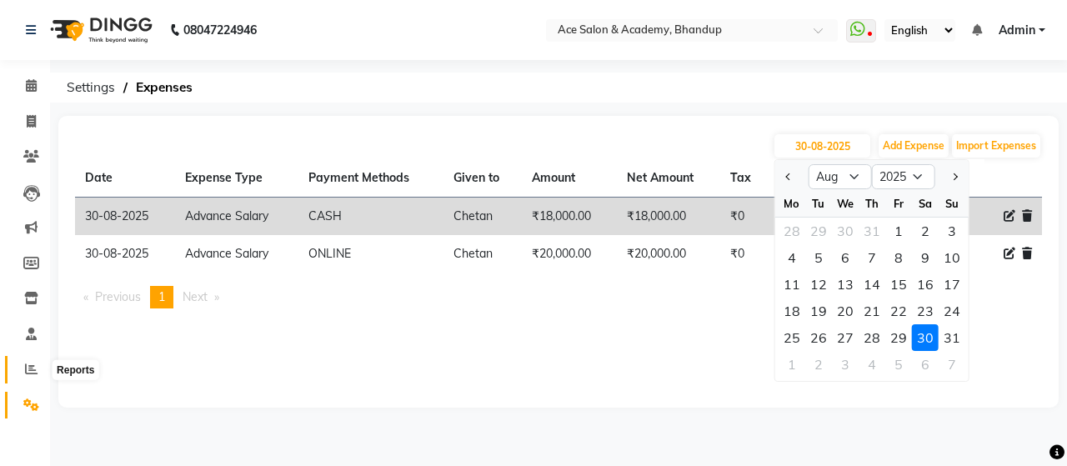
click at [26, 365] on icon at bounding box center [31, 369] width 13 height 13
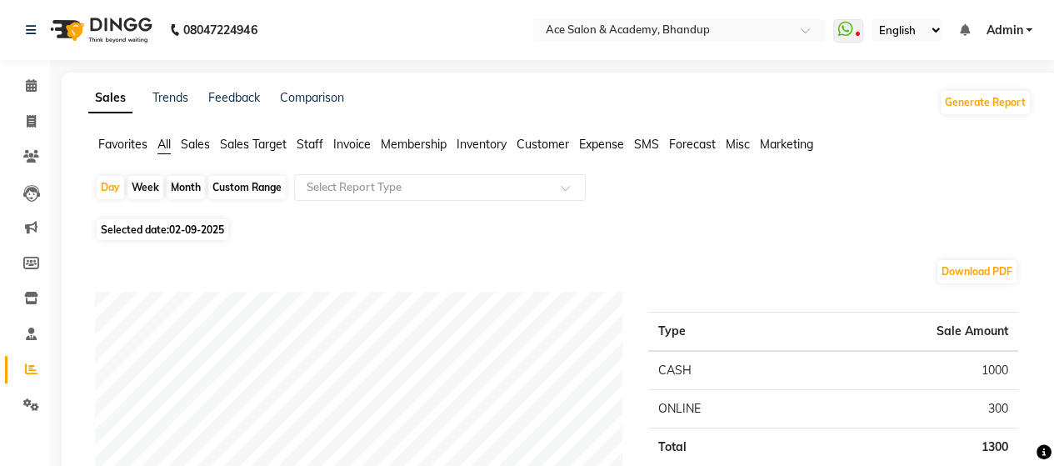
click at [215, 232] on span "02-09-2025" at bounding box center [196, 229] width 55 height 13
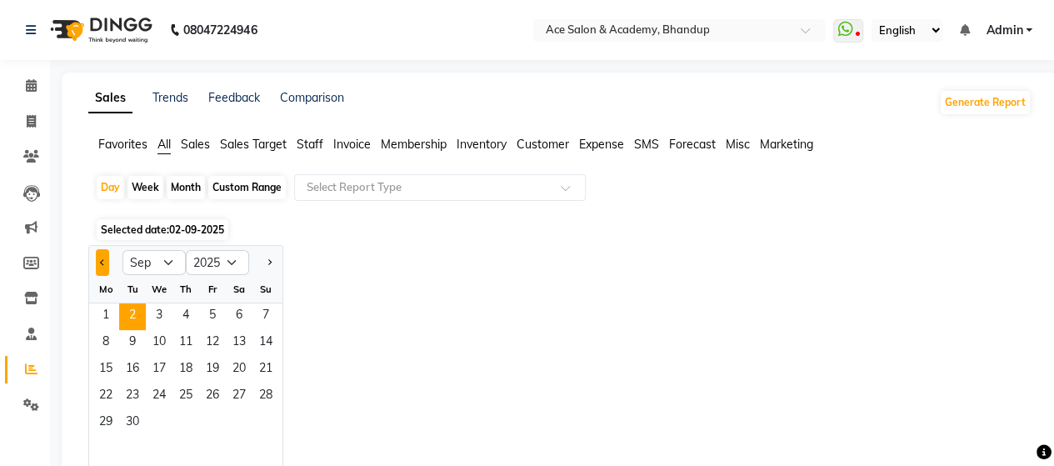
click at [103, 272] on button "Previous month" at bounding box center [102, 262] width 13 height 27
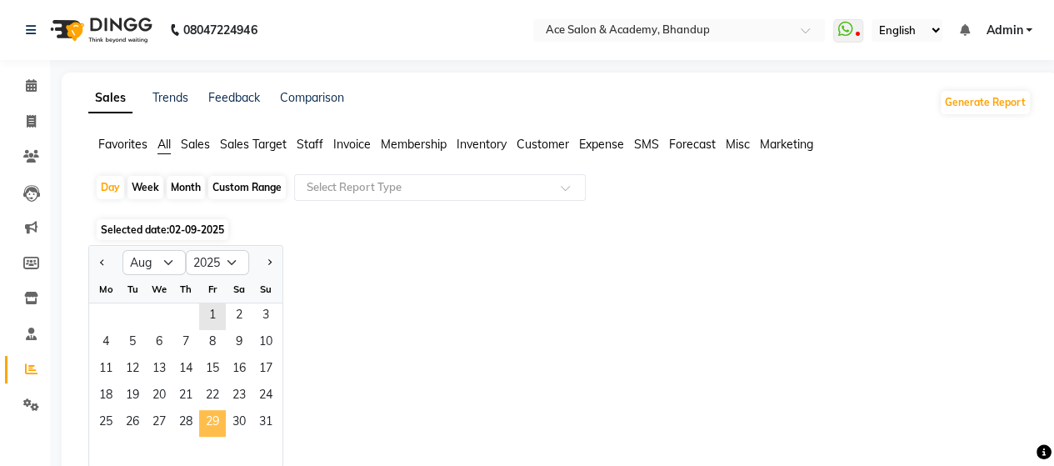
click at [214, 418] on span "29" at bounding box center [212, 423] width 27 height 27
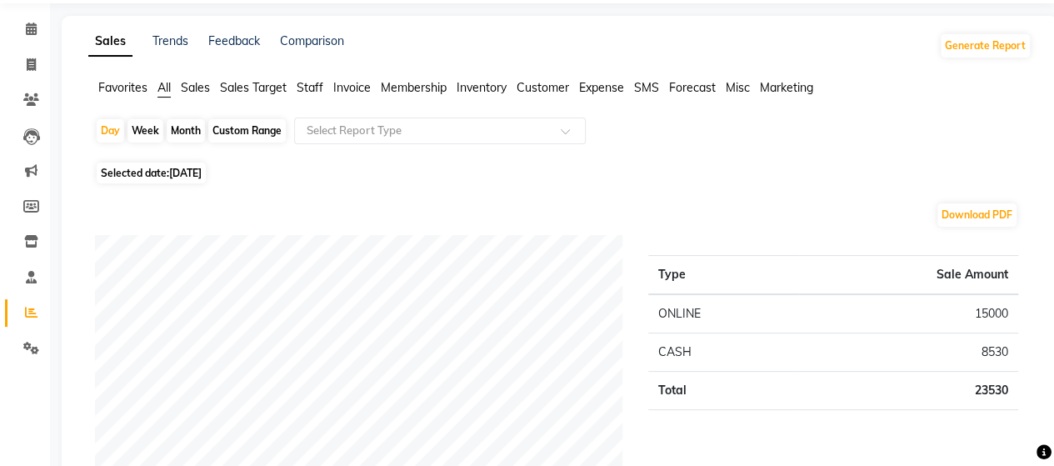
scroll to position [83, 0]
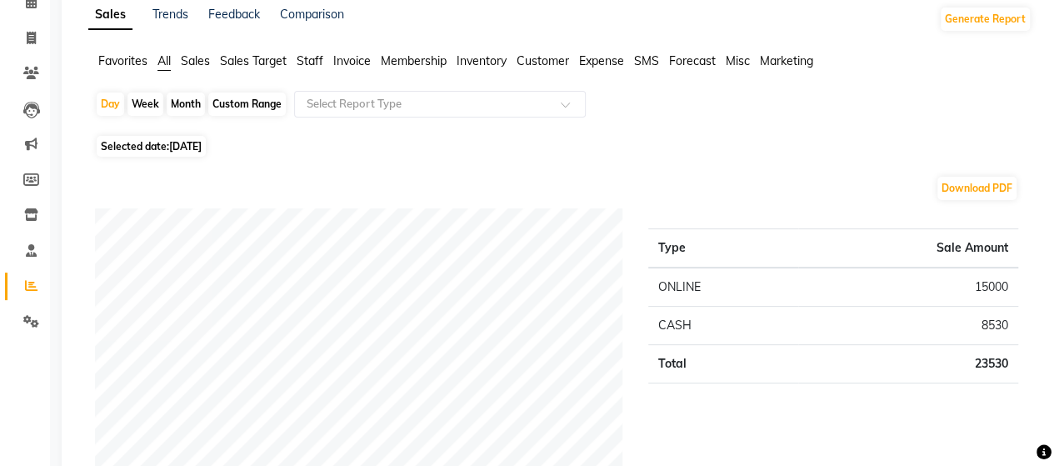
click at [198, 144] on span "[DATE]" at bounding box center [185, 146] width 33 height 13
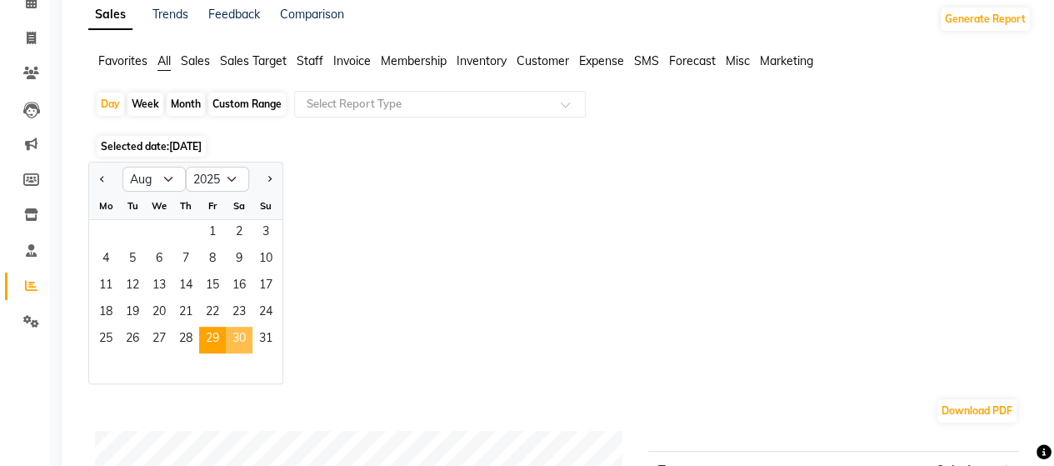
click at [237, 341] on span "30" at bounding box center [239, 340] width 27 height 27
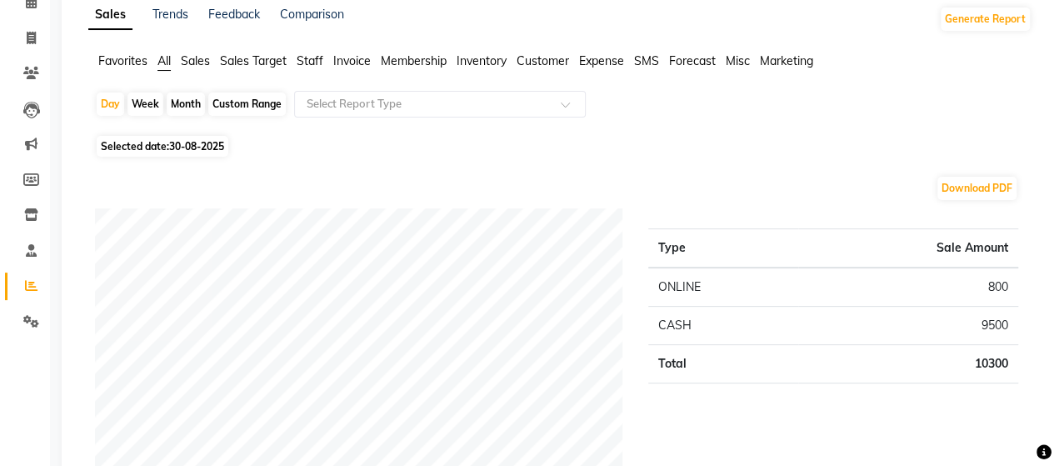
click at [161, 147] on span "Selected date: [DATE]" at bounding box center [163, 146] width 132 height 21
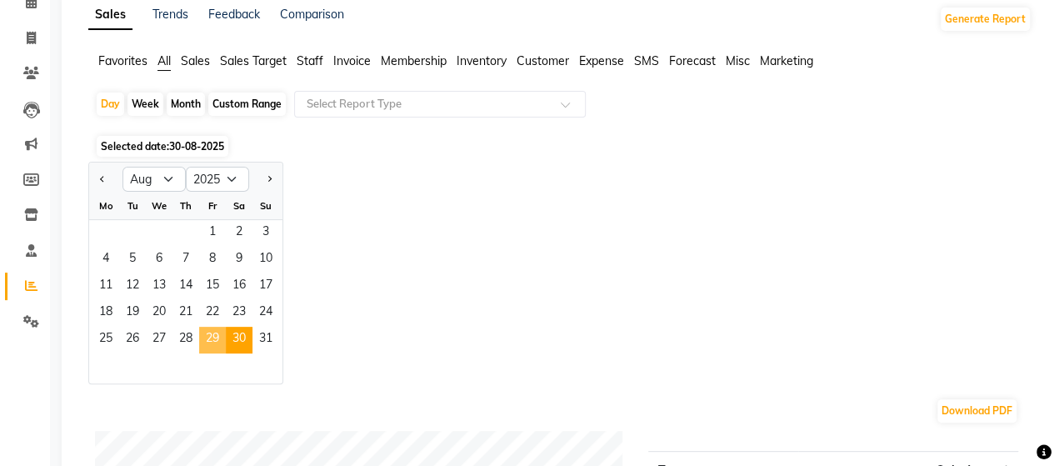
click at [212, 333] on span "29" at bounding box center [212, 340] width 27 height 27
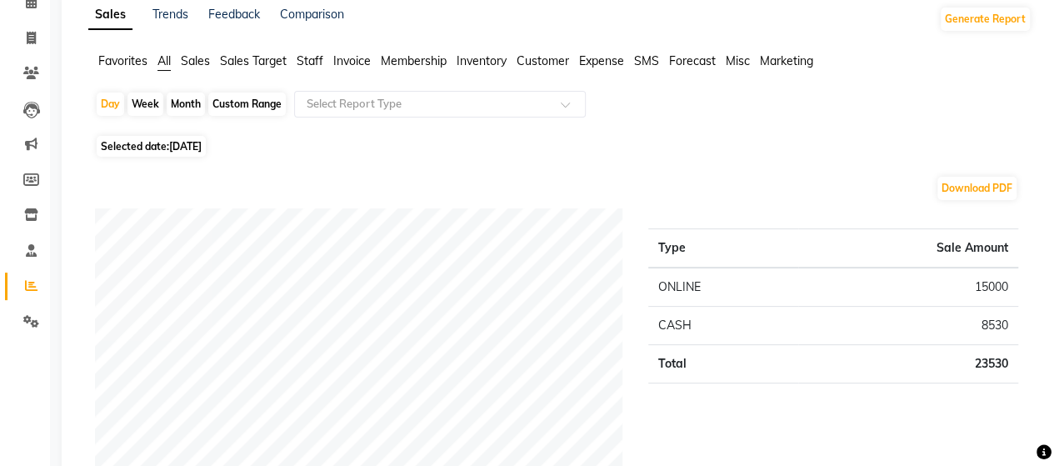
click at [202, 140] on span "[DATE]" at bounding box center [185, 146] width 33 height 13
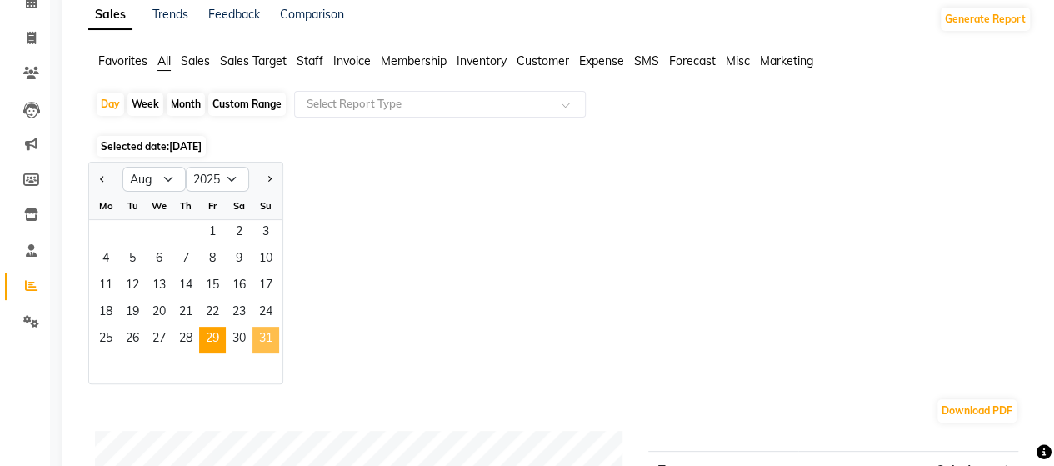
click at [263, 344] on span "31" at bounding box center [266, 340] width 27 height 27
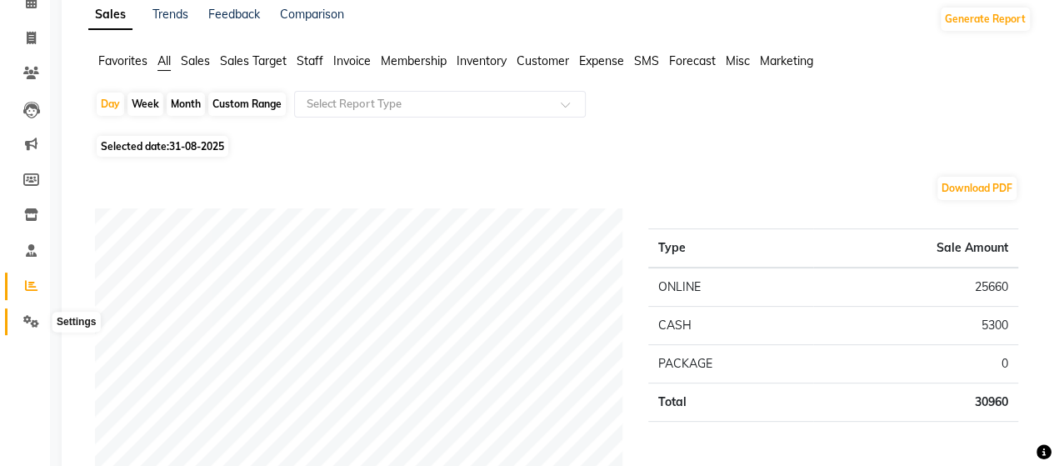
click at [32, 317] on icon at bounding box center [31, 321] width 16 height 13
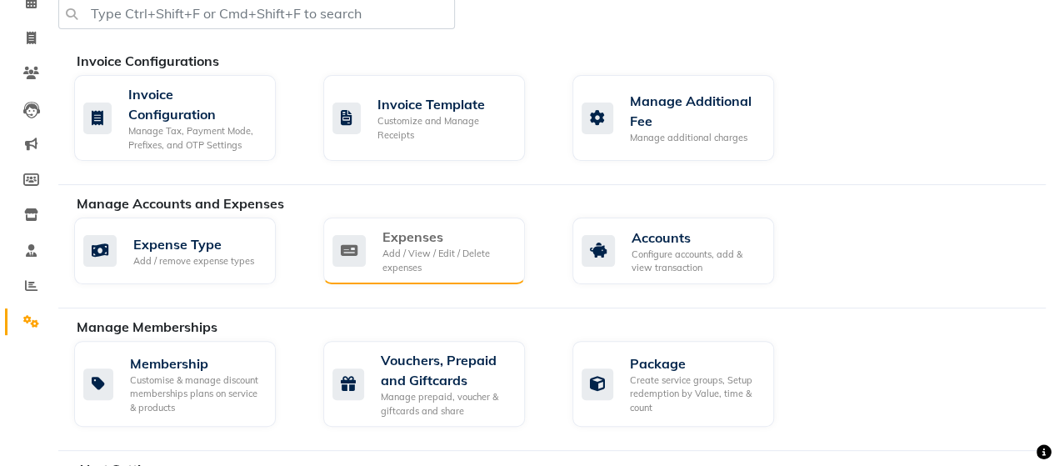
click at [439, 261] on div "Add / View / Edit / Delete expenses" at bounding box center [447, 261] width 129 height 28
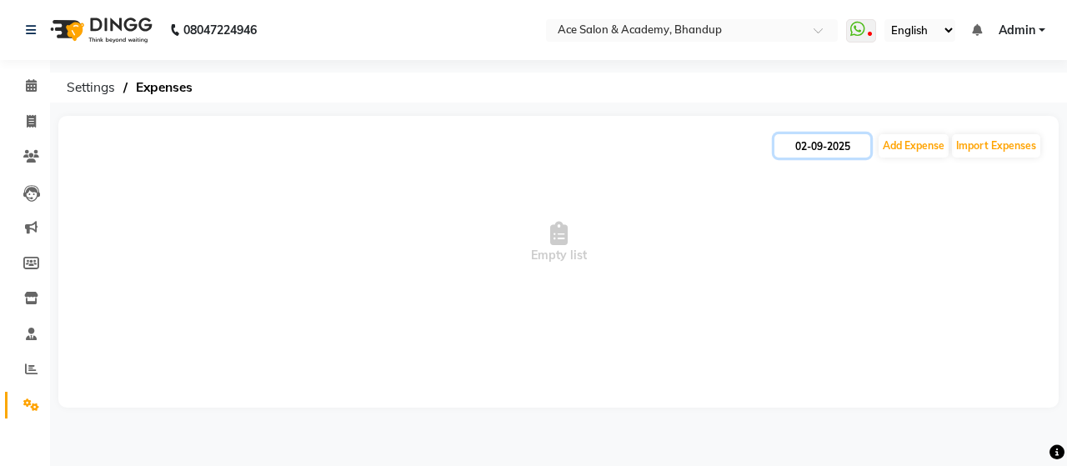
click at [824, 152] on input "02-09-2025" at bounding box center [822, 145] width 96 height 23
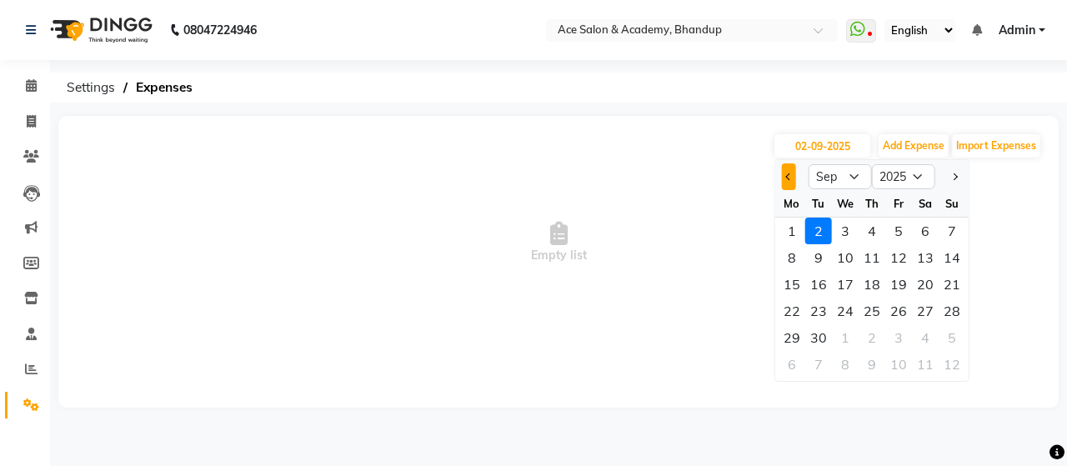
click at [789, 176] on span "Previous month" at bounding box center [788, 176] width 7 height 7
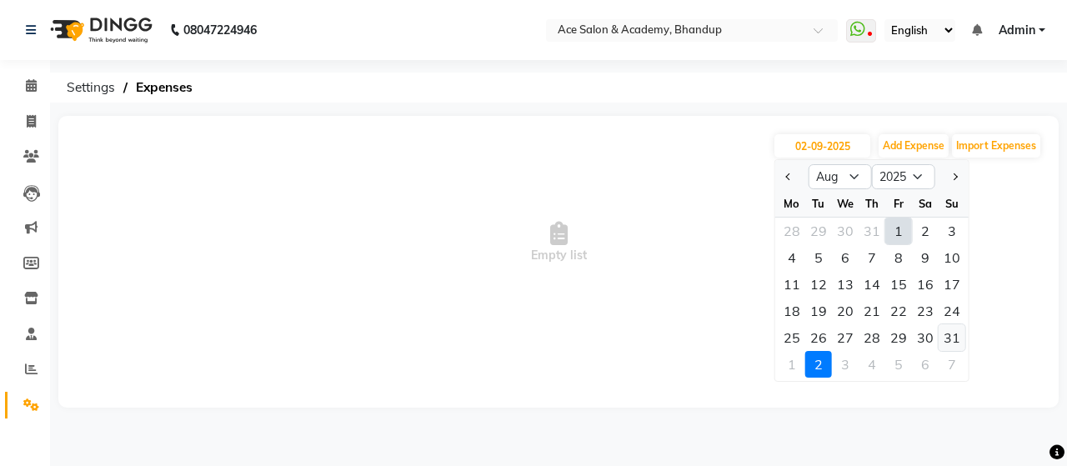
click at [950, 333] on div "31" at bounding box center [951, 337] width 27 height 27
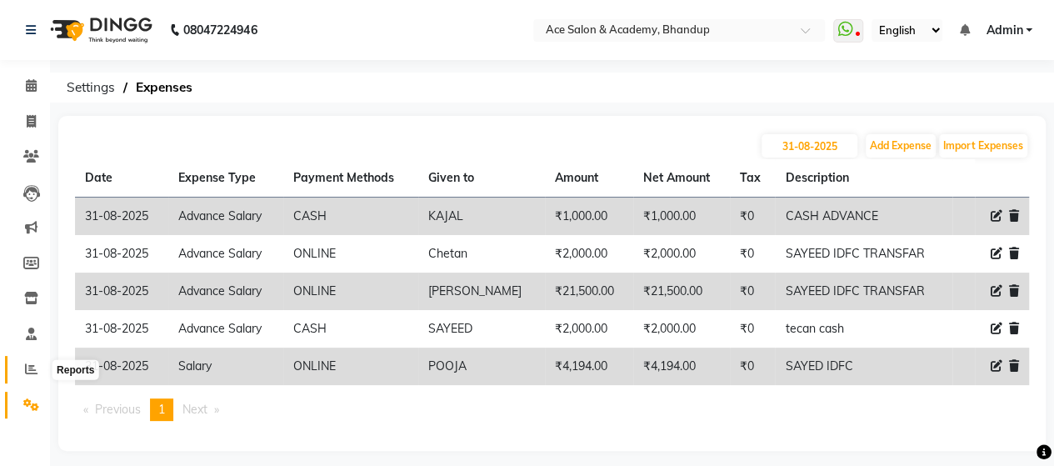
click at [27, 371] on icon at bounding box center [31, 369] width 13 height 13
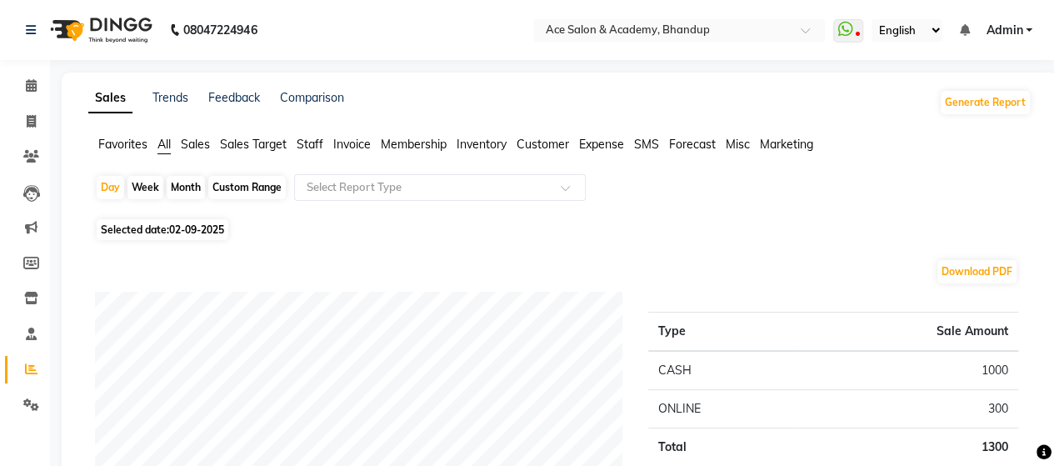
click at [224, 230] on span "02-09-2025" at bounding box center [196, 229] width 55 height 13
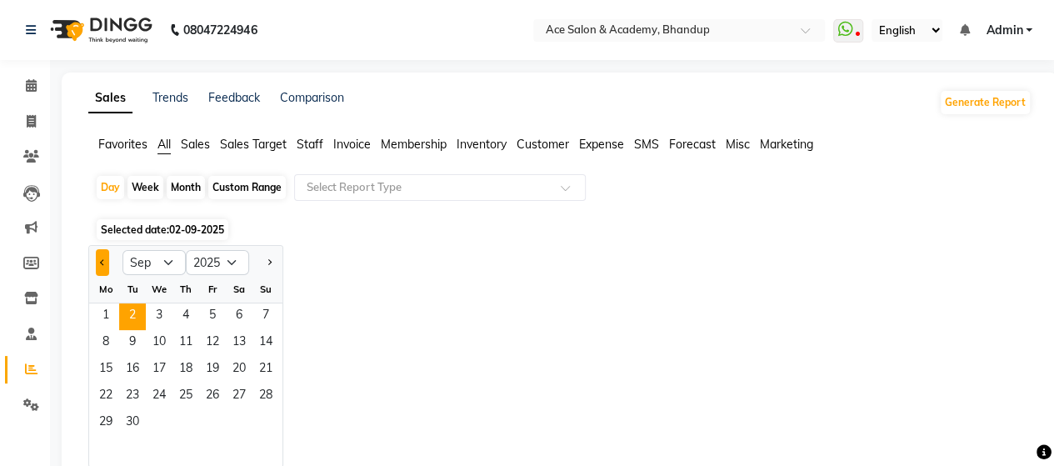
click at [98, 258] on button "Previous month" at bounding box center [102, 262] width 13 height 27
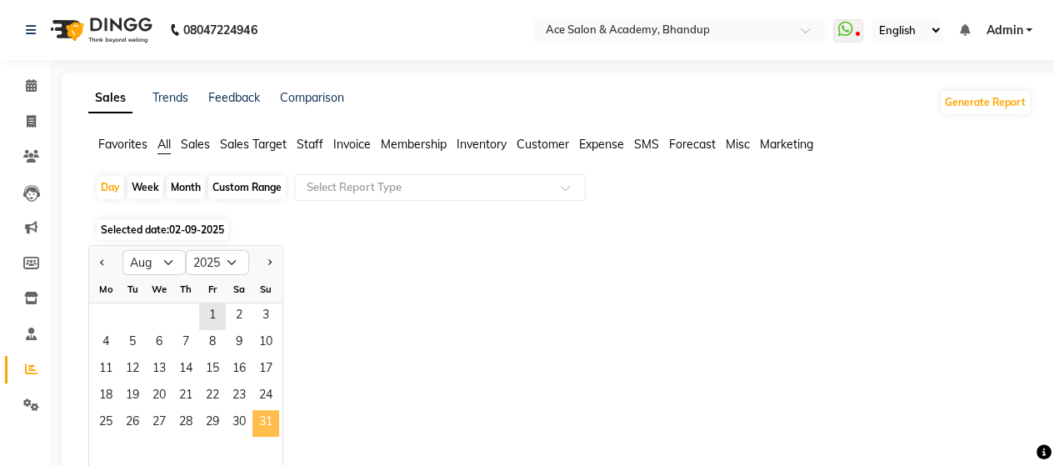
click at [262, 422] on span "31" at bounding box center [266, 423] width 27 height 27
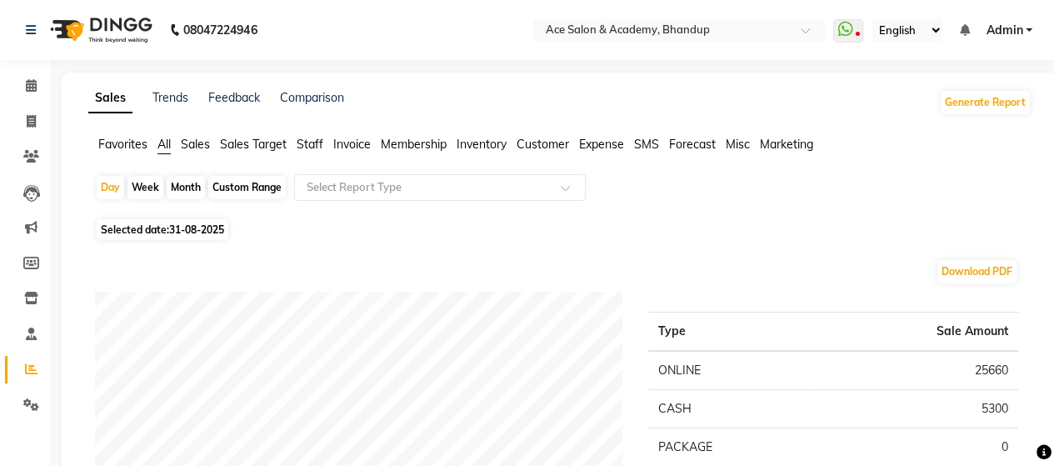
click at [212, 226] on span "31-08-2025" at bounding box center [196, 229] width 55 height 13
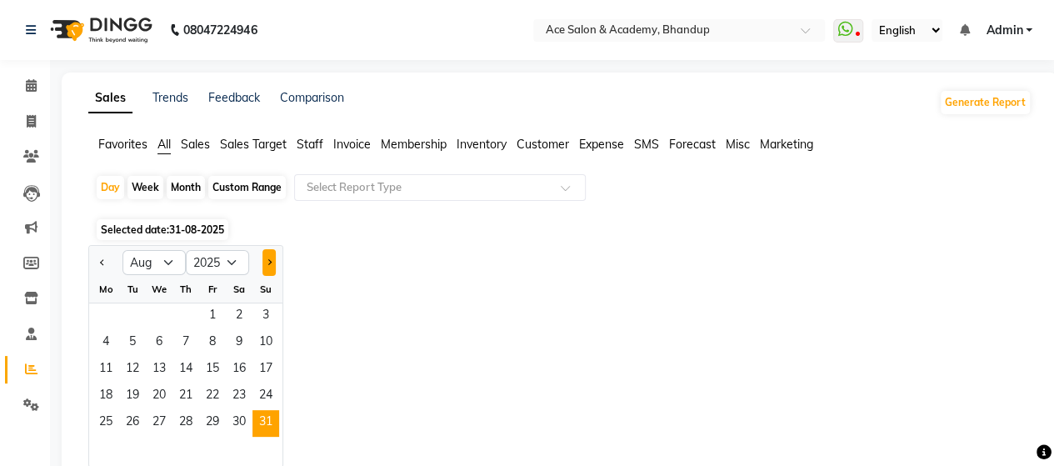
click at [275, 261] on button "Next month" at bounding box center [269, 262] width 13 height 27
click at [107, 312] on span "1" at bounding box center [106, 316] width 27 height 27
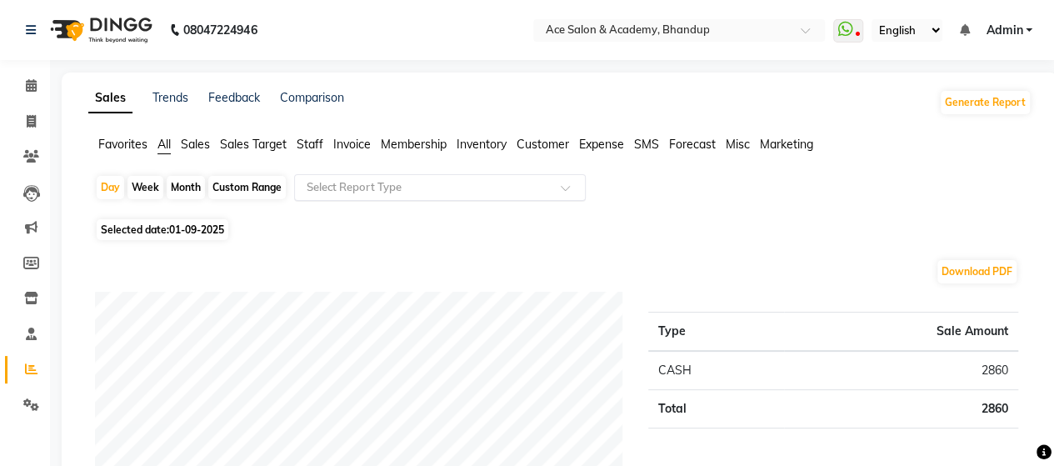
scroll to position [83, 0]
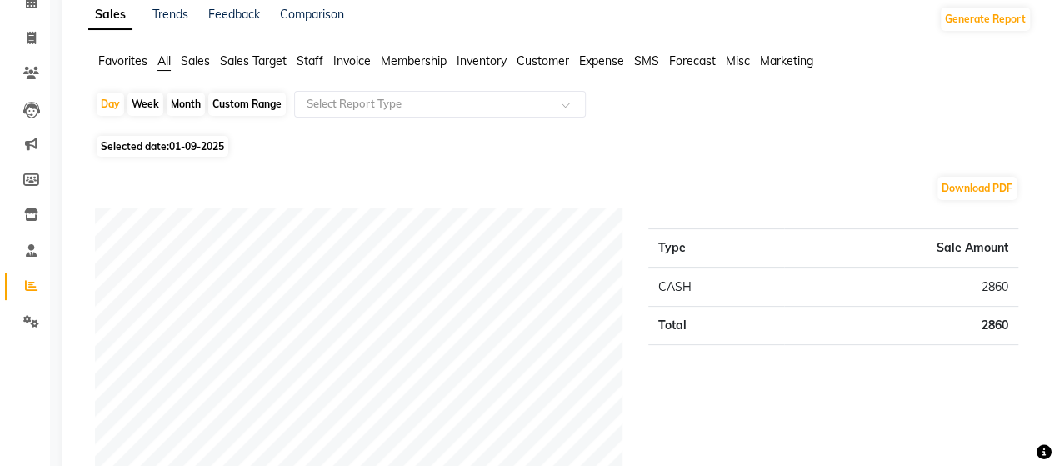
click at [179, 153] on span "Selected date: [DATE]" at bounding box center [163, 146] width 132 height 21
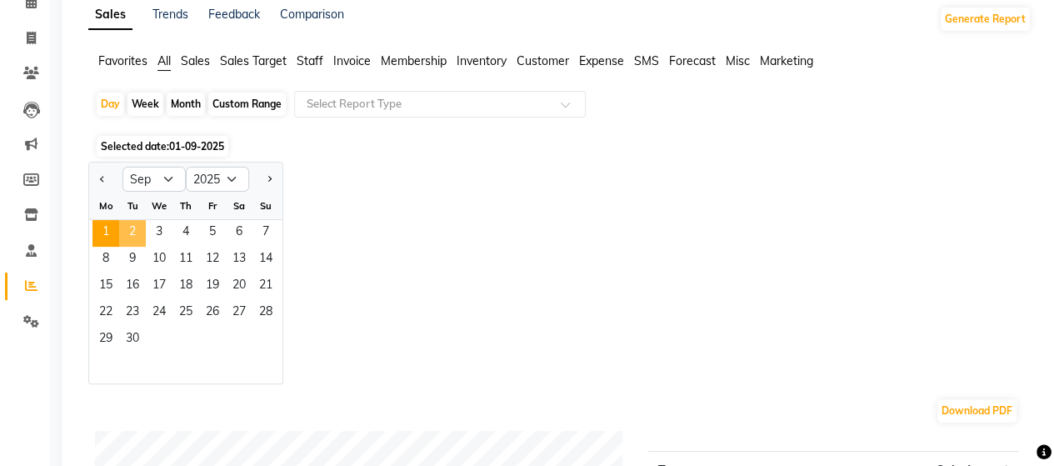
click at [130, 226] on span "2" at bounding box center [132, 233] width 27 height 27
